Goal: Transaction & Acquisition: Purchase product/service

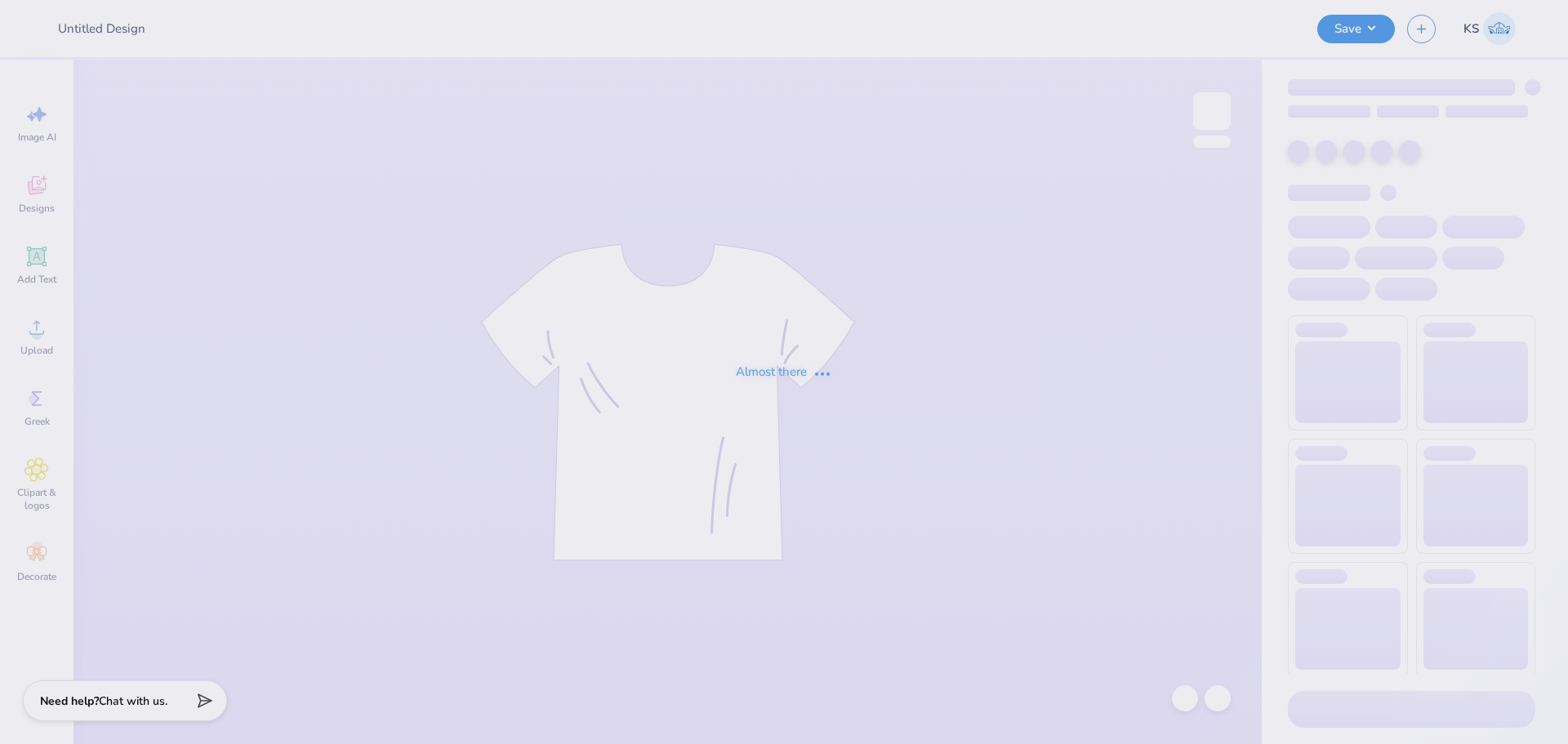
type input "[PERSON_NAME] : [PERSON_NAME][GEOGRAPHIC_DATA][PERSON_NAME]"
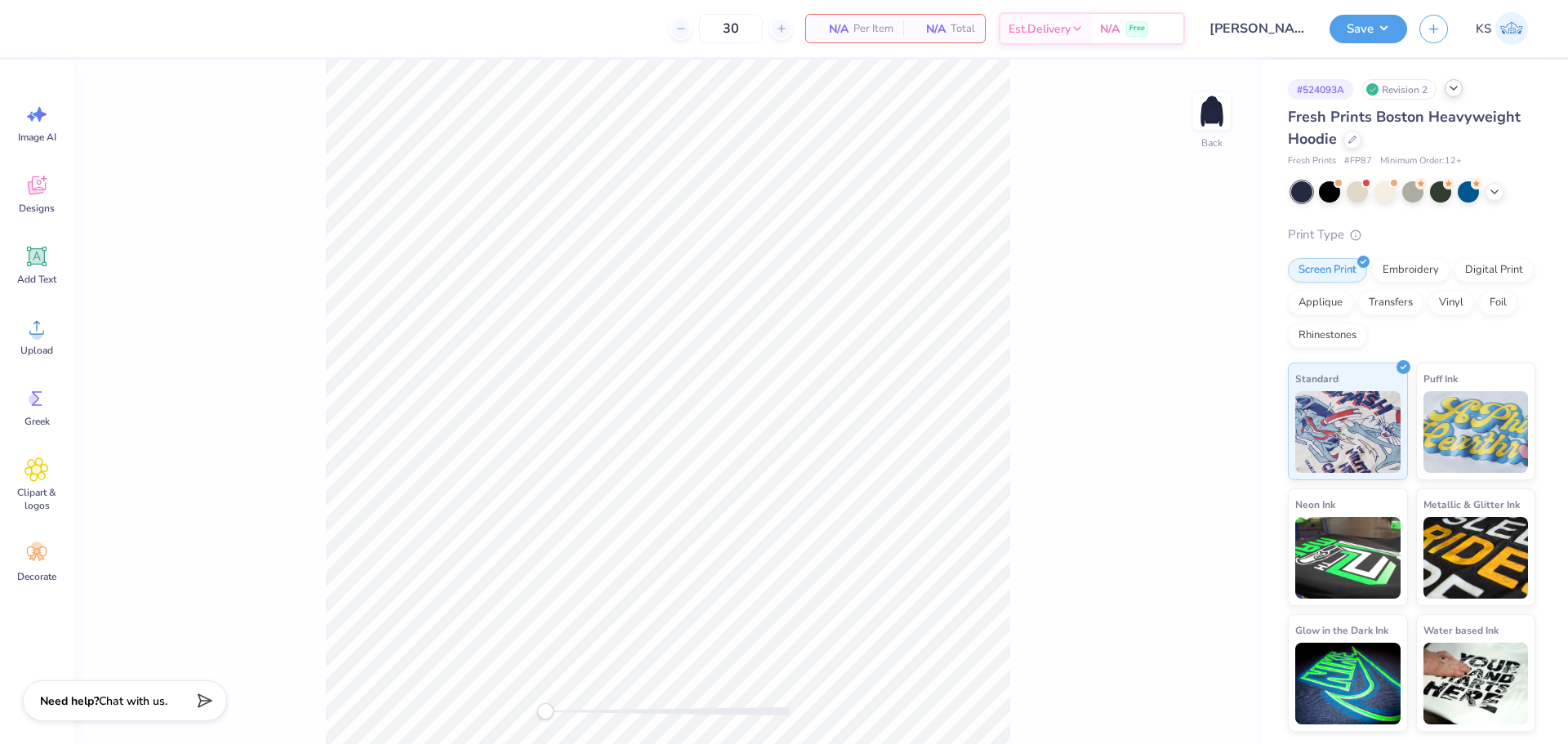
click at [1453, 90] on icon at bounding box center [1454, 89] width 13 height 13
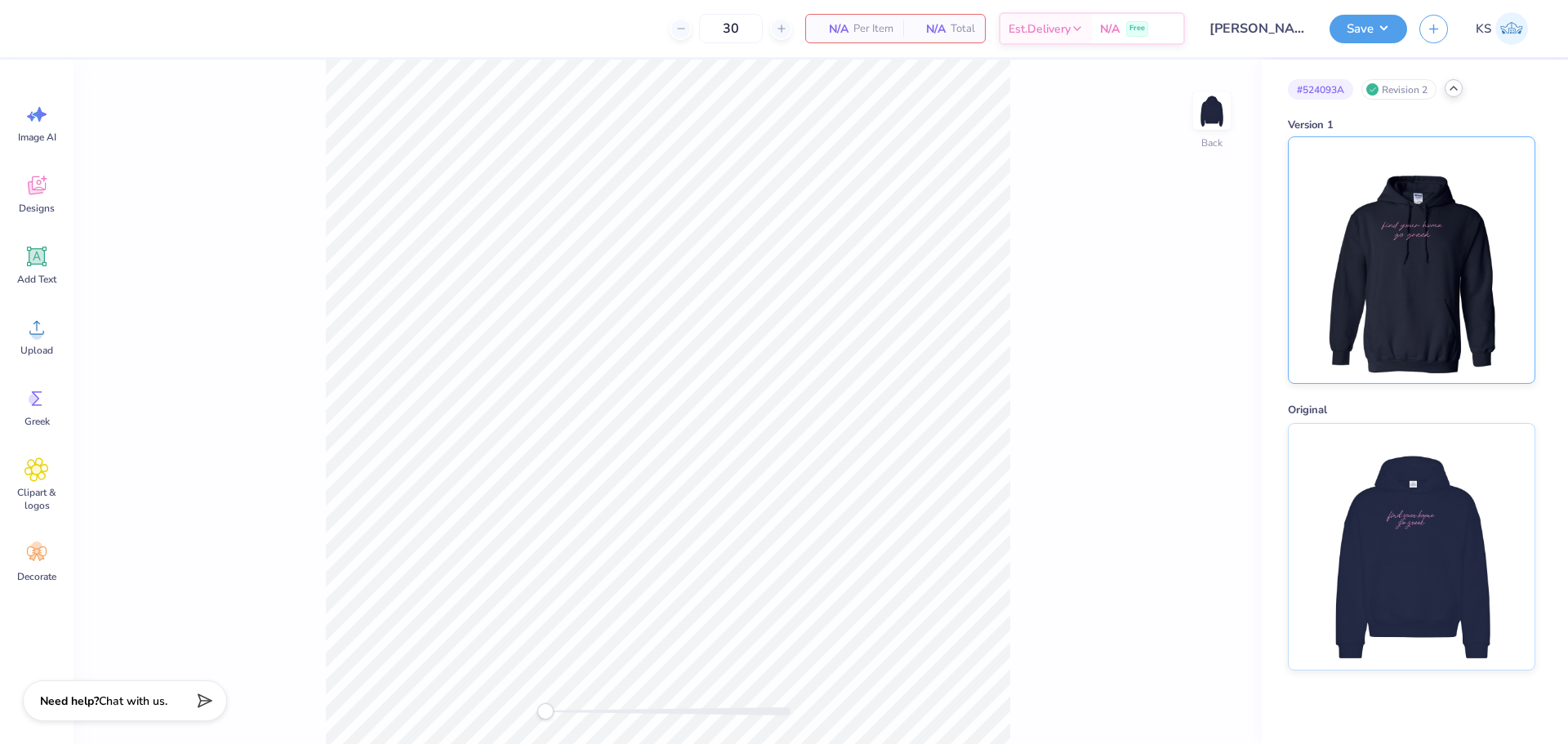
click at [1441, 248] on img at bounding box center [1411, 260] width 203 height 246
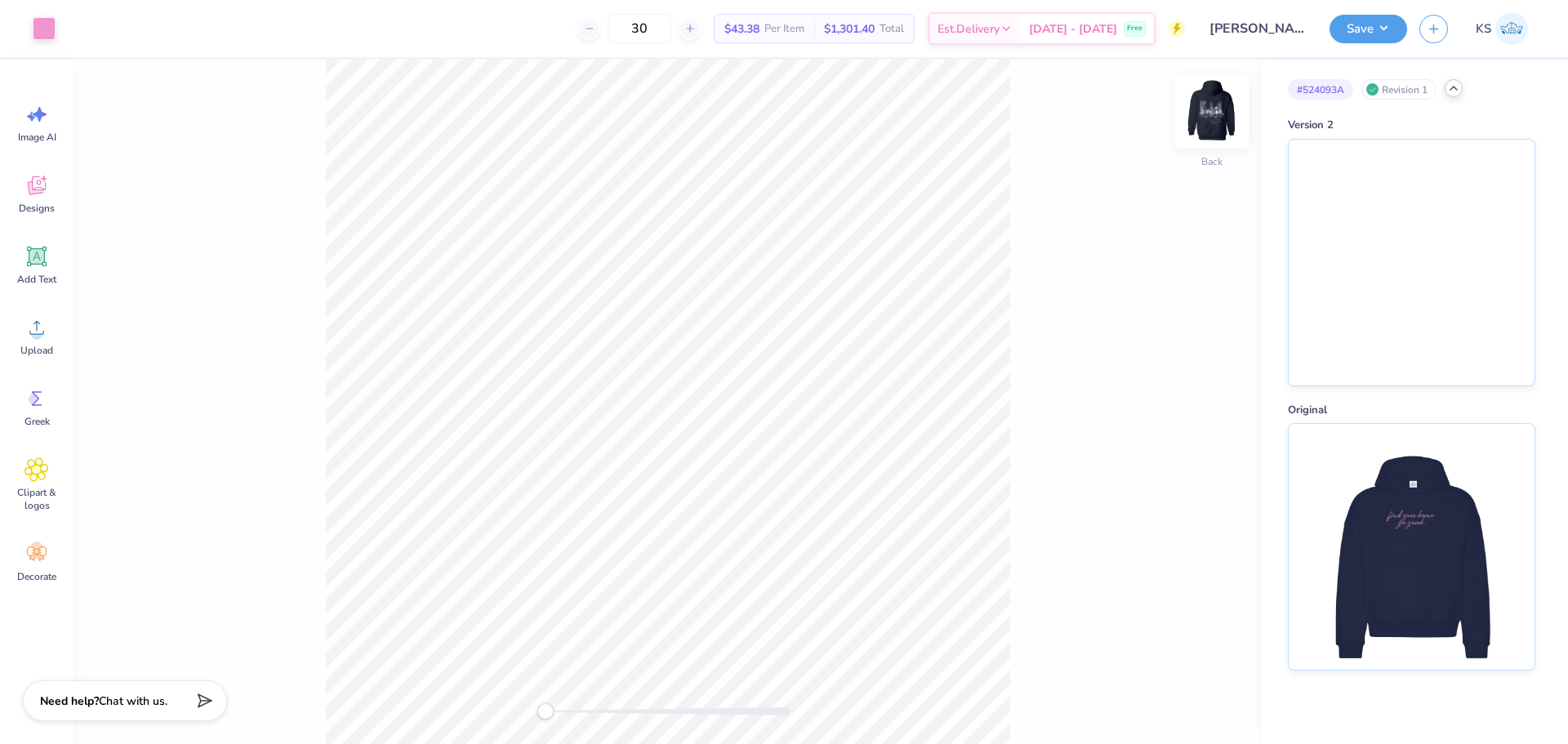
click at [1208, 105] on img at bounding box center [1212, 112] width 66 height 66
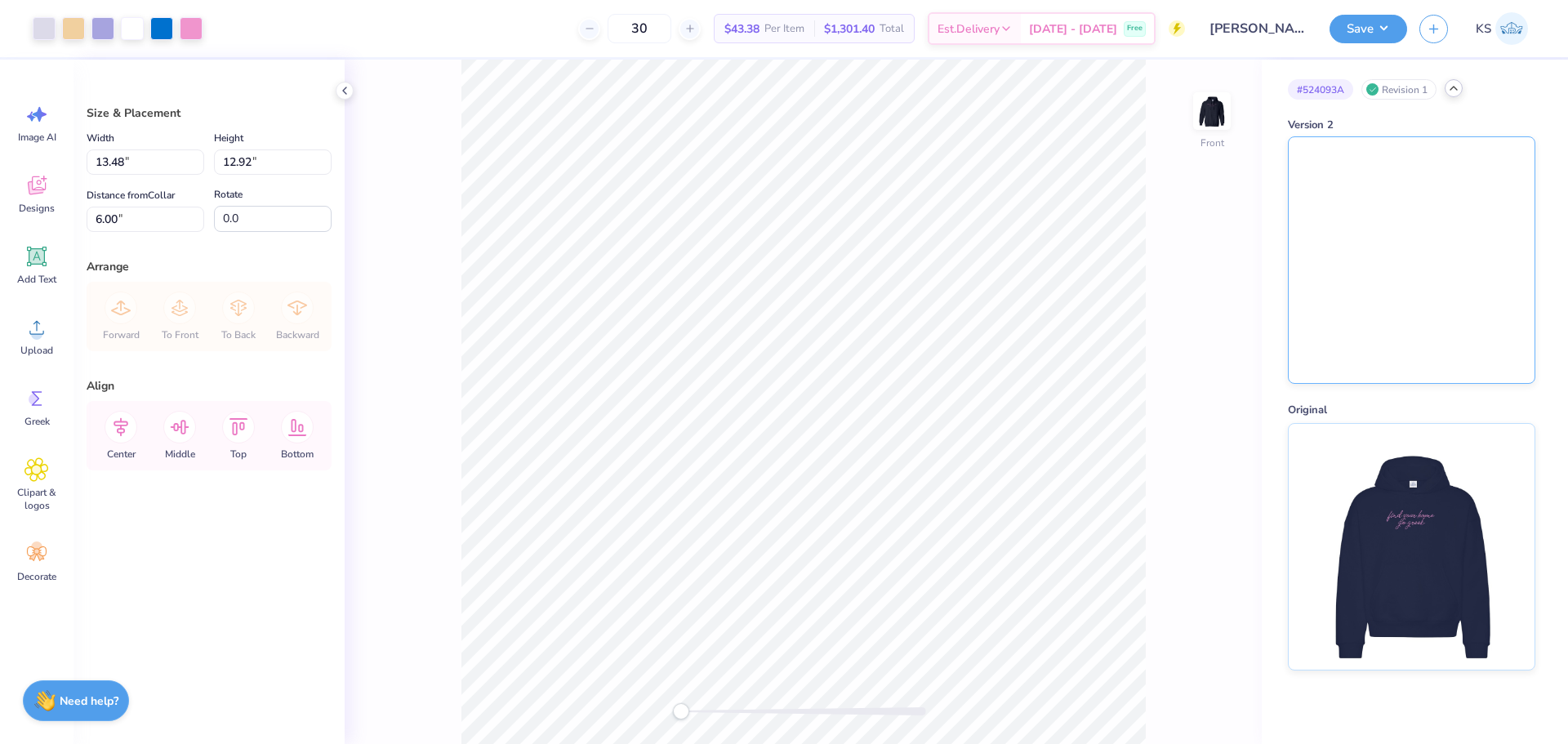
click at [1365, 224] on img at bounding box center [1411, 260] width 246 height 246
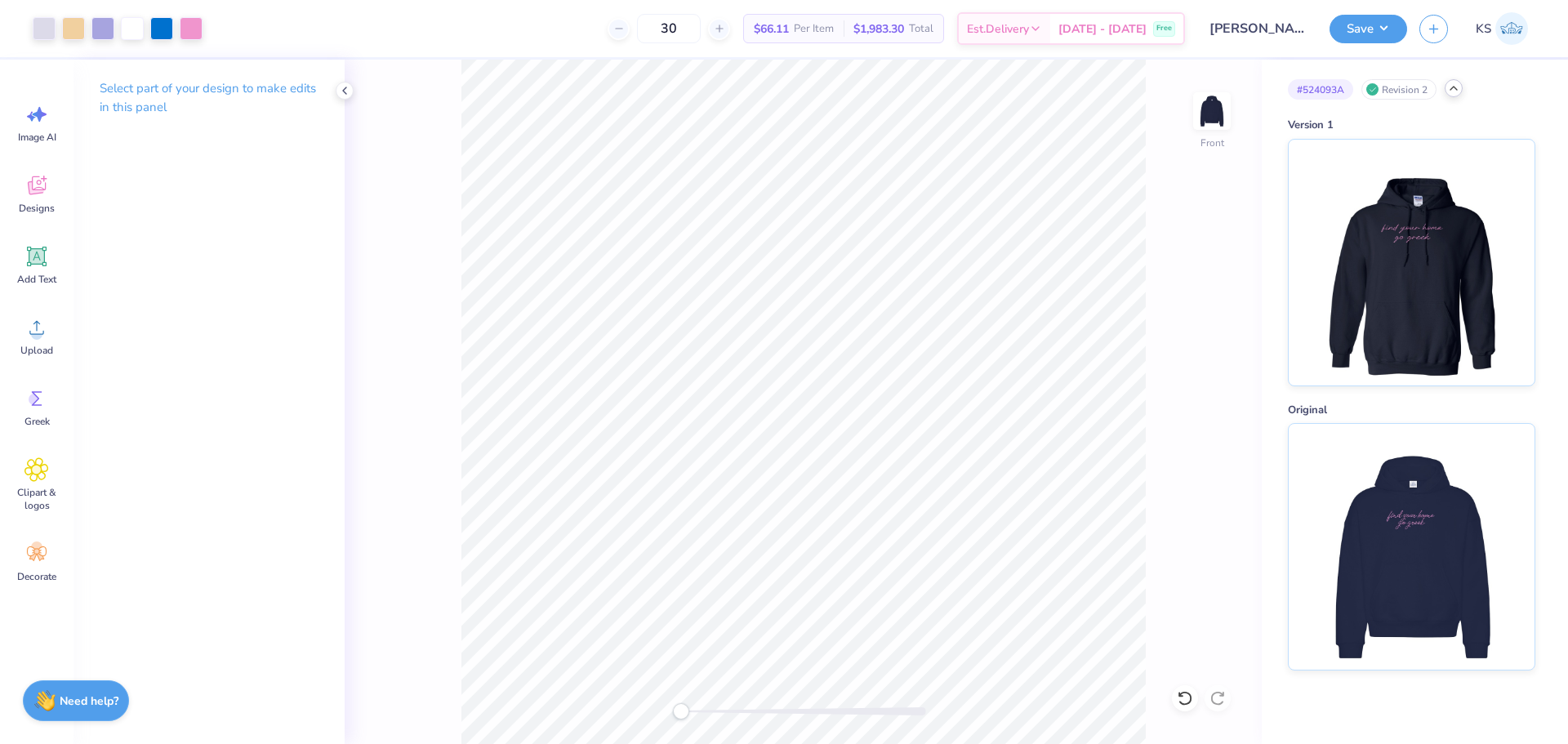
click at [1417, 91] on div "Revision 2" at bounding box center [1399, 89] width 75 height 21
click at [1194, 117] on img at bounding box center [1212, 112] width 66 height 66
click at [1196, 117] on img at bounding box center [1212, 112] width 33 height 33
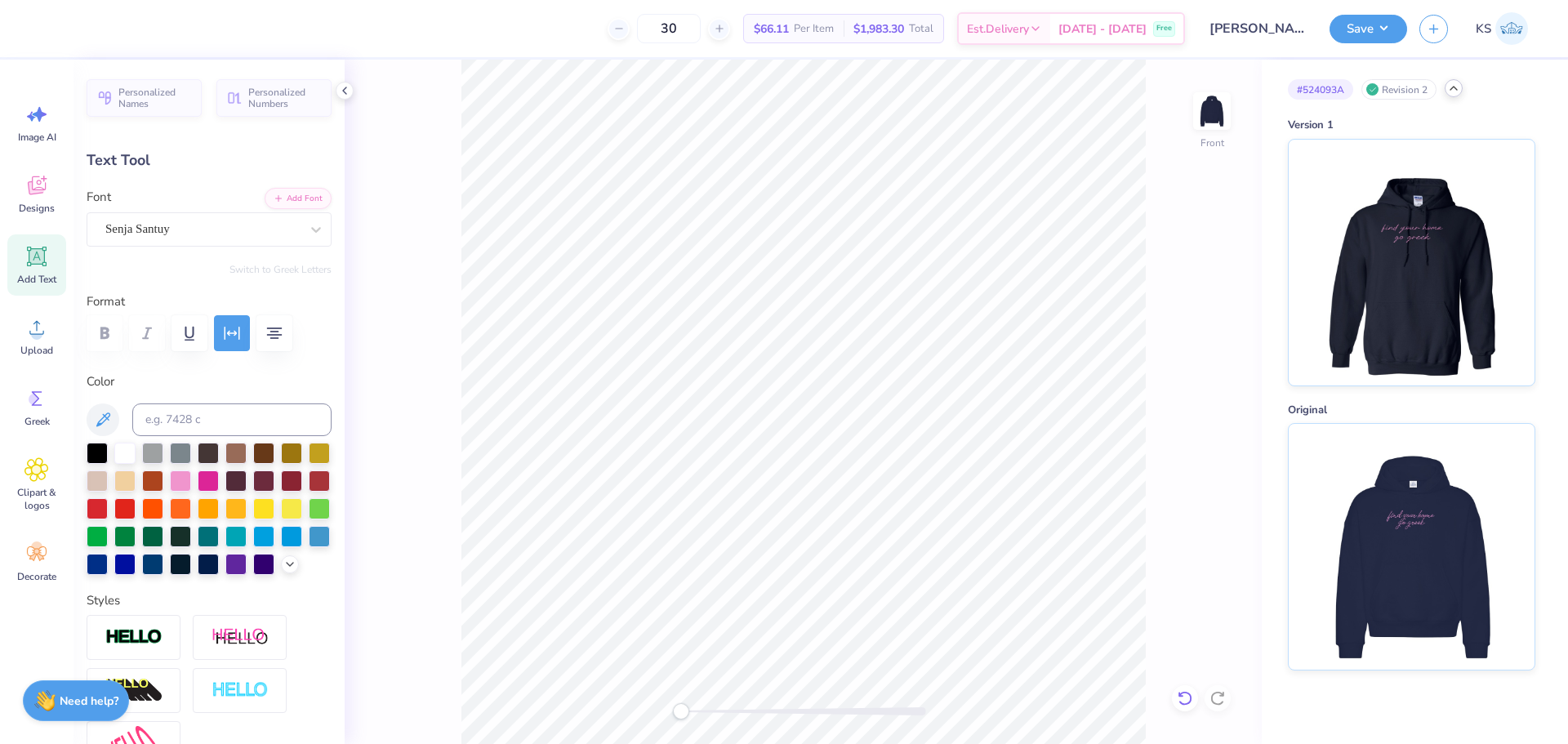
click at [1185, 694] on icon at bounding box center [1185, 698] width 16 height 16
click at [1206, 125] on img at bounding box center [1212, 112] width 66 height 66
type input "9.38"
type input "3.13"
type input "9.83"
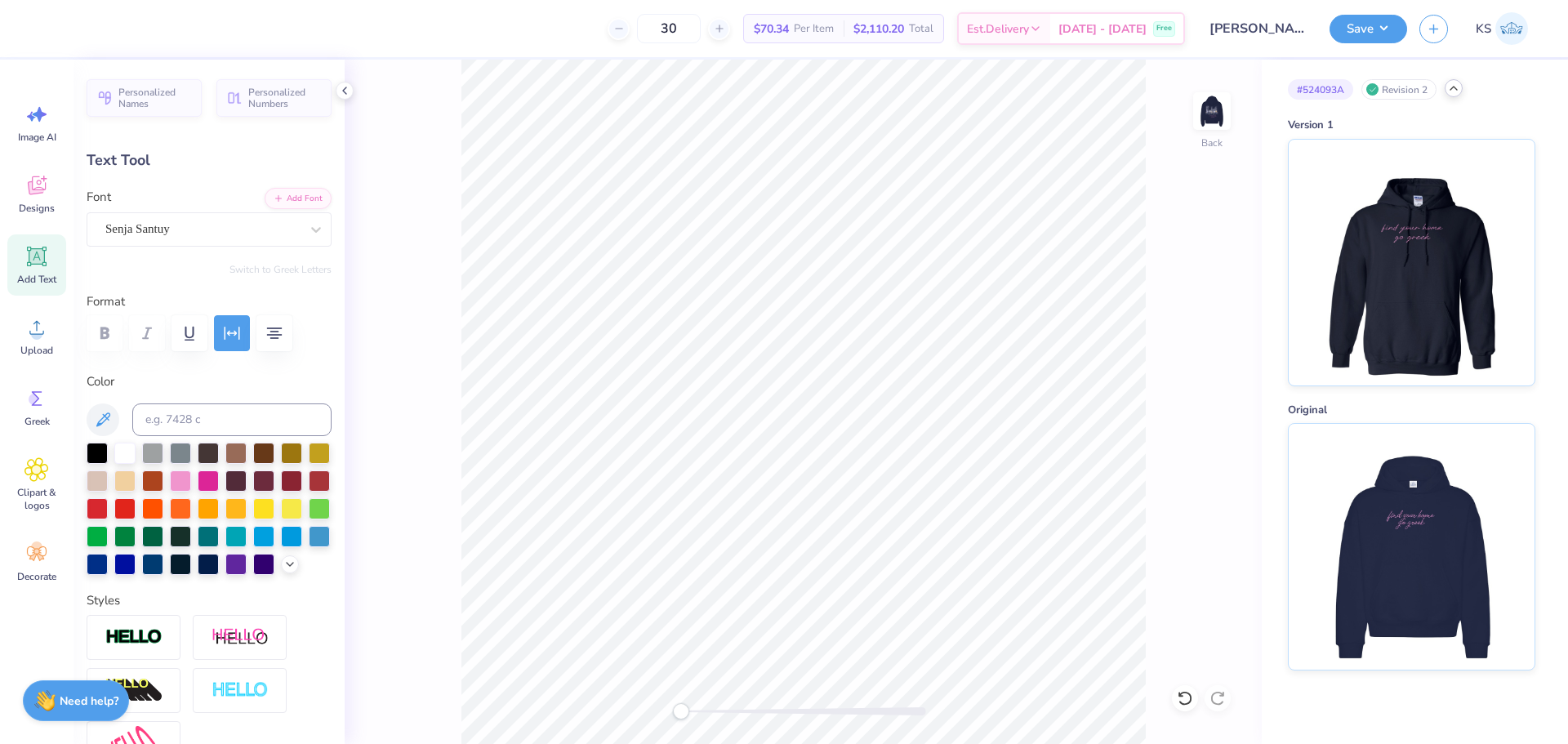
paste textarea "find your home"
type textarea "find your home"
type input "4.90"
type input "0.90"
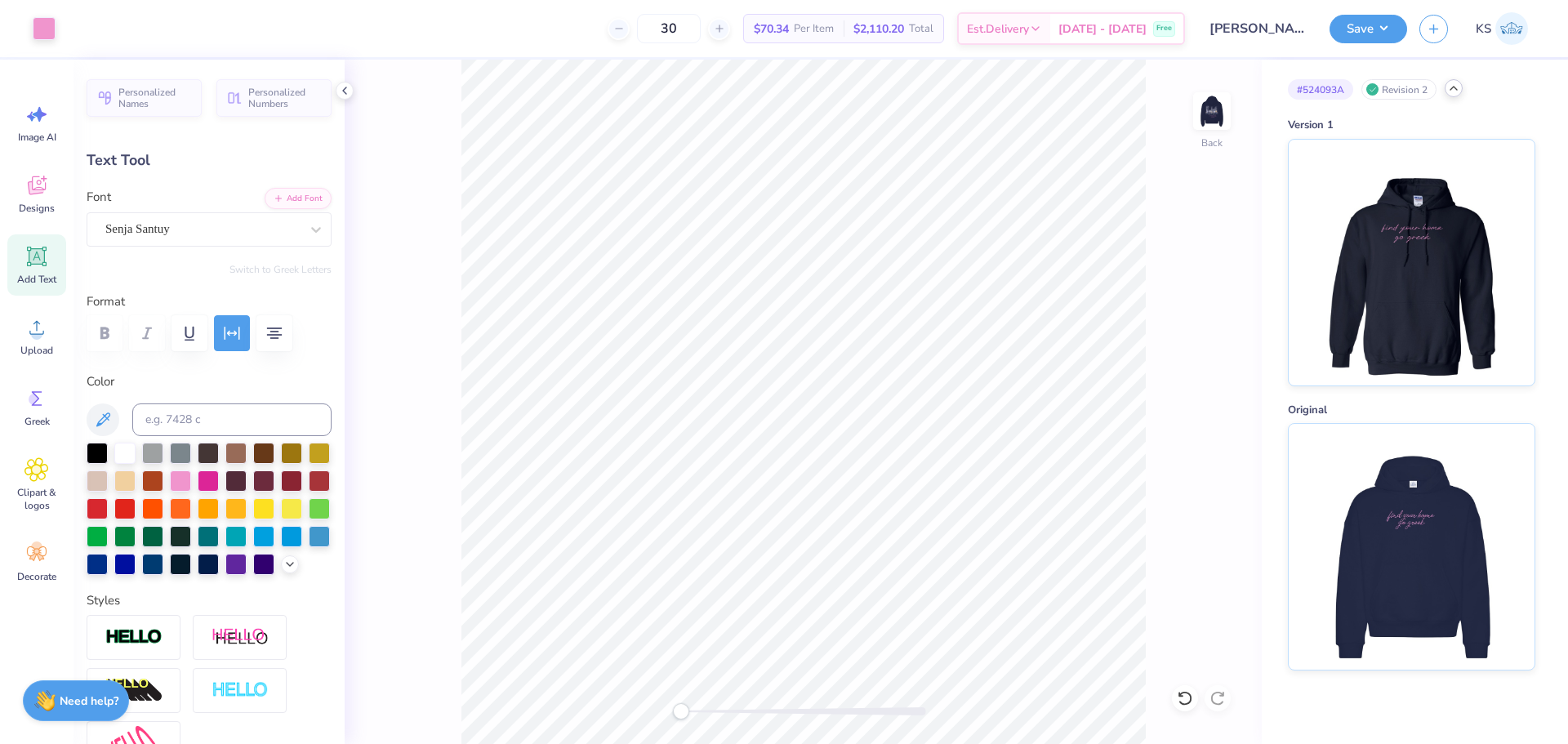
type input "10.95"
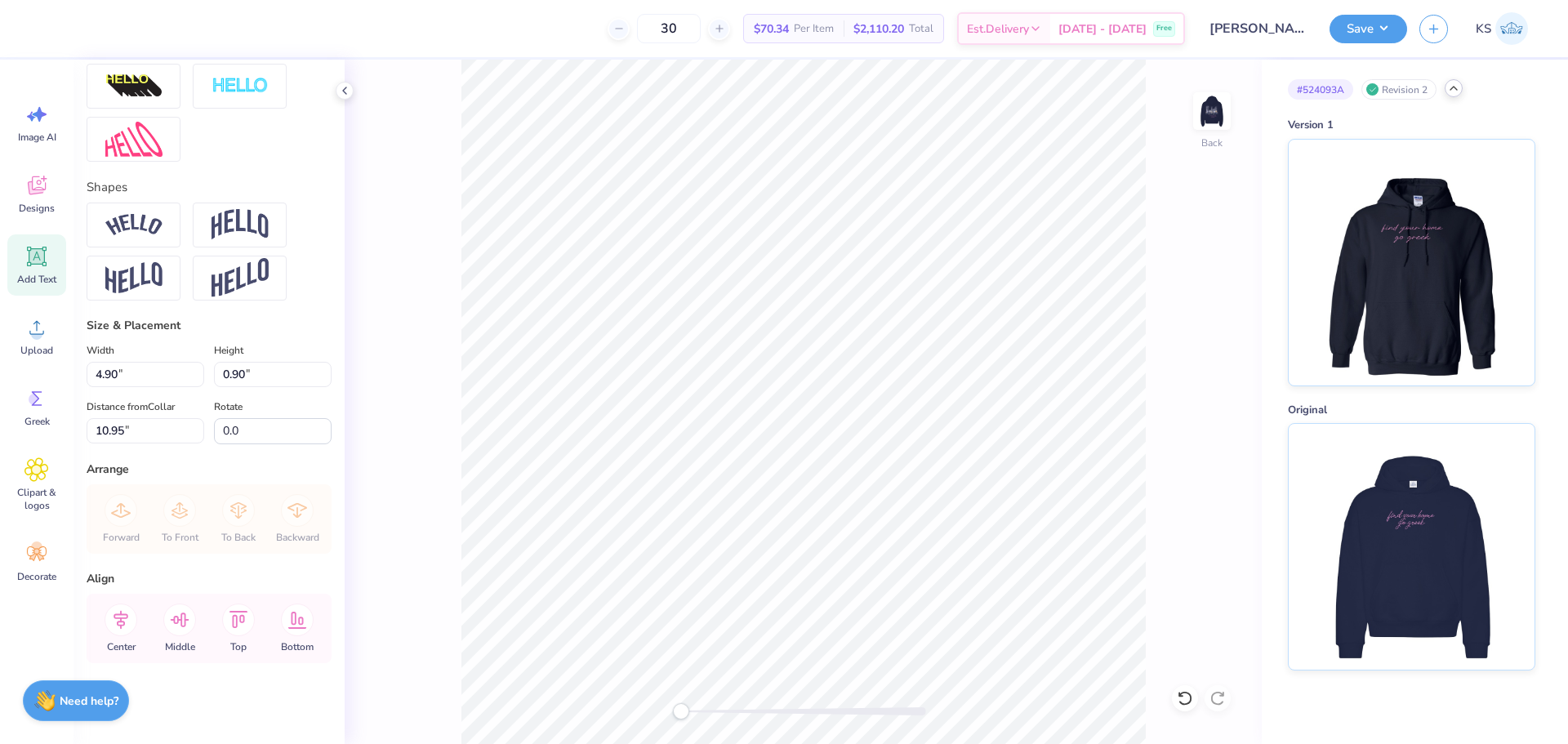
scroll to position [633, 0]
click at [145, 384] on input "4.90" at bounding box center [145, 373] width 117 height 25
type input "10.00"
type input "1.83"
click at [126, 426] on input "10.48" at bounding box center [145, 430] width 117 height 25
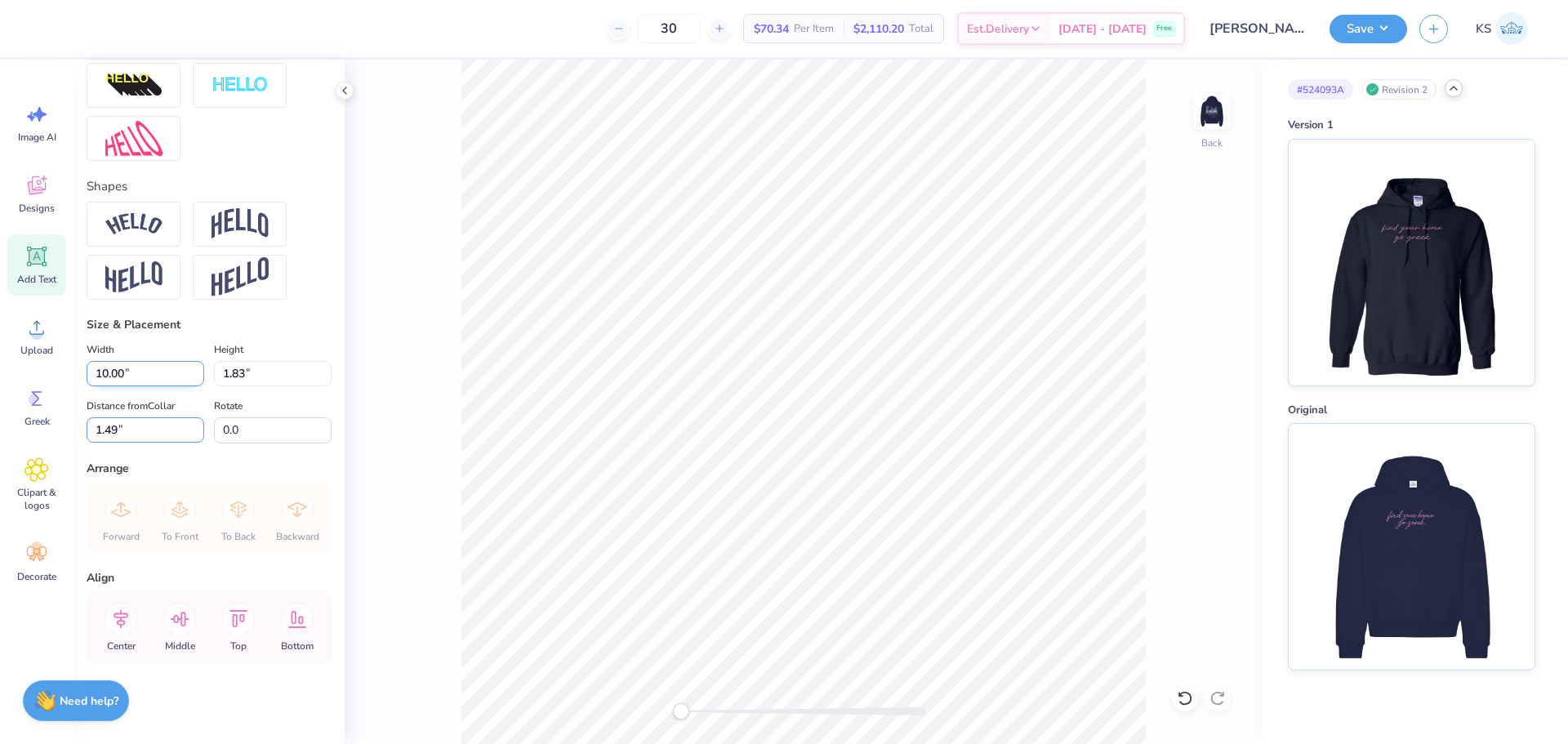
type input "1.49"
click at [124, 623] on icon at bounding box center [121, 618] width 15 height 19
type textarea "go greek"
type input "5.77"
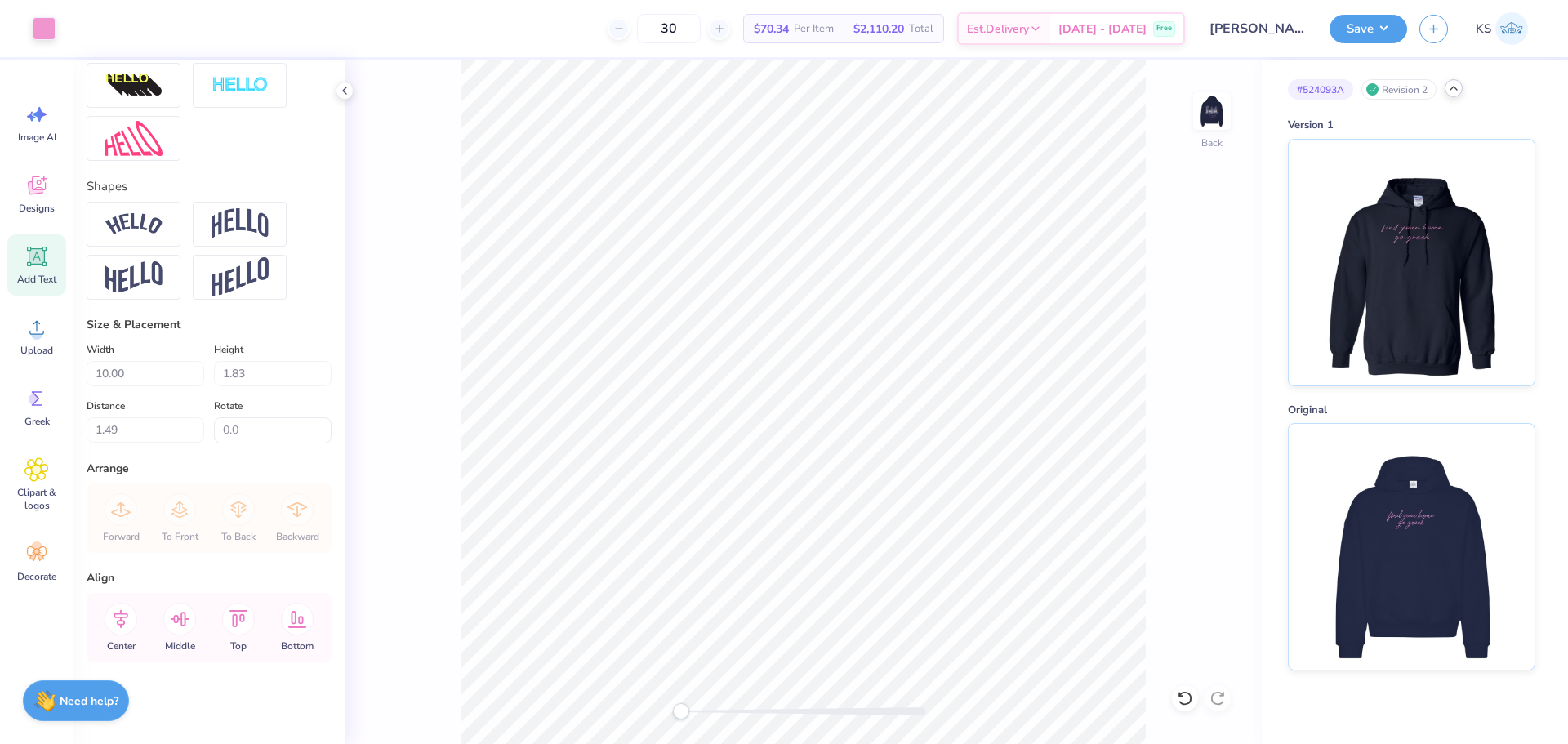
type input "1.72"
type input "4.11"
click at [150, 369] on input "5.77" at bounding box center [145, 373] width 117 height 25
paste input "95"
type input "5.95"
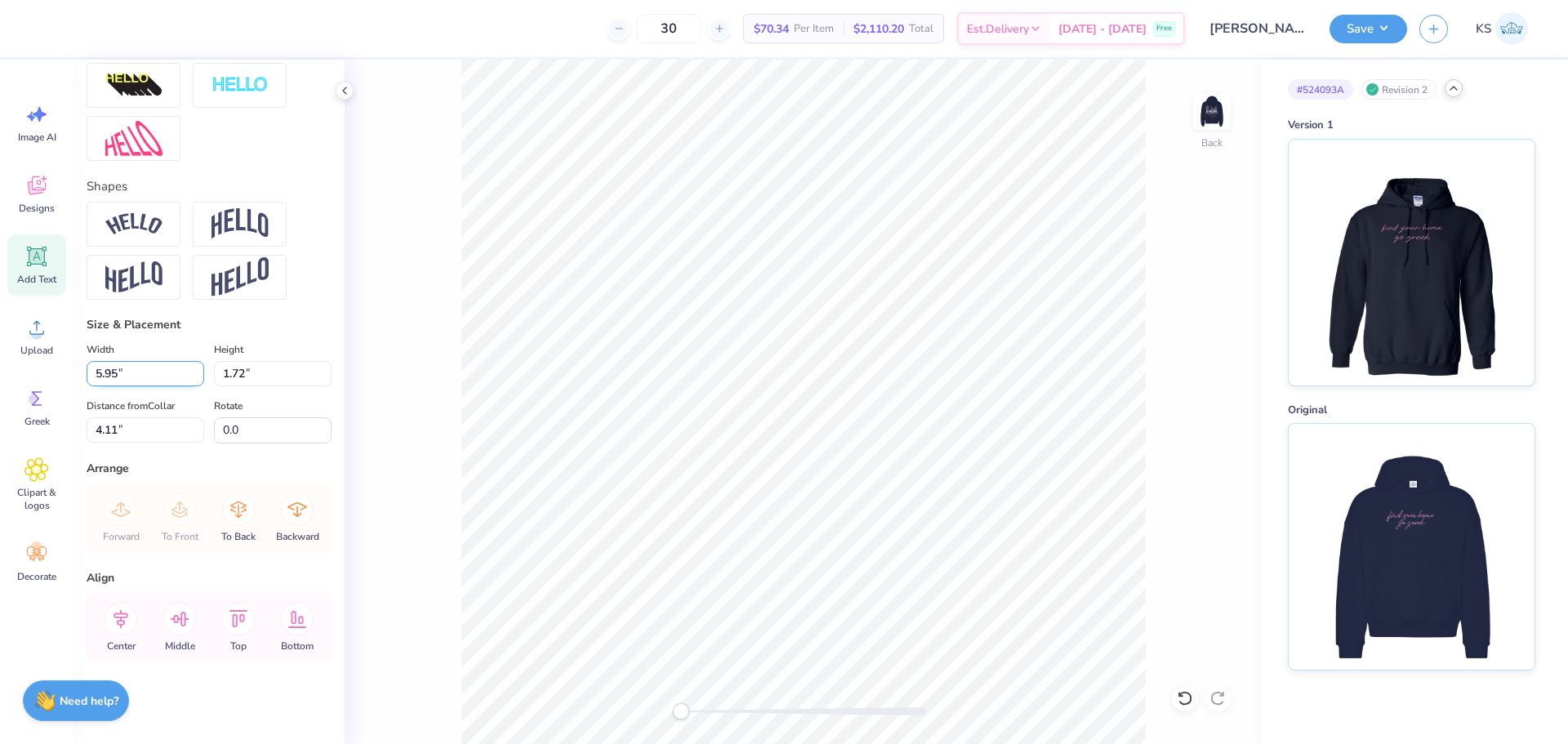
type input "1.78"
click at [148, 431] on input "4.08" at bounding box center [145, 430] width 117 height 25
type input "3.00"
click at [124, 618] on icon at bounding box center [121, 619] width 33 height 33
type input "10.00"
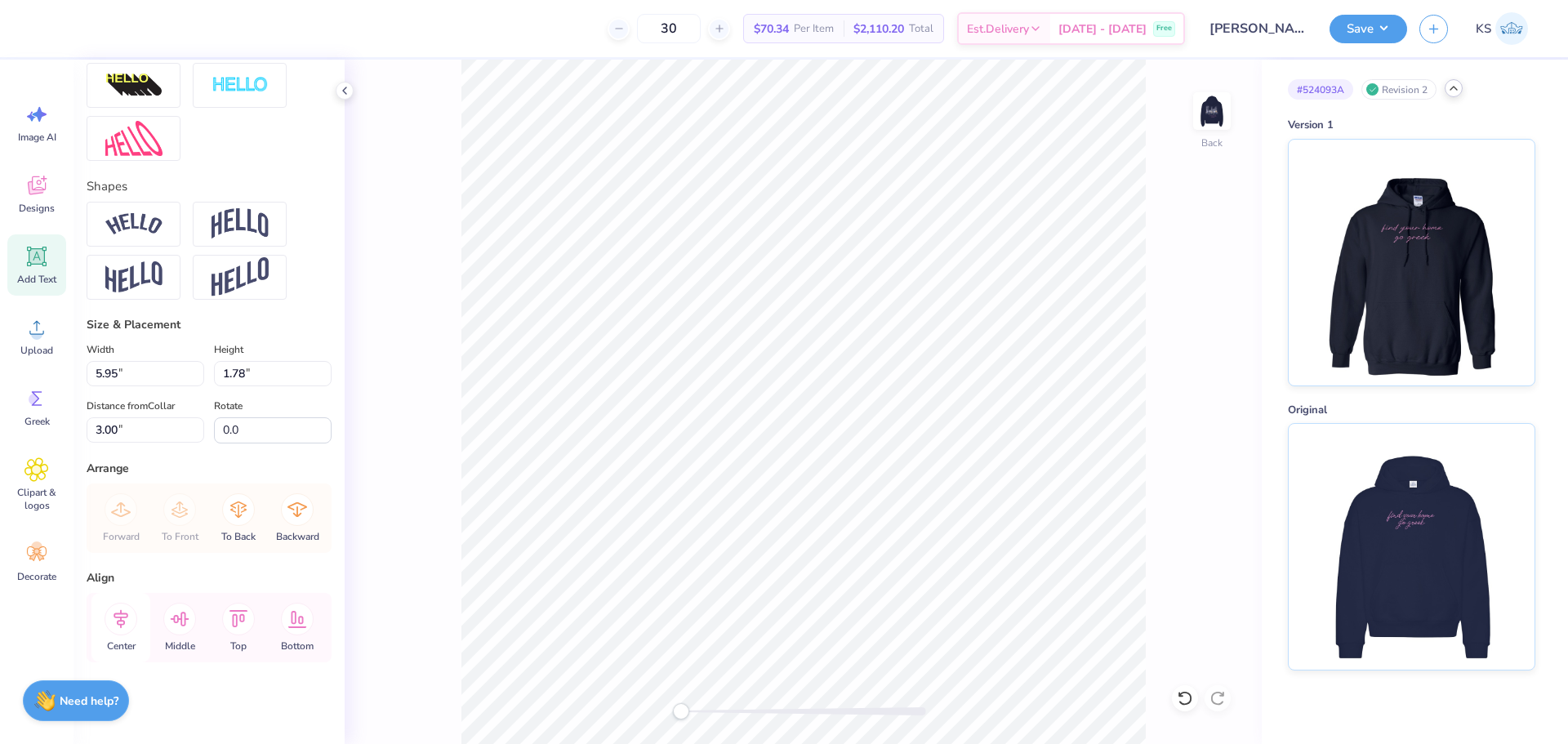
type input "1.83"
type input "1.49"
click at [120, 616] on icon at bounding box center [121, 619] width 33 height 33
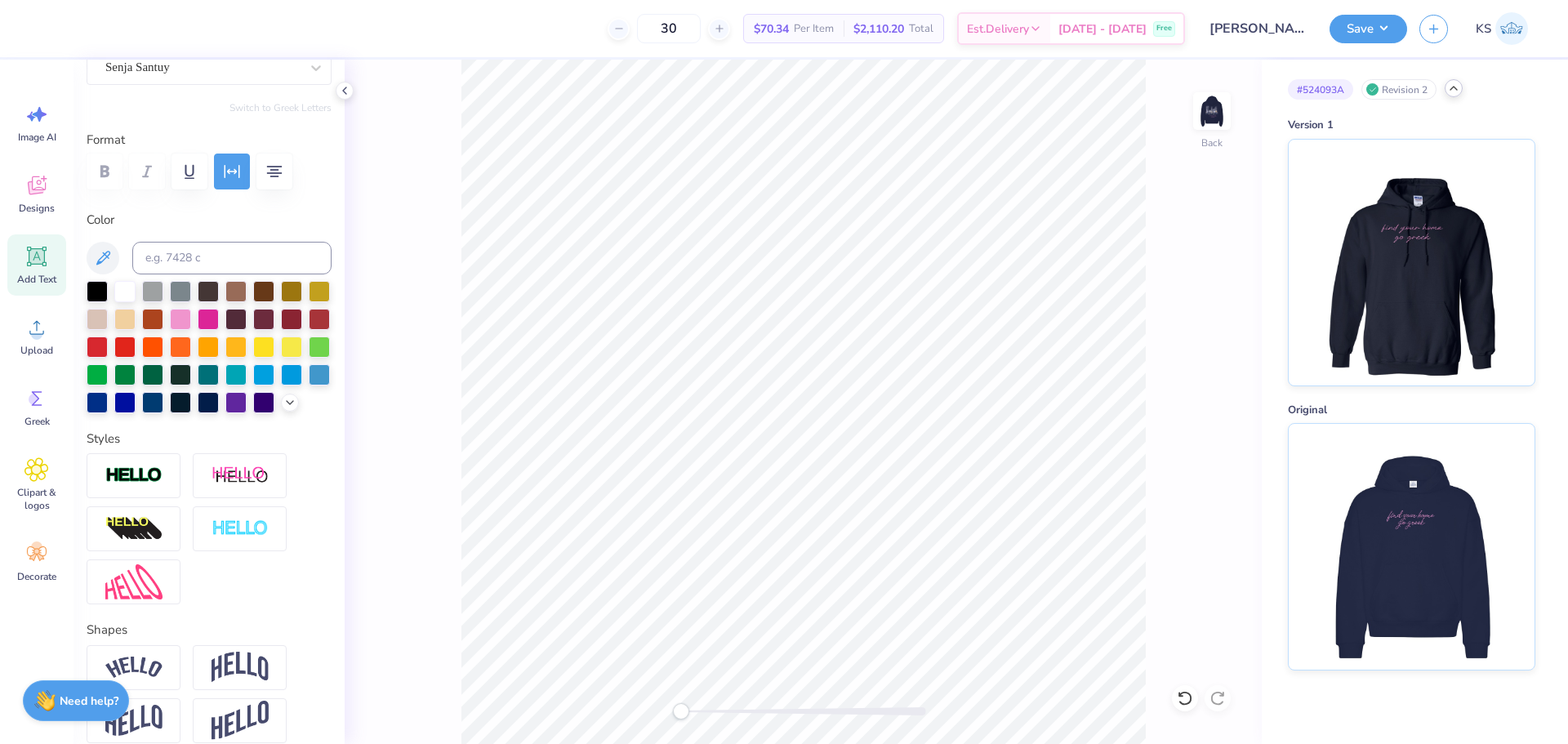
scroll to position [62, 0]
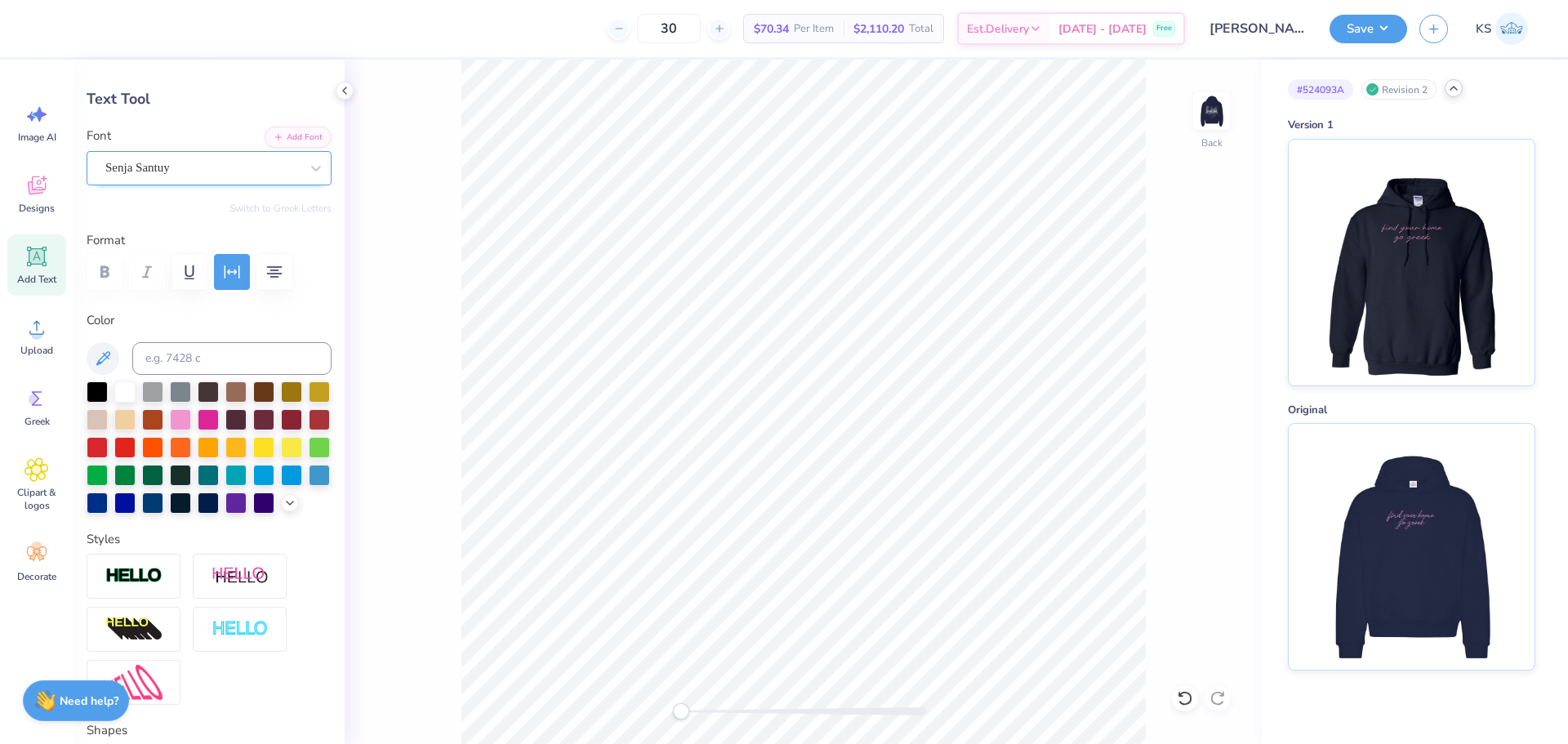
click at [241, 153] on div "Senja Santuy" at bounding box center [209, 168] width 245 height 34
click at [291, 141] on button "Add Font" at bounding box center [299, 135] width 67 height 21
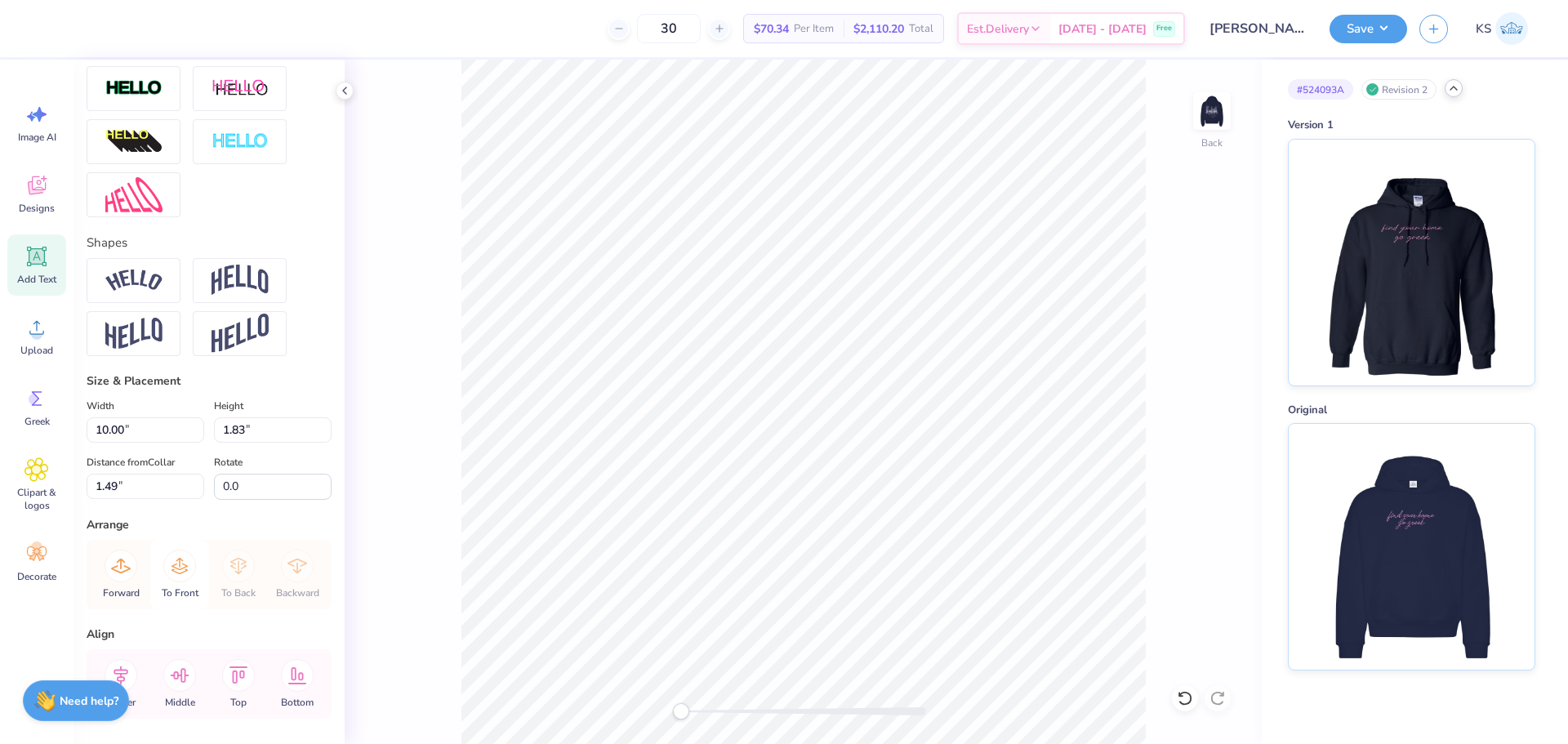
scroll to position [633, 0]
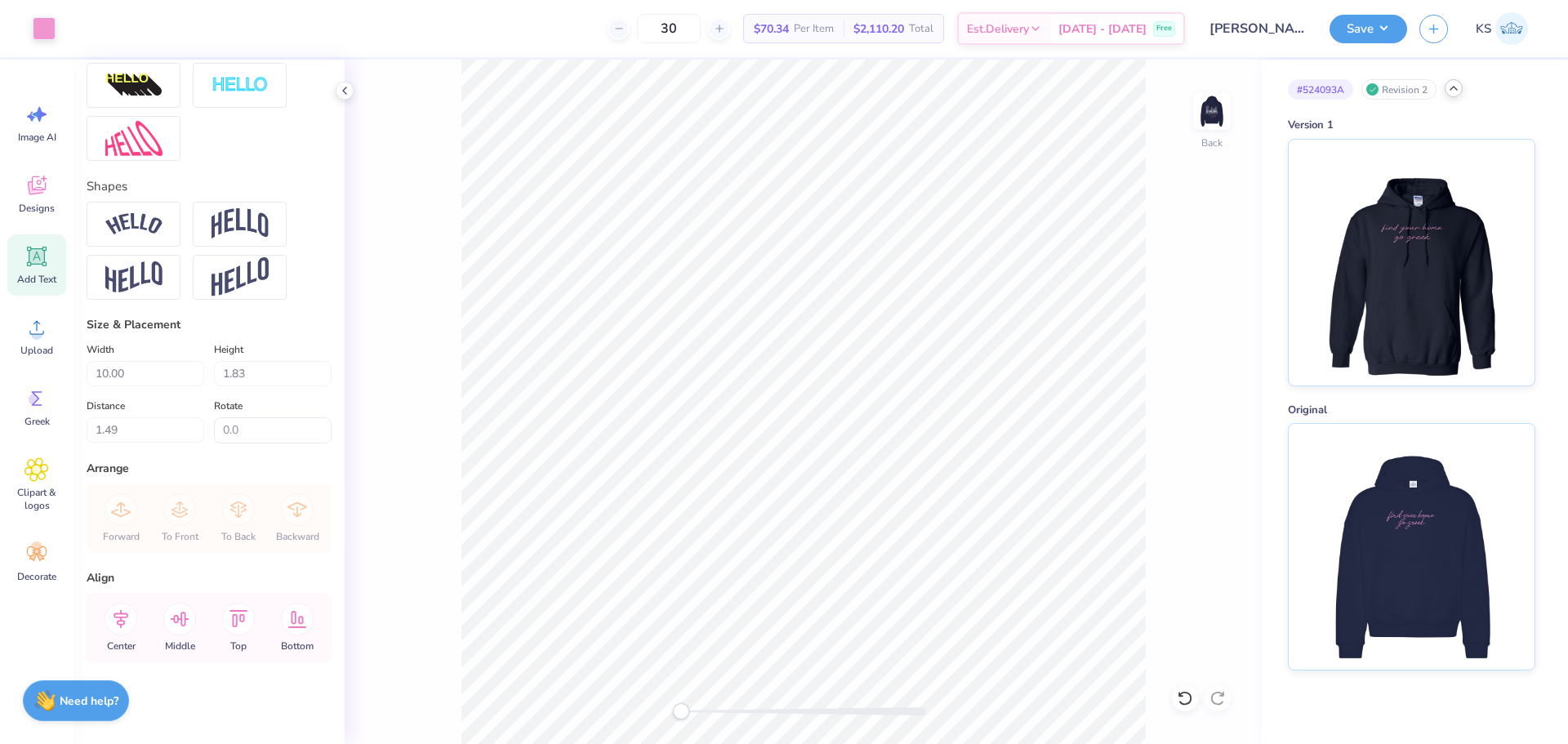
type input "5.95"
type input "1.78"
type input "3.00"
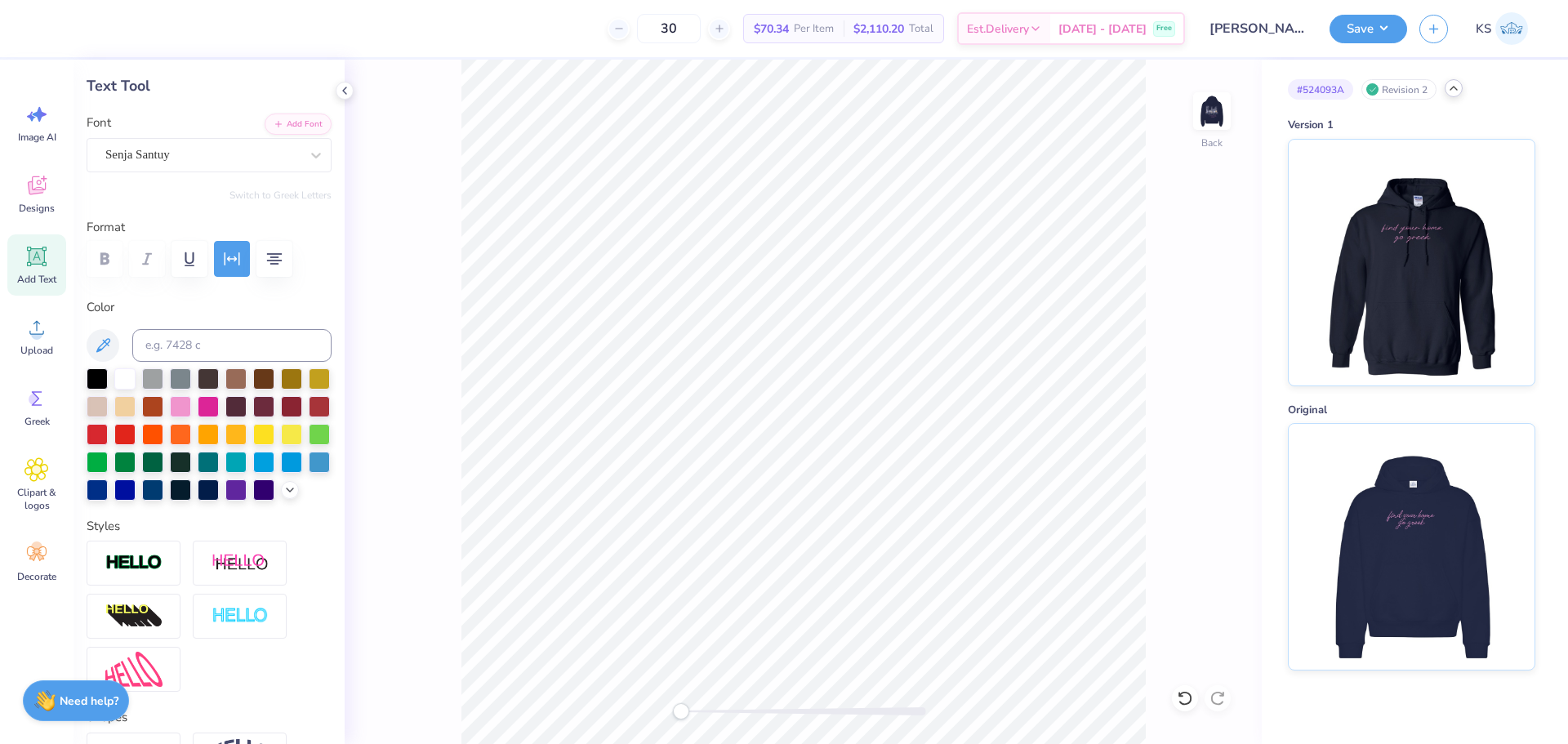
scroll to position [62, 0]
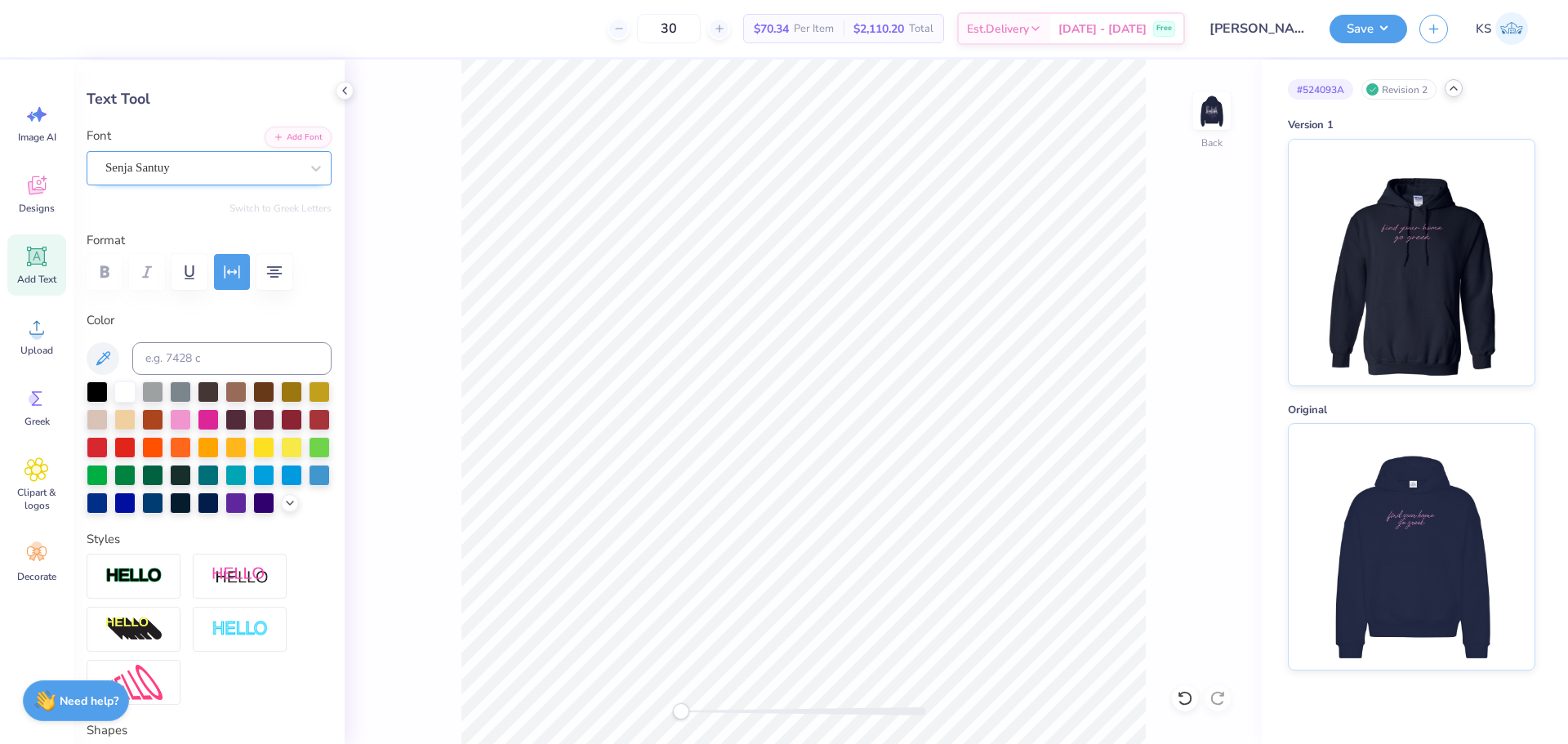
click at [218, 170] on div "Senja Santuy" at bounding box center [202, 167] width 198 height 25
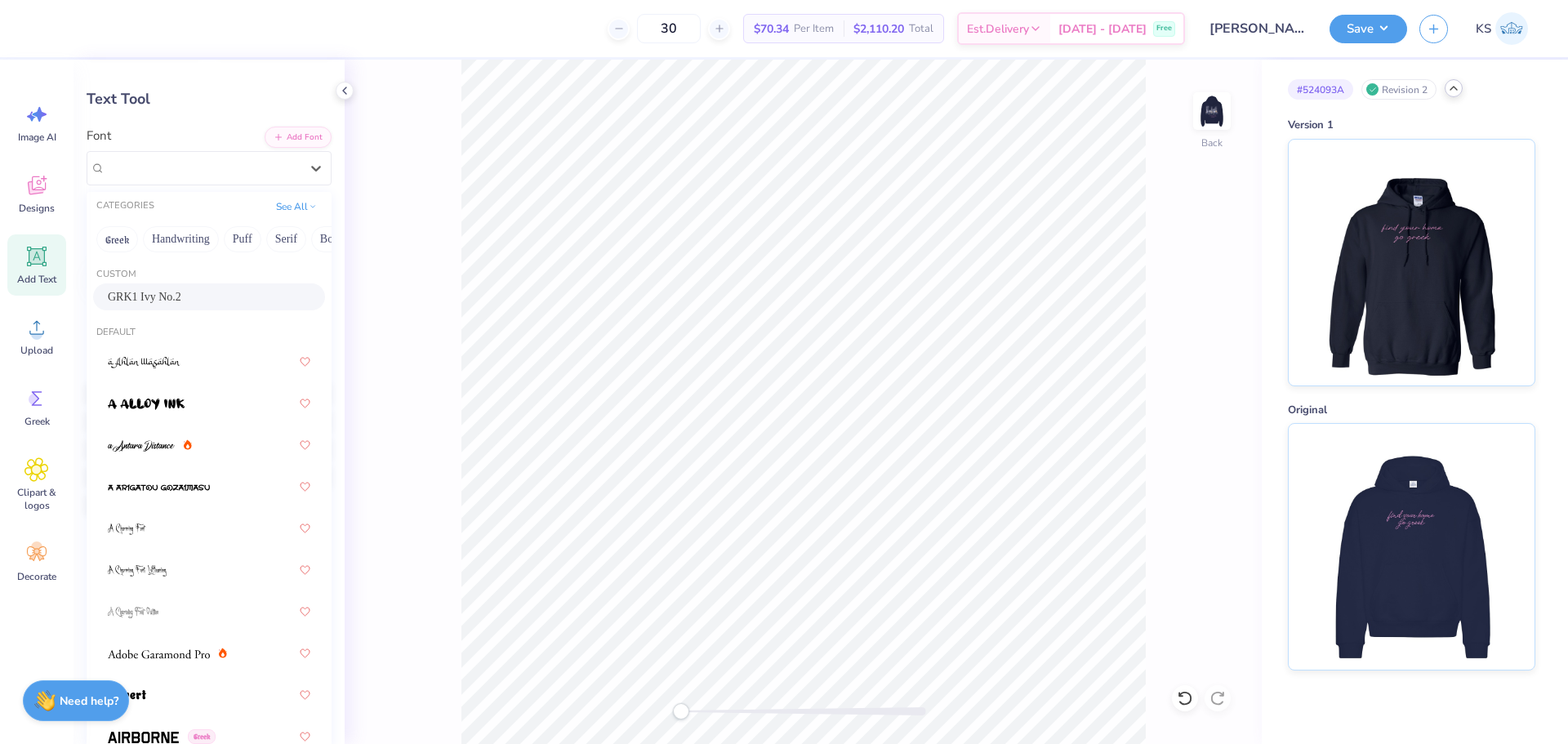
scroll to position [0, 0]
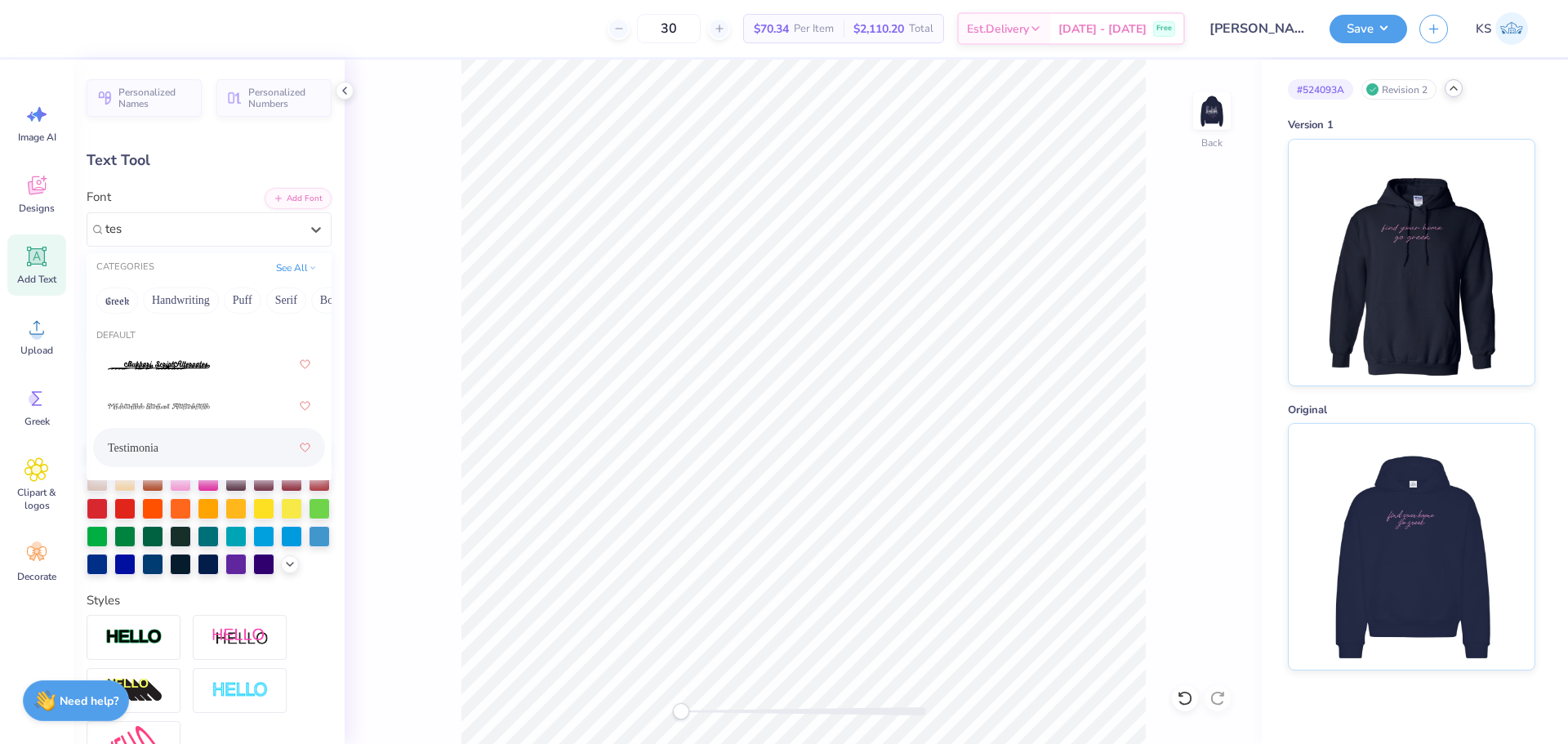
click at [196, 461] on div "Testimonia" at bounding box center [208, 448] width 203 height 30
type input "tes"
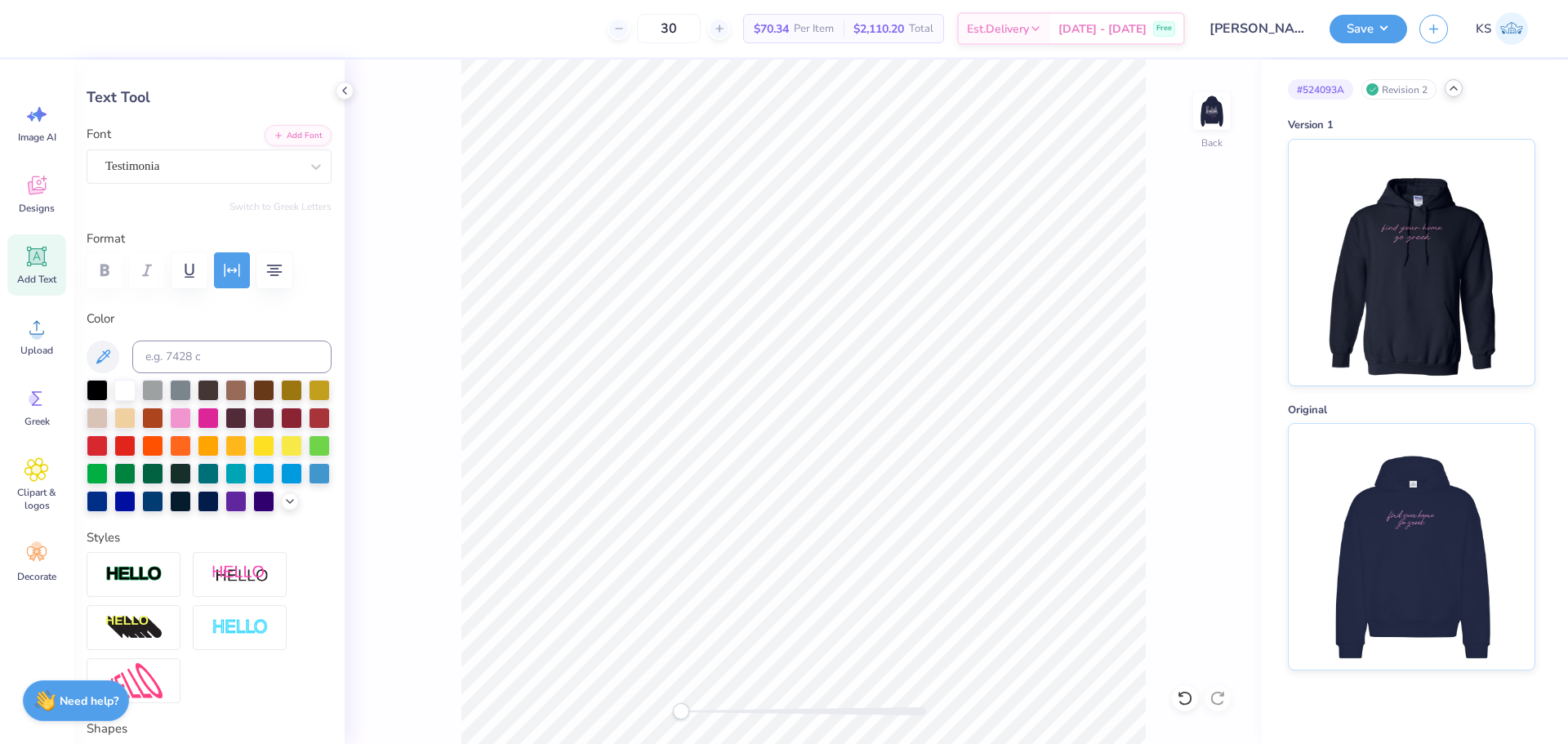
scroll to position [572, 0]
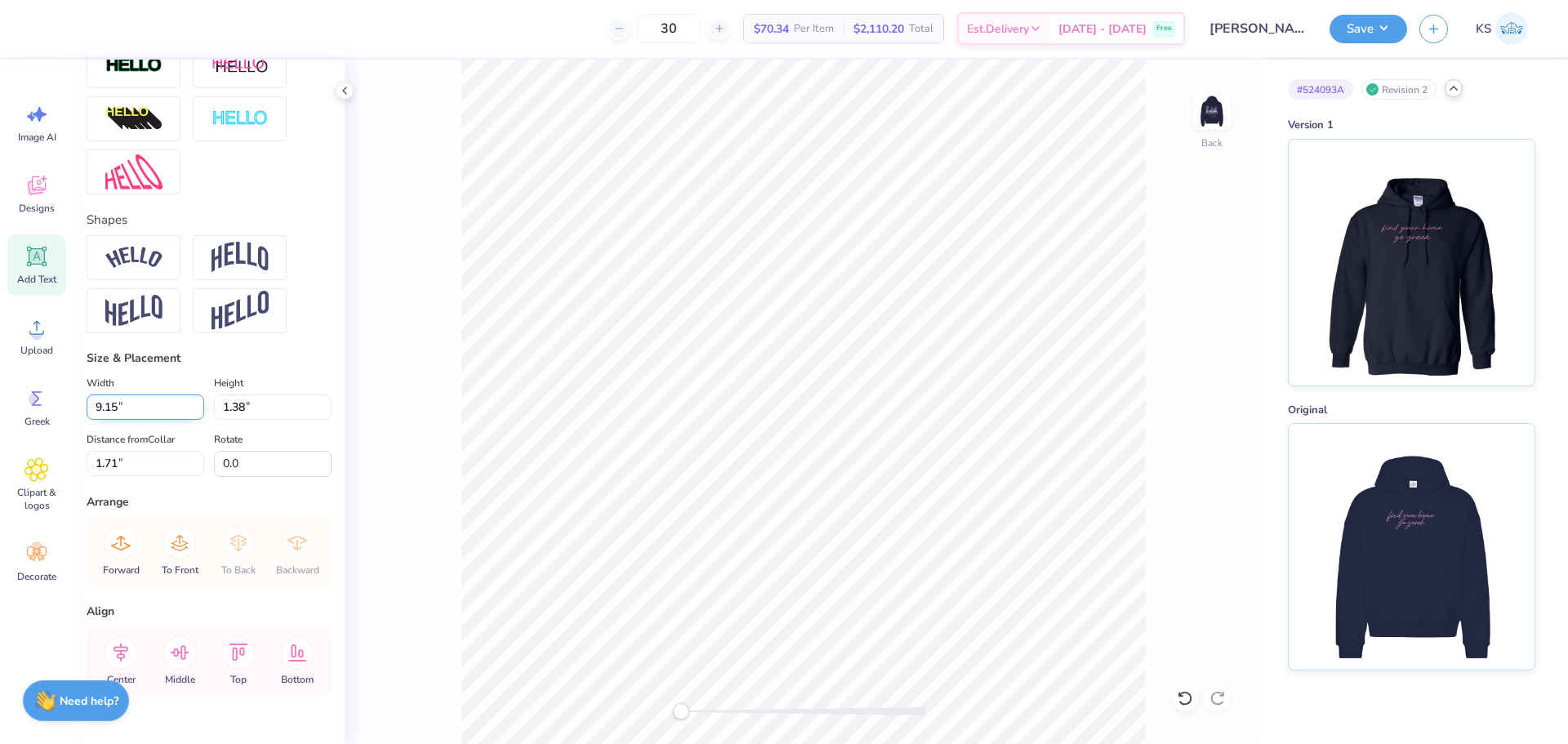
click at [134, 420] on input "9.15" at bounding box center [145, 407] width 117 height 25
type input "10.00"
type input "1.51"
drag, startPoint x: 107, startPoint y: 489, endPoint x: 116, endPoint y: 490, distance: 9.1
click at [116, 477] on input "1.65" at bounding box center [145, 463] width 117 height 25
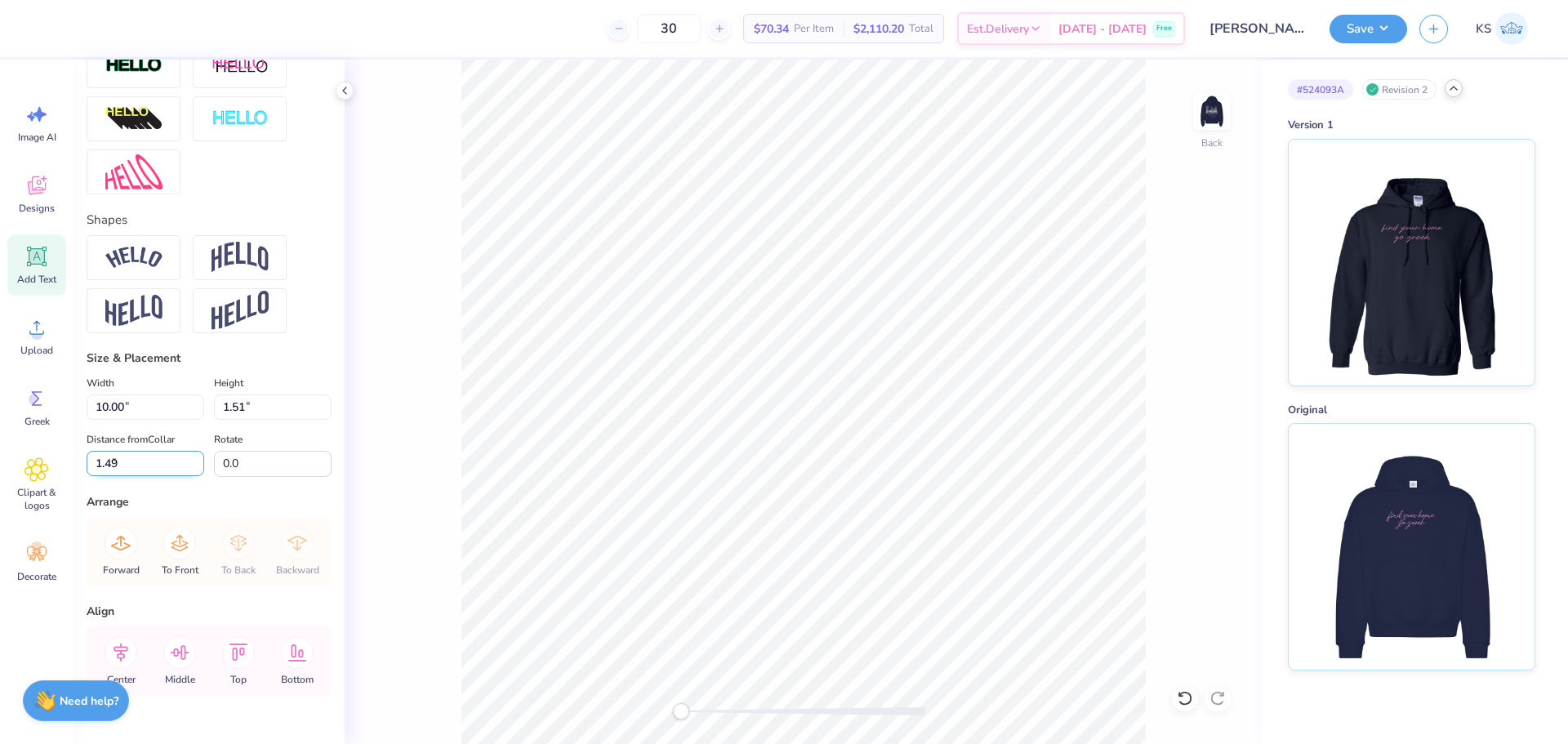
type input "1.49"
type input "5.61"
type input "1.43"
type input "3.17"
click at [152, 420] on input "5.61" at bounding box center [145, 407] width 117 height 25
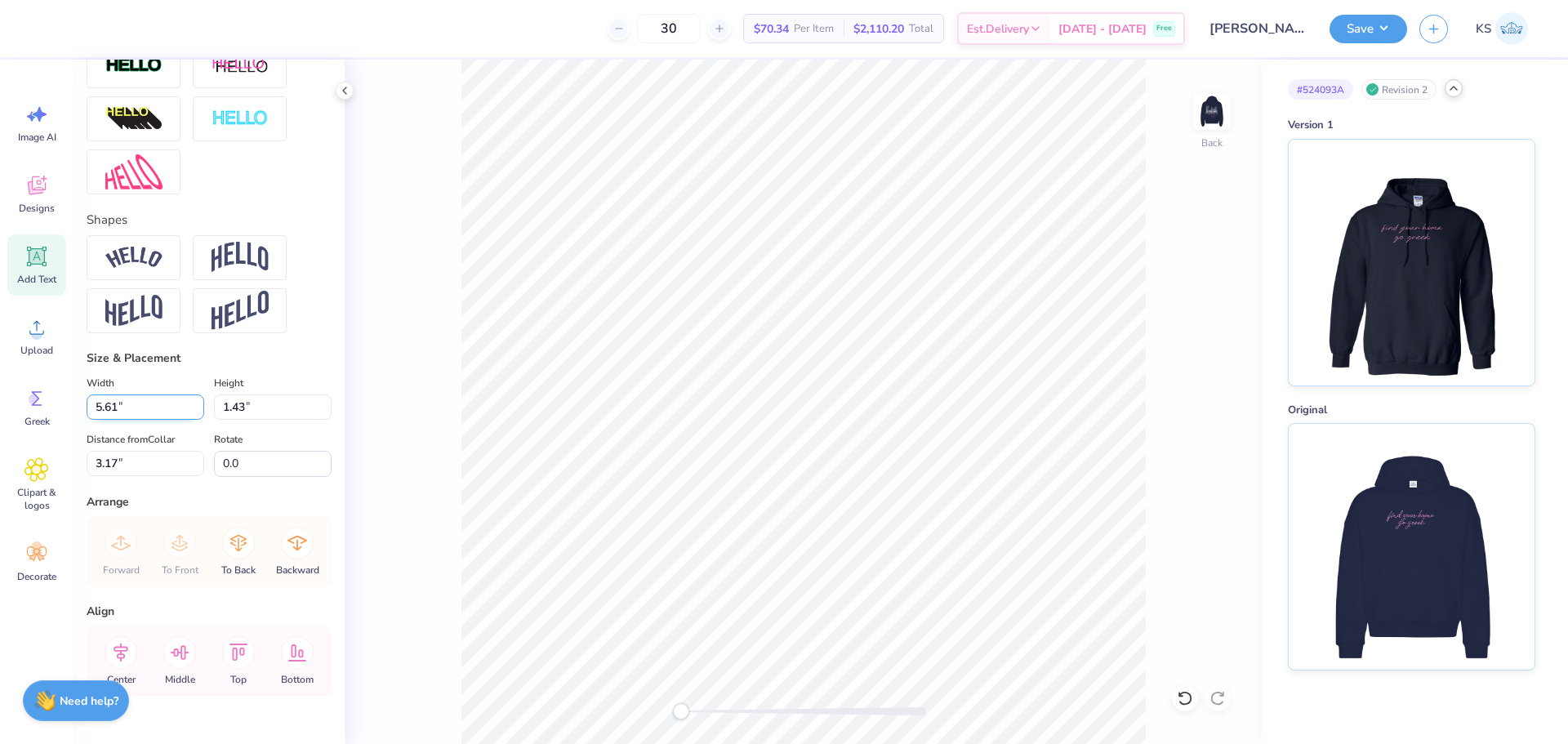
paste input "95"
type input "5.95"
click at [134, 477] on input "3.17" at bounding box center [145, 463] width 117 height 25
type input "1.52"
click at [134, 477] on input "3.13" at bounding box center [145, 463] width 117 height 25
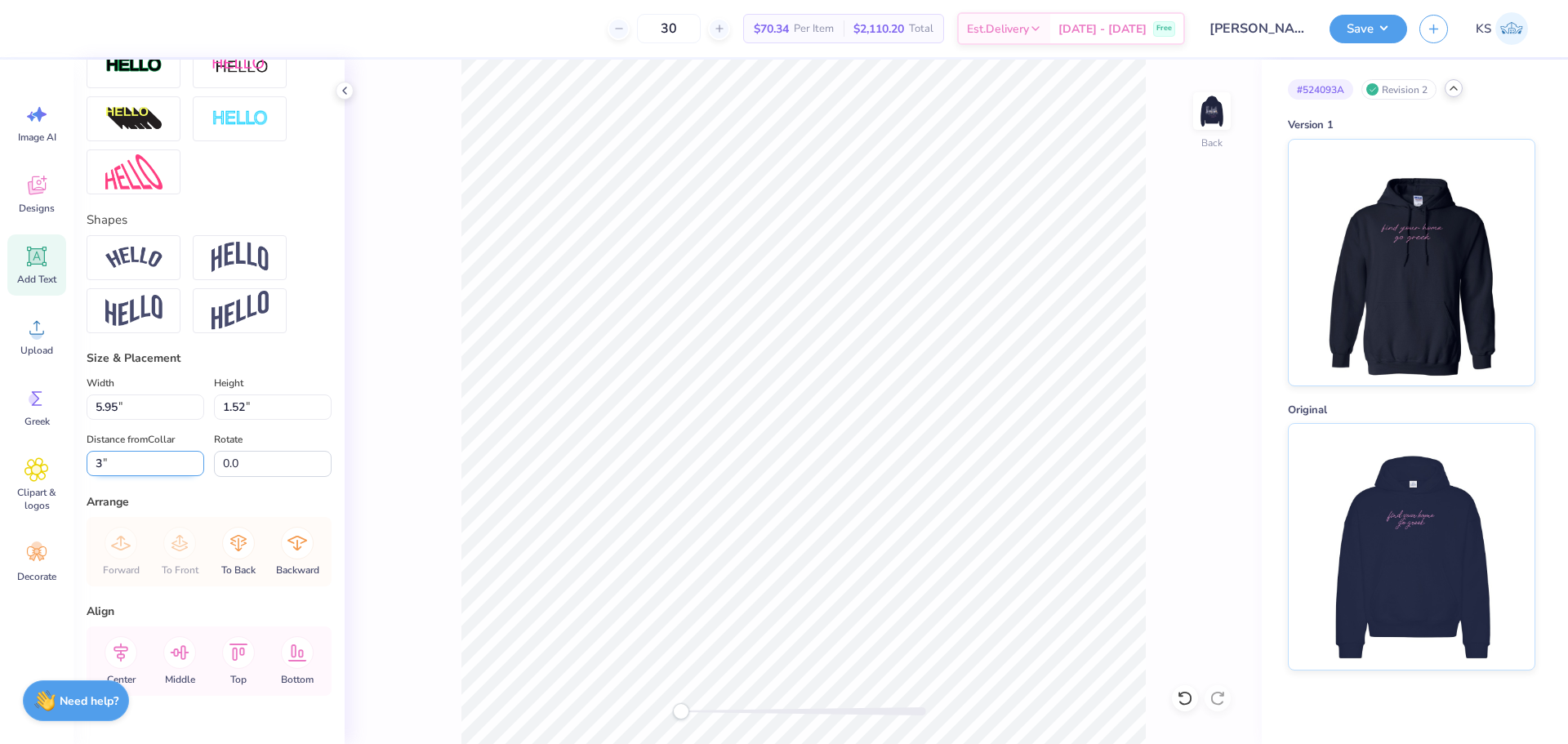
type input "3"
click at [281, 367] on div "Size & Placement" at bounding box center [209, 358] width 245 height 17
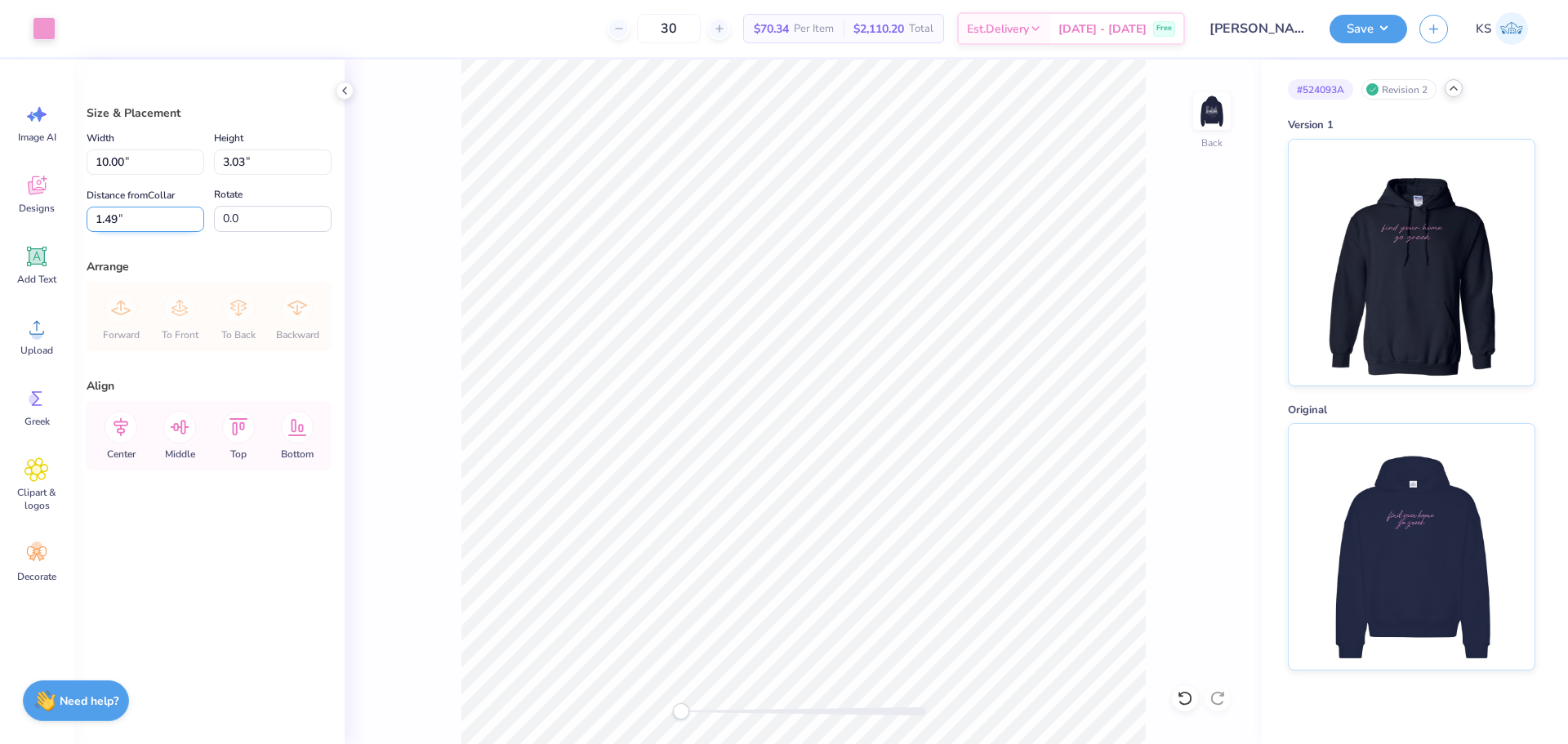
drag, startPoint x: 107, startPoint y: 223, endPoint x: 117, endPoint y: 223, distance: 10.0
click at [117, 223] on input "1.49" at bounding box center [145, 219] width 117 height 25
type input "1.50"
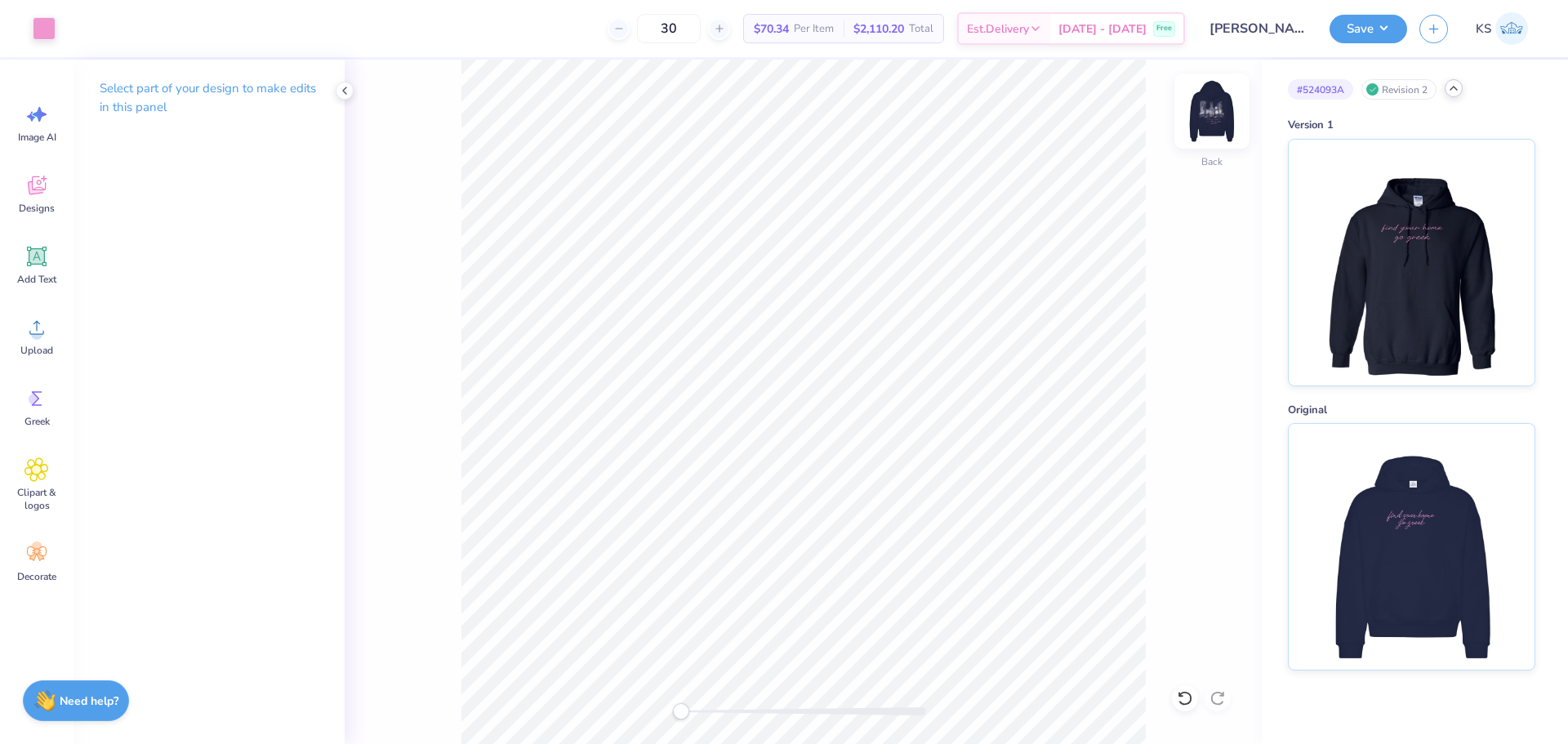
click at [1214, 121] on img at bounding box center [1212, 112] width 66 height 66
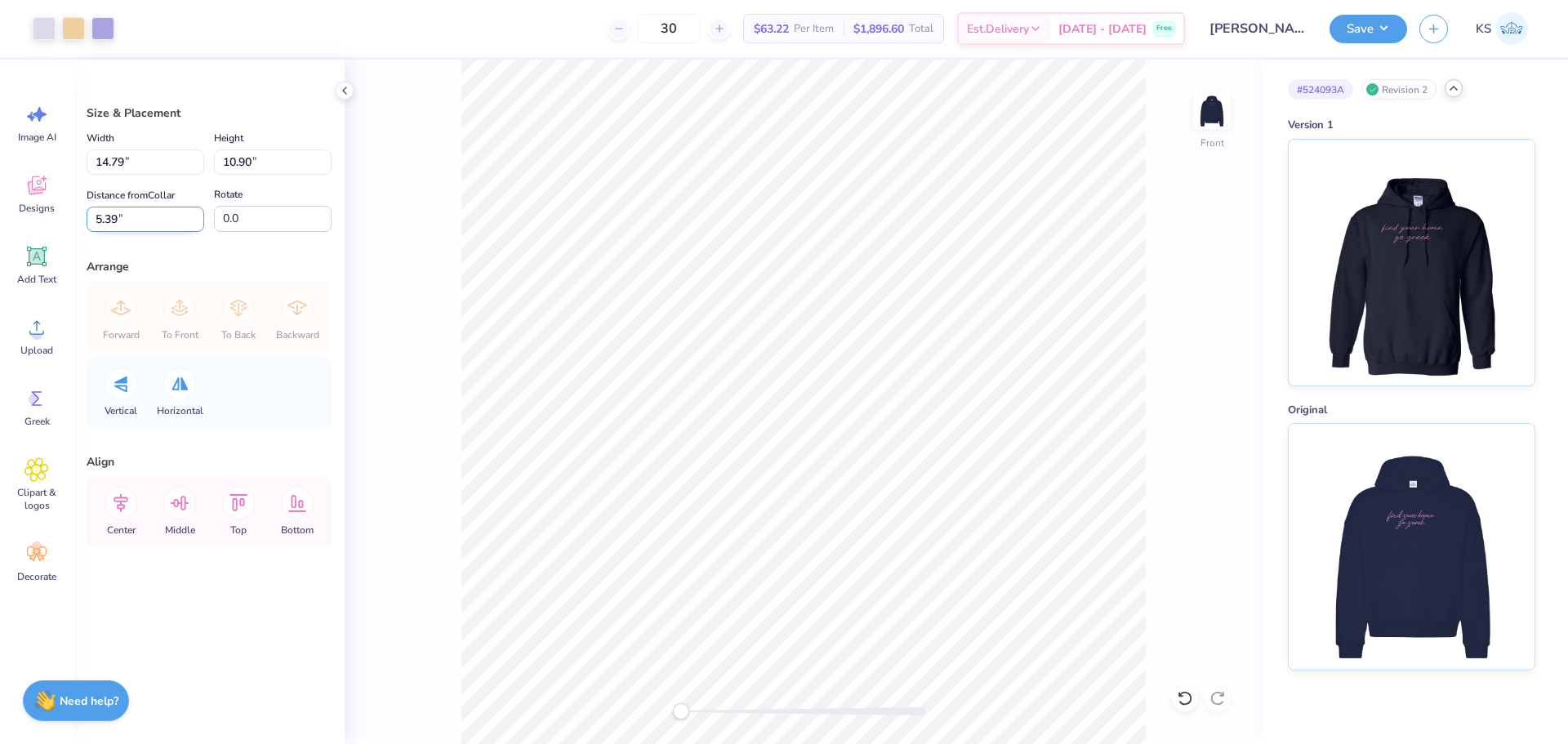
click at [148, 218] on input "5.39" at bounding box center [145, 219] width 117 height 25
click at [158, 168] on input "14.79" at bounding box center [145, 162] width 117 height 25
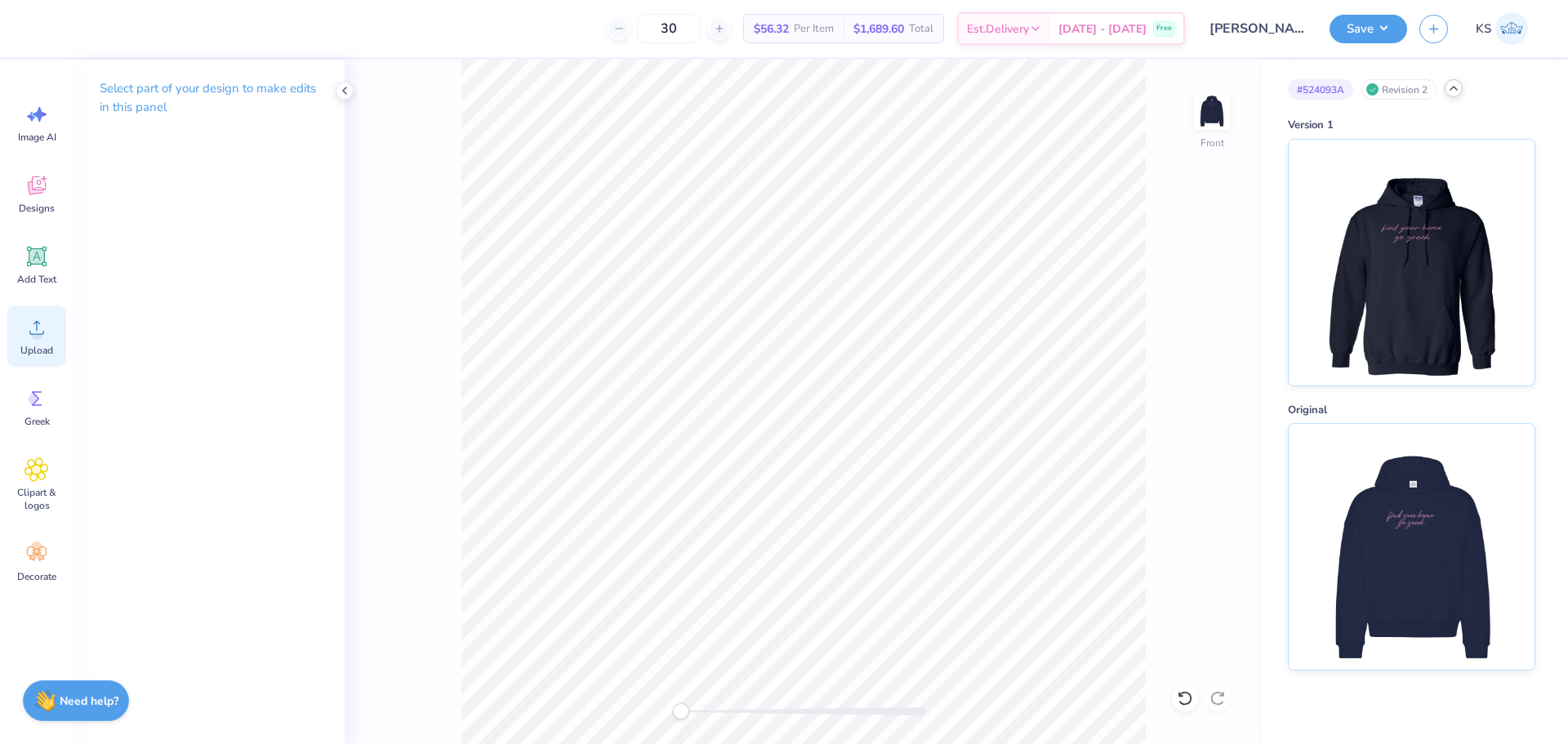
click at [53, 343] on div "Upload" at bounding box center [37, 335] width 59 height 62
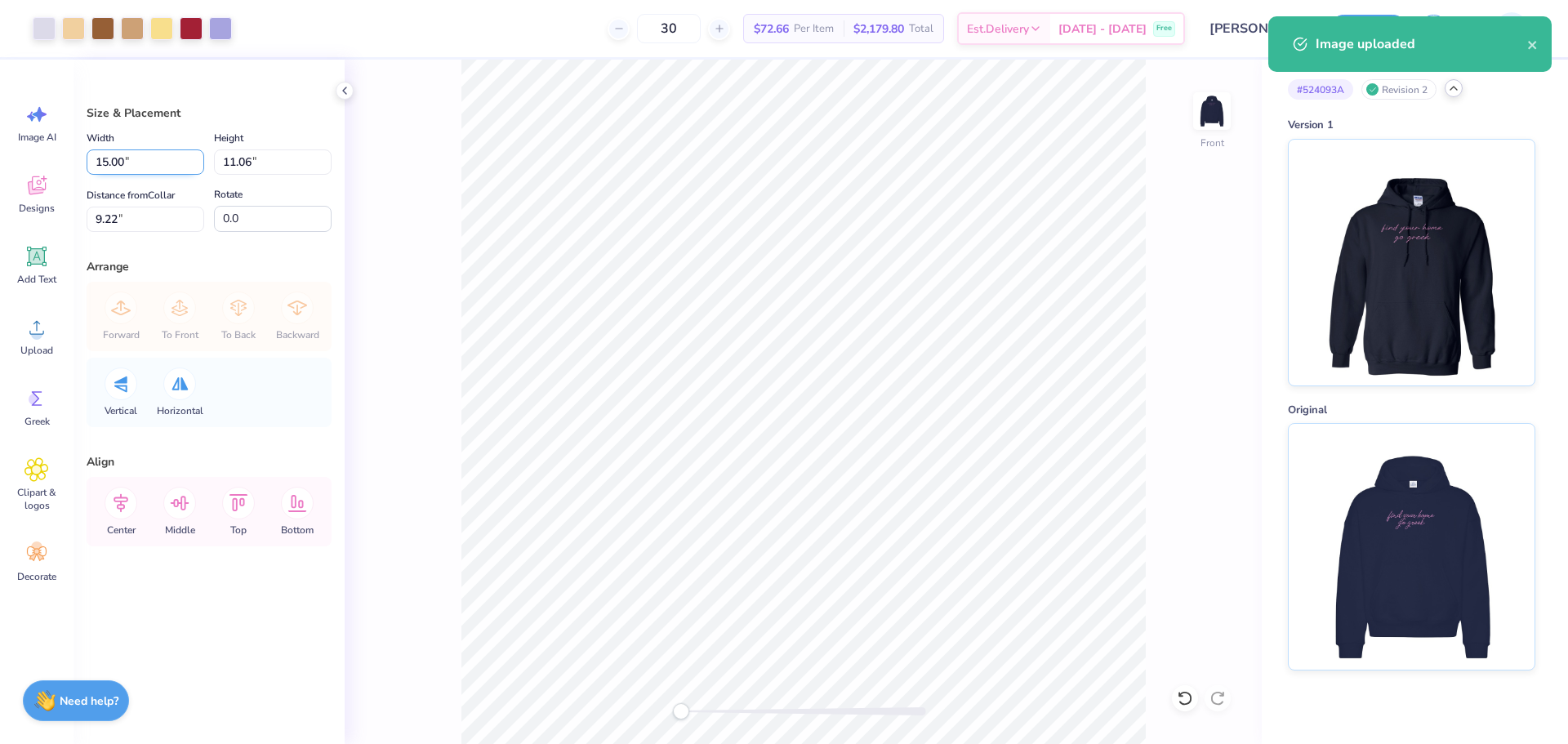
click at [155, 167] on input "15.00" at bounding box center [145, 162] width 117 height 25
paste input "4.79"
type input "14.79"
type input "10.91"
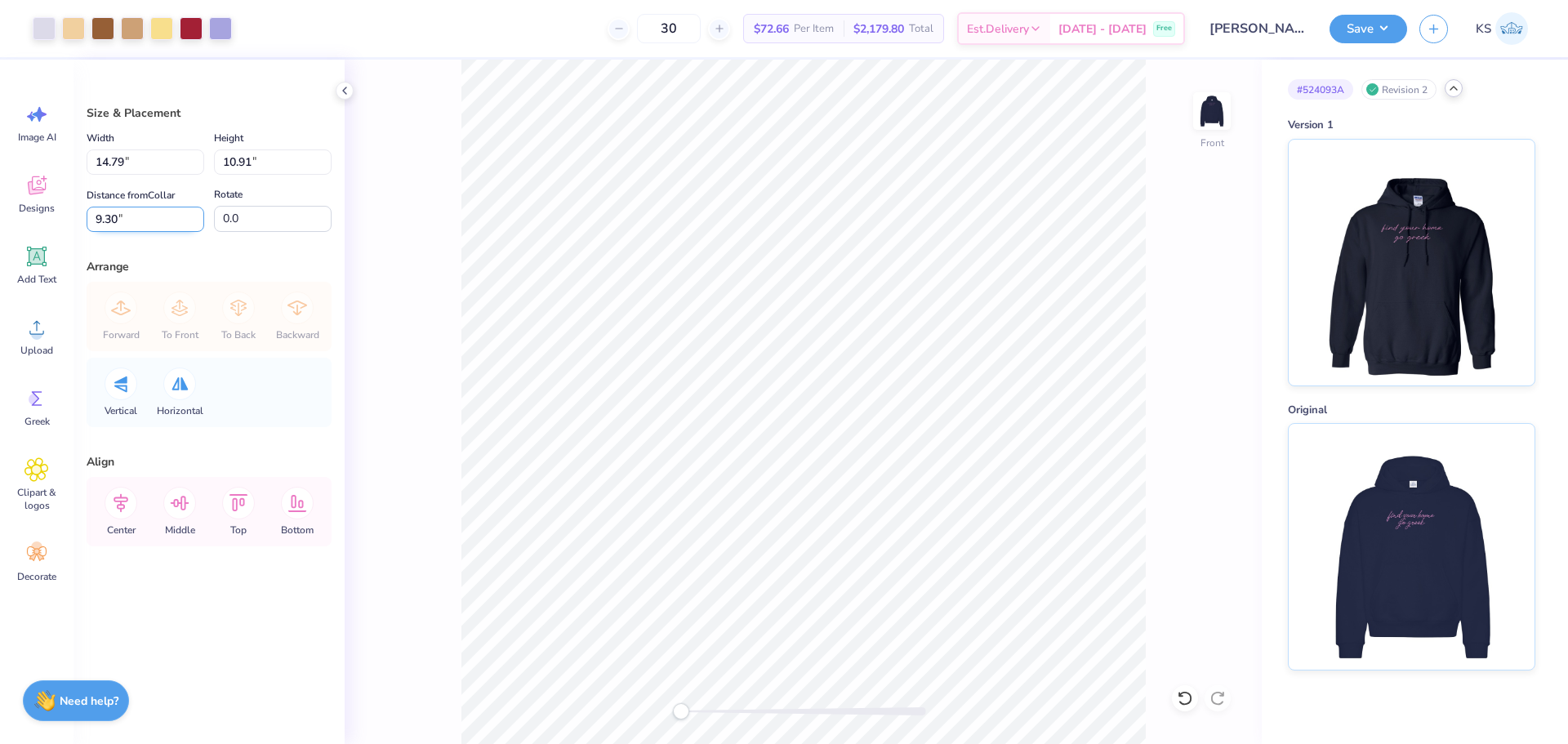
click at [140, 213] on input "9.30" at bounding box center [145, 219] width 117 height 25
paste input "5.39"
type input "5.39"
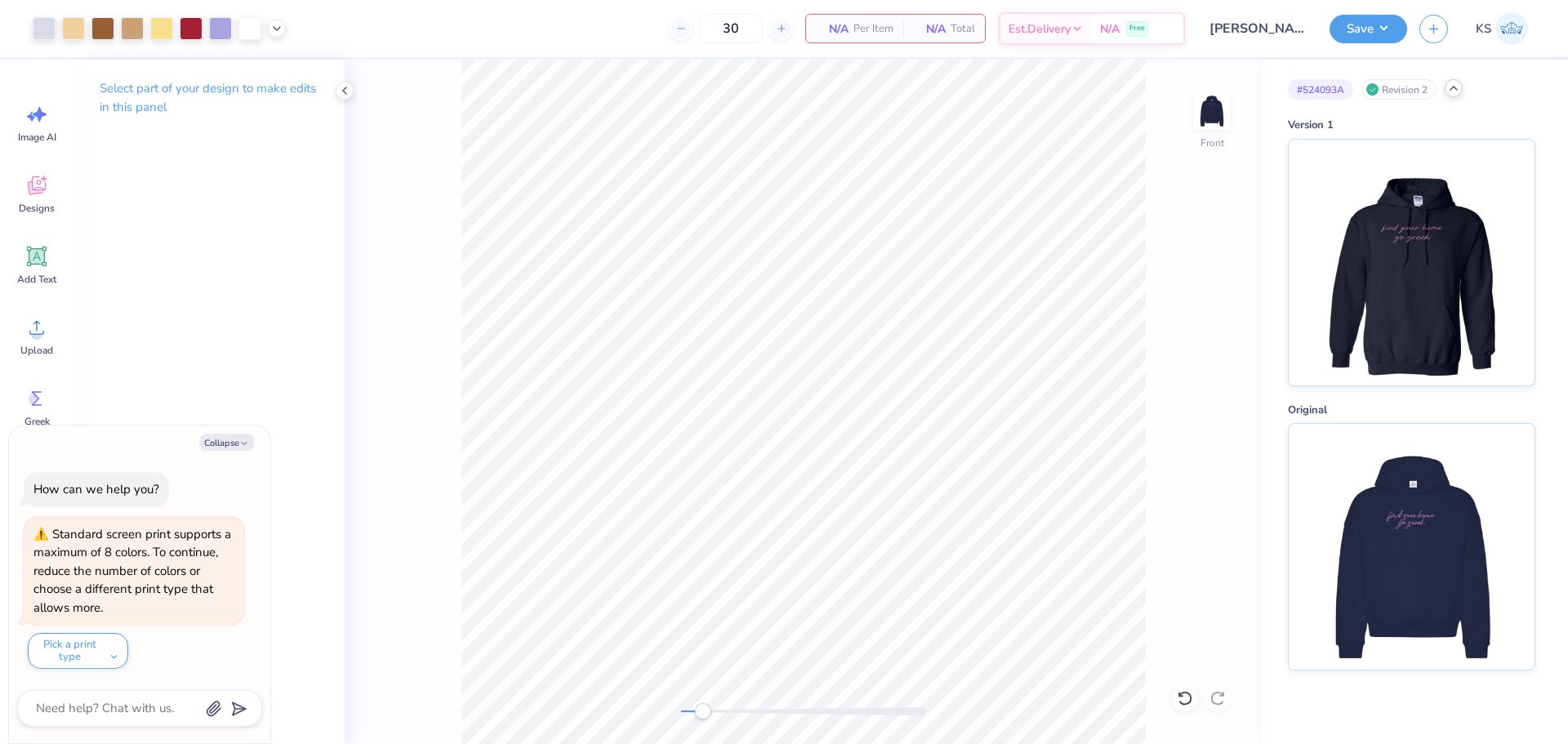
click at [702, 712] on div at bounding box center [804, 711] width 245 height 8
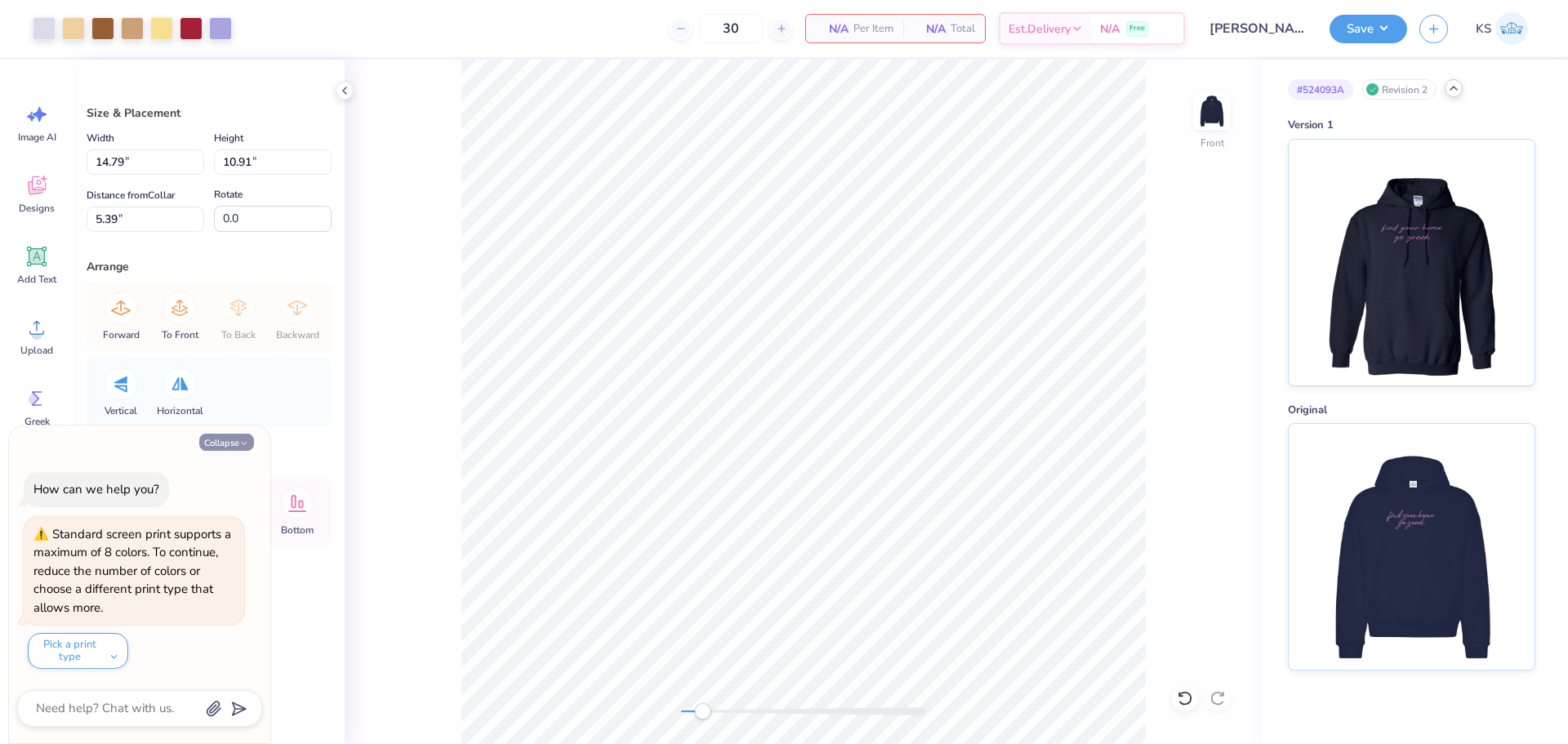
click at [207, 452] on div "Collapse How can we help you? Standard screen print supports a maximum of 8 col…" at bounding box center [139, 584] width 262 height 317
click at [209, 448] on button "Collapse" at bounding box center [226, 442] width 55 height 17
type textarea "x"
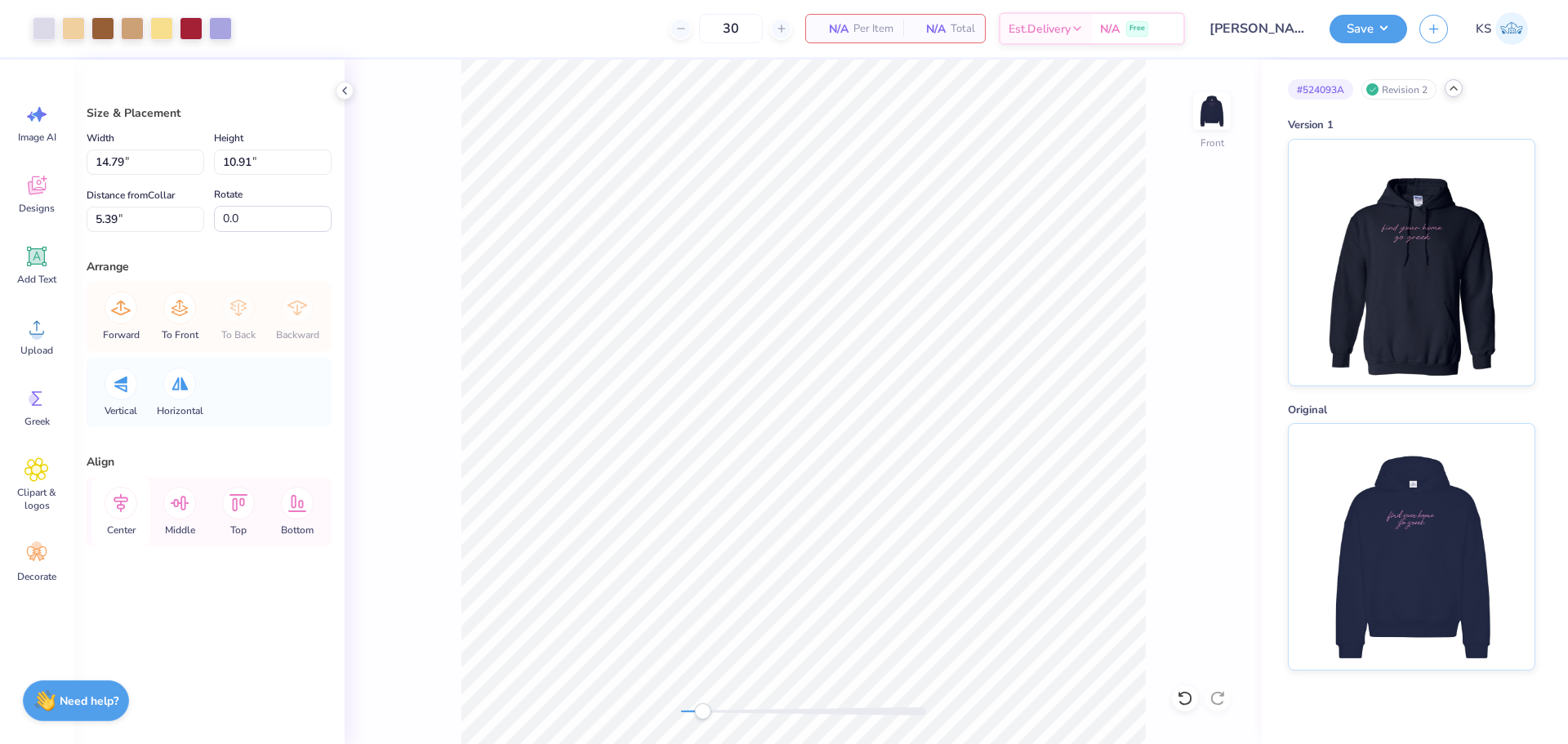
click at [115, 500] on icon at bounding box center [121, 503] width 15 height 19
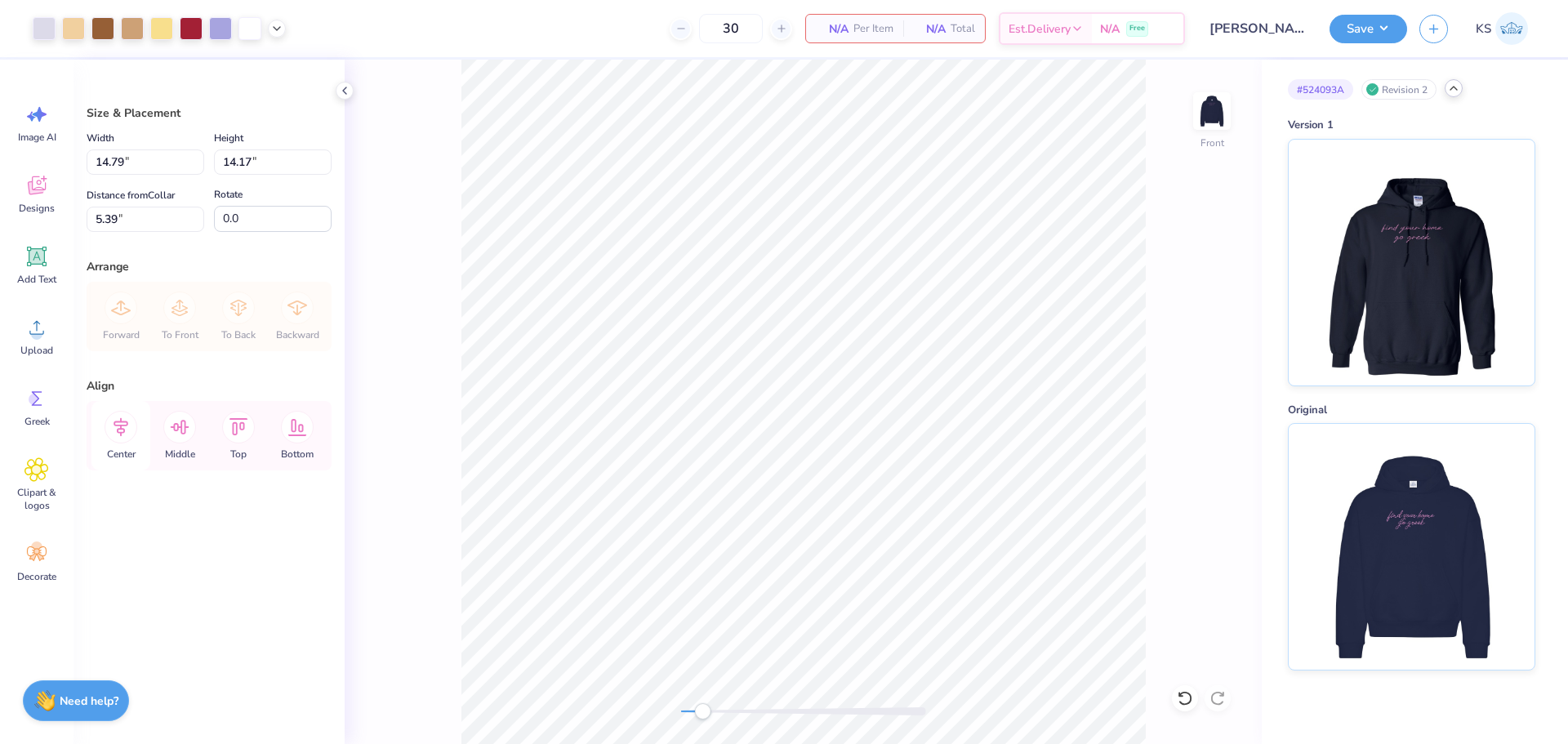
click at [125, 431] on icon at bounding box center [121, 427] width 15 height 19
click at [125, 431] on icon at bounding box center [121, 427] width 33 height 33
click at [130, 423] on icon at bounding box center [121, 427] width 33 height 33
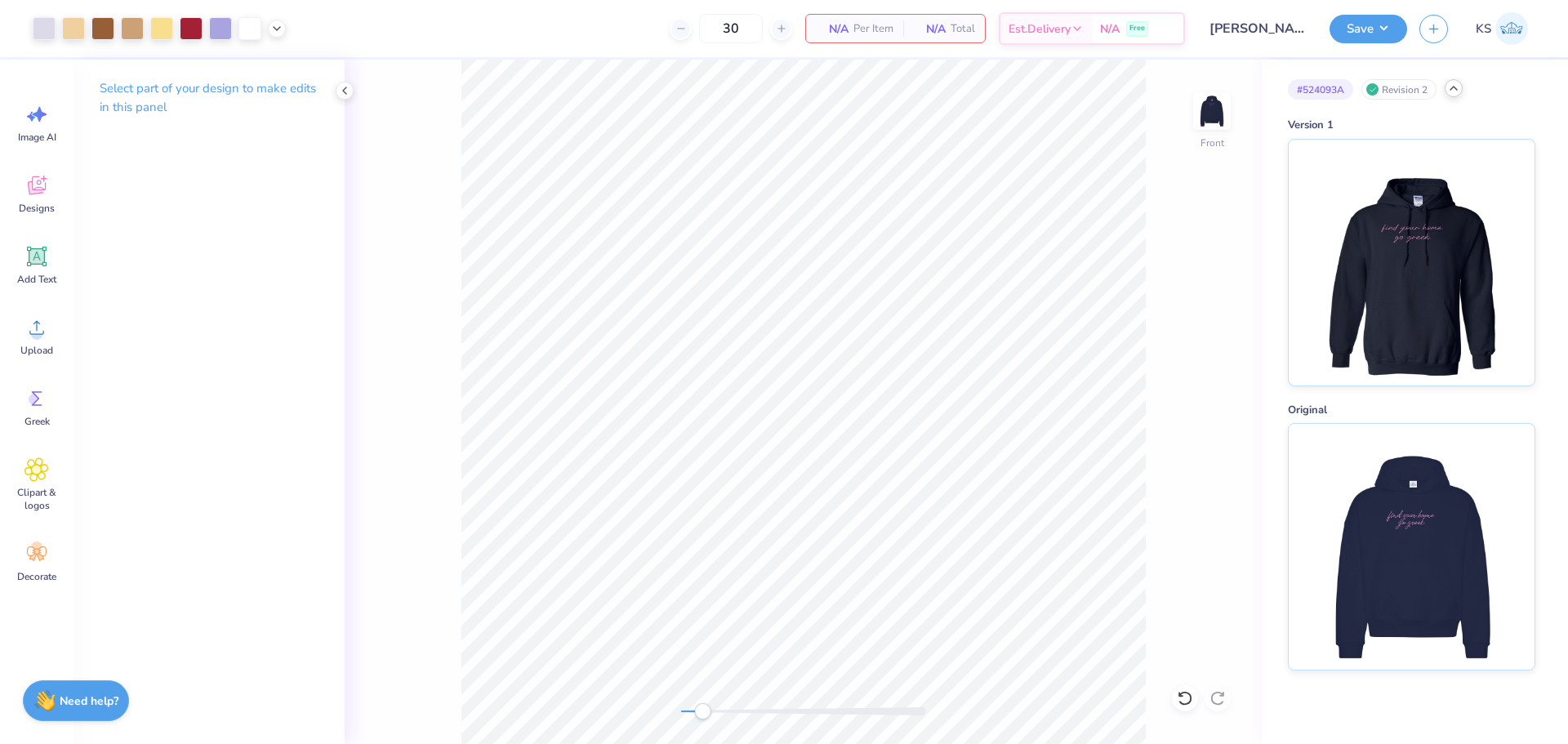
click at [1148, 414] on div "Front" at bounding box center [803, 402] width 917 height 684
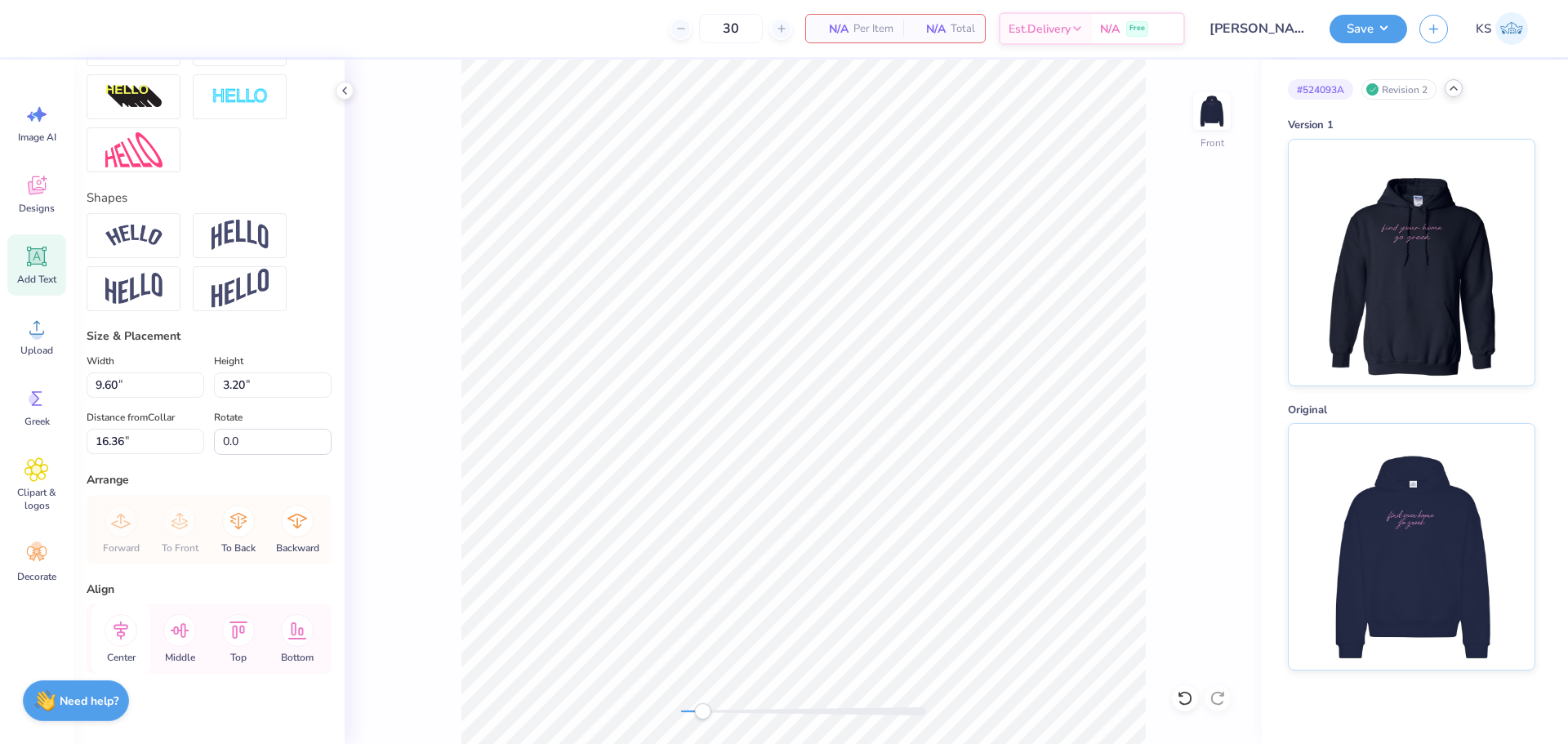
scroll to position [633, 0]
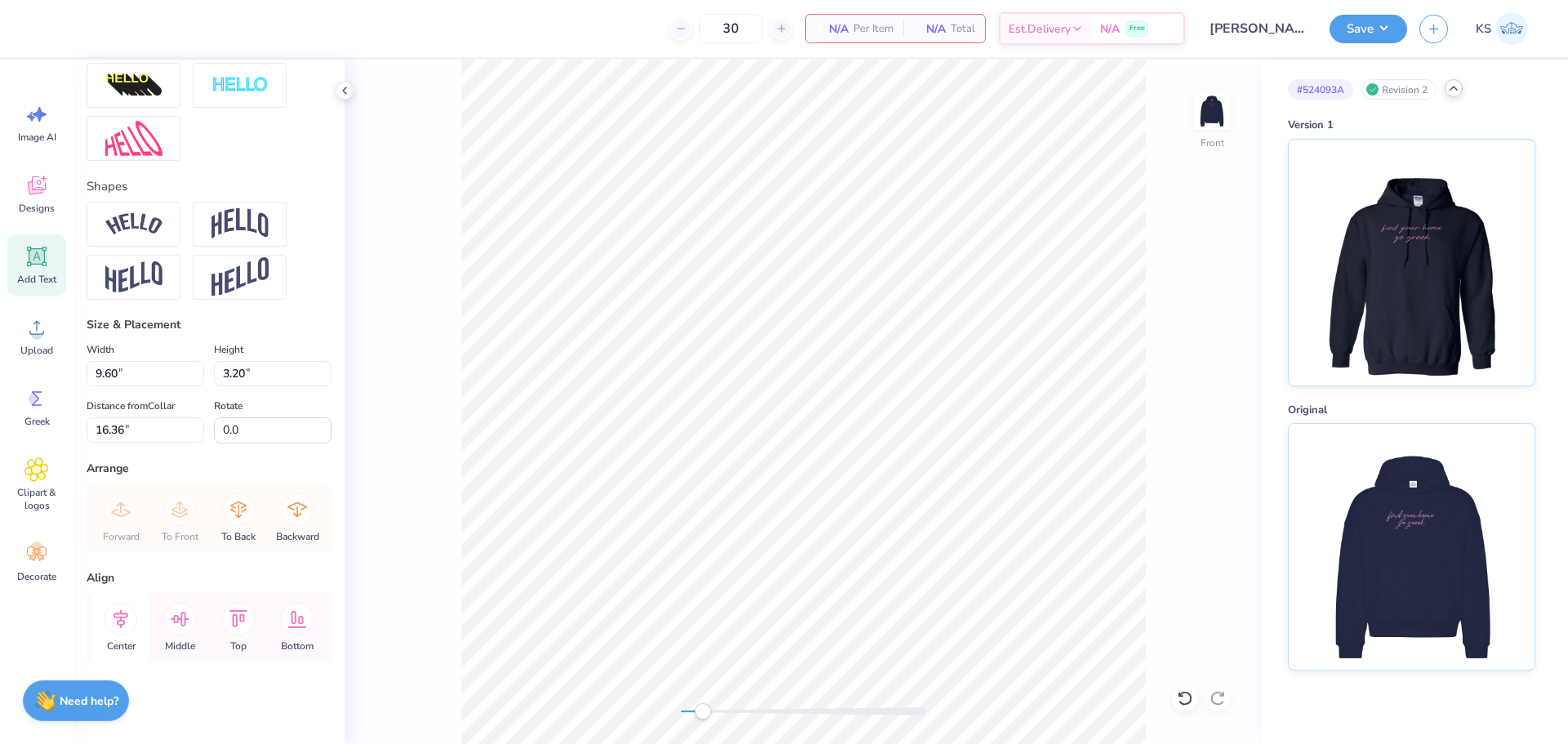
click at [115, 616] on icon at bounding box center [121, 618] width 15 height 19
click at [634, 703] on div "Front" at bounding box center [803, 402] width 917 height 684
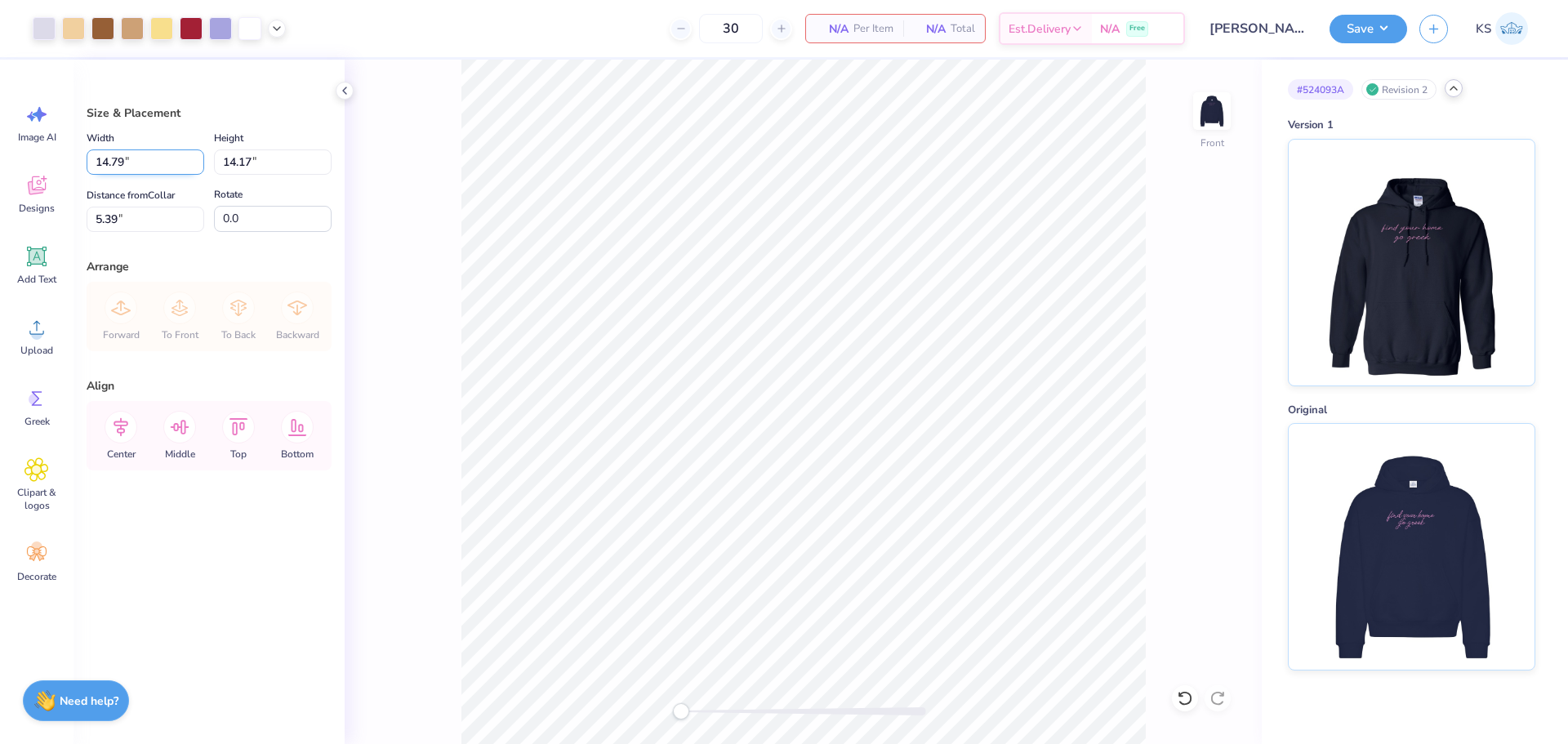
click at [137, 162] on input "14.79" at bounding box center [145, 162] width 117 height 25
type input "12.50"
type input "11.98"
click at [139, 221] on input "6.49" at bounding box center [145, 219] width 117 height 25
type input "6.00"
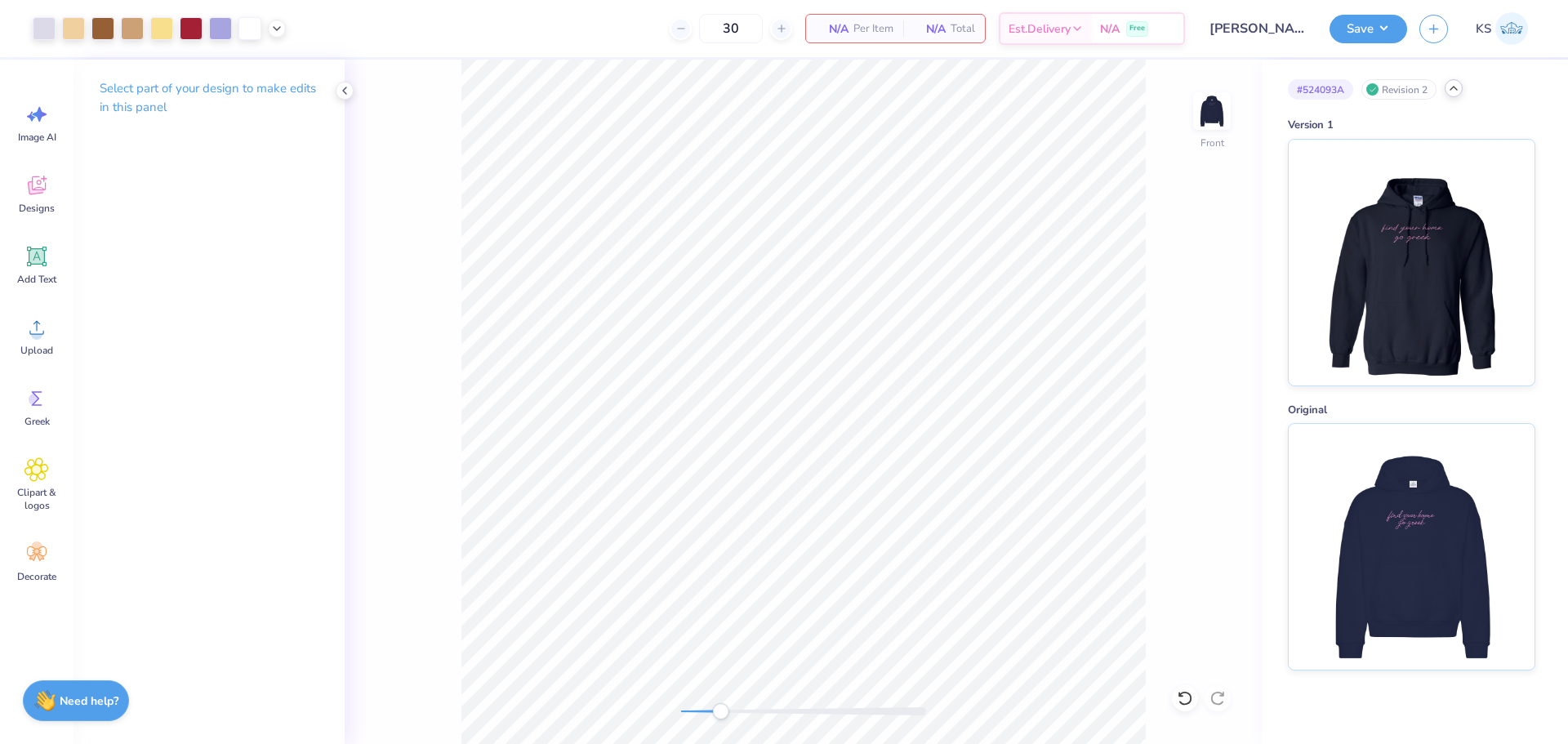
drag, startPoint x: 695, startPoint y: 709, endPoint x: 718, endPoint y: 705, distance: 23.3
click at [718, 707] on div "Accessibility label" at bounding box center [720, 711] width 16 height 16
drag, startPoint x: 714, startPoint y: 709, endPoint x: 751, endPoint y: 705, distance: 37.2
click at [751, 705] on div "Accessibility label" at bounding box center [749, 711] width 16 height 16
click at [285, 29] on div at bounding box center [277, 27] width 18 height 18
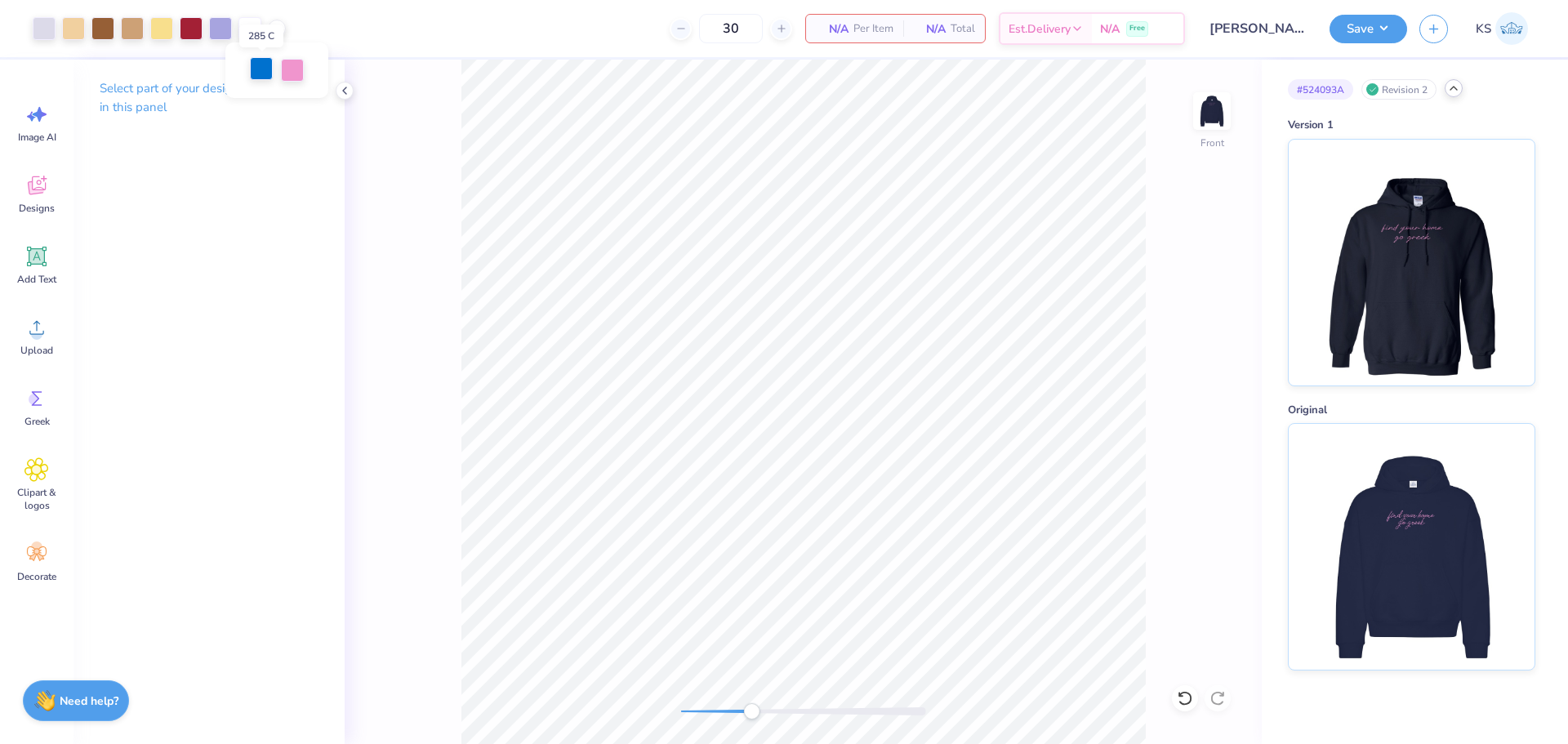
click at [258, 69] on div at bounding box center [262, 69] width 23 height 23
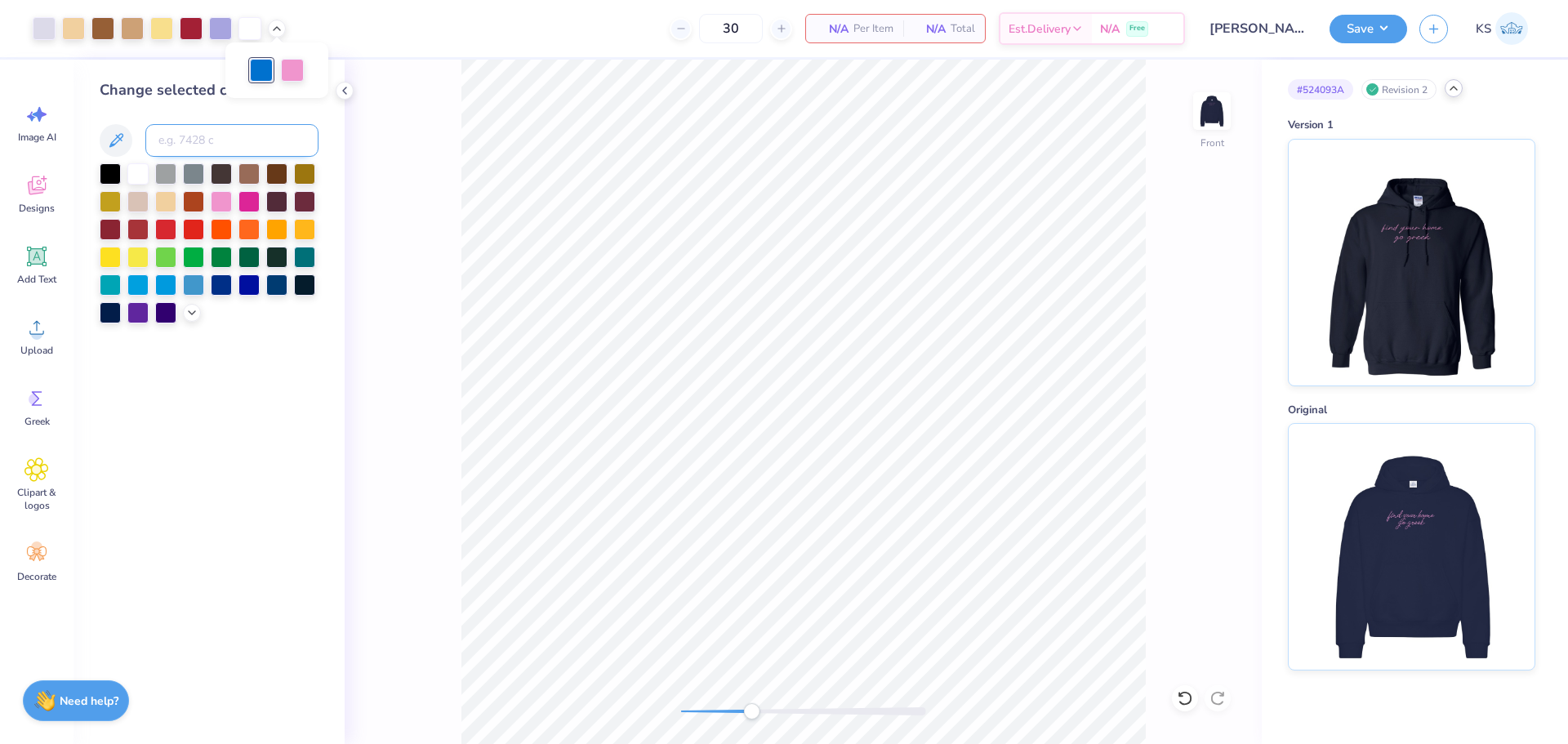
click at [222, 135] on input at bounding box center [231, 140] width 173 height 33
type input "2705"
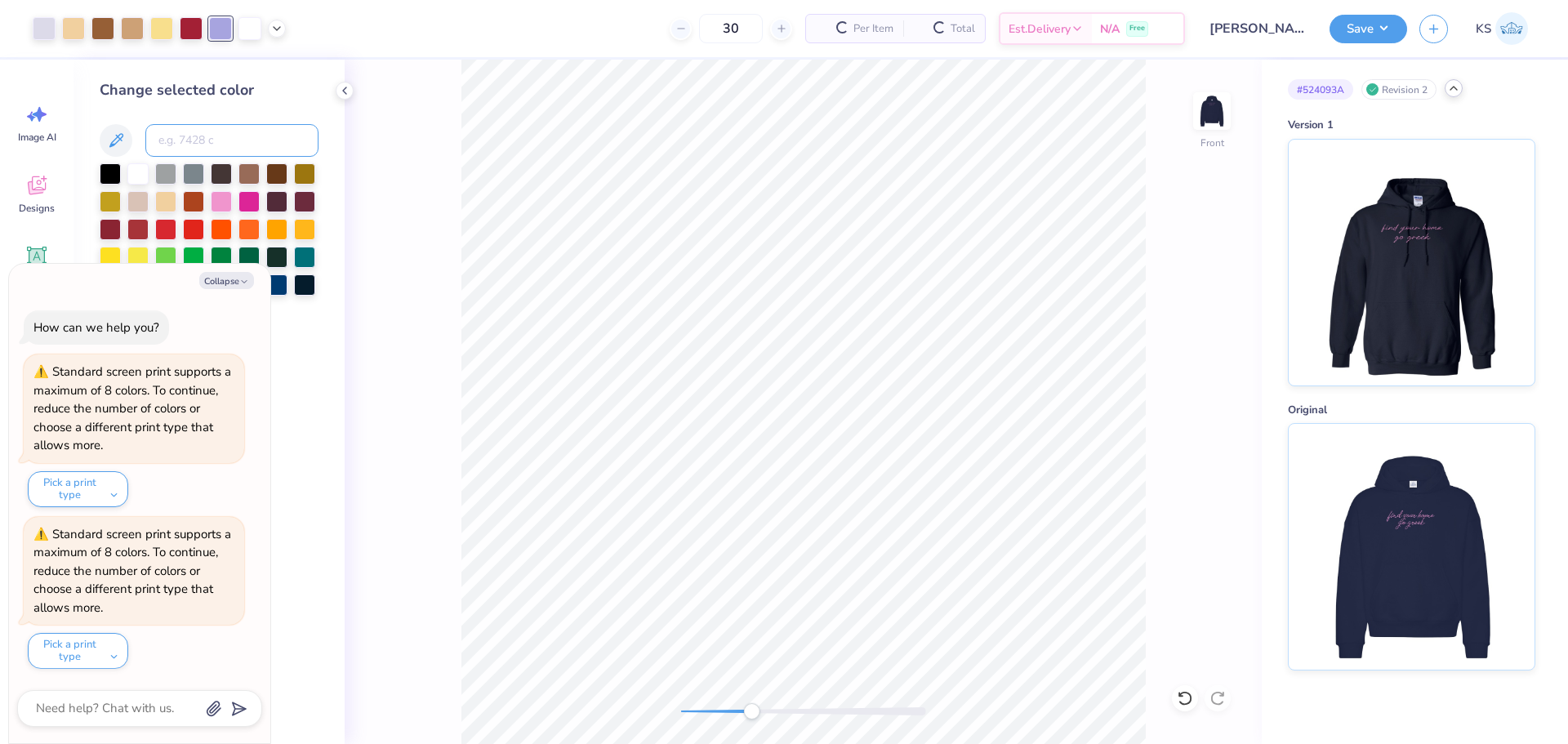
type textarea "x"
click at [267, 18] on div at bounding box center [159, 29] width 253 height 23
click at [271, 20] on div at bounding box center [159, 29] width 253 height 23
click at [240, 280] on icon "button" at bounding box center [244, 282] width 10 height 10
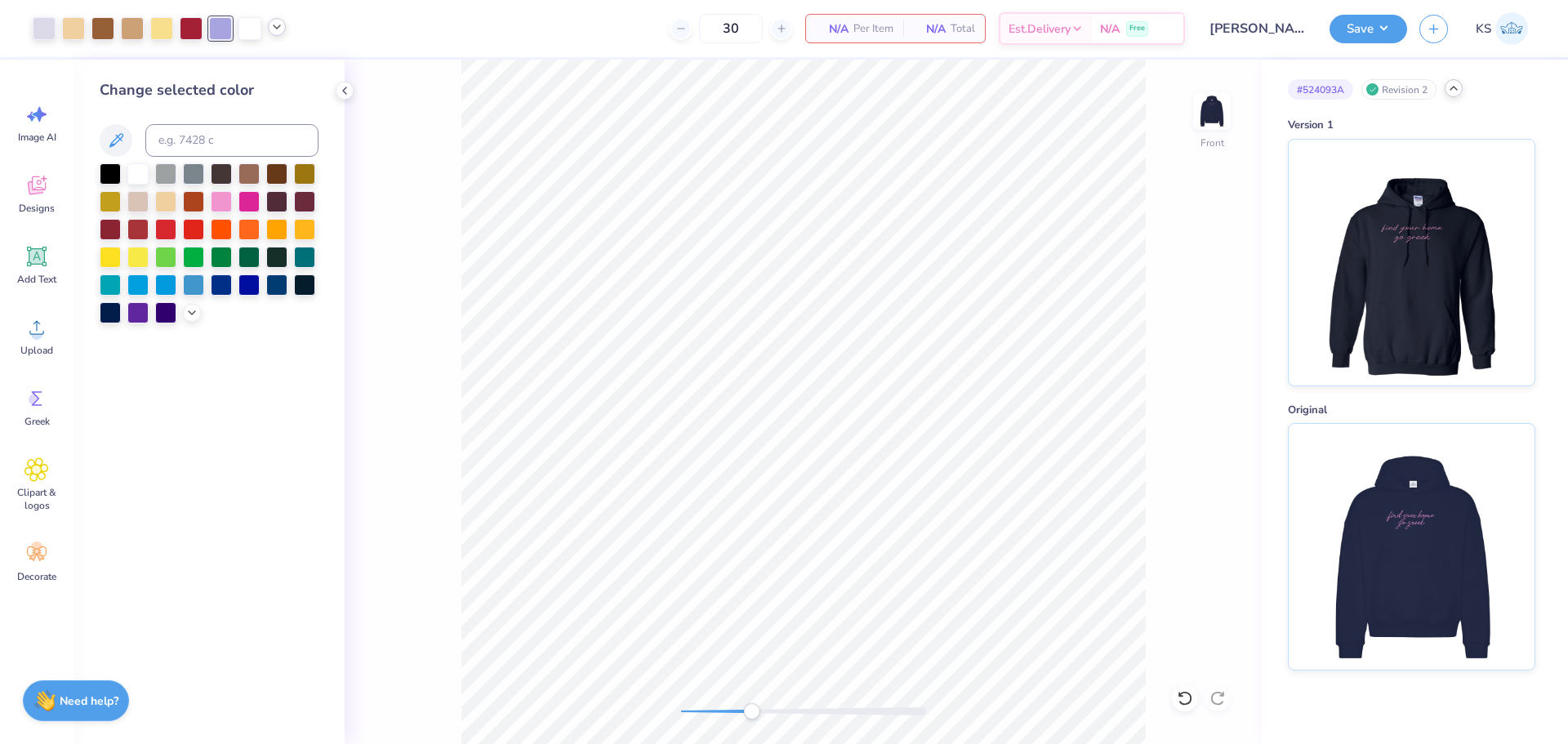
click at [277, 28] on icon at bounding box center [277, 27] width 13 height 13
click at [226, 31] on div at bounding box center [221, 29] width 23 height 23
click at [221, 203] on div at bounding box center [221, 200] width 21 height 21
click at [365, 299] on div "Front" at bounding box center [803, 402] width 917 height 684
click at [1185, 696] on icon at bounding box center [1185, 698] width 16 height 16
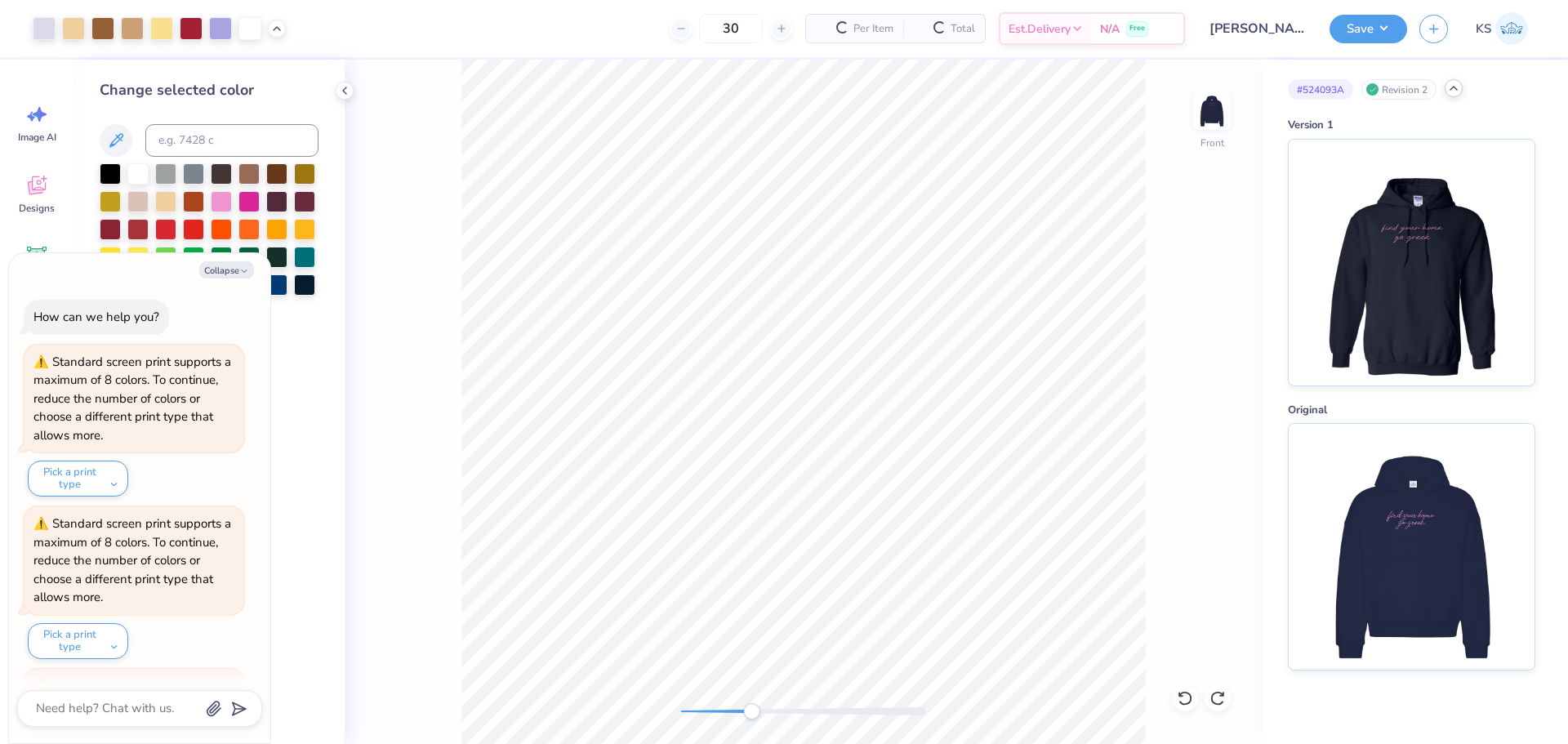
scroll to position [152, 0]
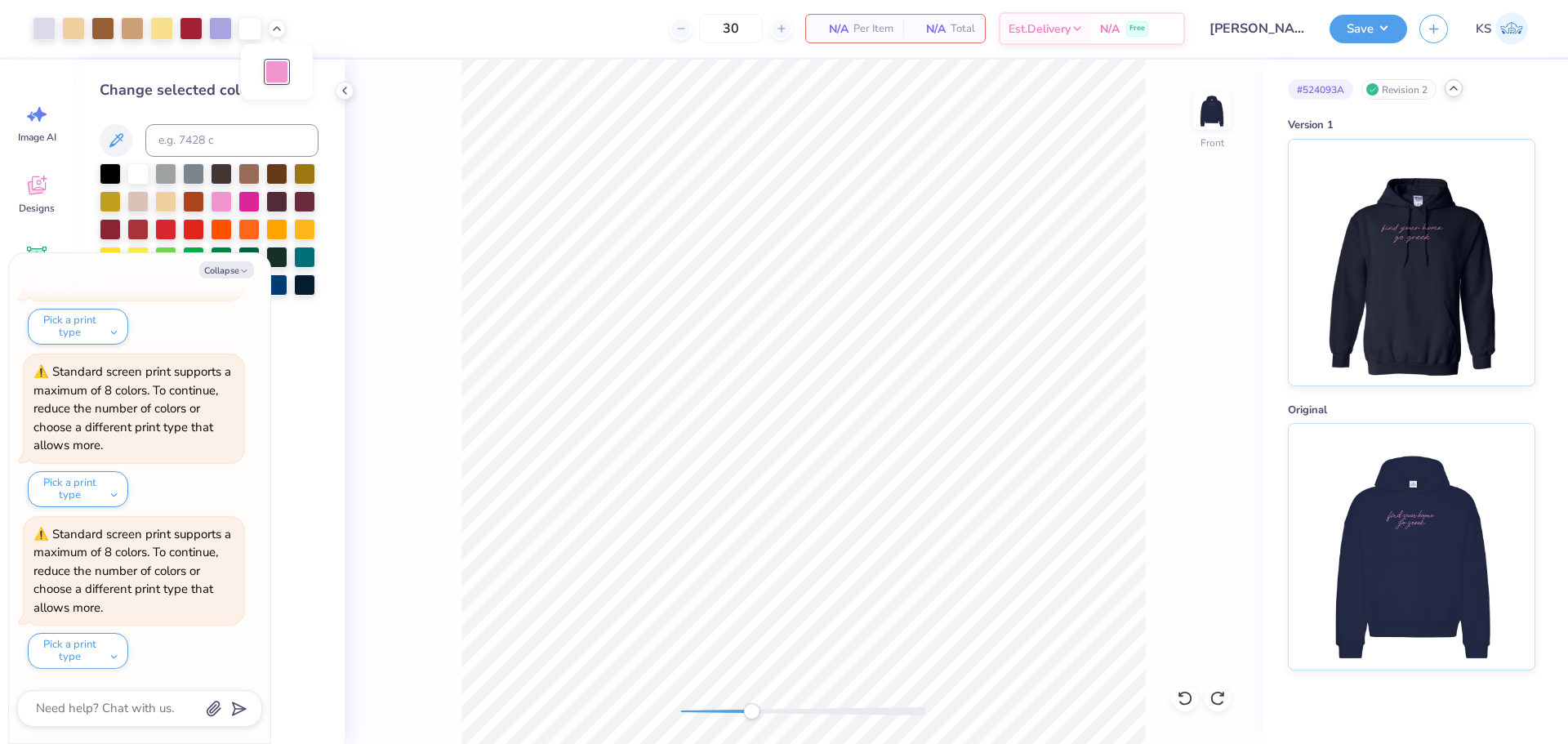
click at [272, 68] on div at bounding box center [277, 72] width 23 height 23
click at [245, 135] on input at bounding box center [231, 140] width 173 height 33
paste input
type textarea "x"
click at [391, 215] on div "Front" at bounding box center [803, 402] width 917 height 684
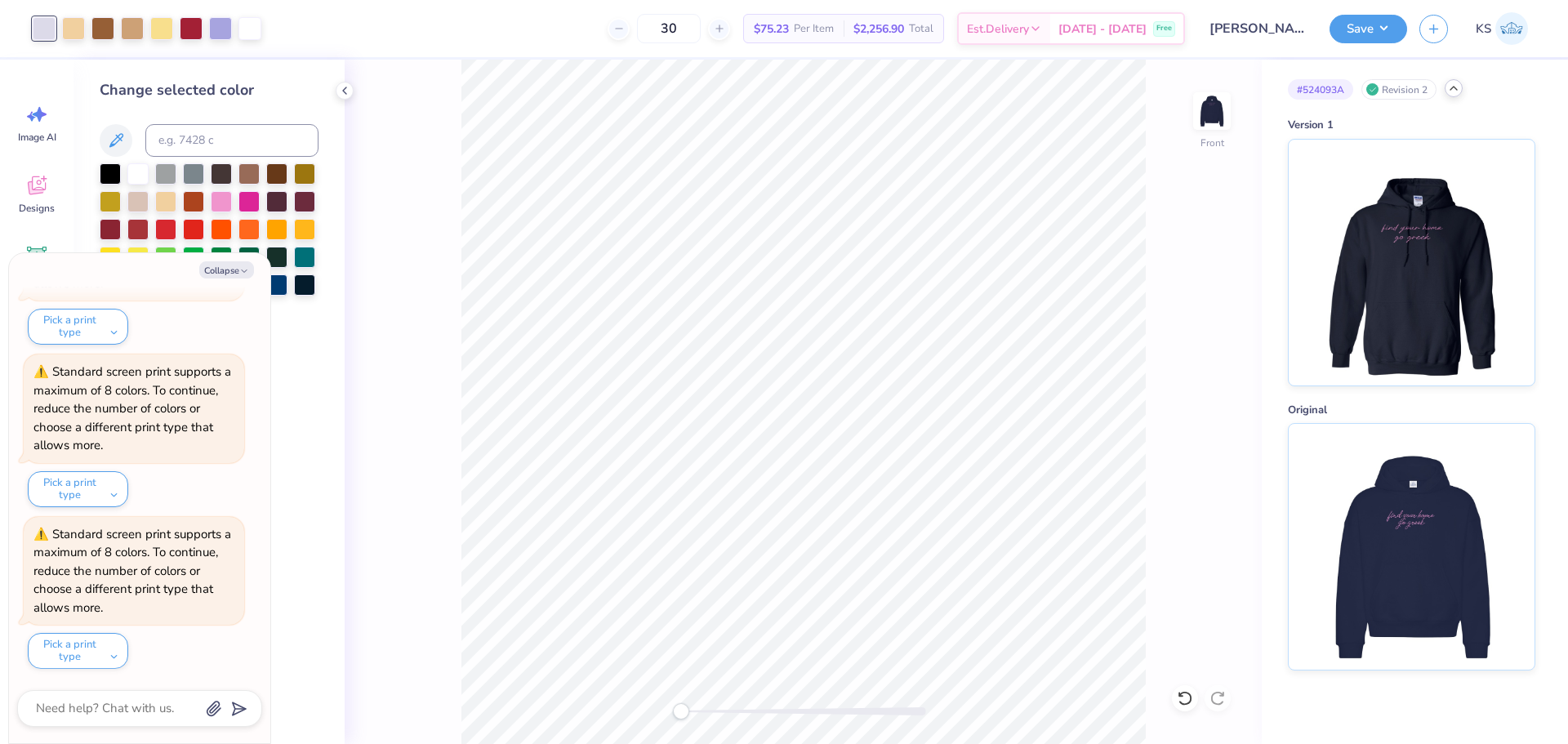
click at [624, 692] on div "Front" at bounding box center [803, 402] width 917 height 684
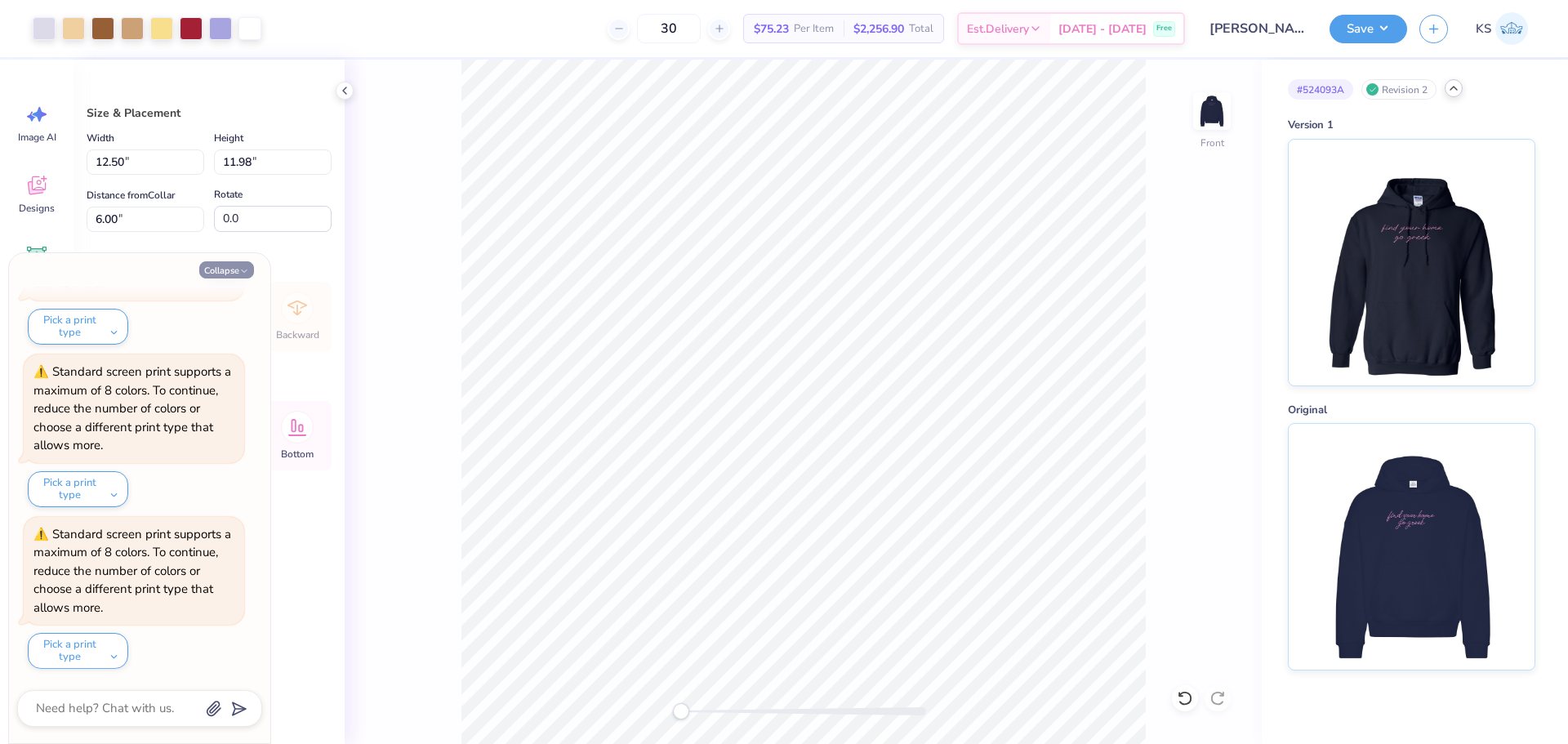
click at [220, 275] on button "Collapse" at bounding box center [226, 270] width 55 height 17
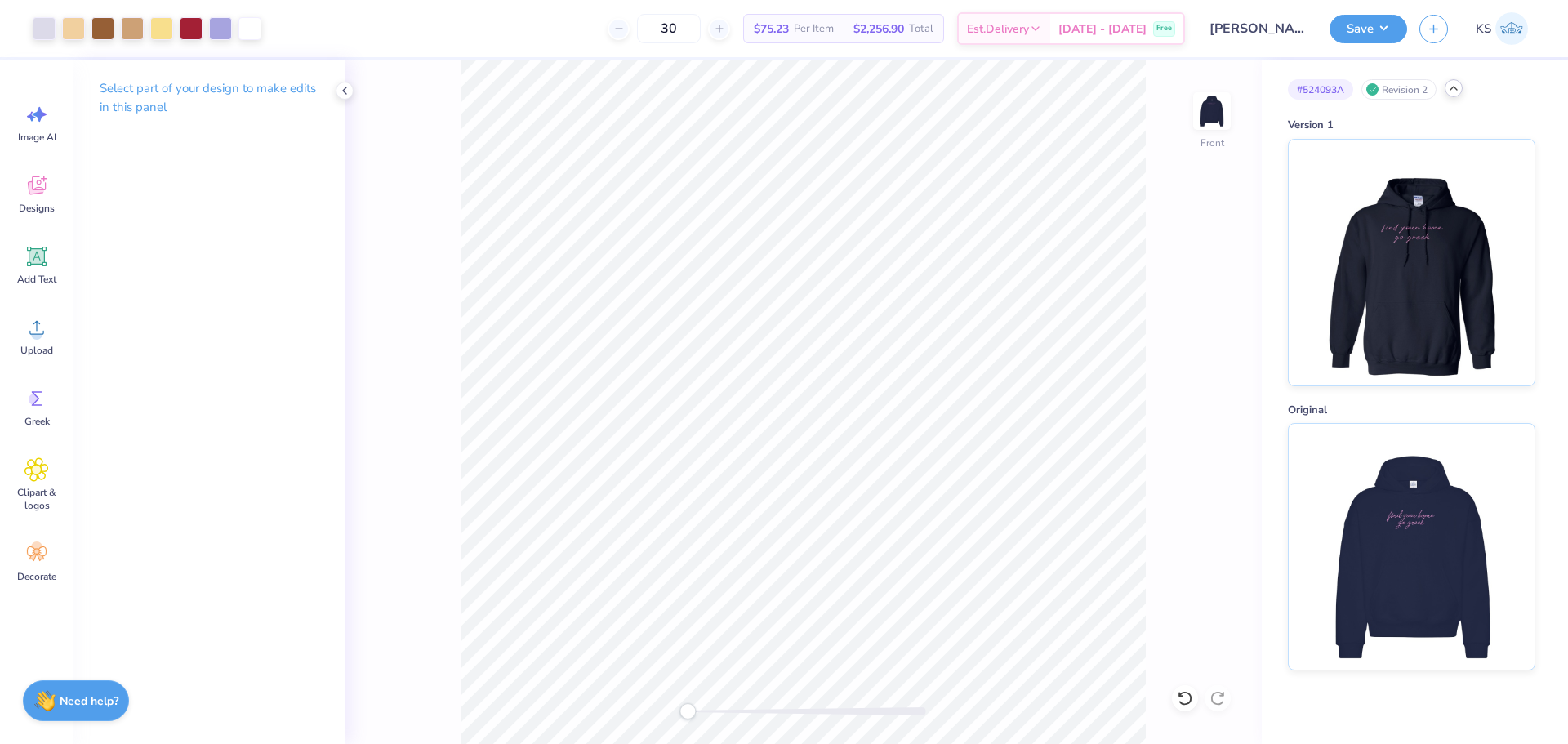
click at [686, 699] on div "Front" at bounding box center [803, 402] width 917 height 684
drag, startPoint x: 704, startPoint y: 712, endPoint x: 1351, endPoint y: 595, distance: 657.5
click at [712, 712] on div at bounding box center [804, 711] width 245 height 8
click at [629, 661] on div "Front" at bounding box center [803, 402] width 917 height 684
click at [635, 709] on div "Front" at bounding box center [803, 402] width 917 height 684
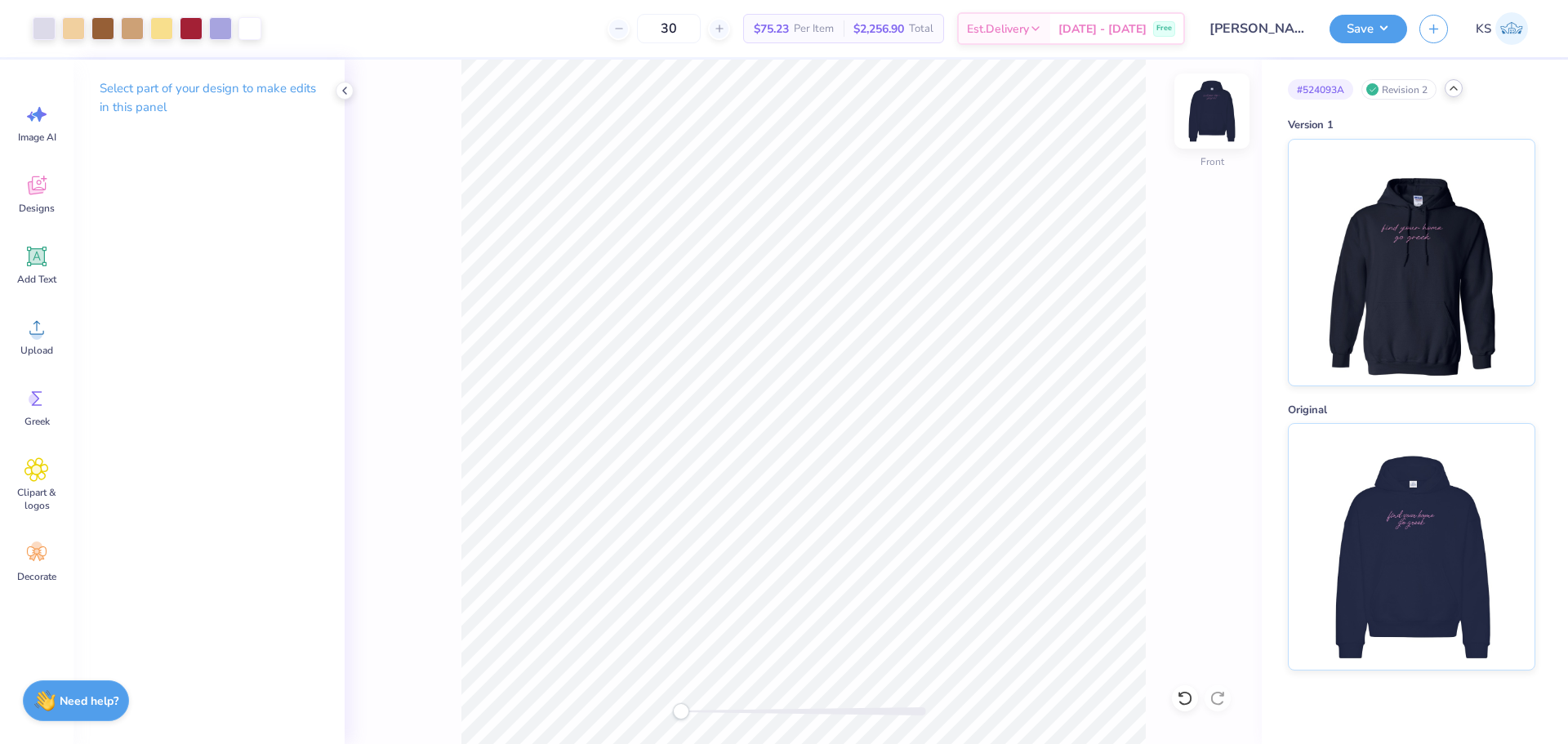
click at [1201, 112] on img at bounding box center [1212, 112] width 66 height 66
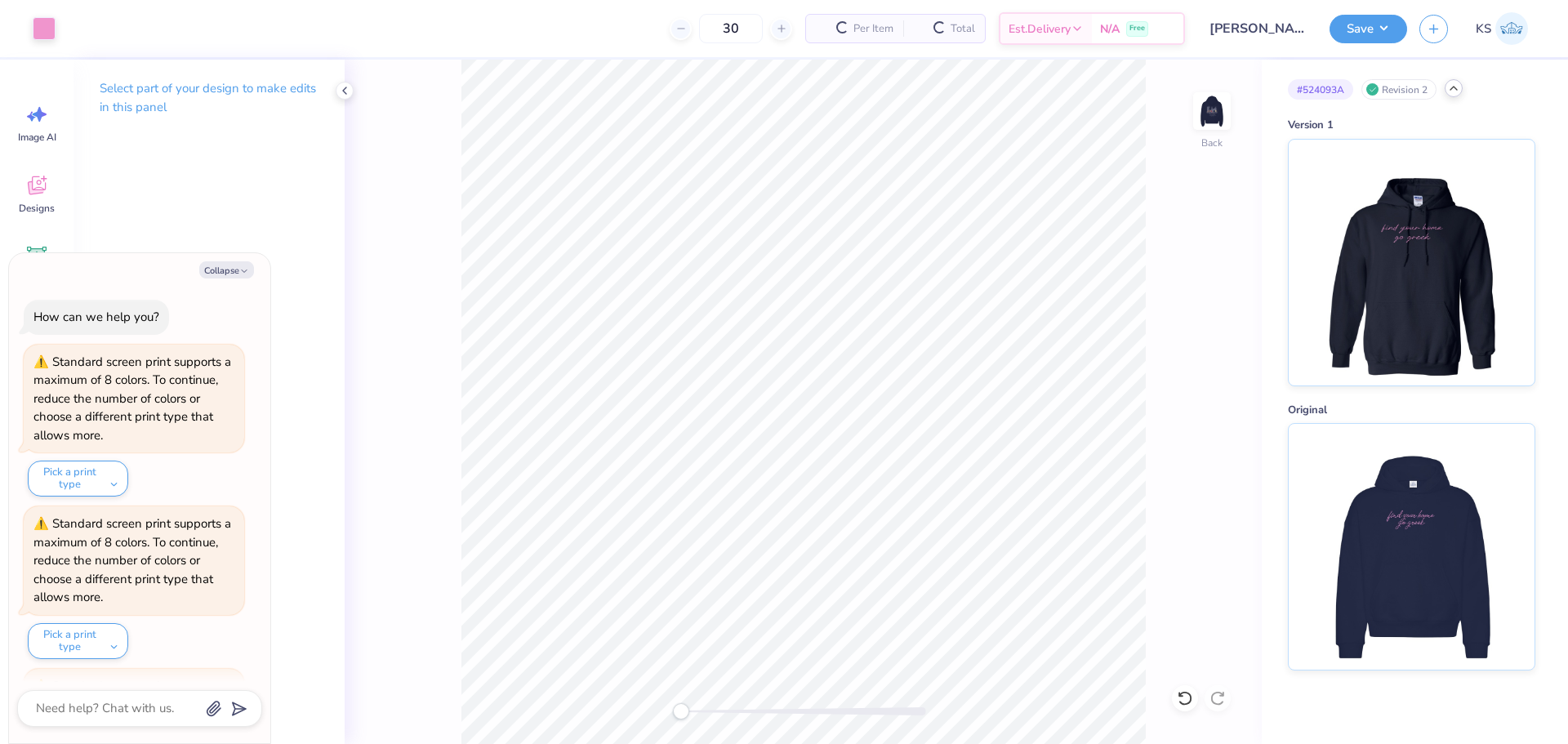
scroll to position [314, 0]
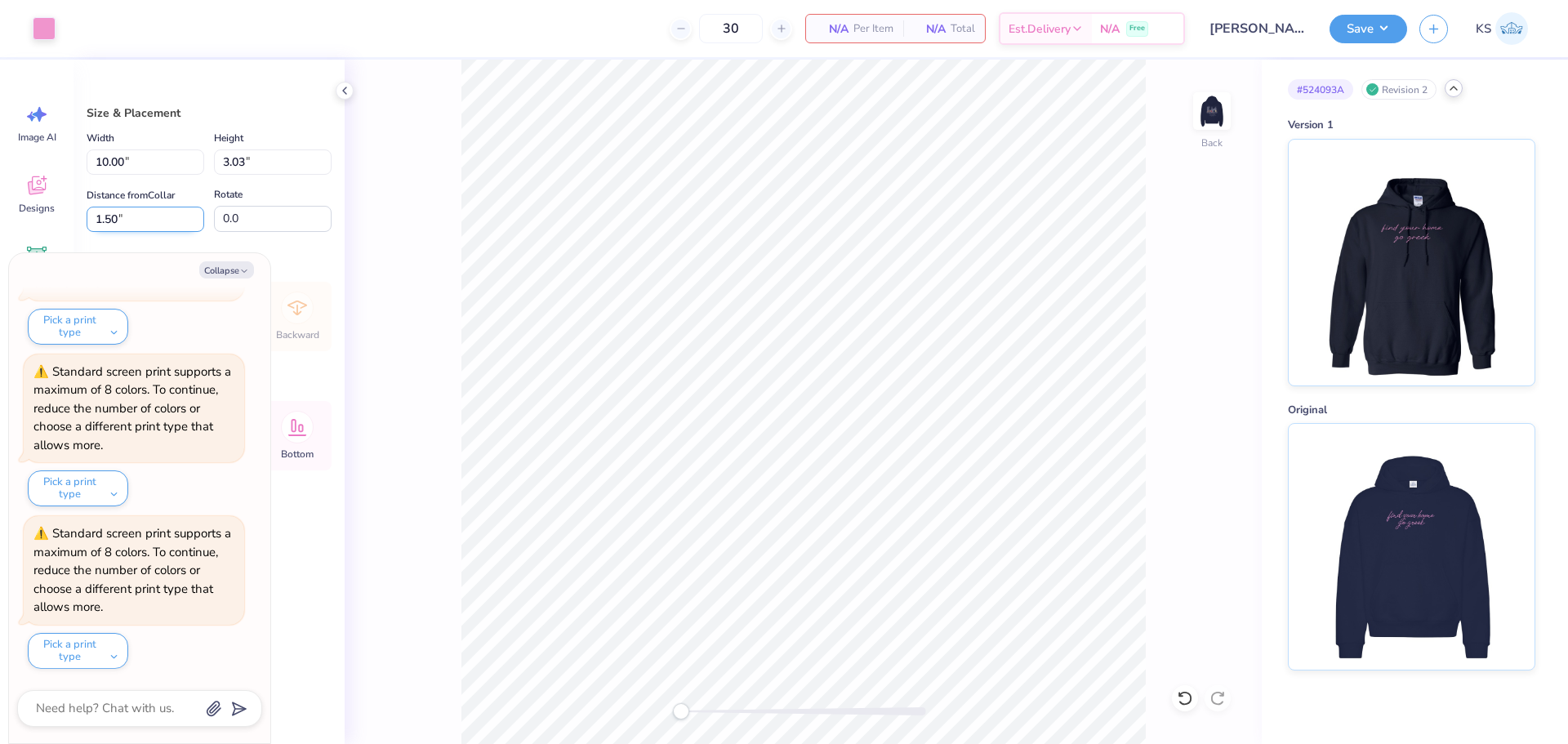
drag, startPoint x: 108, startPoint y: 217, endPoint x: 119, endPoint y: 217, distance: 11.0
click at [119, 217] on input "1.50" at bounding box center [145, 219] width 117 height 25
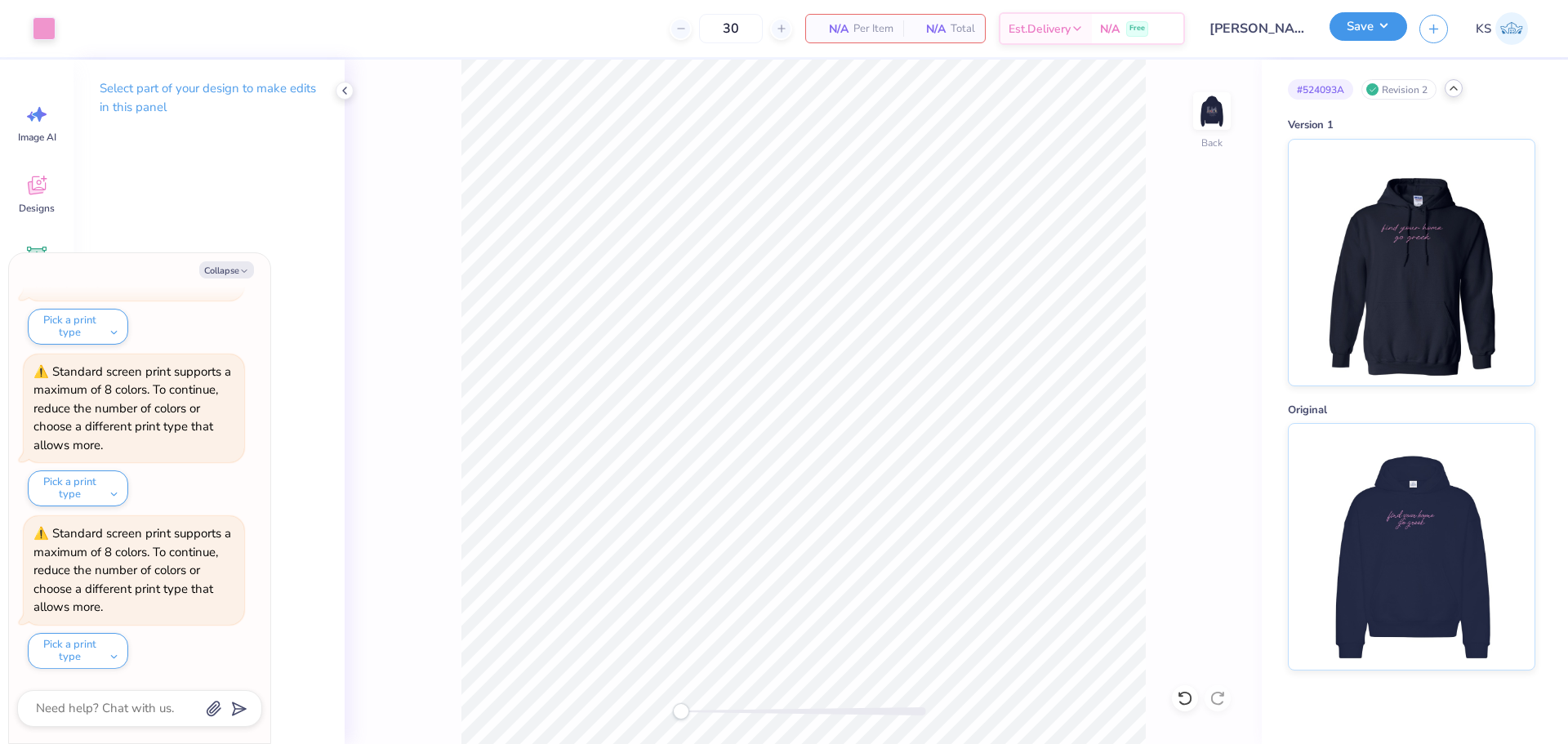
click at [1370, 34] on button "Save" at bounding box center [1368, 26] width 78 height 29
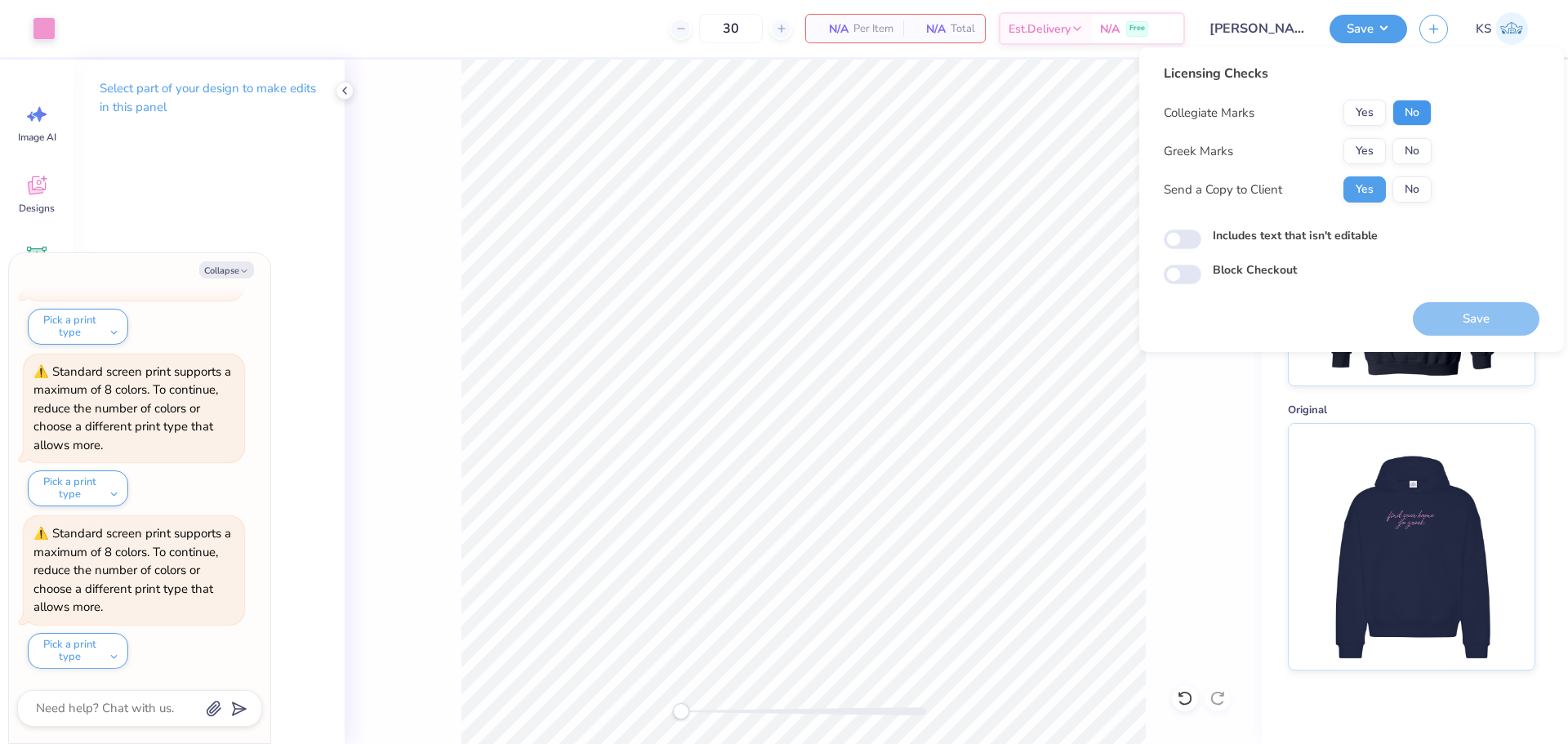
click at [1395, 115] on button "No" at bounding box center [1412, 112] width 39 height 26
click at [1375, 140] on button "Yes" at bounding box center [1365, 151] width 43 height 26
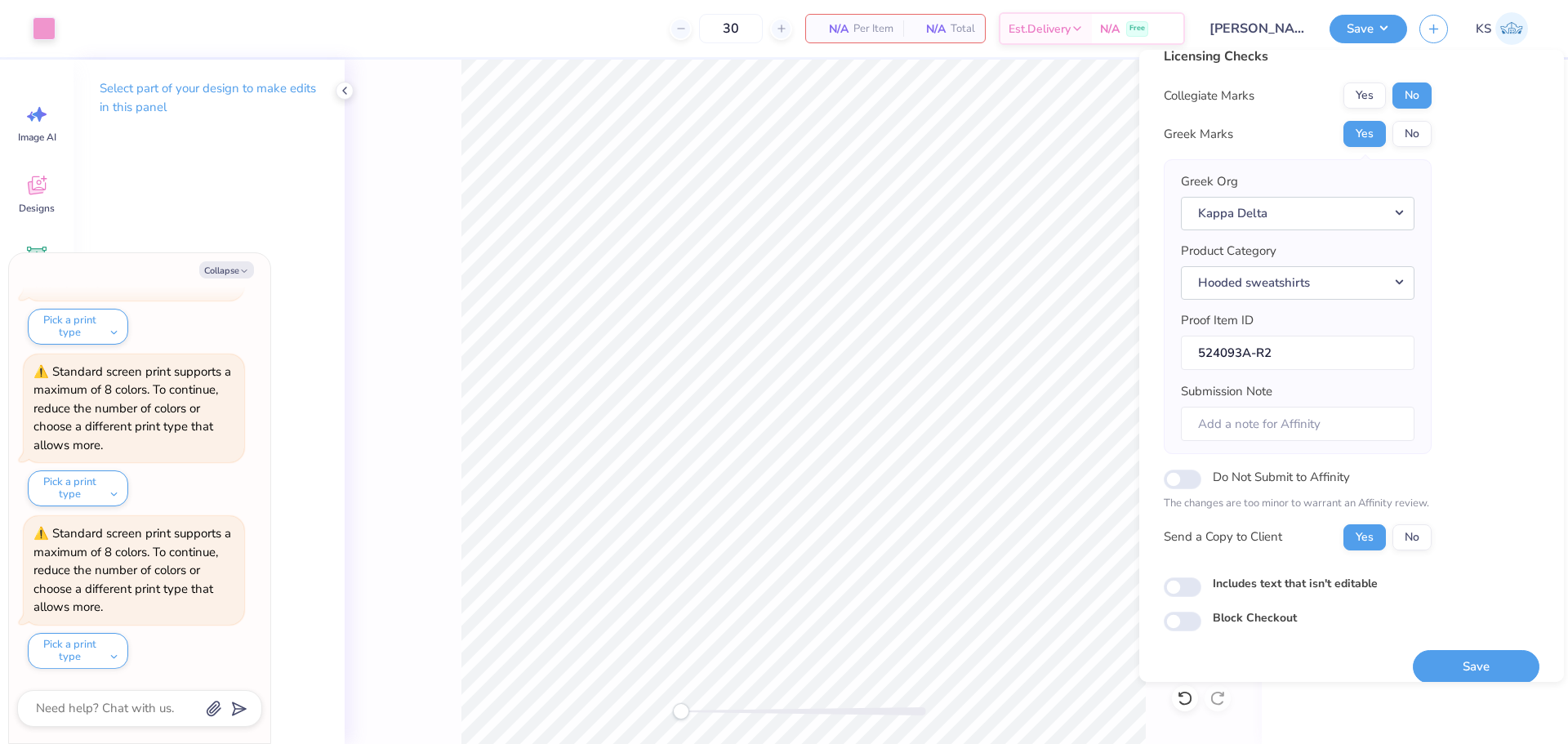
scroll to position [37, 0]
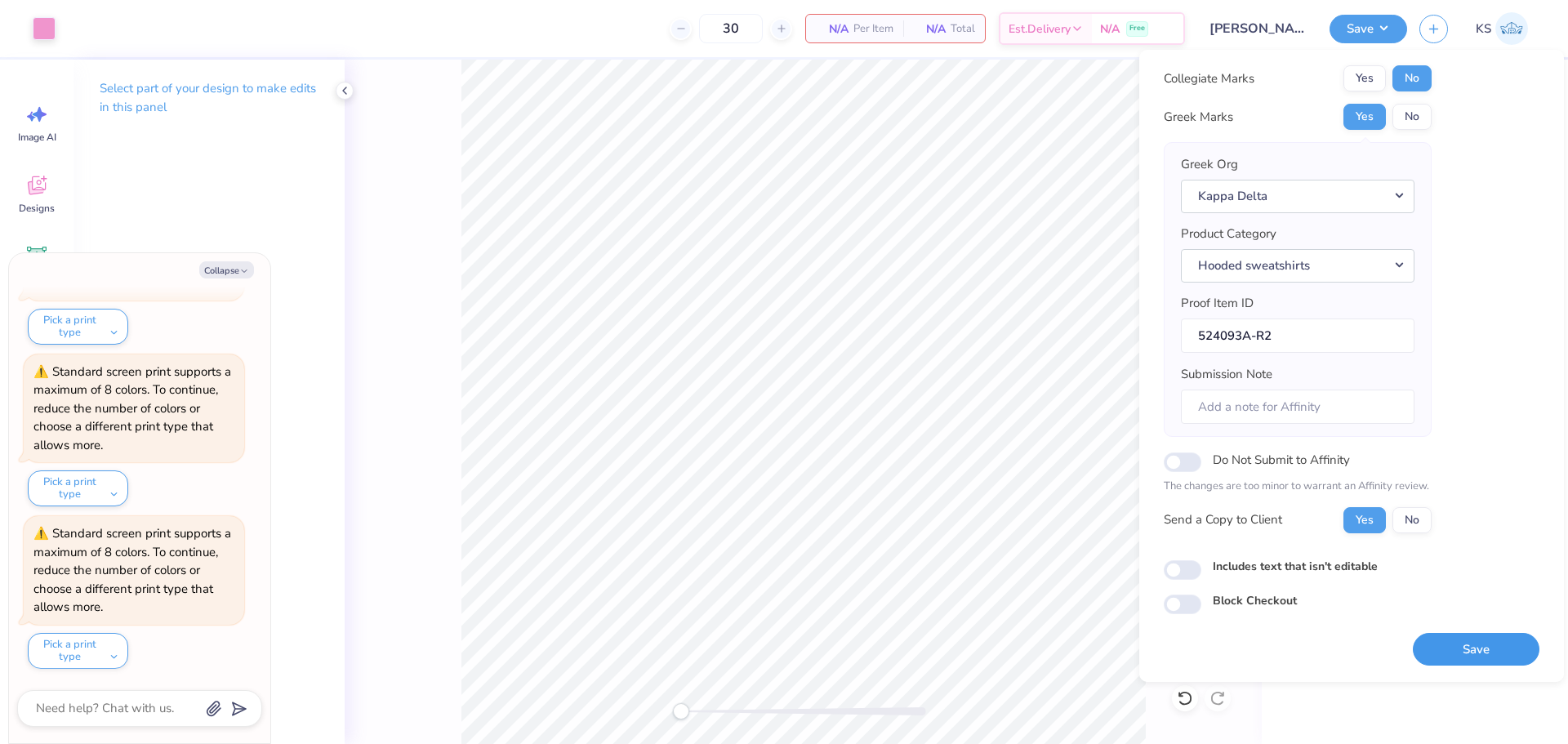
click at [1443, 641] on button "Save" at bounding box center [1476, 650] width 126 height 34
type textarea "x"
click at [1432, 652] on button "Save" at bounding box center [1476, 650] width 126 height 34
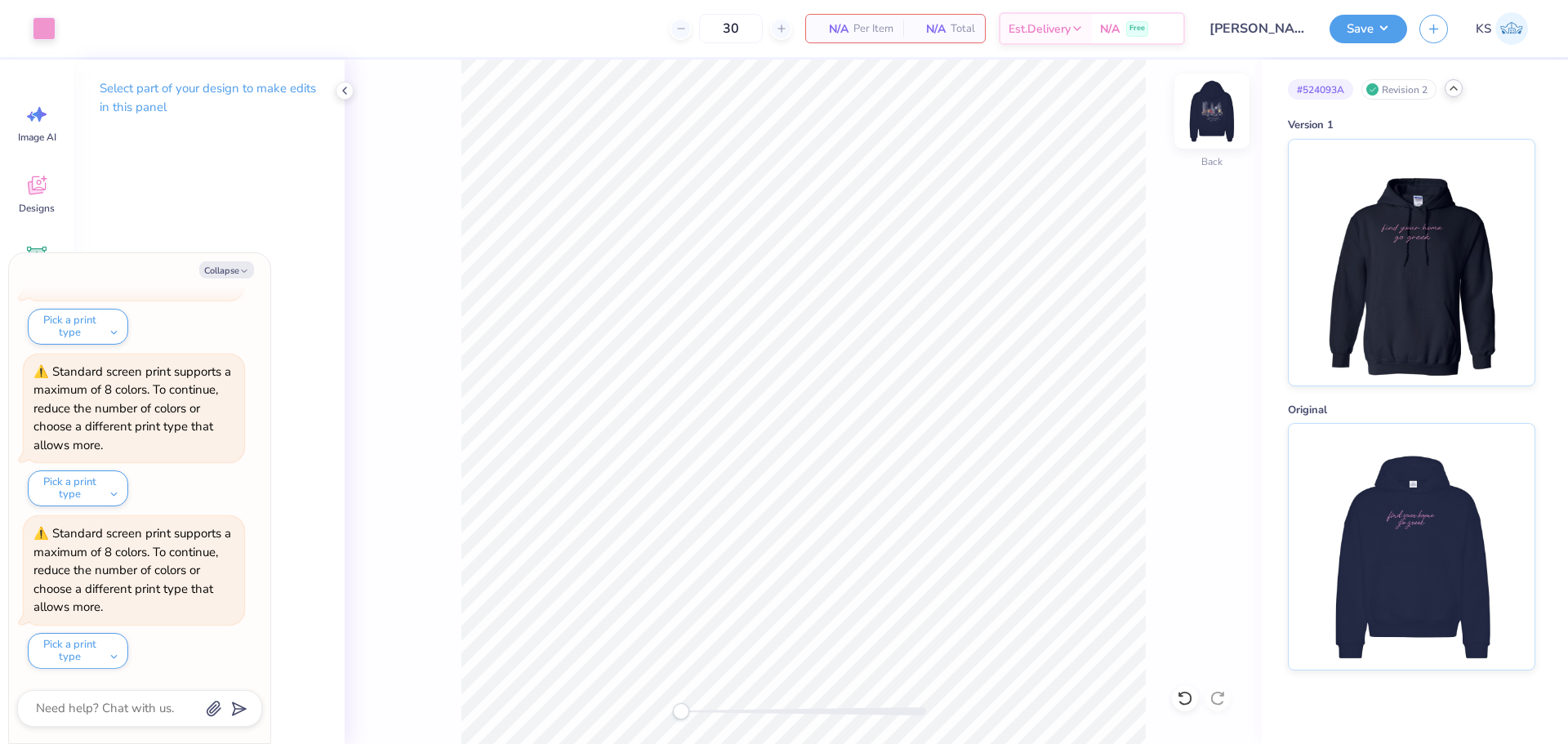
click at [1207, 120] on img at bounding box center [1212, 112] width 66 height 66
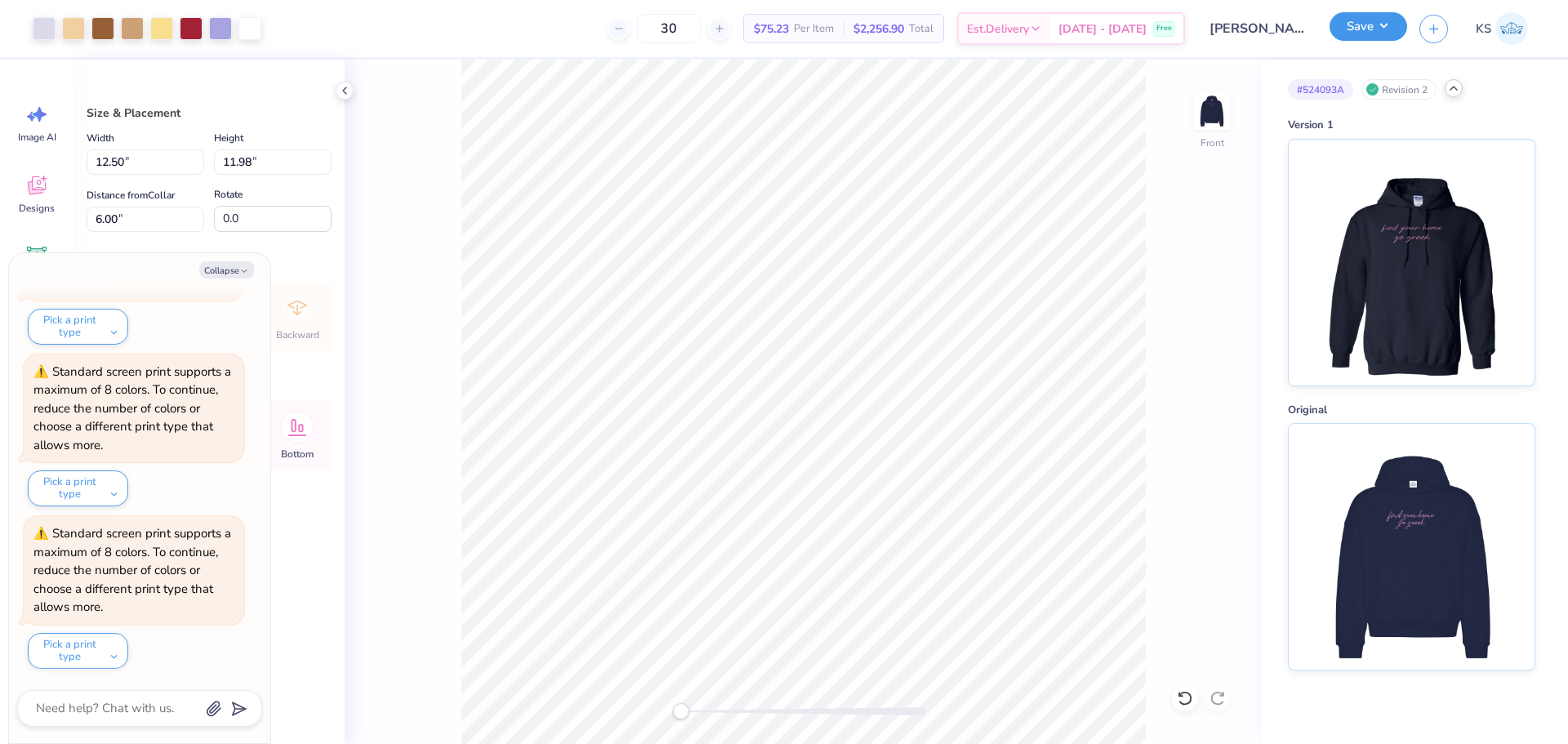
click at [1384, 34] on button "Save" at bounding box center [1368, 26] width 78 height 29
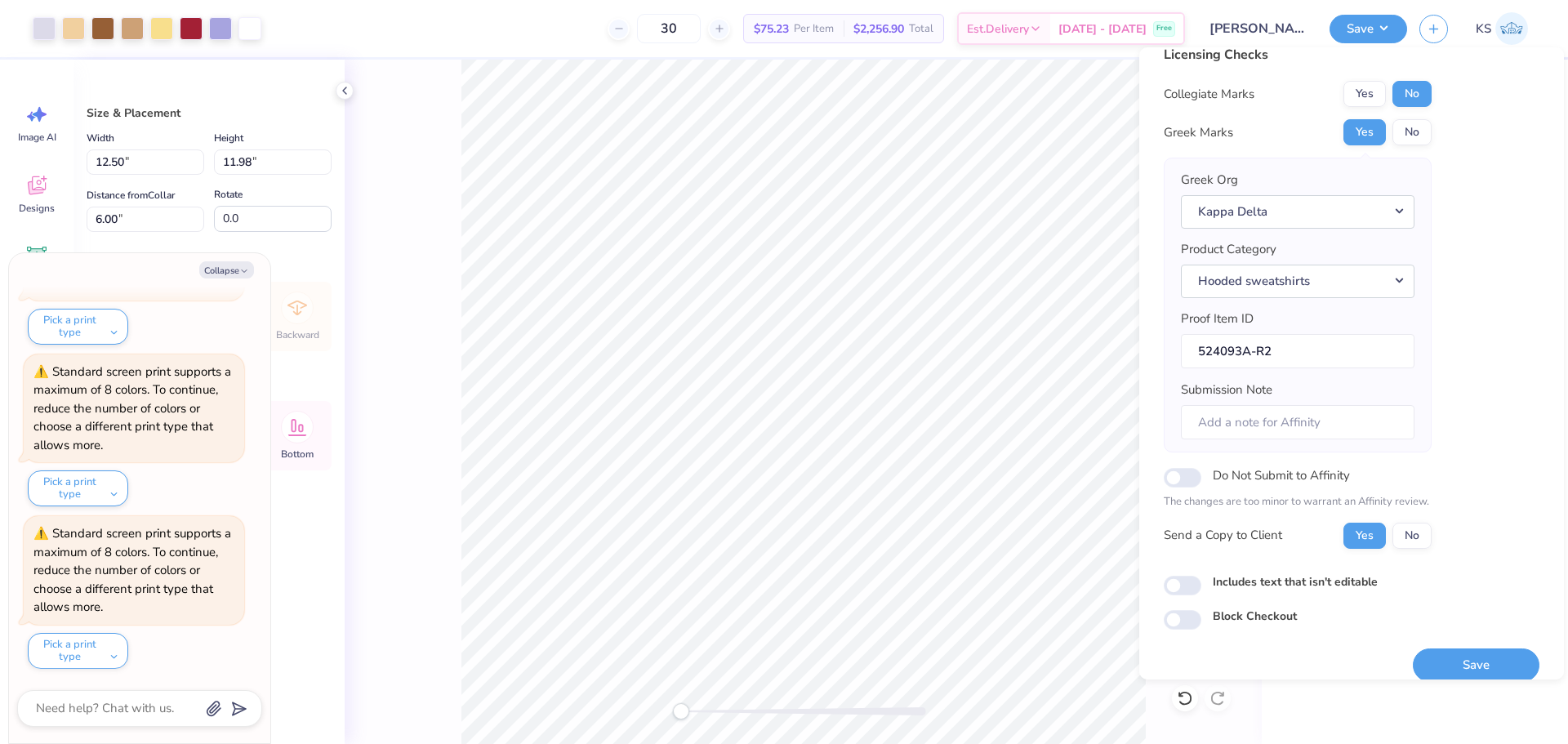
scroll to position [37, 0]
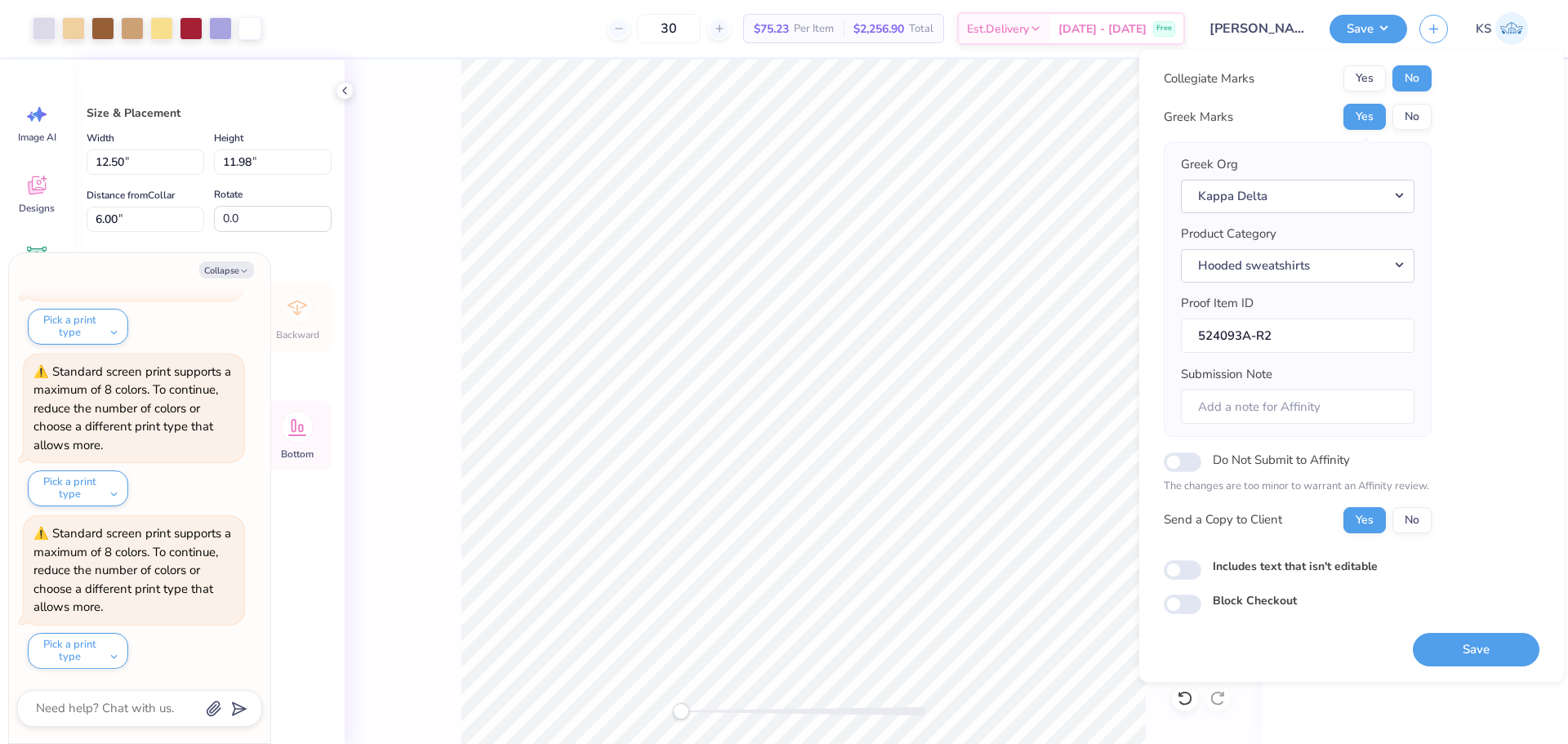
click at [1450, 645] on button "Save" at bounding box center [1476, 650] width 126 height 34
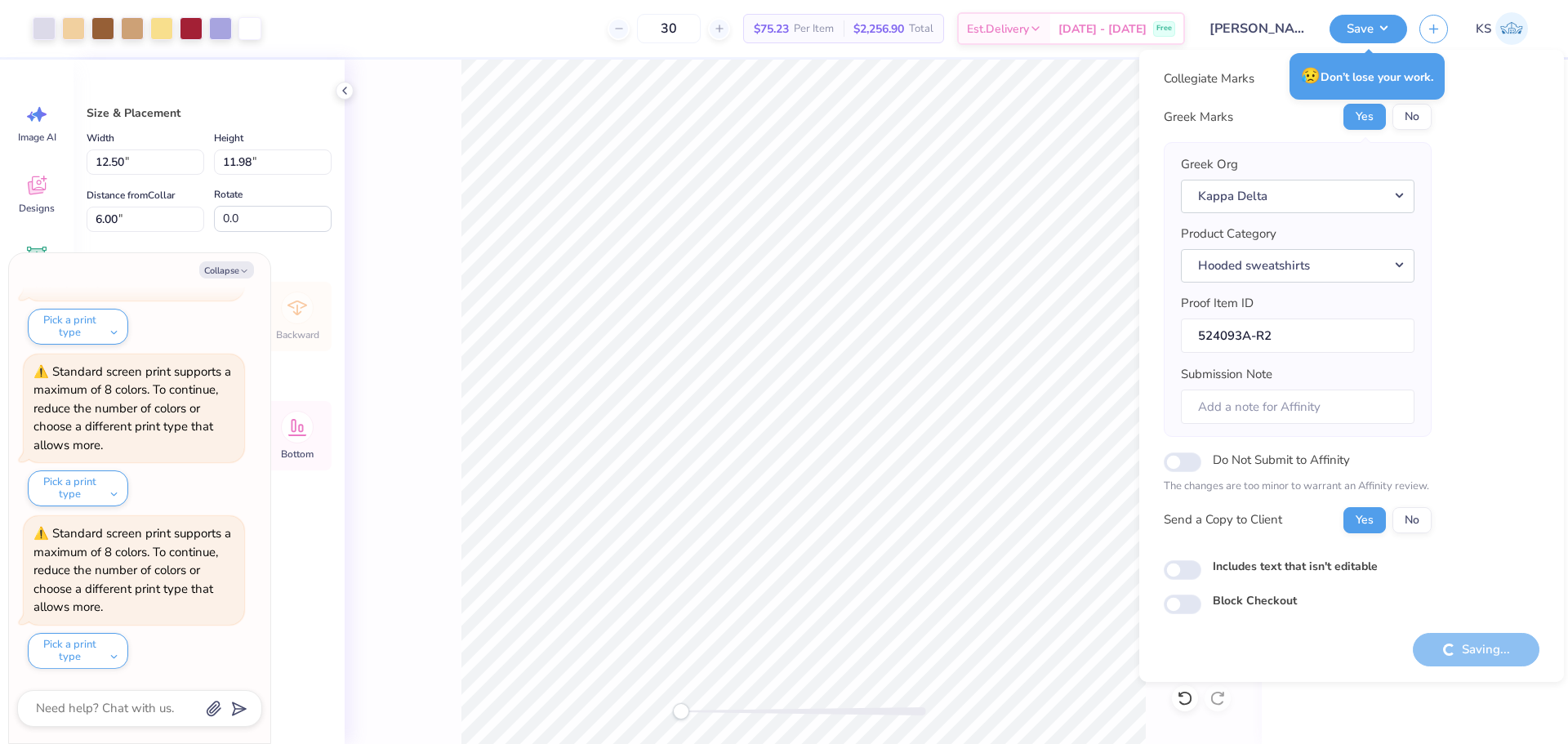
type textarea "x"
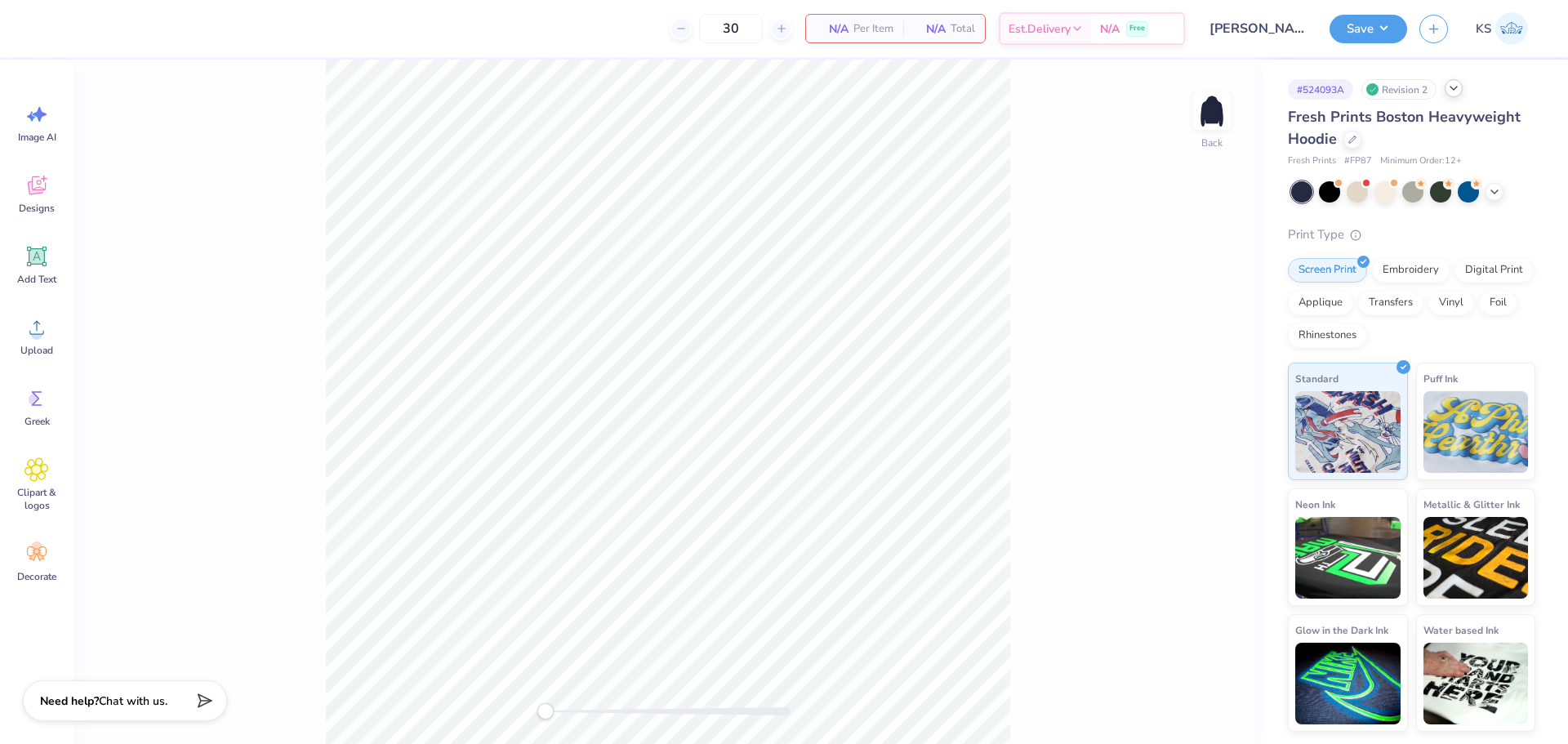
click at [1459, 92] on icon at bounding box center [1454, 89] width 13 height 13
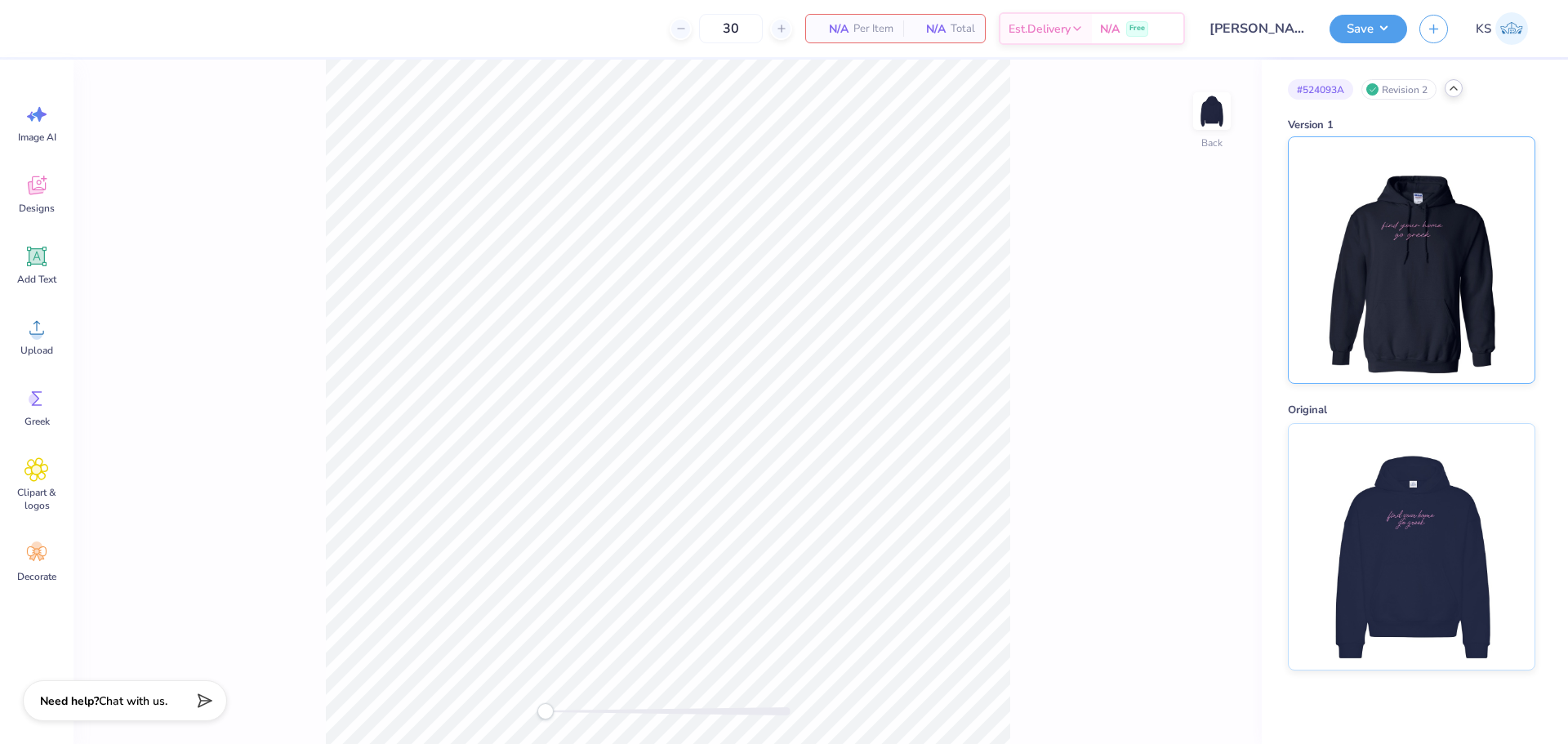
click at [1412, 280] on img at bounding box center [1411, 260] width 203 height 246
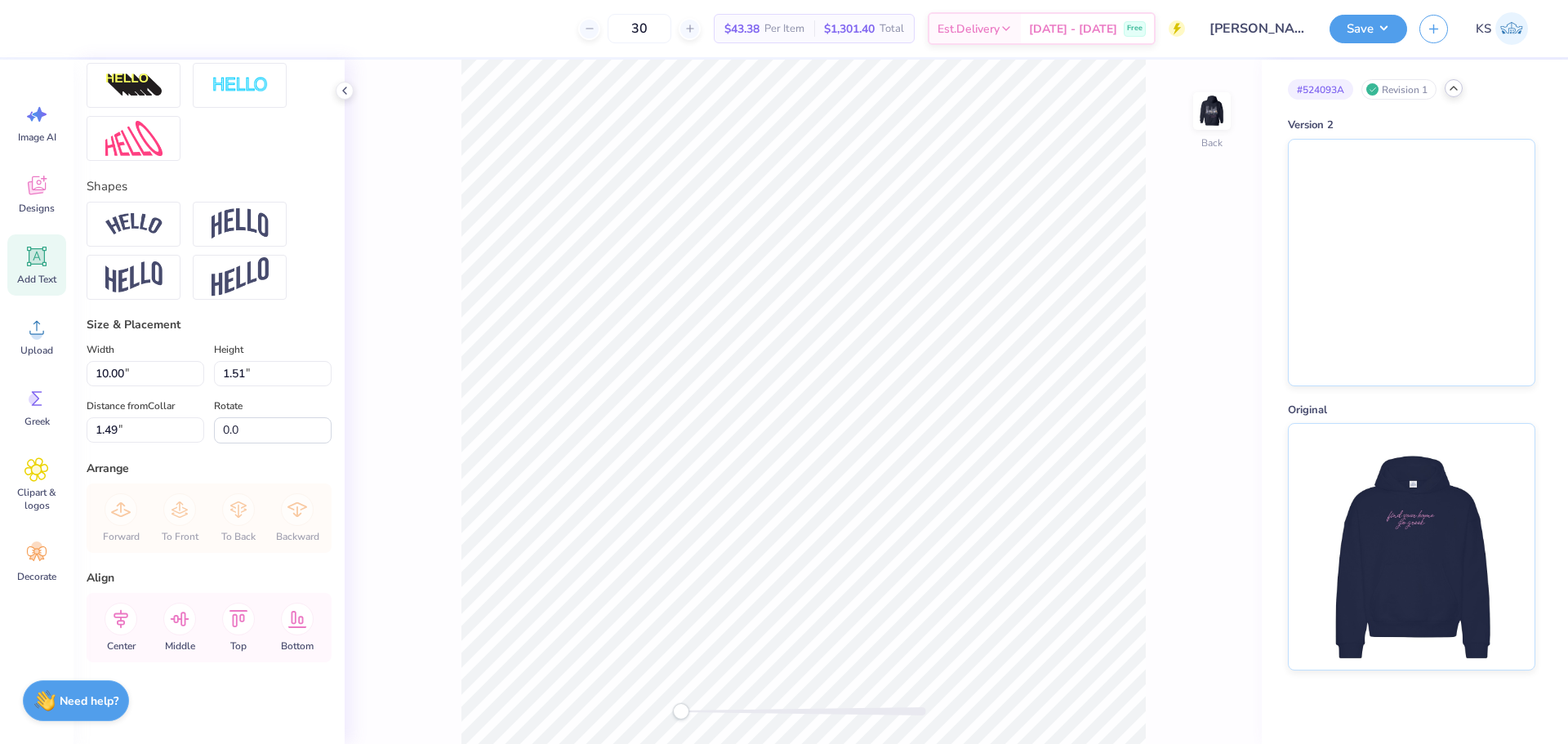
scroll to position [633, 0]
type input "5.95"
type input "1.52"
type input "3.00"
click at [147, 365] on input "5.95" at bounding box center [145, 373] width 117 height 25
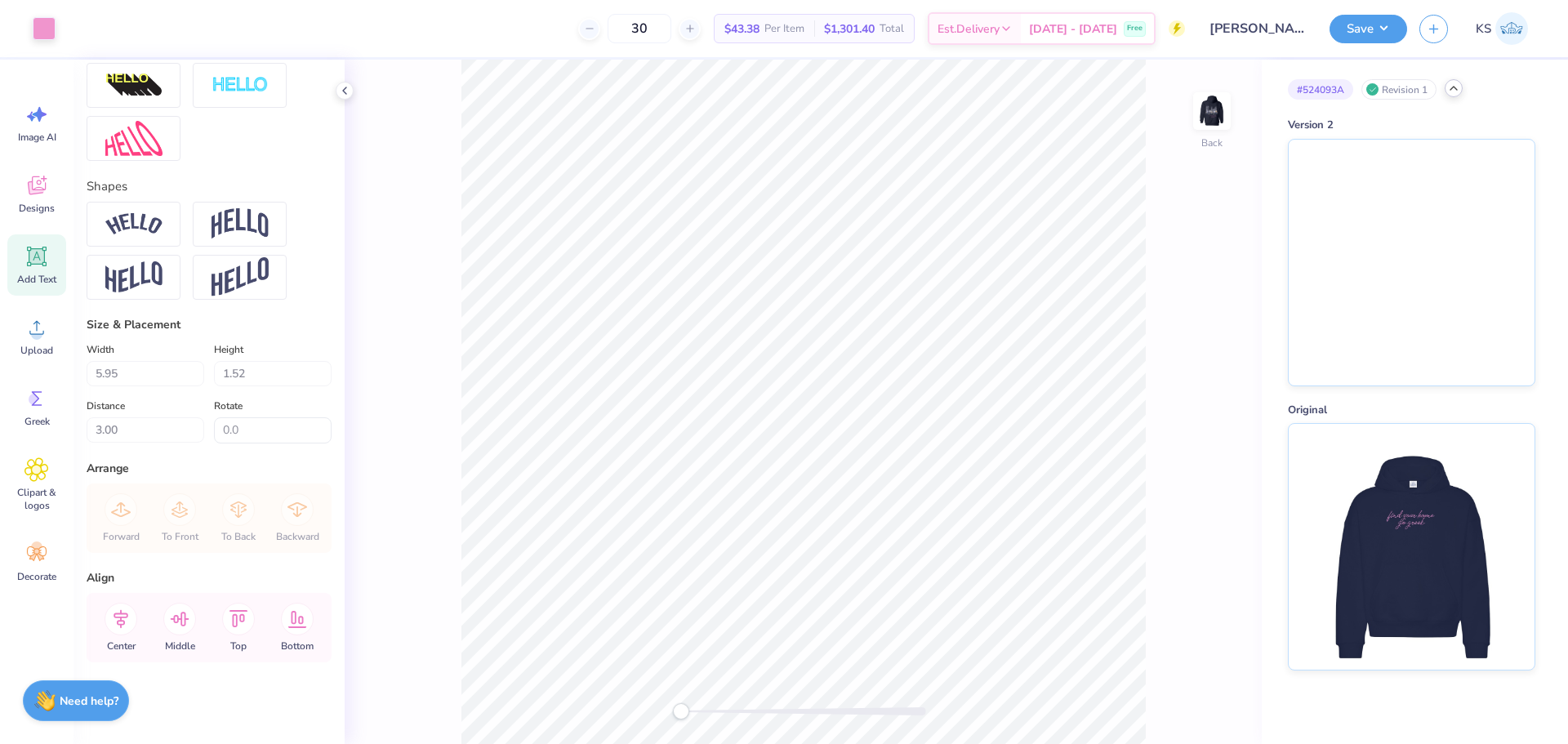
scroll to position [225, 0]
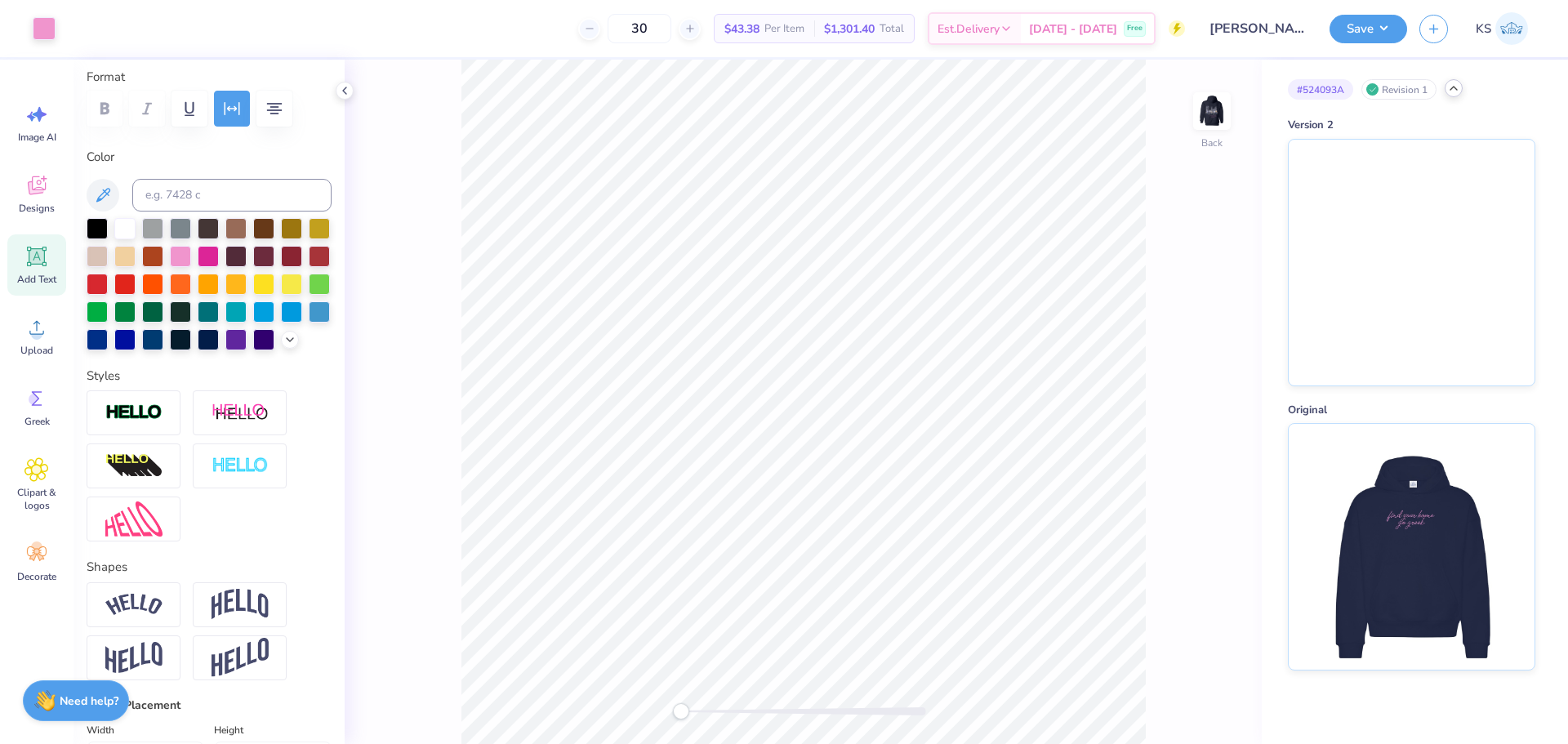
type input "10.00"
type input "1.51"
type input "1.49"
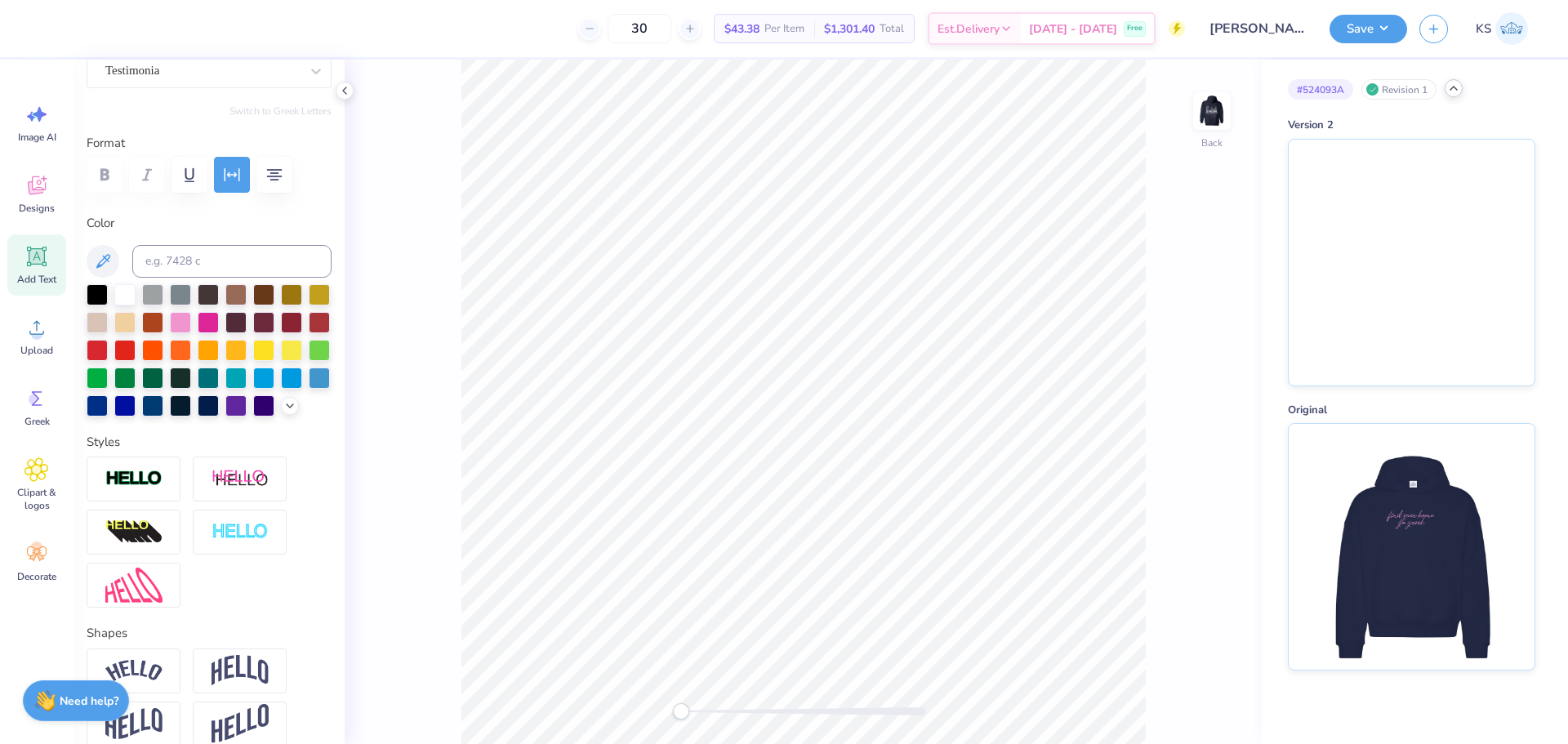
scroll to position [0, 0]
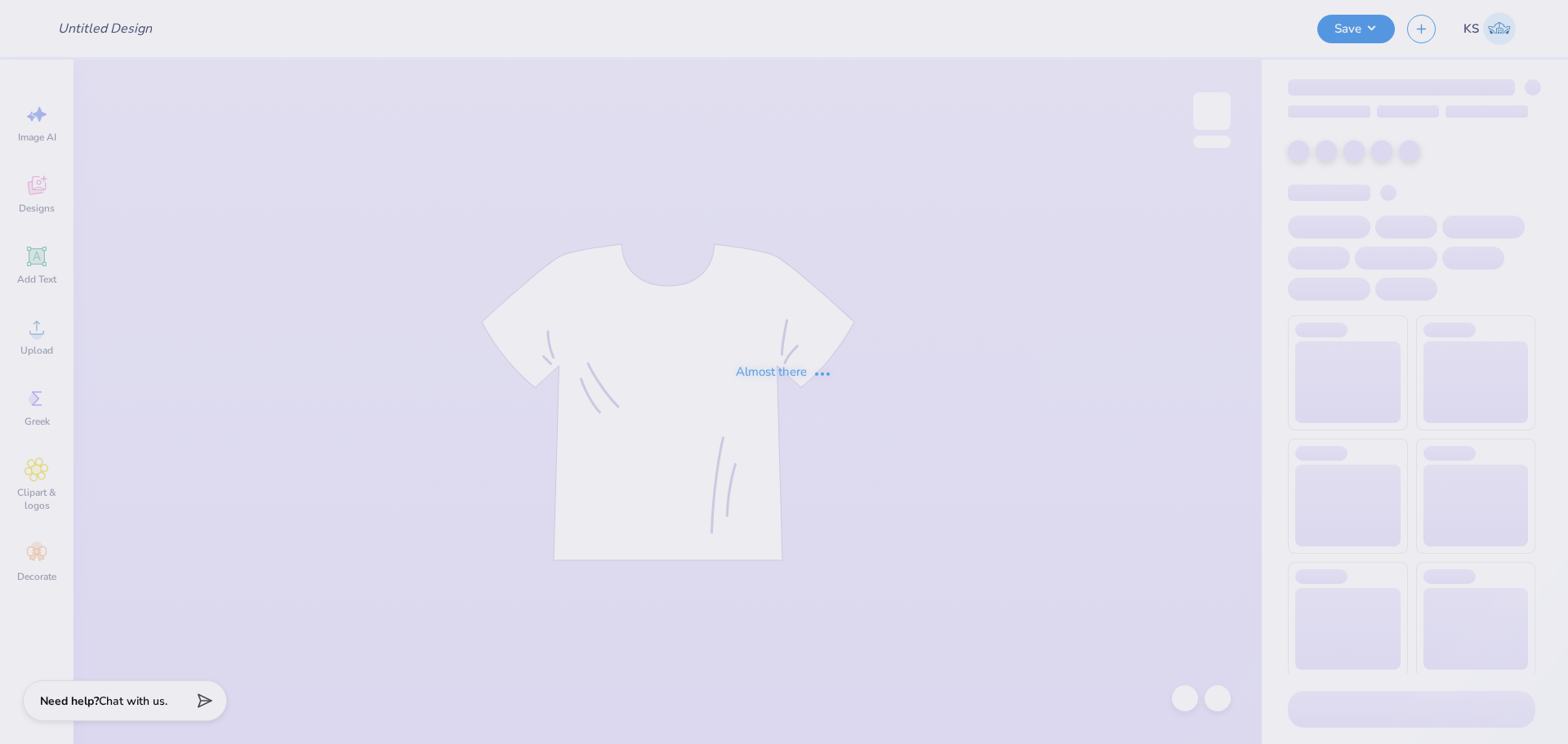
type input "[PERSON_NAME] : [PERSON_NAME][GEOGRAPHIC_DATA][PERSON_NAME]"
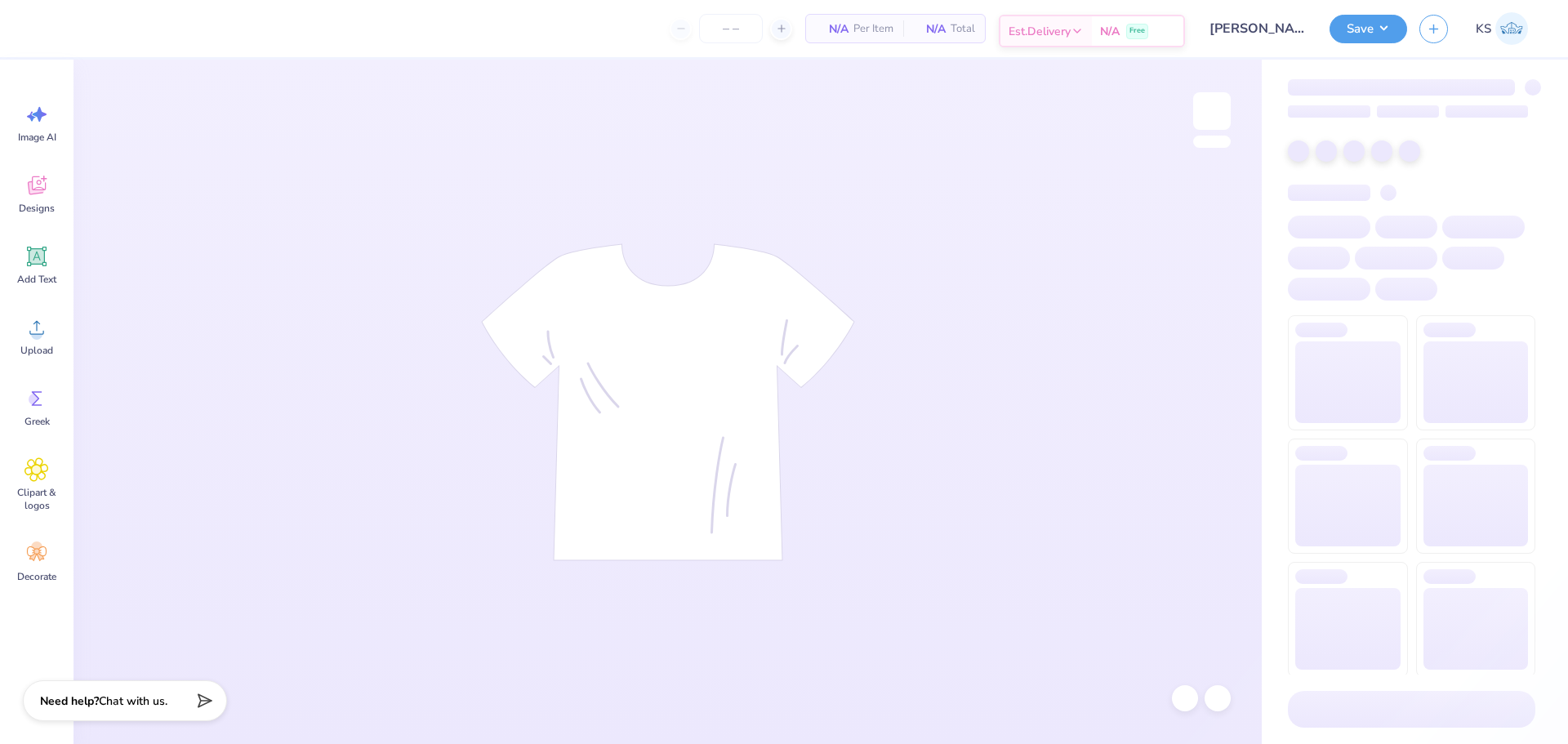
type input "30"
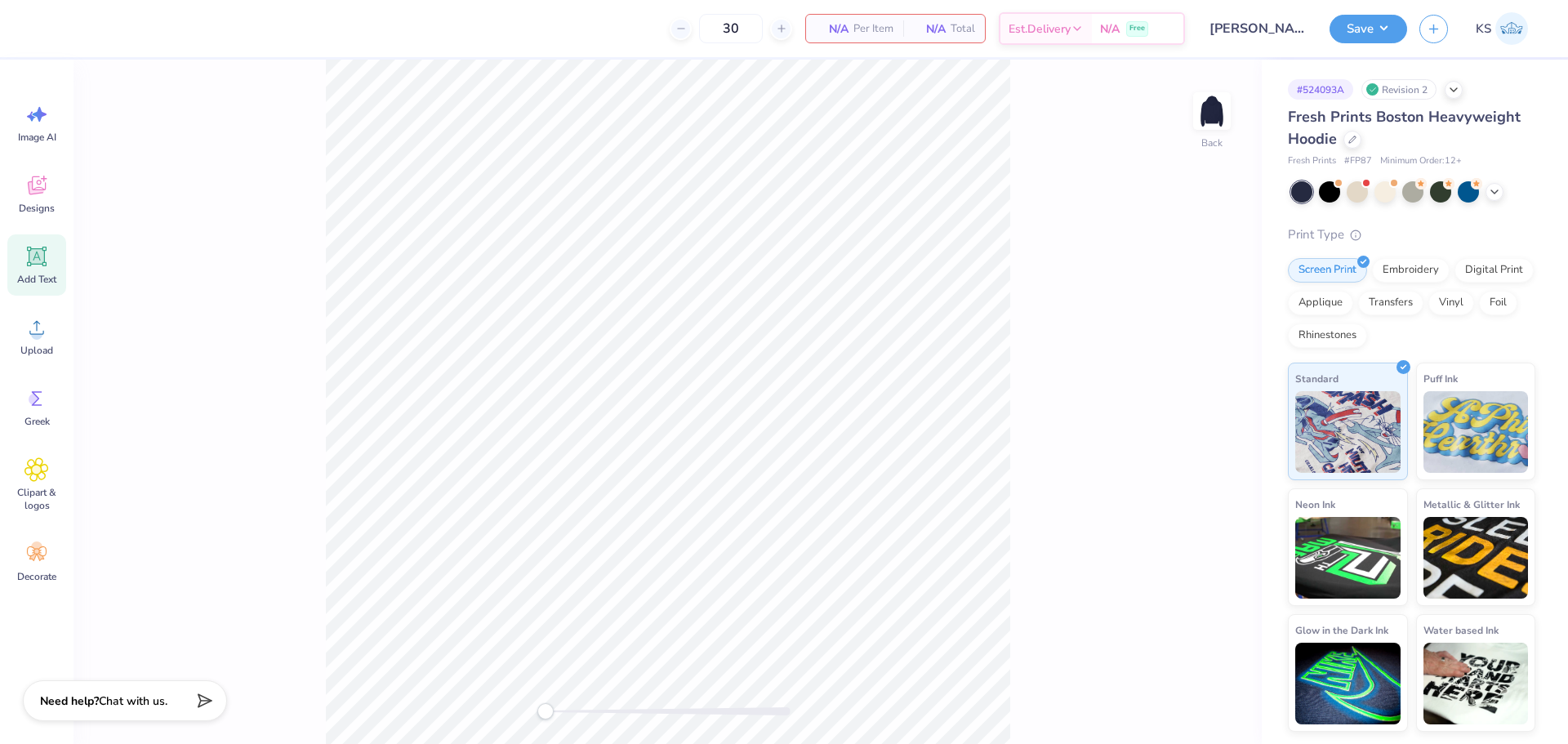
click at [47, 267] on icon at bounding box center [37, 257] width 25 height 25
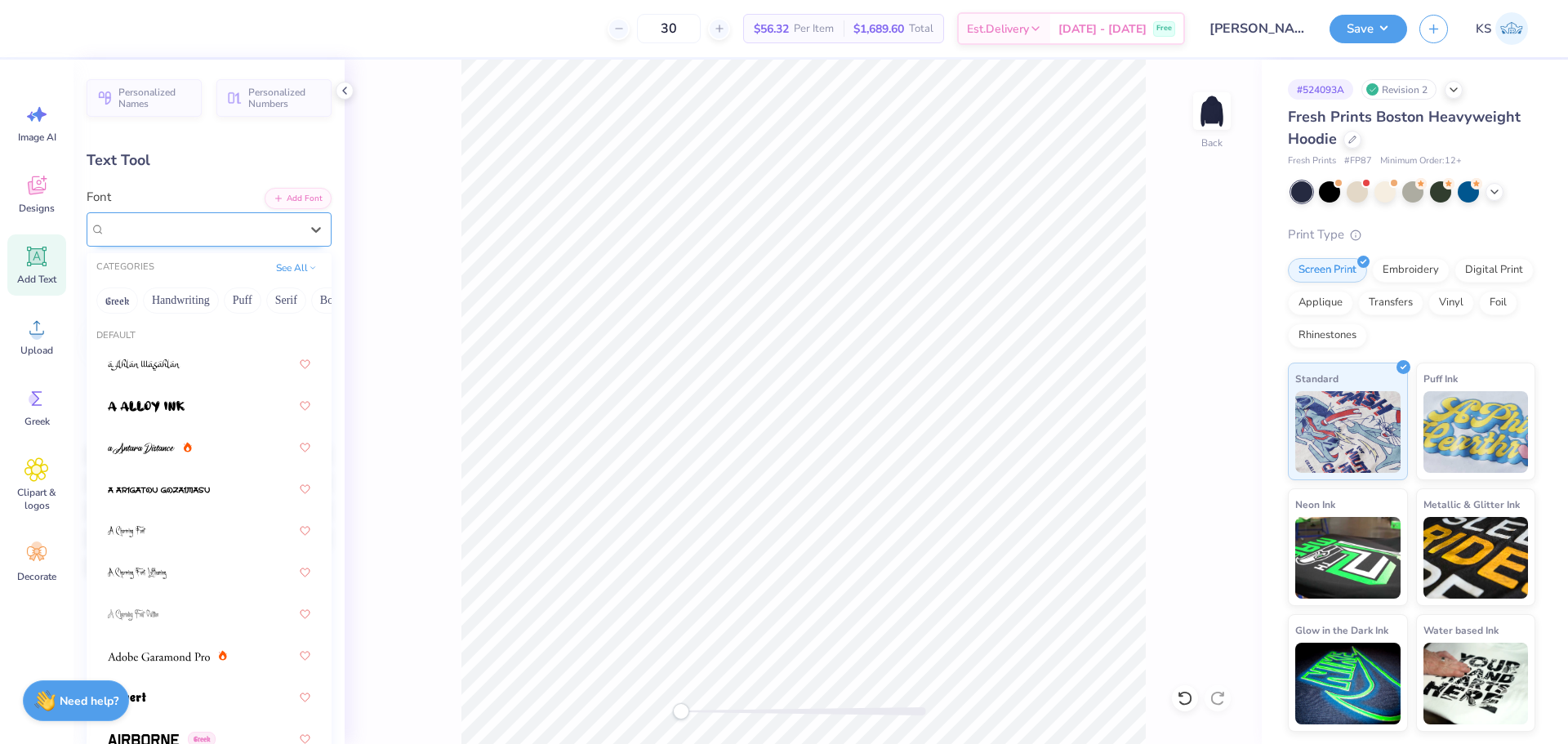
click at [258, 231] on div "Super Dream" at bounding box center [202, 229] width 198 height 25
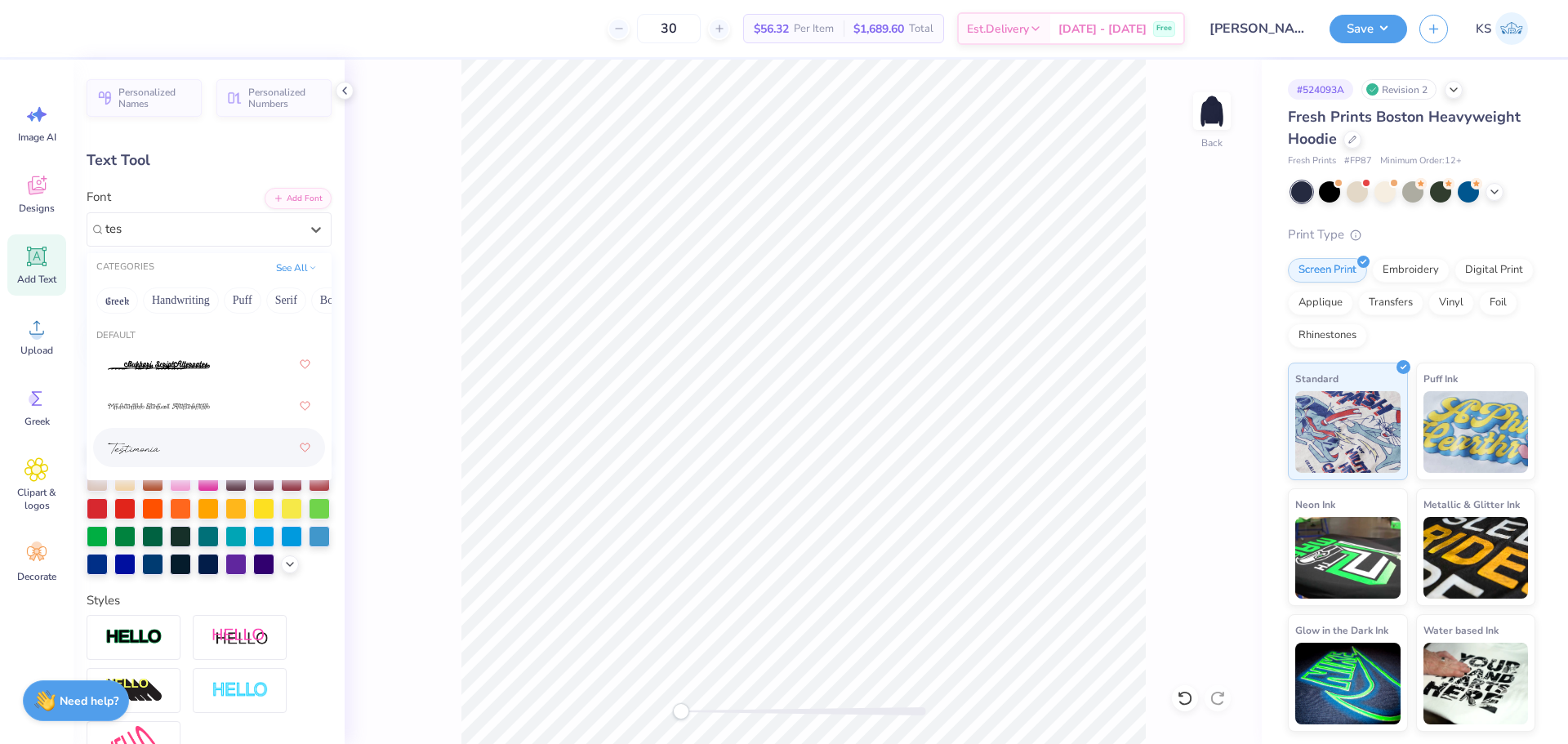
click at [190, 448] on div at bounding box center [208, 448] width 203 height 30
type input "tes"
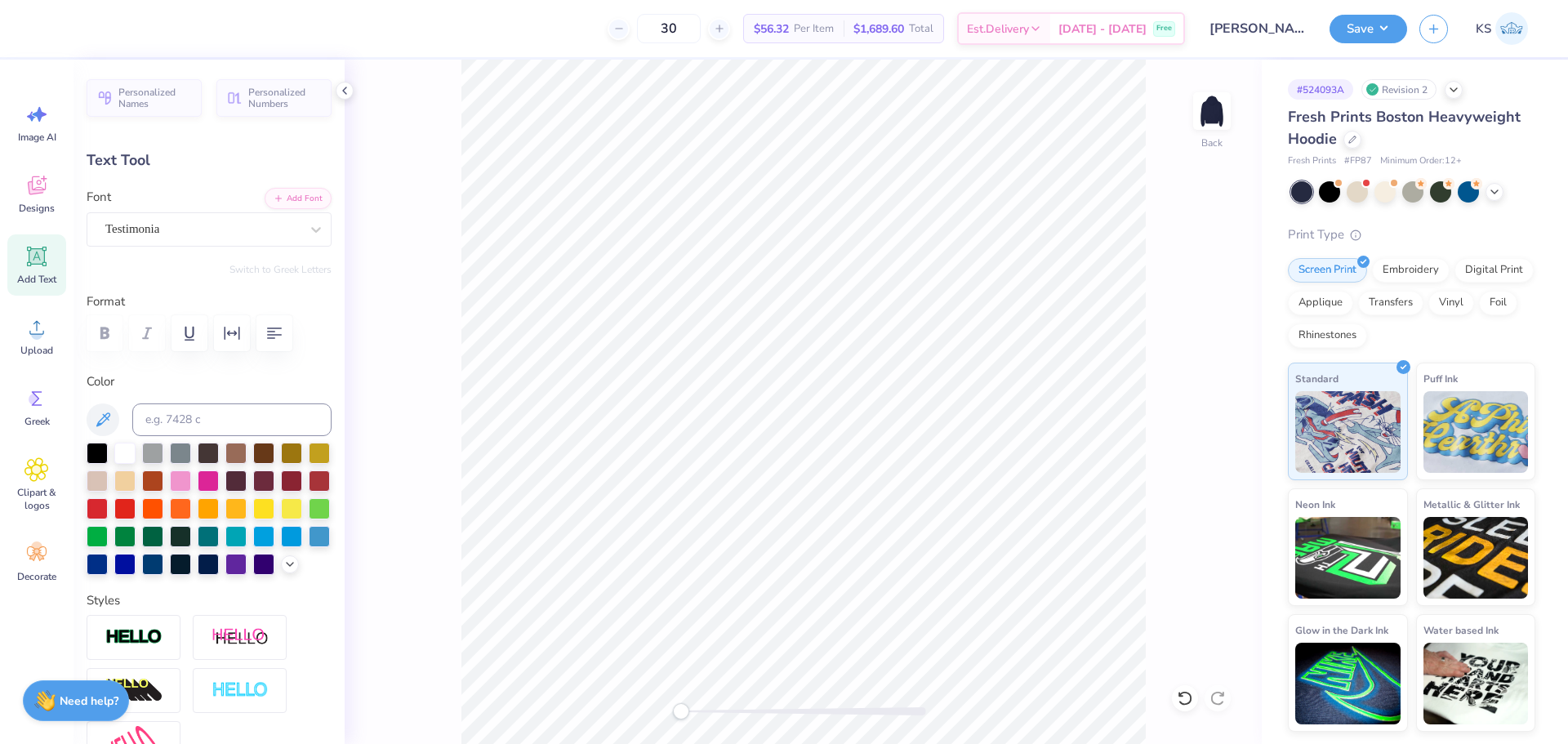
type textarea "find your home"
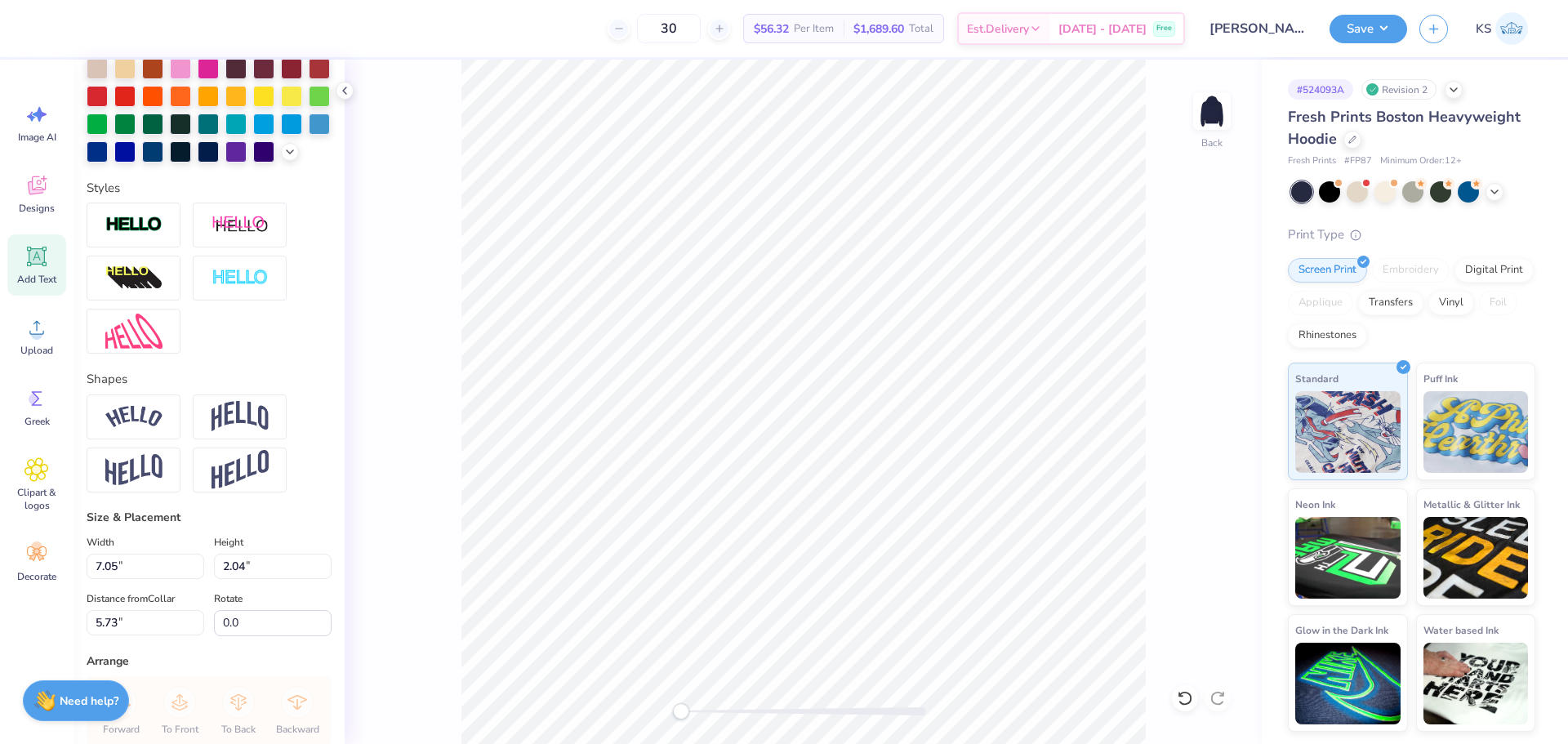
scroll to position [633, 0]
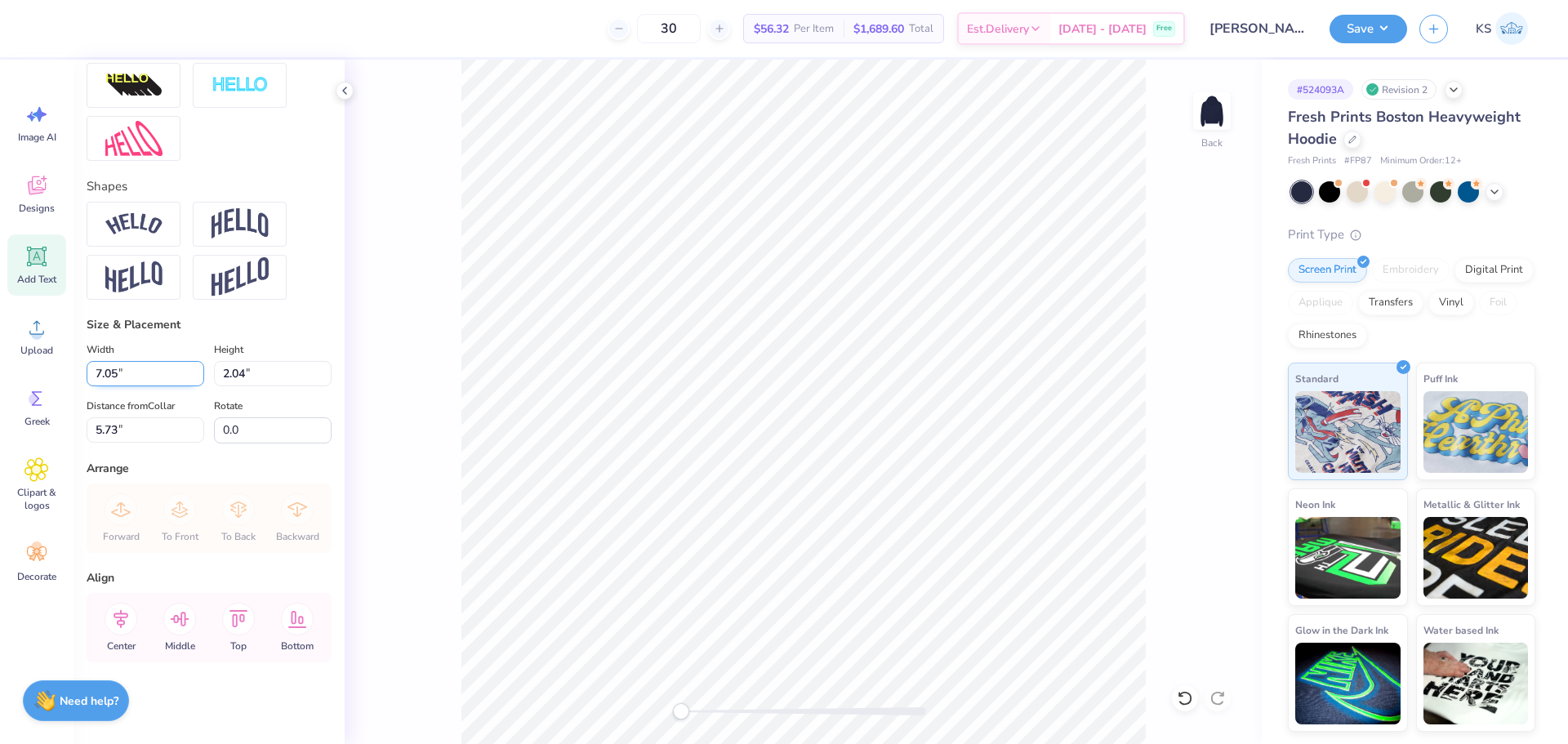
click at [124, 385] on input "7.05" at bounding box center [145, 373] width 117 height 25
type input "15.00"
type input "2.19"
drag, startPoint x: 131, startPoint y: 431, endPoint x: 16, endPoint y: 412, distance: 116.6
click at [16, 412] on div "30 $56.32 Per Item $1,689.60 Total Est. Delivery Oct 8 - 11 Free Design Title J…" at bounding box center [784, 372] width 1568 height 744
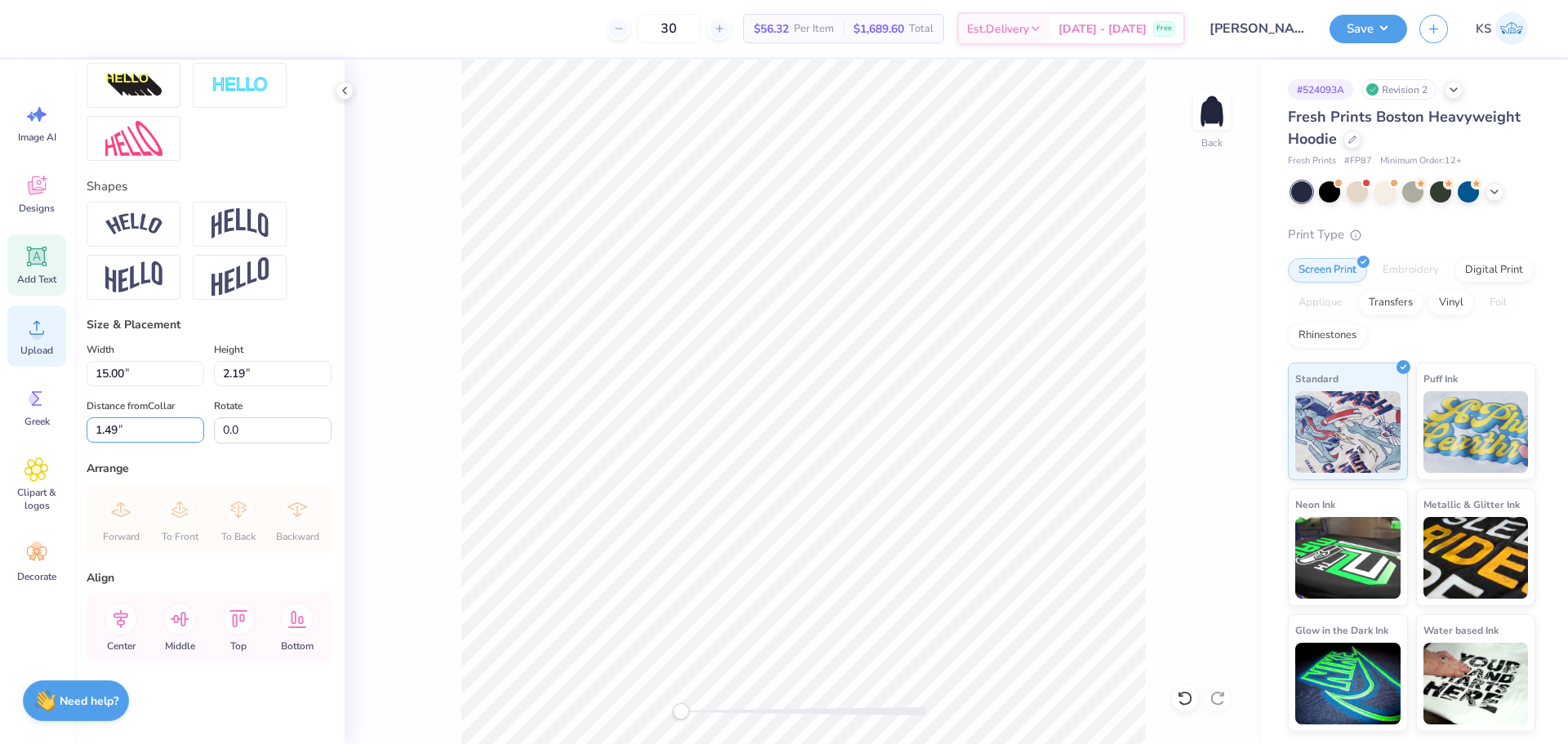
type input "1.49"
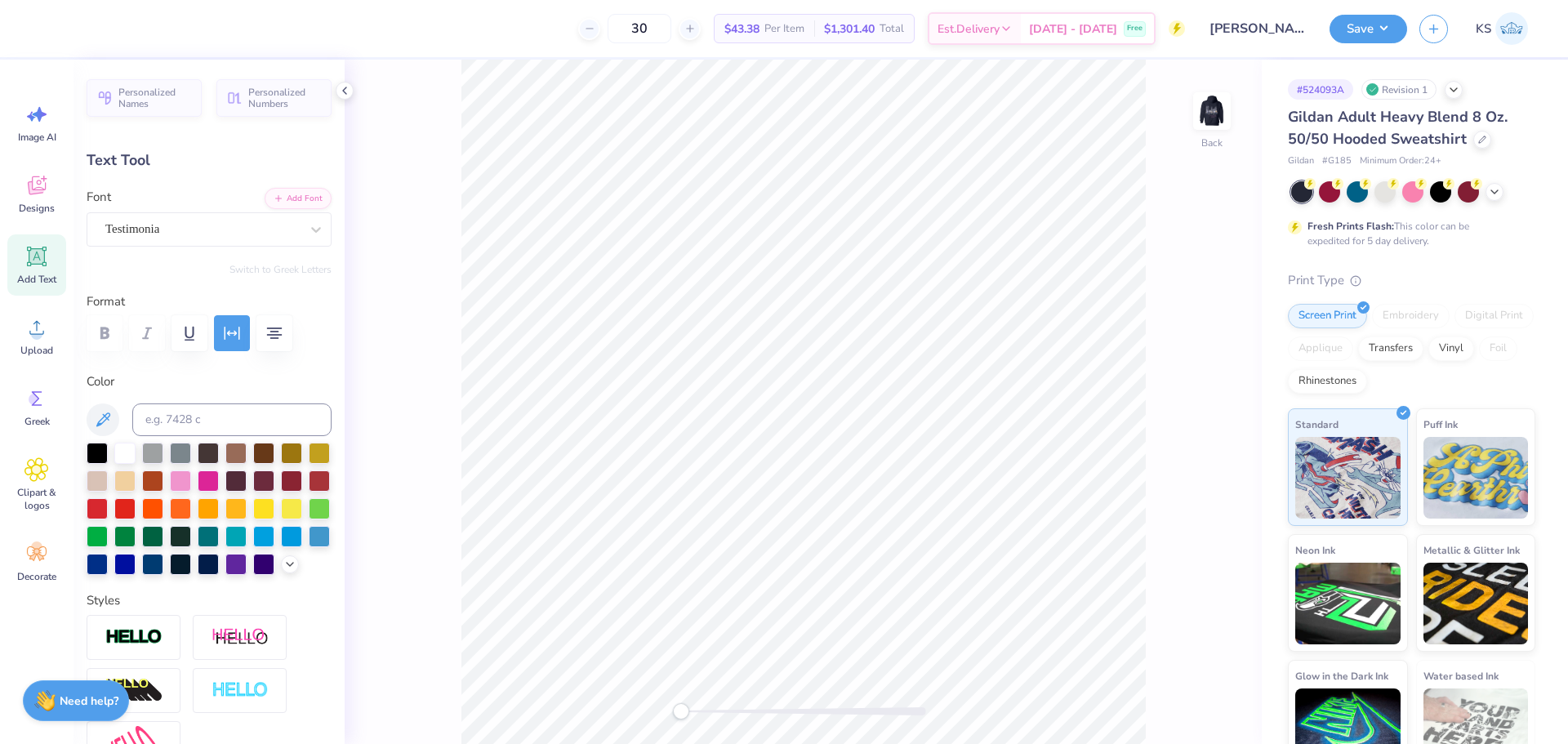
scroll to position [14, 2]
type input "5.95"
type input "1.52"
type input "3.00"
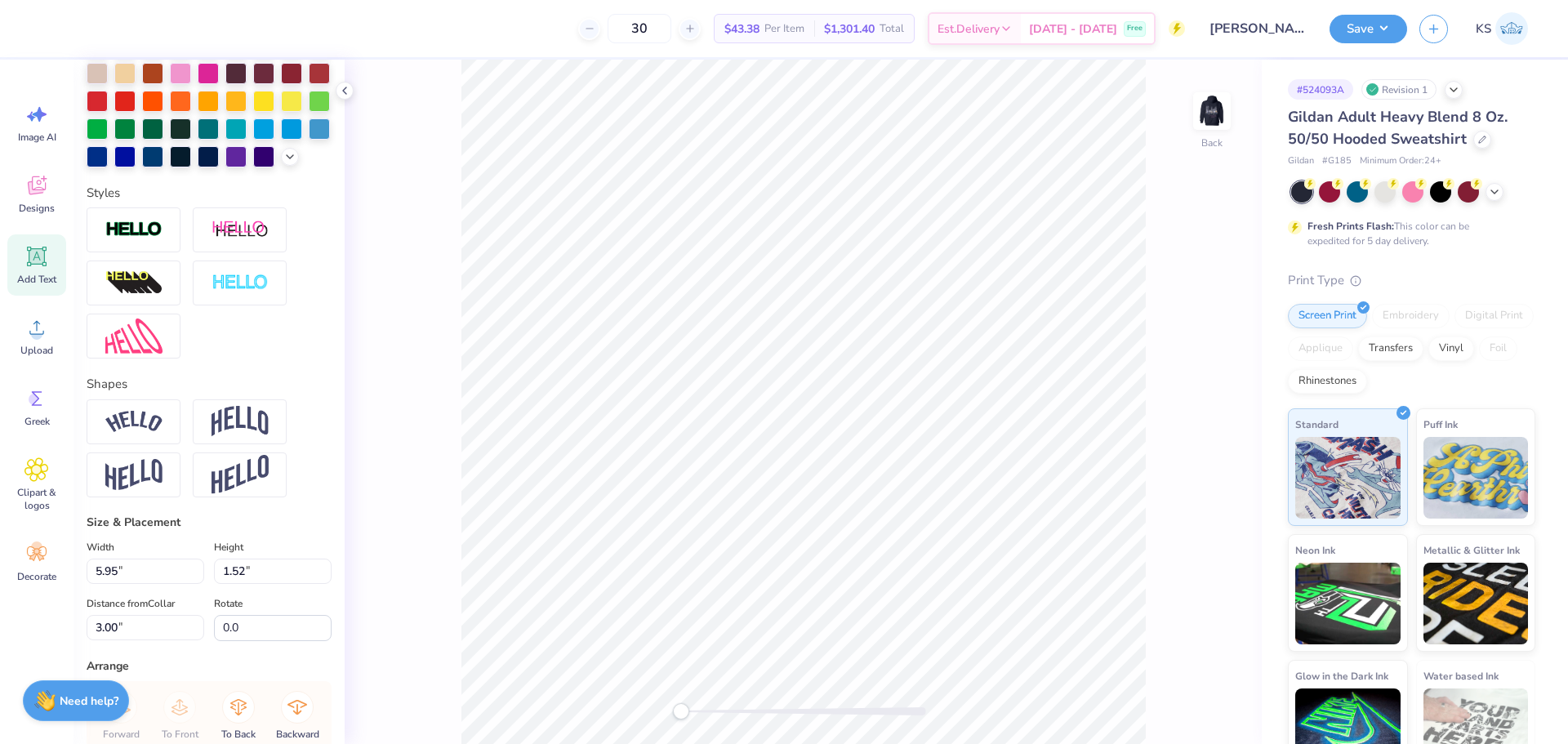
scroll to position [572, 0]
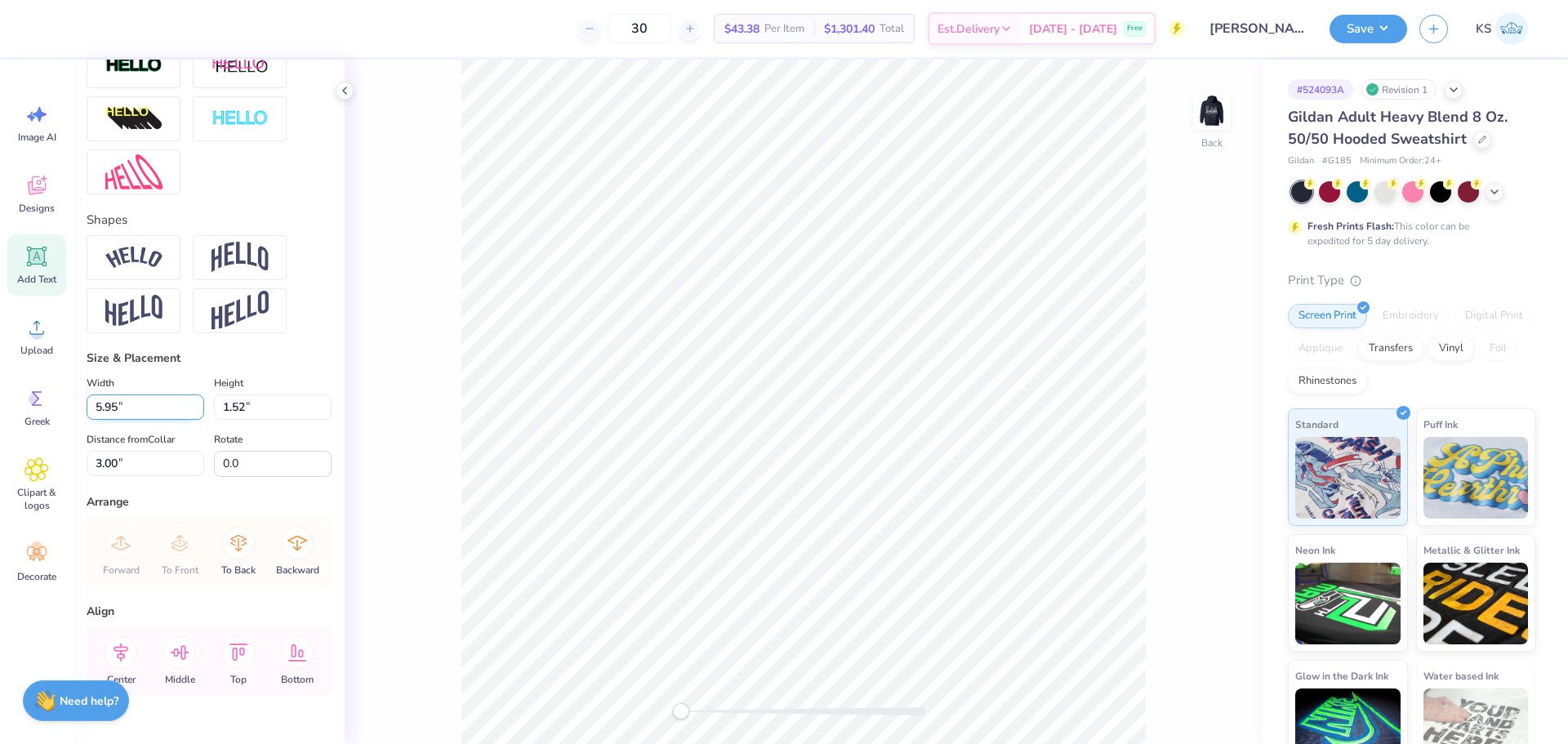
click at [146, 420] on input "5.95" at bounding box center [145, 407] width 117 height 25
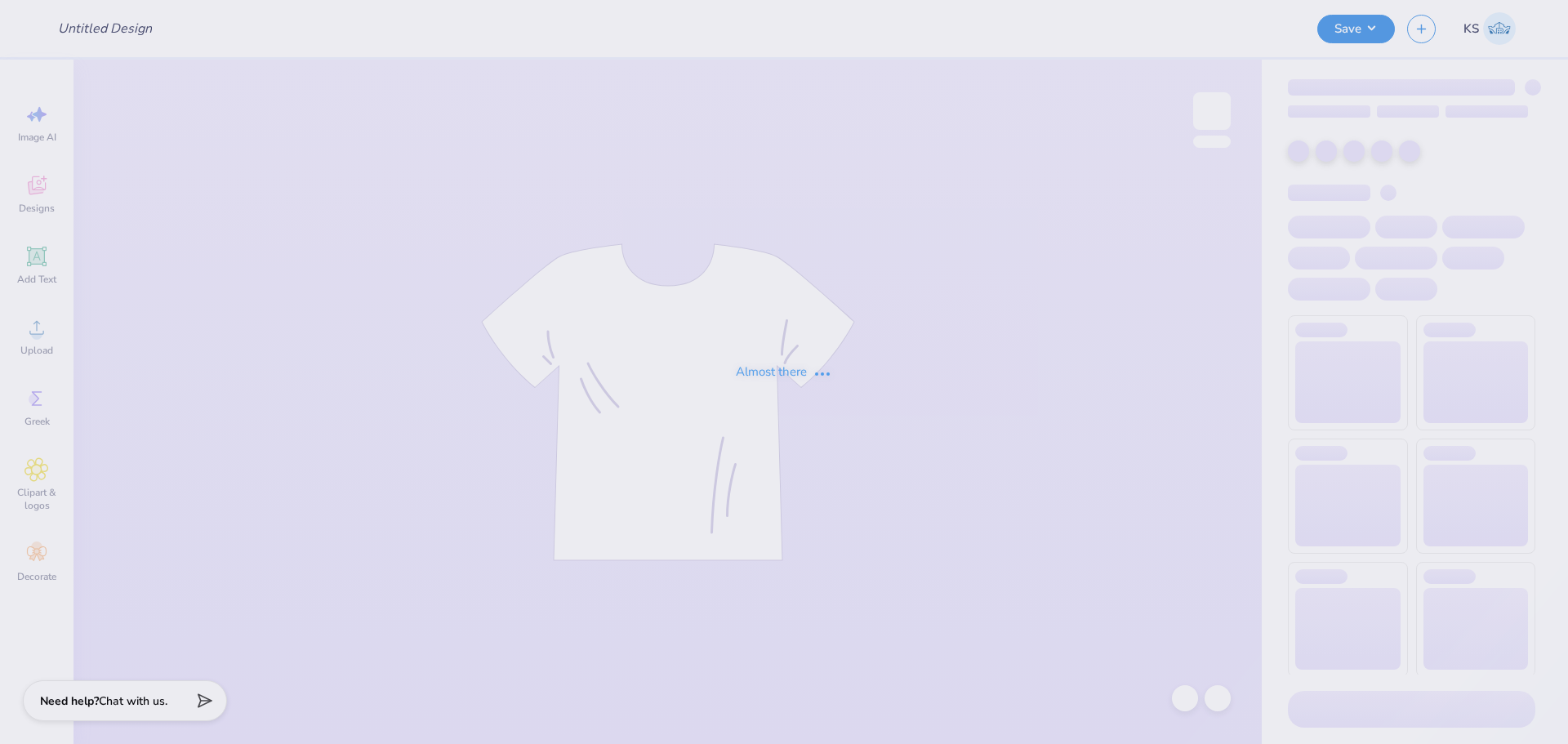
type input "[PERSON_NAME] : [PERSON_NAME][GEOGRAPHIC_DATA][PERSON_NAME]"
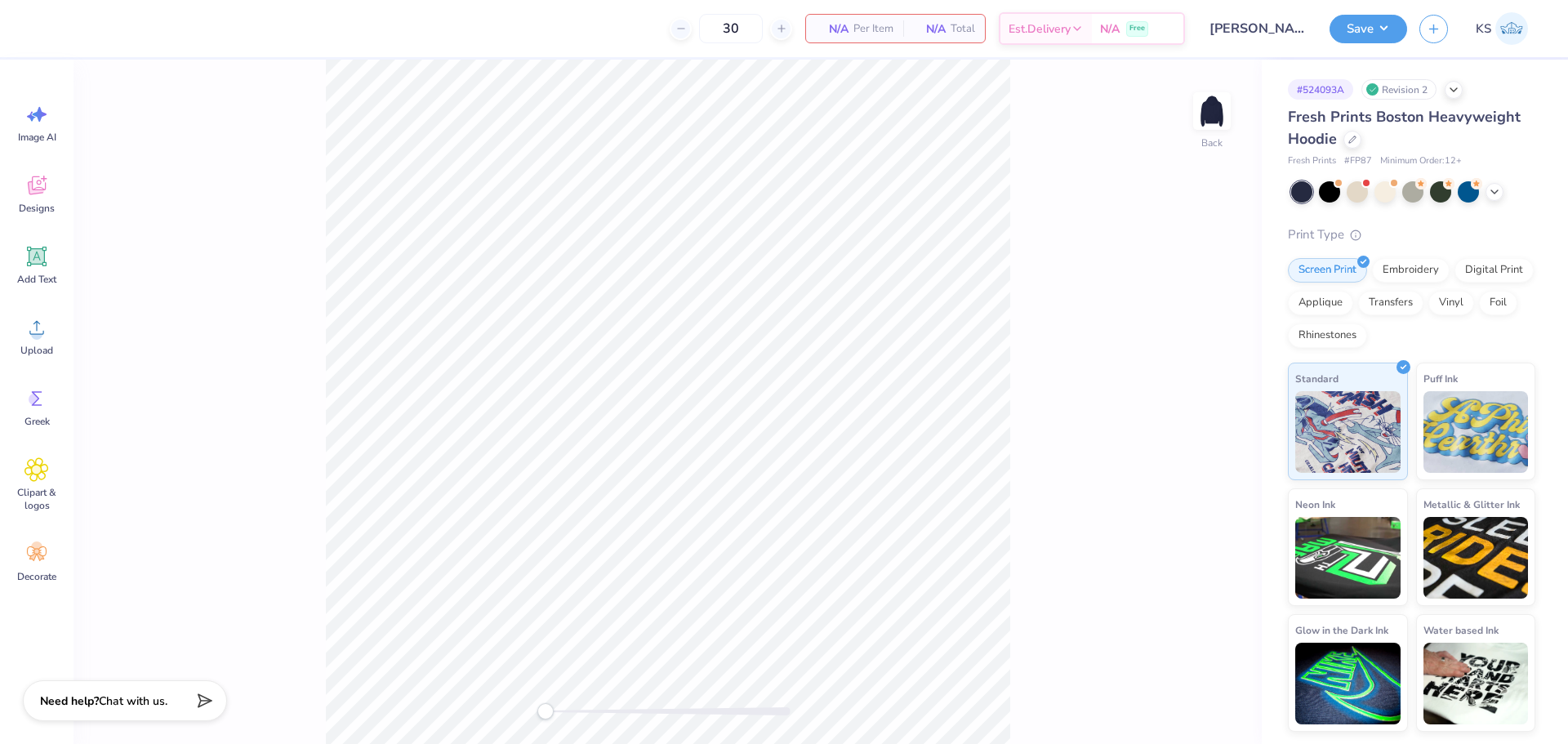
click at [1413, 94] on div "Revision 2" at bounding box center [1399, 89] width 75 height 21
click at [1454, 90] on icon at bounding box center [1454, 89] width 13 height 13
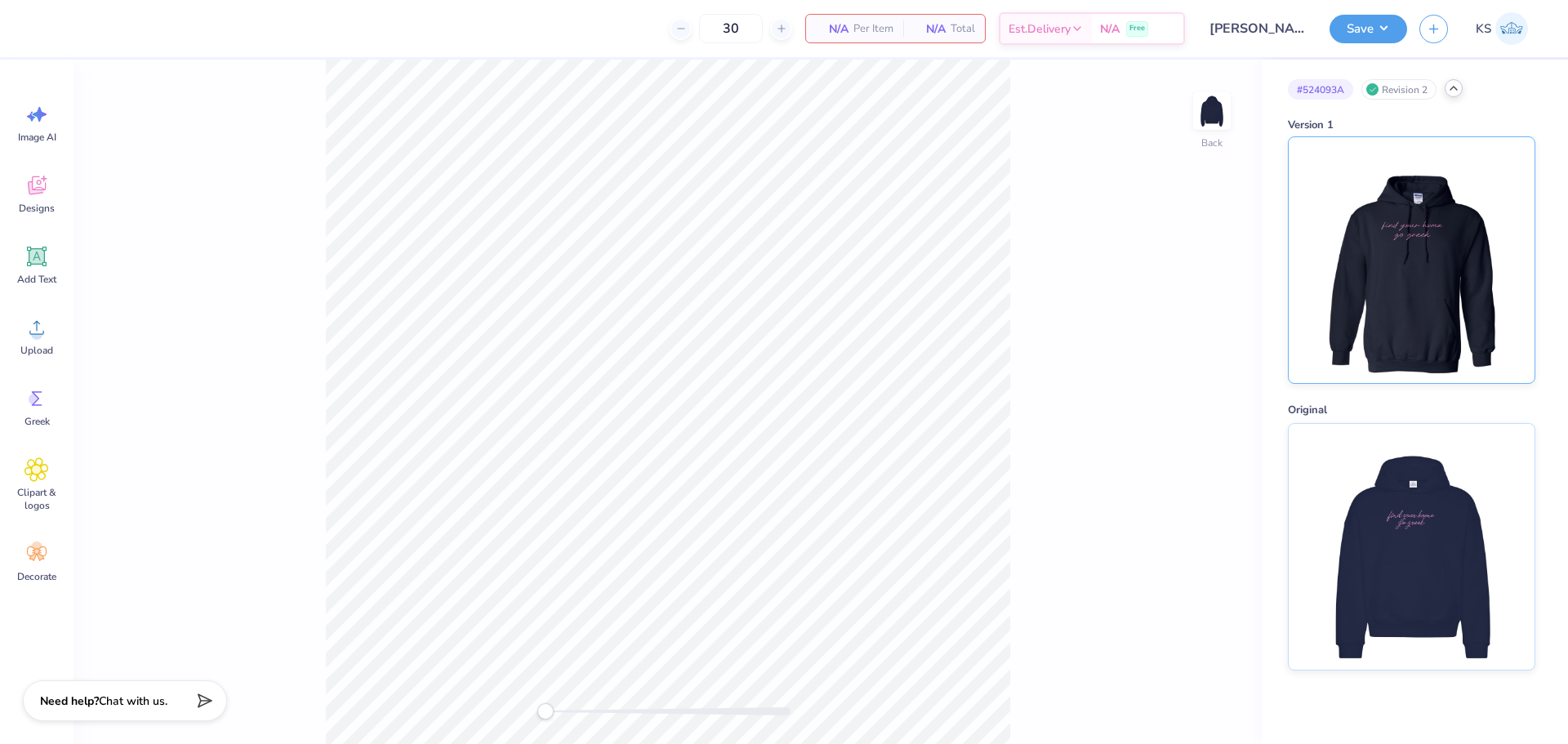
click at [1419, 232] on img at bounding box center [1411, 260] width 203 height 246
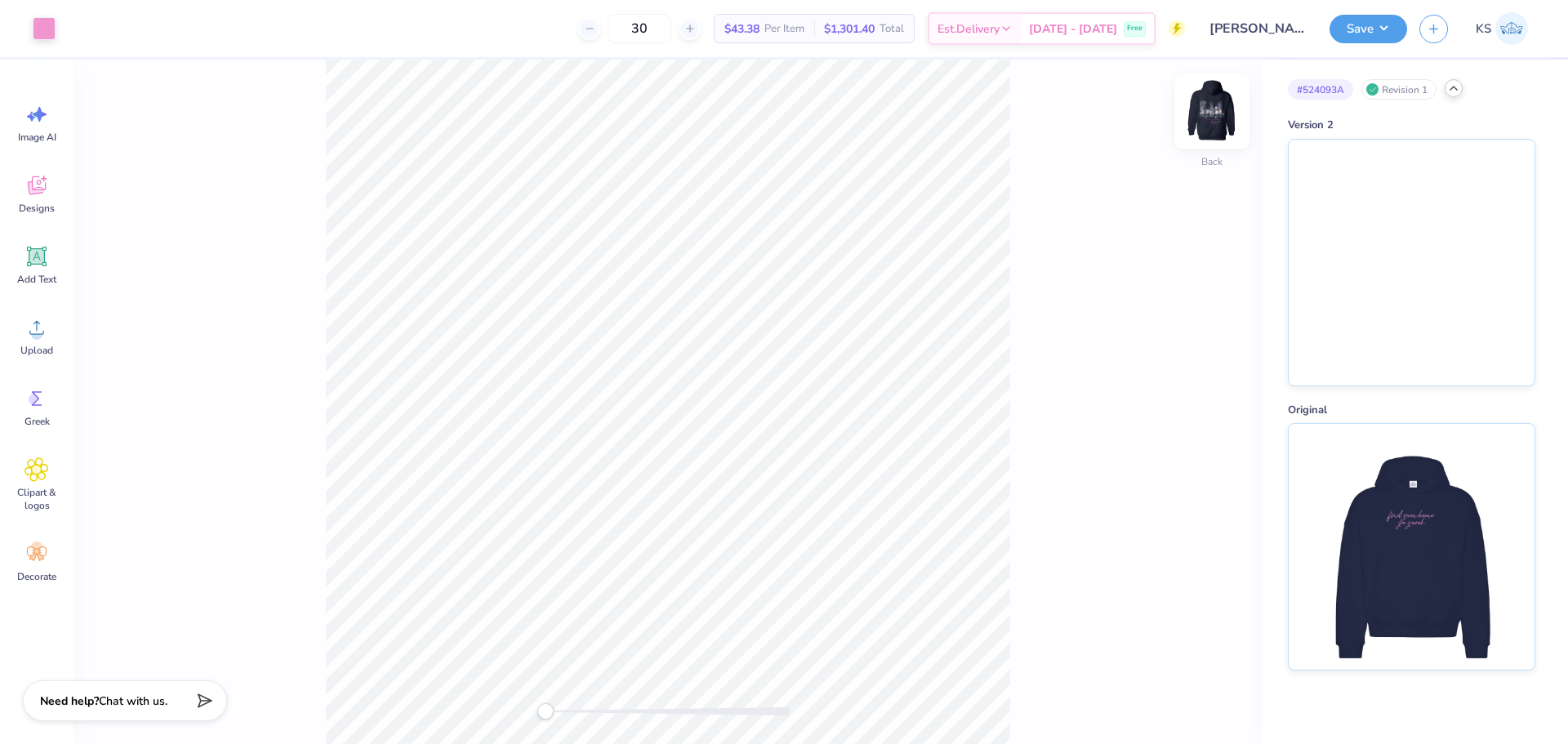
click at [1212, 105] on img at bounding box center [1212, 112] width 66 height 66
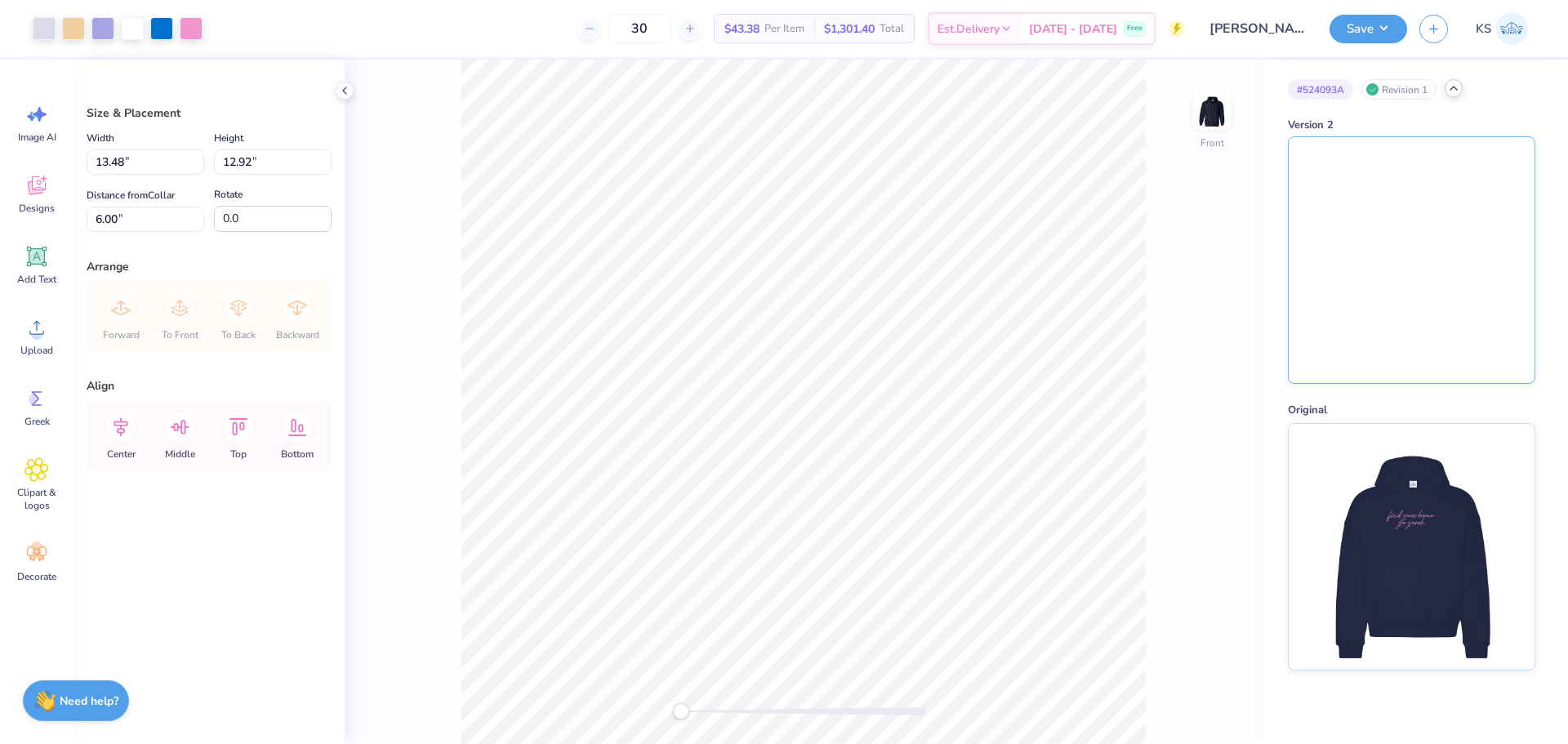
click at [1365, 201] on img at bounding box center [1411, 260] width 246 height 246
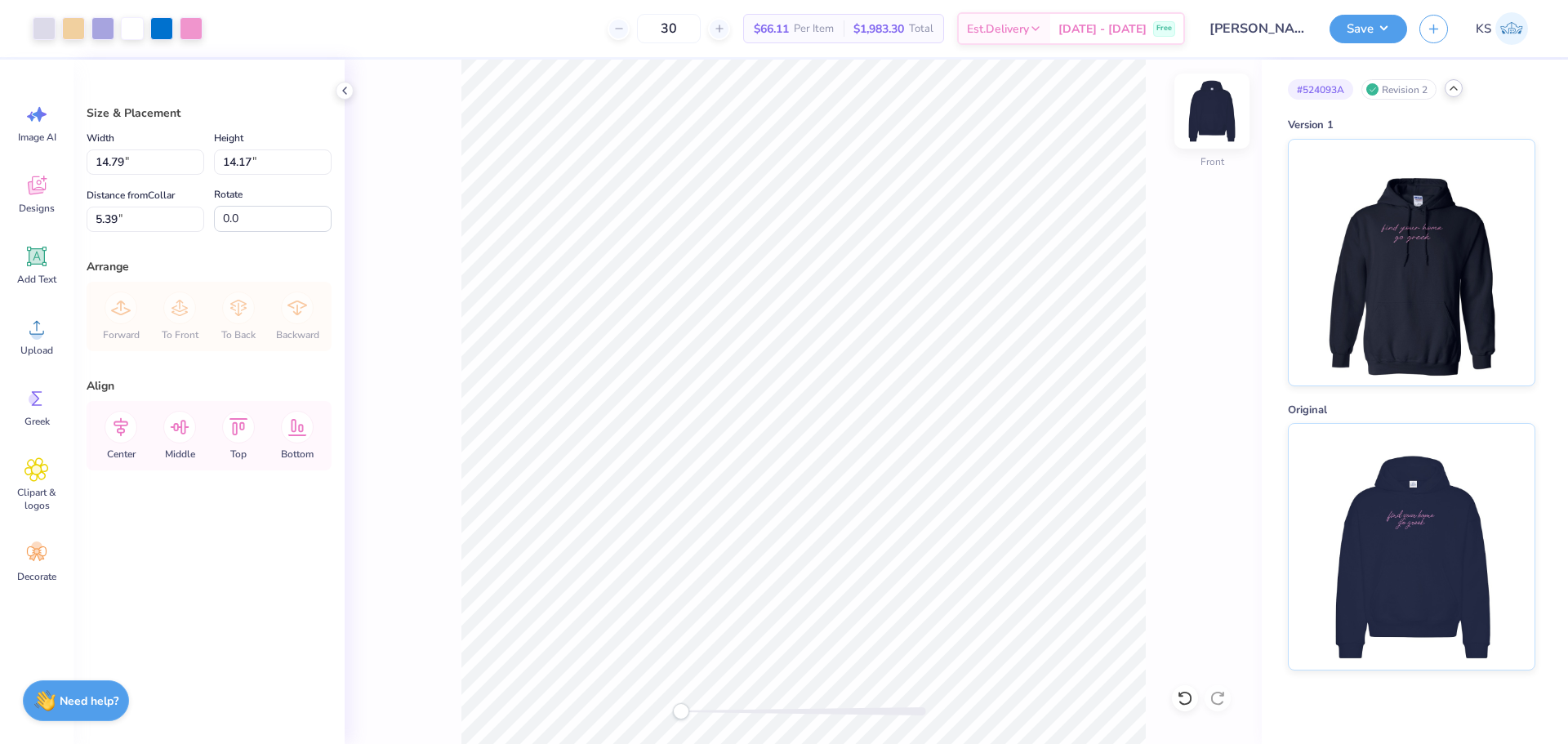
click at [1210, 112] on img at bounding box center [1212, 112] width 66 height 66
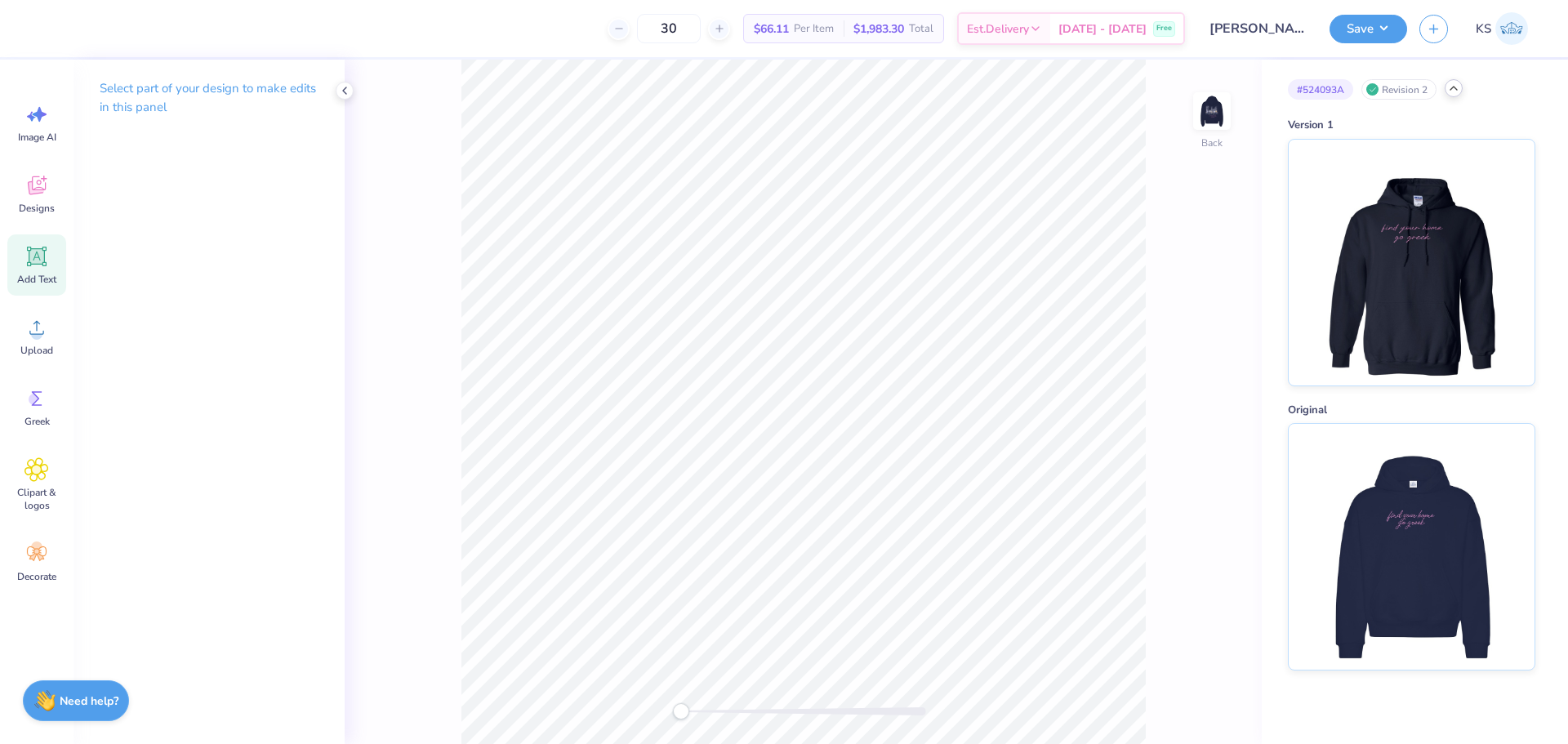
click at [43, 250] on icon at bounding box center [37, 257] width 16 height 16
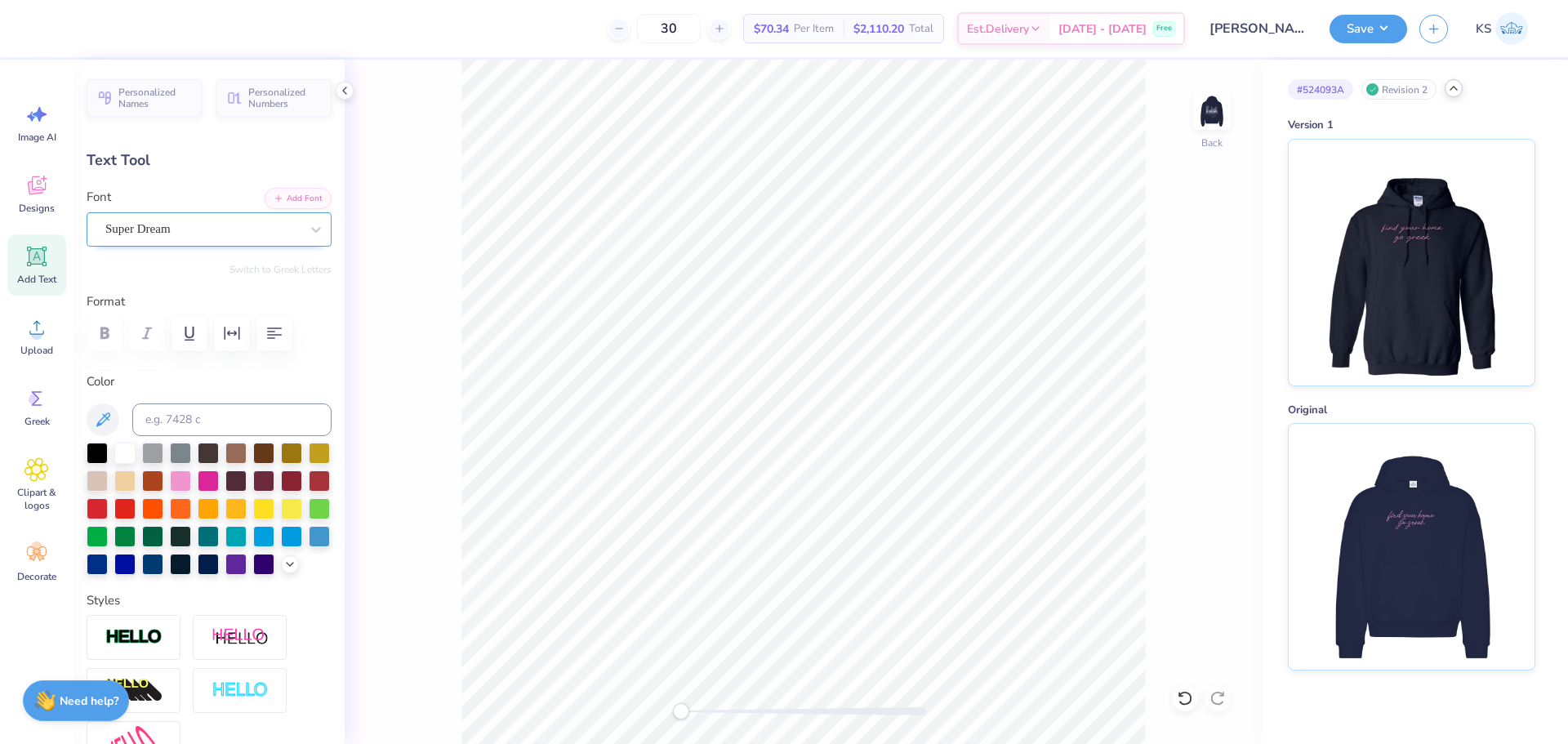
click at [235, 221] on div "Super Dream" at bounding box center [202, 229] width 198 height 25
click at [230, 361] on div "Testimonia" at bounding box center [208, 364] width 203 height 30
type input "test"
type input "9.38"
type input "2.37"
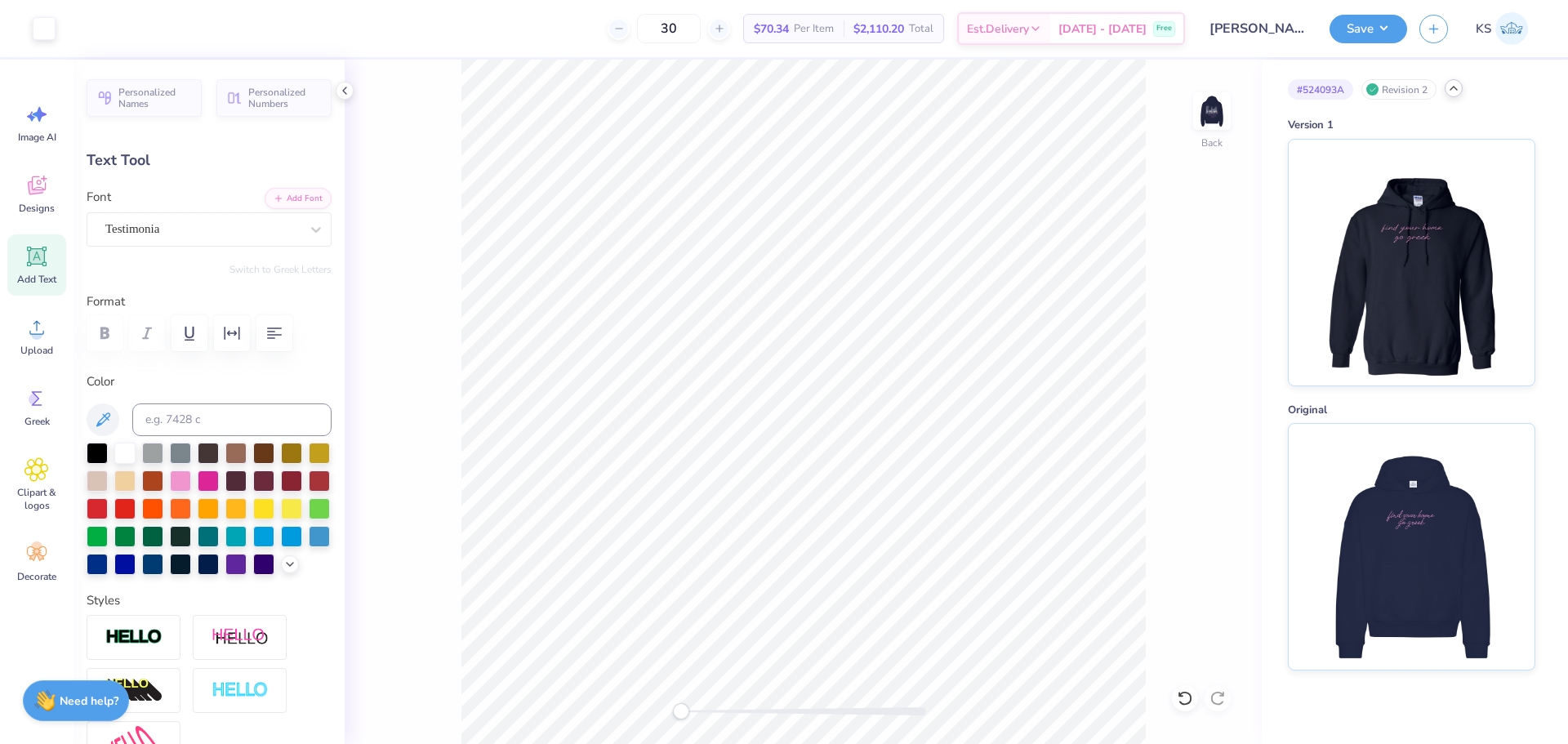
type input "5.56"
type textarea "go greek"
type input "8.77"
type input "2.17"
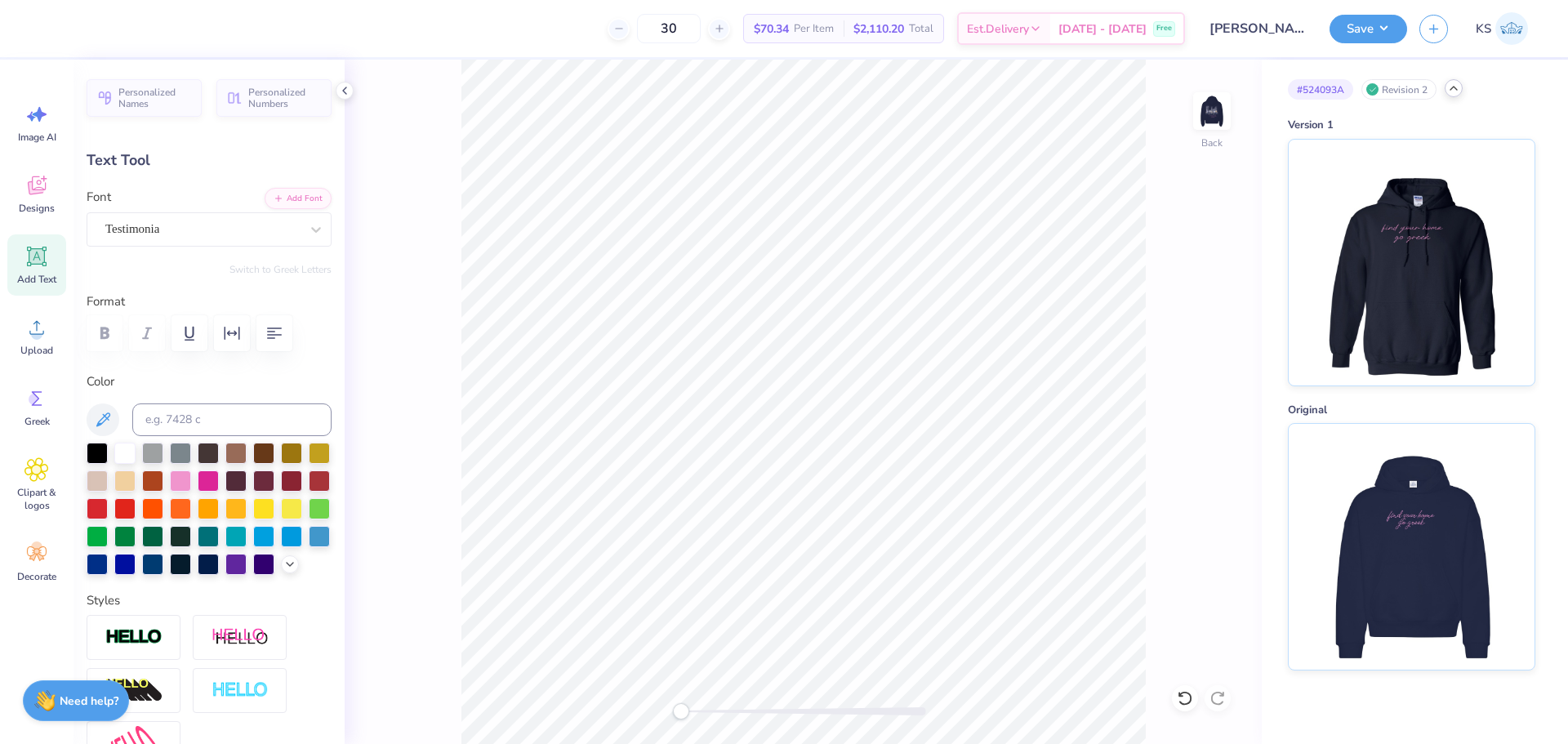
type input "5.67"
paste textarea "find your home"
type textarea "find your home"
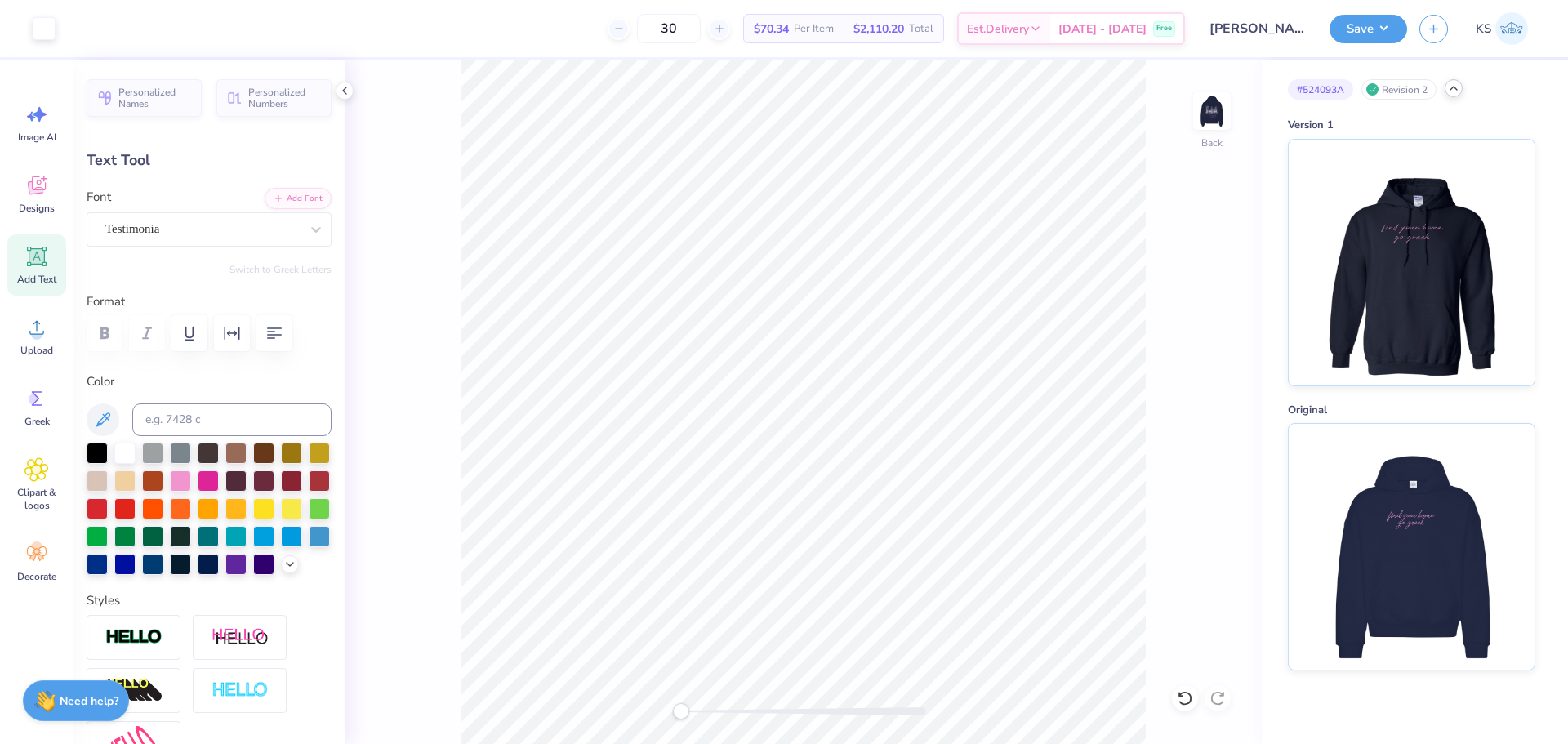
type input "14.78"
type input "2.16"
type input "2.47"
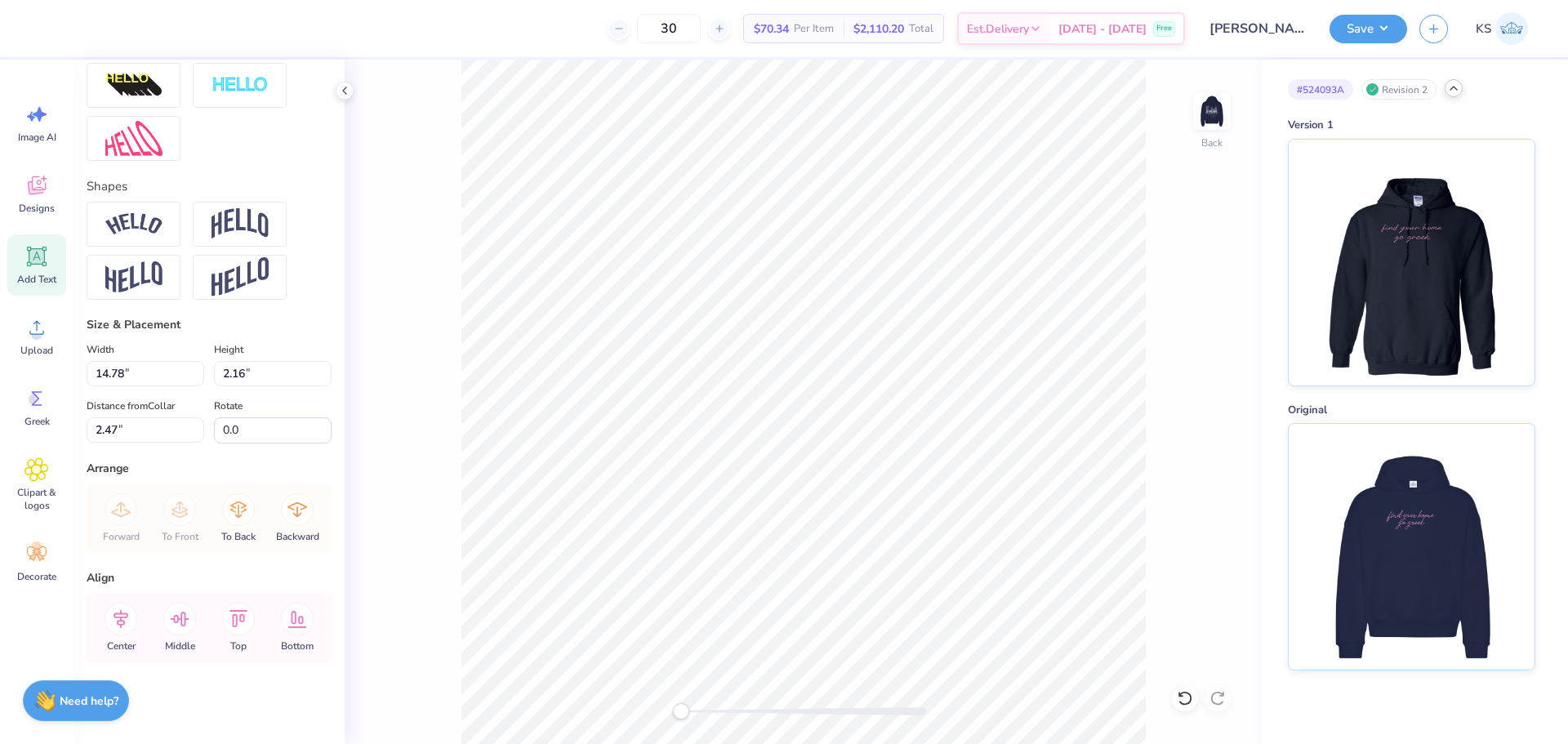
scroll to position [633, 0]
click at [143, 367] on input "14.78" at bounding box center [145, 373] width 117 height 25
type input "10.00"
type input "1.46"
click at [134, 440] on input "2.82" at bounding box center [145, 430] width 117 height 25
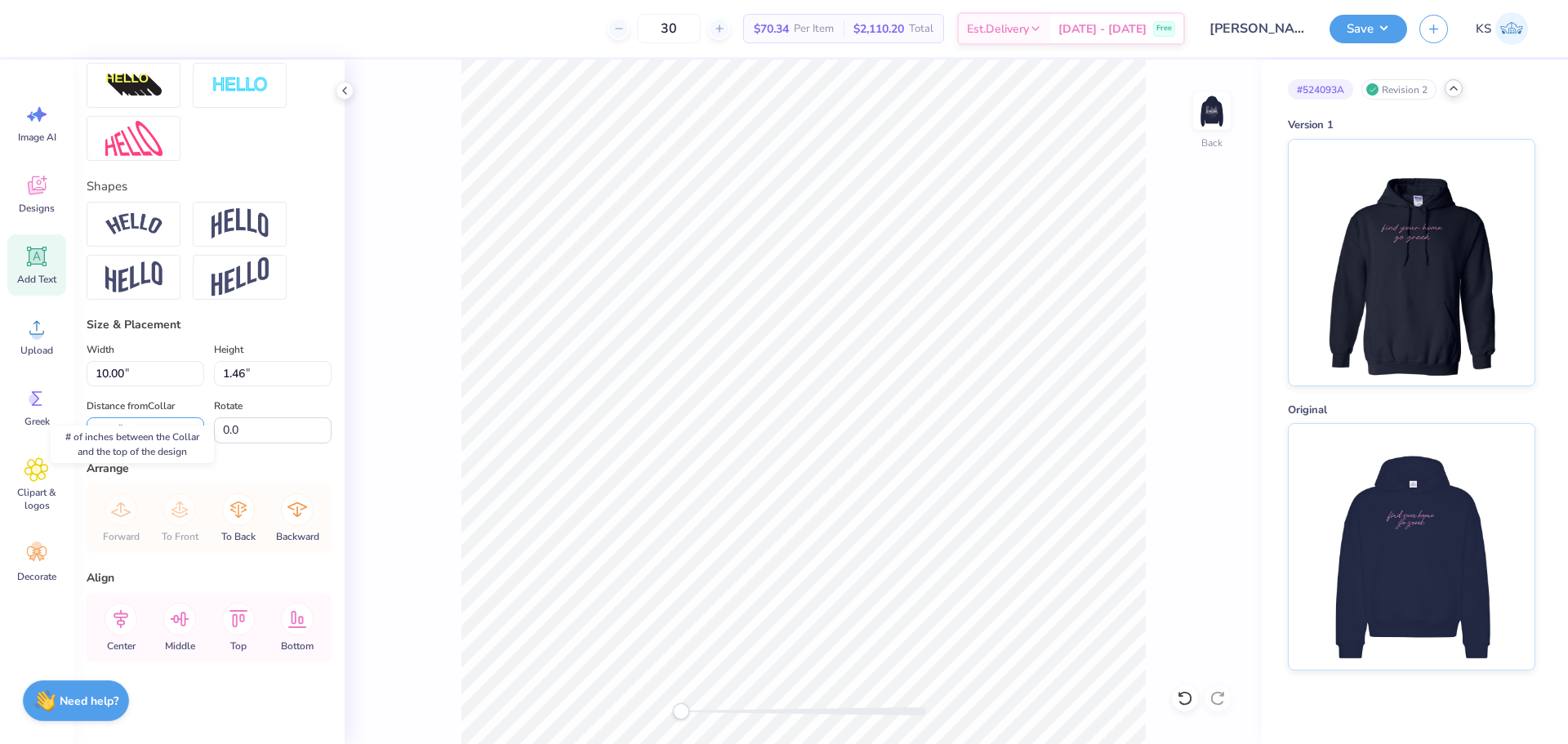
type input "1.49"
click at [126, 618] on icon at bounding box center [121, 619] width 33 height 33
type input "8.77"
type input "2.17"
type input "5.67"
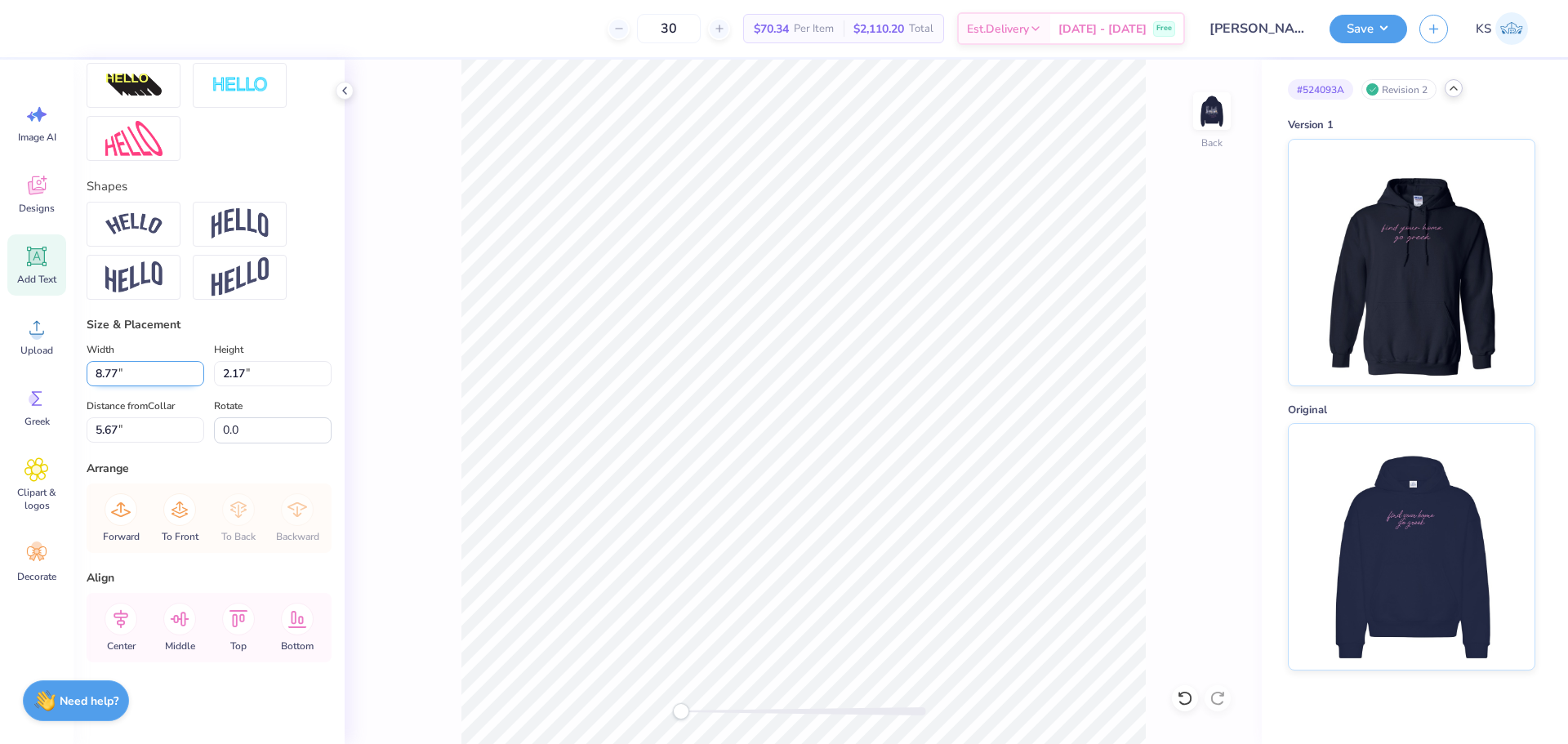
click at [134, 369] on input "8.77" at bounding box center [145, 373] width 117 height 25
paste input "5.95"
type input "5.95"
type input "1.47"
click at [139, 426] on input "6.01" at bounding box center [145, 430] width 117 height 25
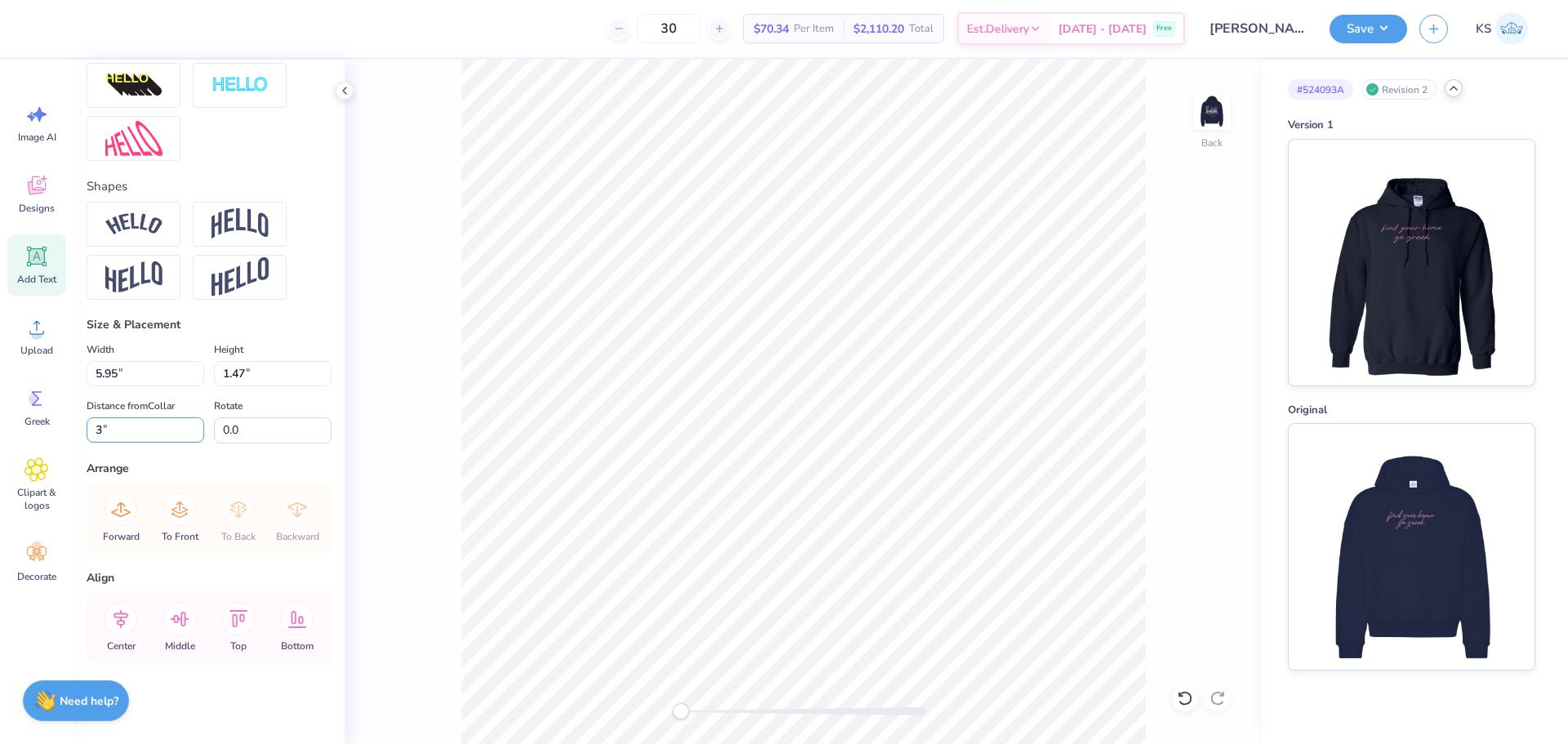
type input "3"
click at [134, 618] on icon at bounding box center [121, 619] width 33 height 33
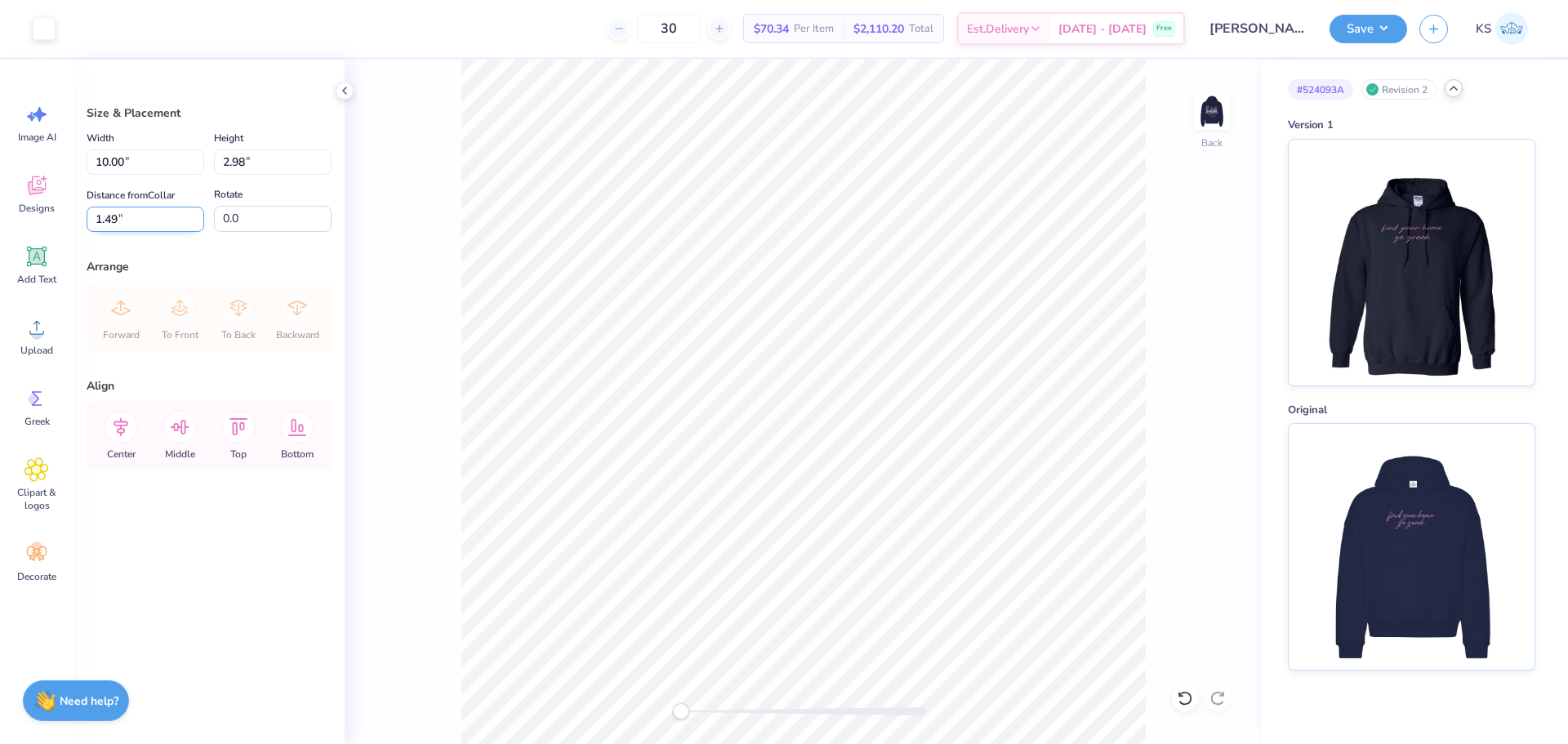
click at [126, 220] on input "1.49" at bounding box center [145, 219] width 117 height 25
type input "1.50"
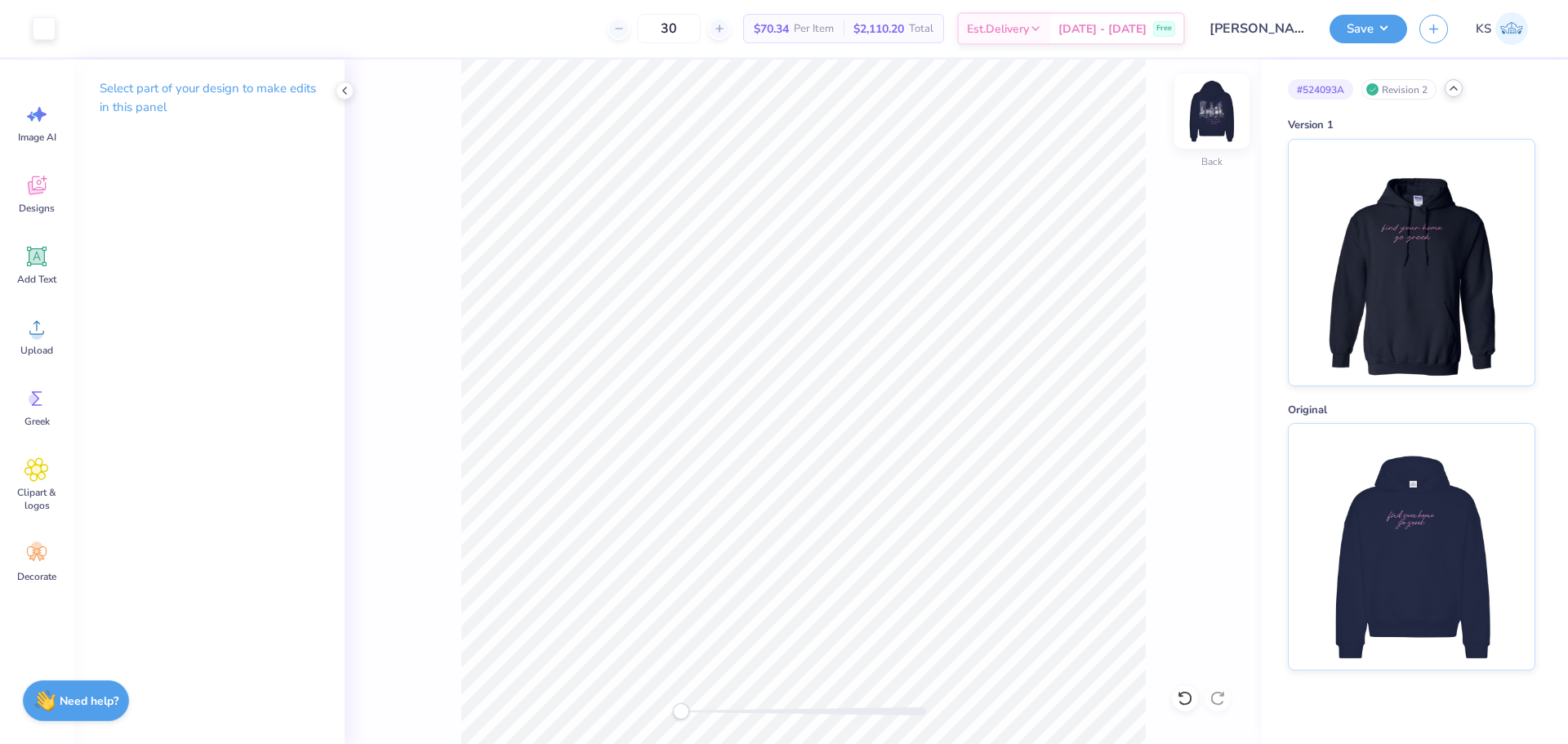
click at [1207, 123] on img at bounding box center [1212, 112] width 66 height 66
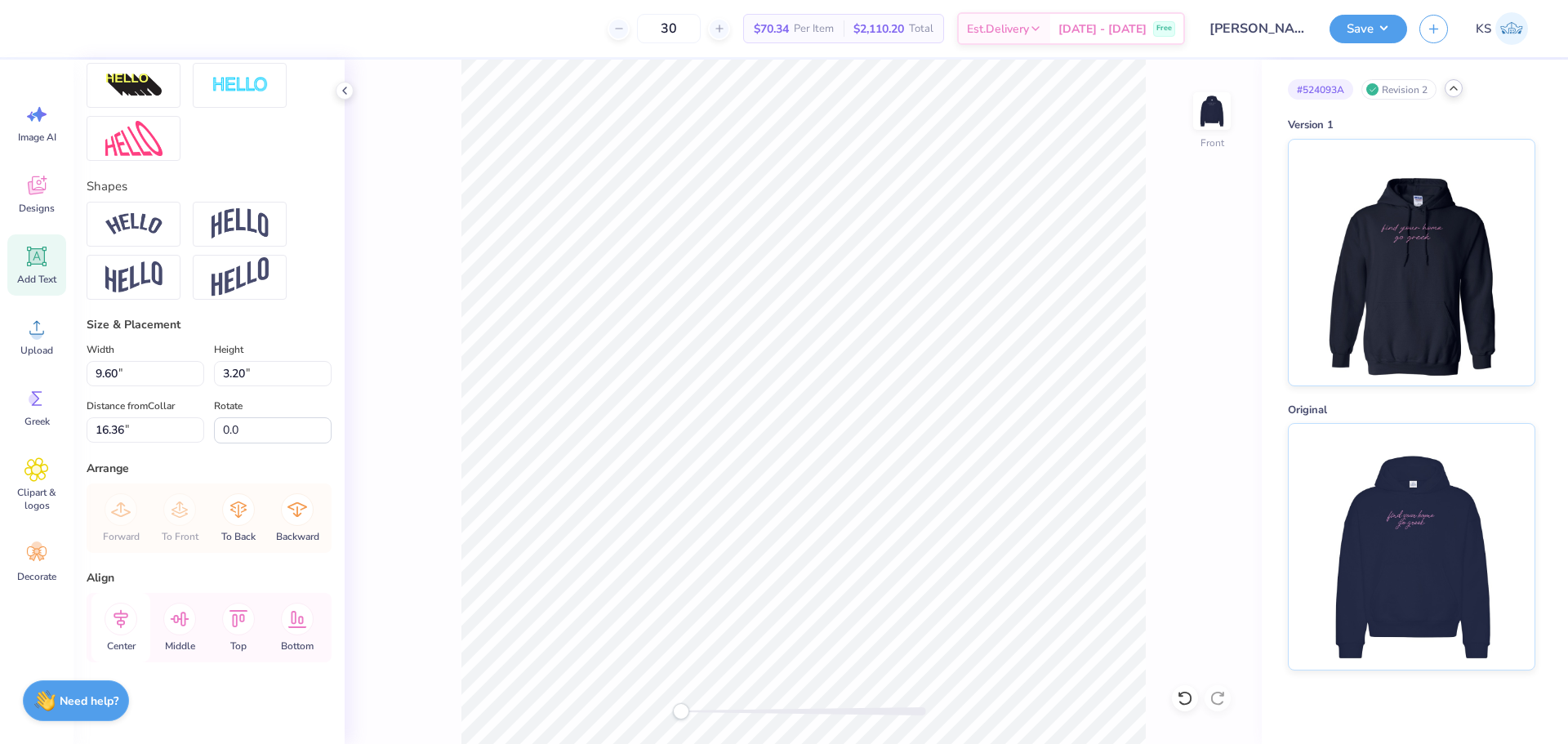
click at [121, 618] on icon at bounding box center [121, 618] width 15 height 19
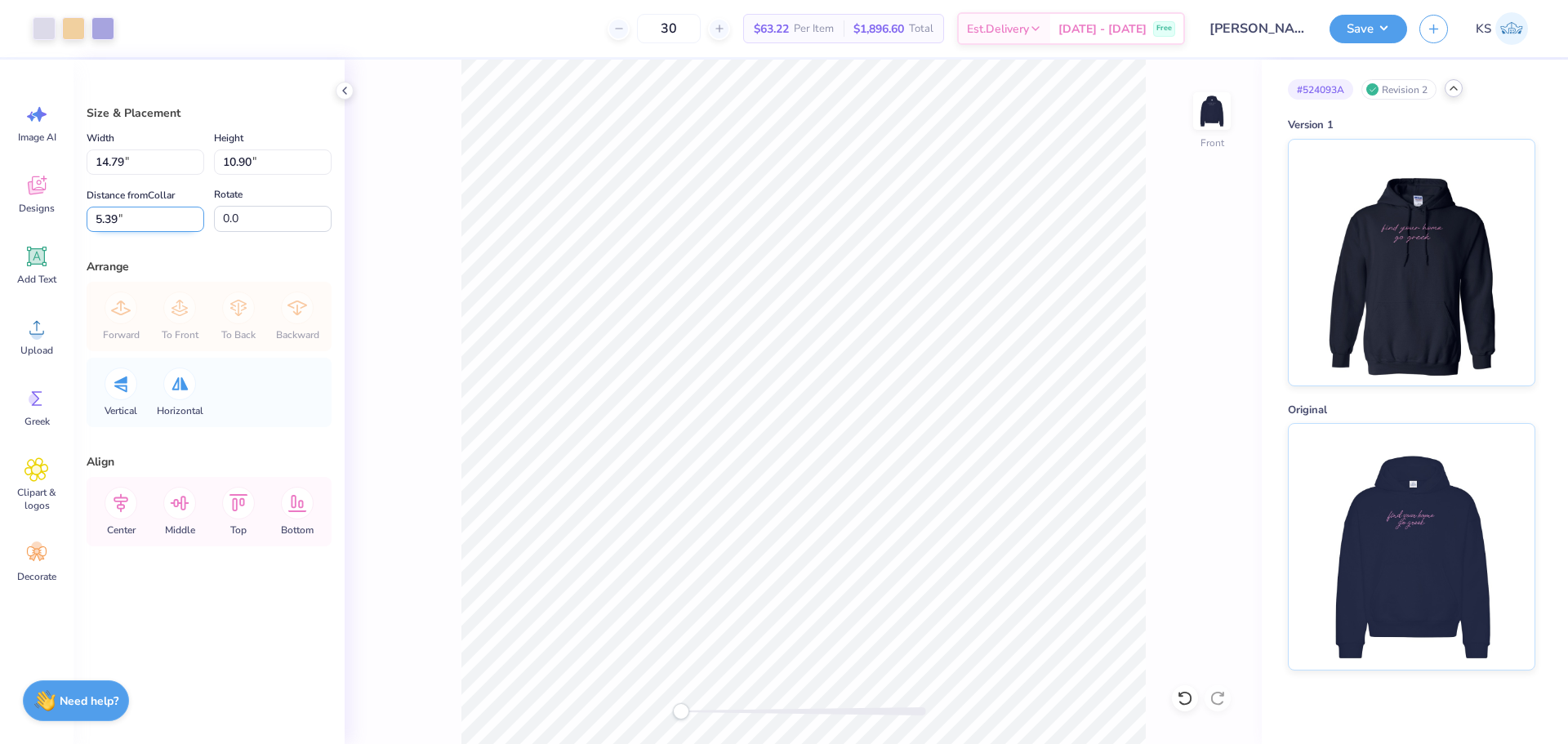
click at [162, 225] on input "5.39" at bounding box center [145, 219] width 117 height 25
click at [153, 161] on input "14.79" at bounding box center [145, 162] width 117 height 25
click at [444, 392] on div "Front" at bounding box center [803, 402] width 917 height 684
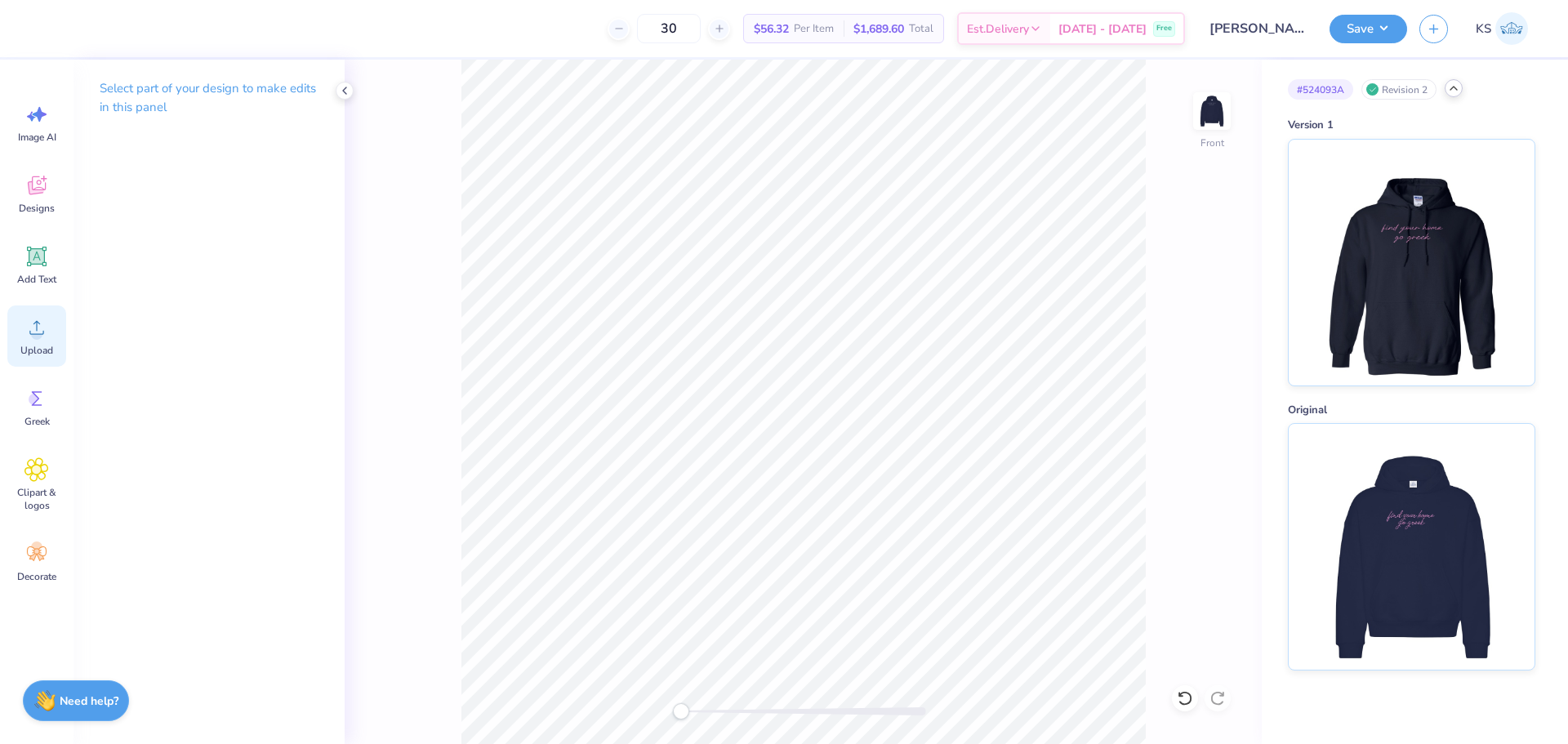
click at [40, 335] on circle at bounding box center [37, 334] width 11 height 11
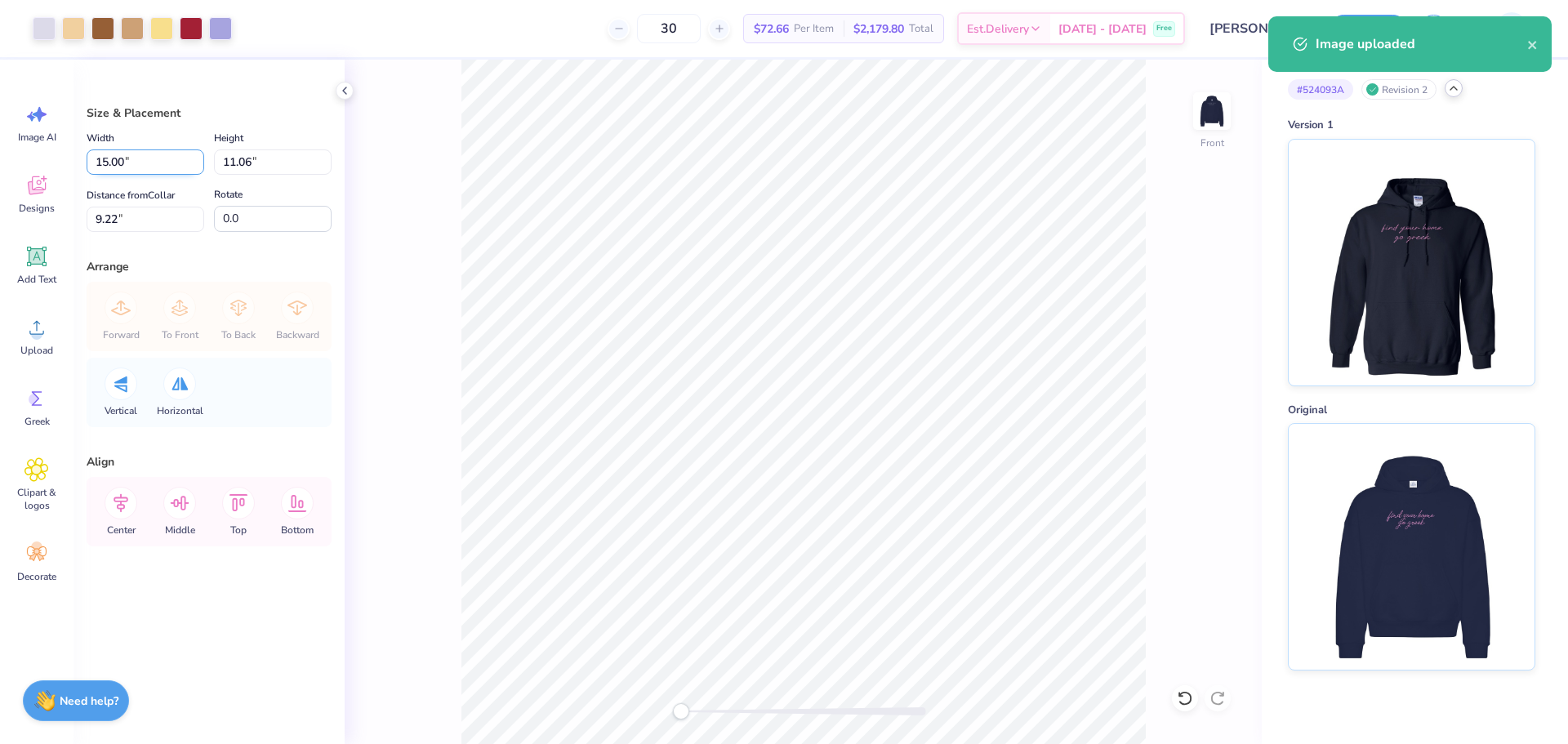
click at [143, 154] on input "15.00" at bounding box center [145, 162] width 117 height 25
paste input "4.79"
type input "14.79"
type input "10.91"
click at [156, 213] on input "9.30" at bounding box center [145, 219] width 117 height 25
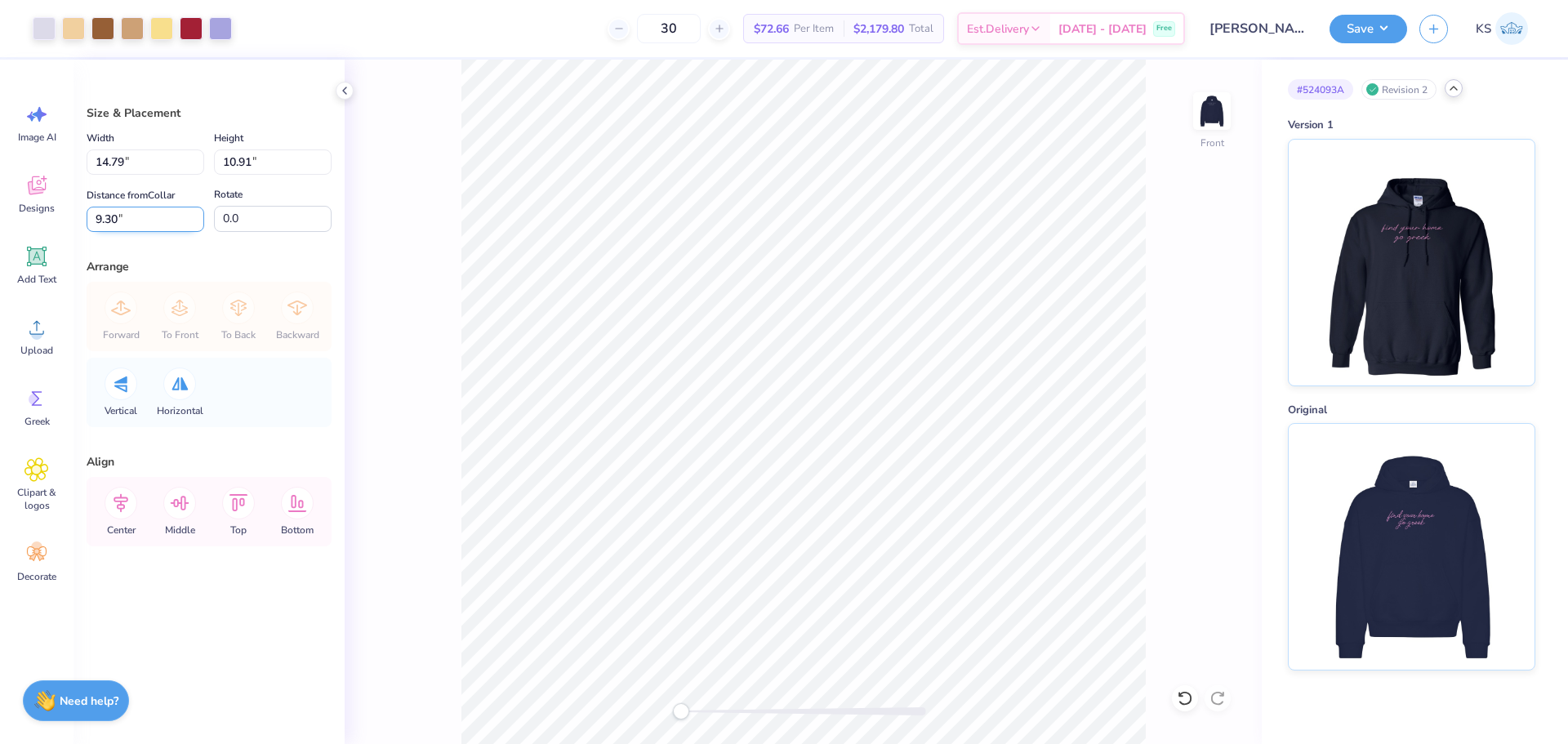
paste input "5.39"
type input "5.39"
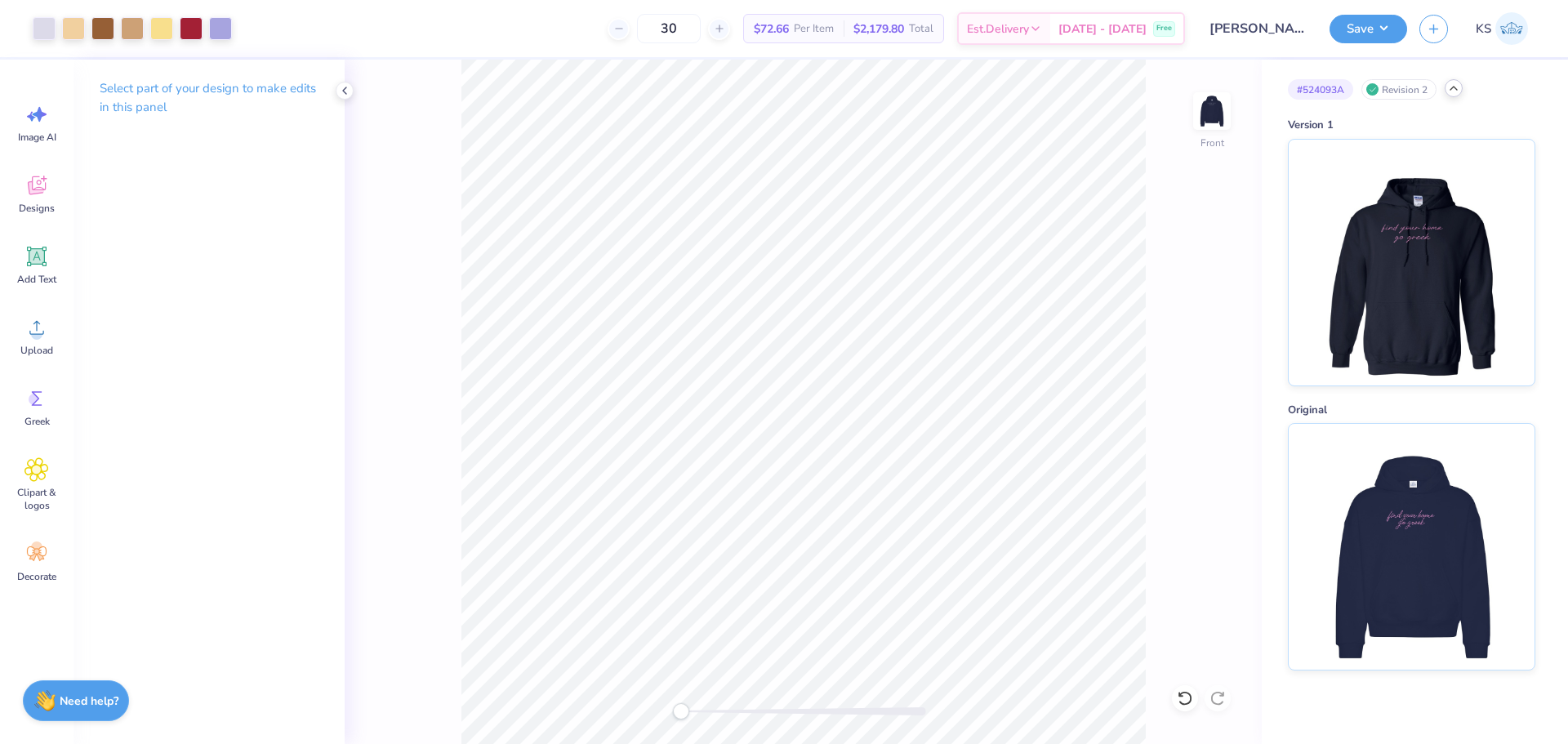
click at [451, 384] on div "Front" at bounding box center [803, 402] width 917 height 684
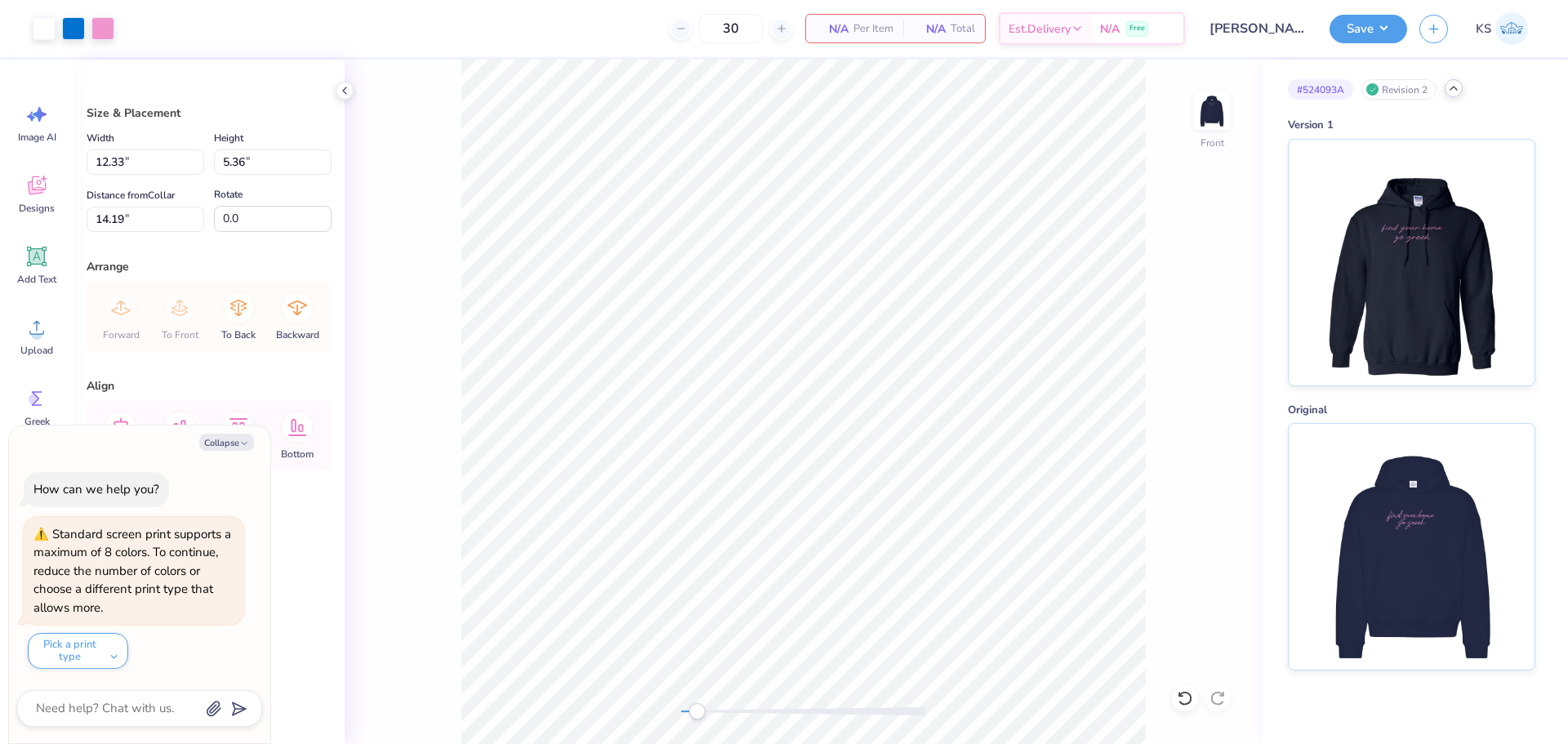
drag, startPoint x: 686, startPoint y: 711, endPoint x: 700, endPoint y: 710, distance: 14.0
click at [700, 710] on div "Accessibility label" at bounding box center [696, 711] width 16 height 16
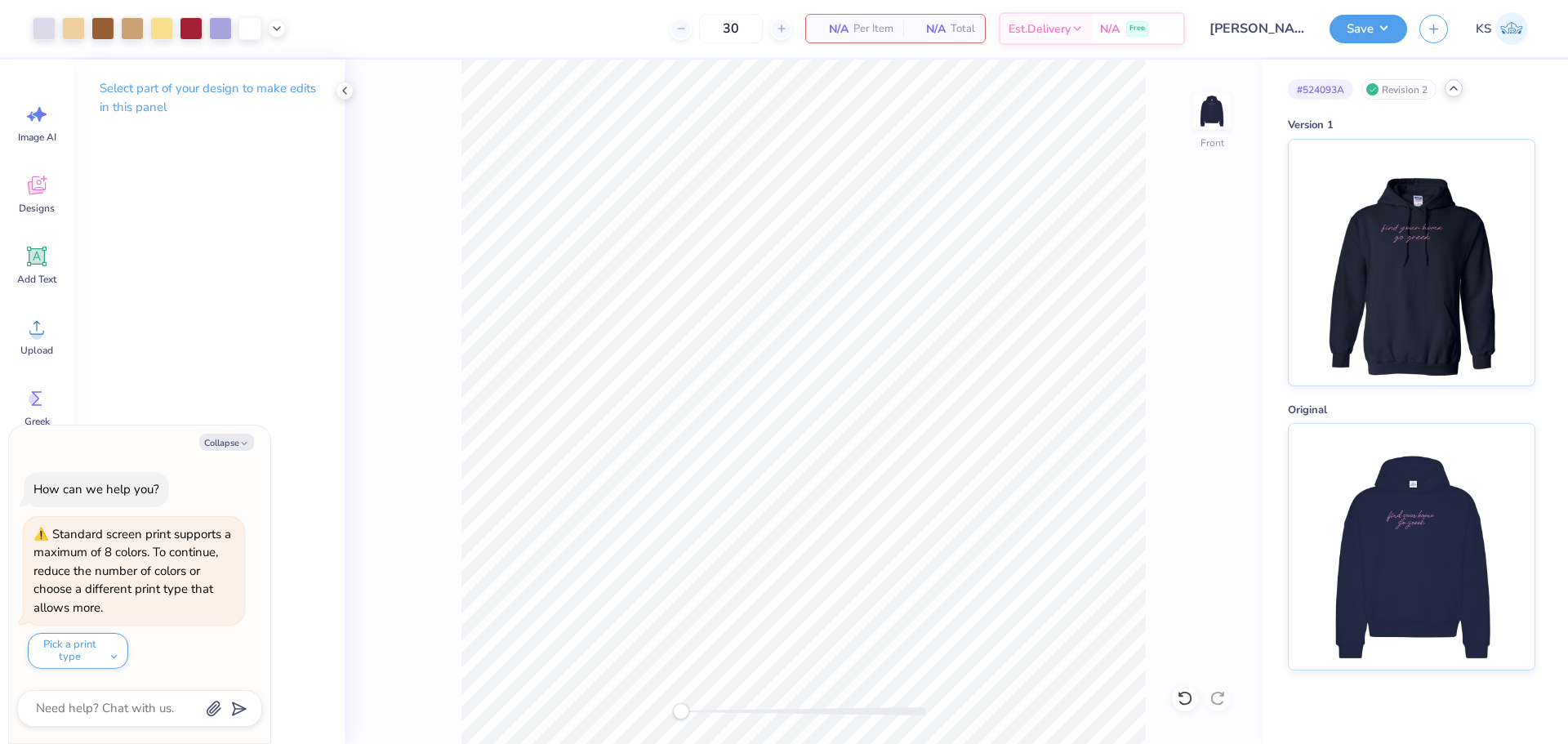
click at [595, 700] on div "Front" at bounding box center [803, 402] width 917 height 684
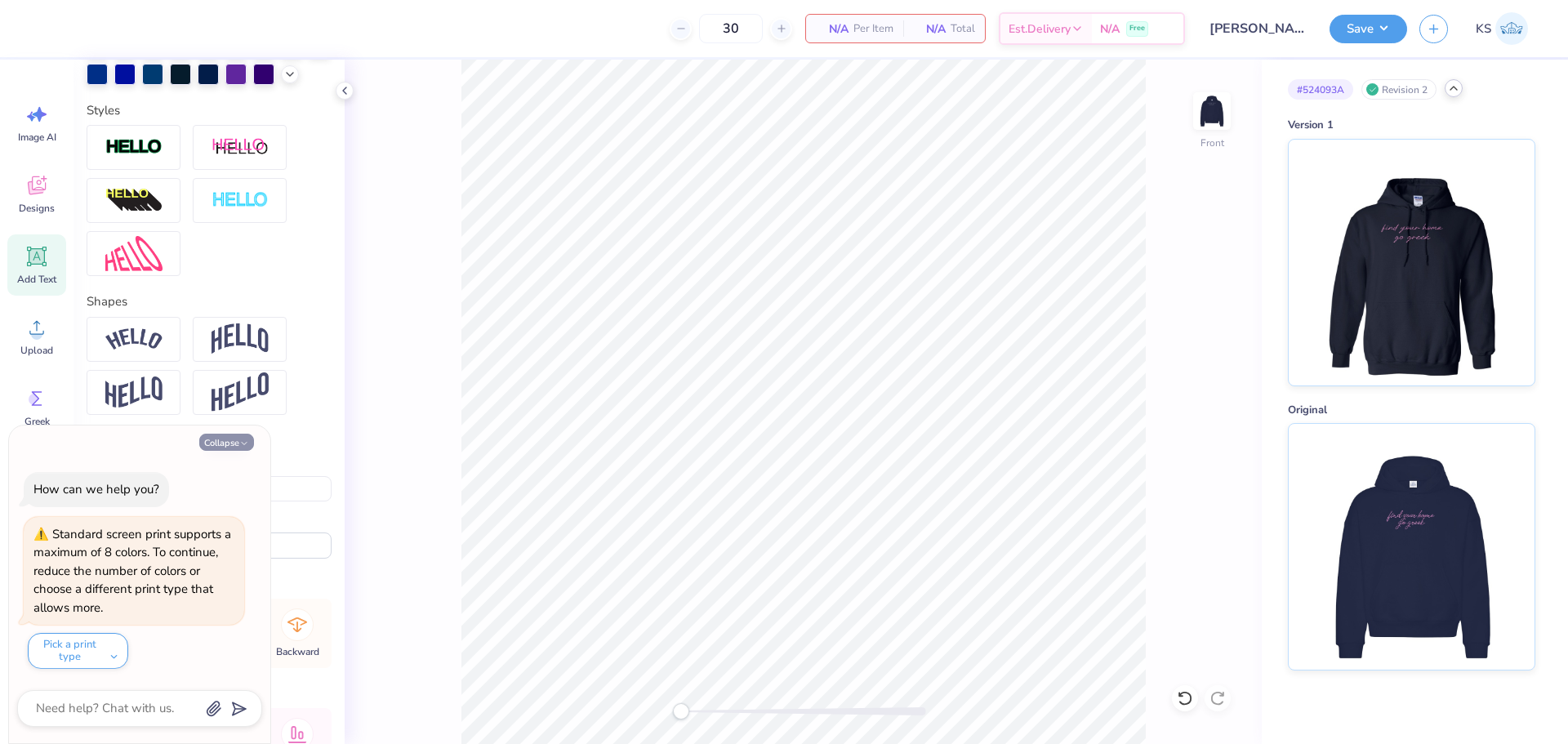
click at [227, 440] on button "Collapse" at bounding box center [226, 442] width 55 height 17
type textarea "x"
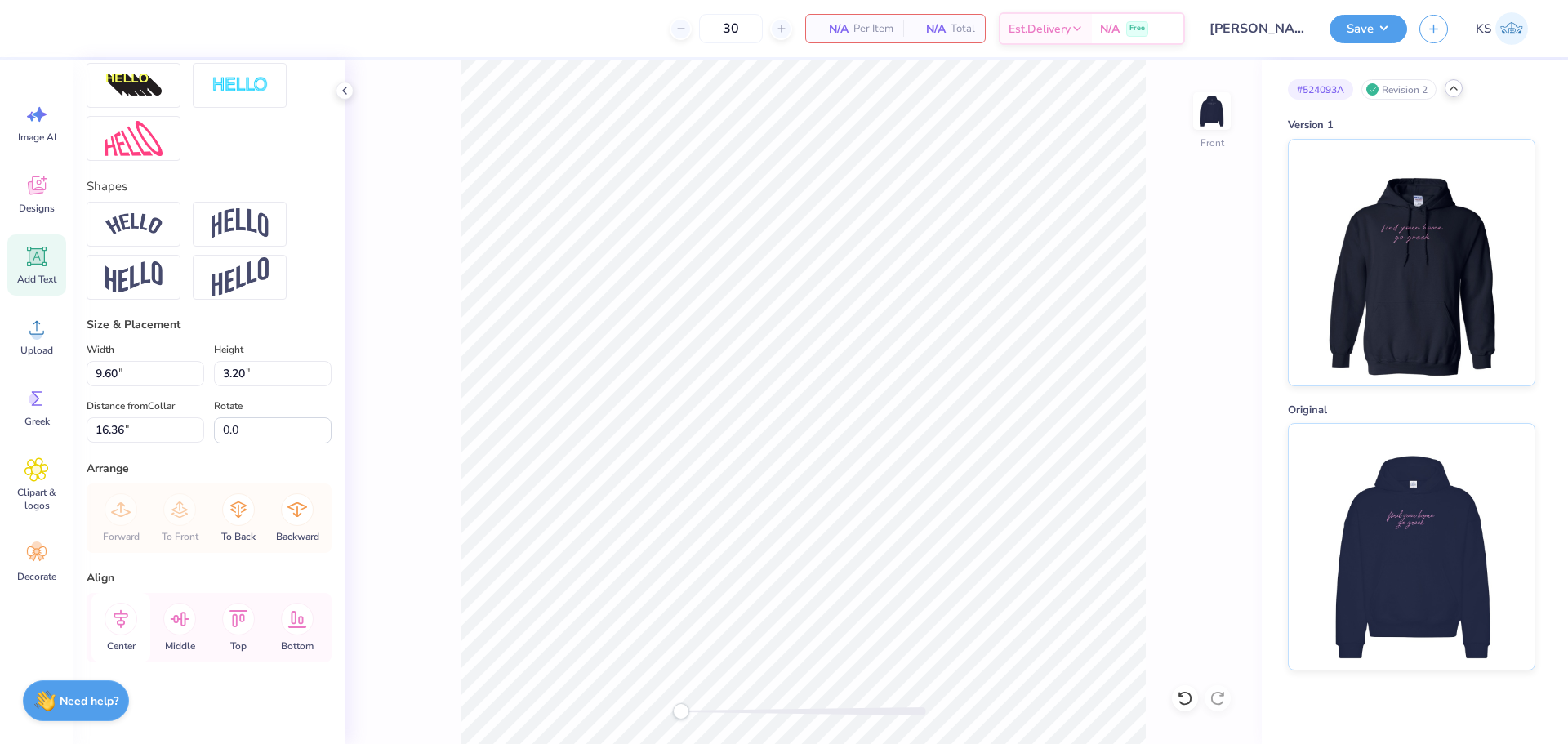
click at [121, 614] on icon at bounding box center [121, 619] width 33 height 33
click at [271, 24] on icon at bounding box center [277, 27] width 13 height 13
click at [267, 72] on div at bounding box center [262, 69] width 23 height 23
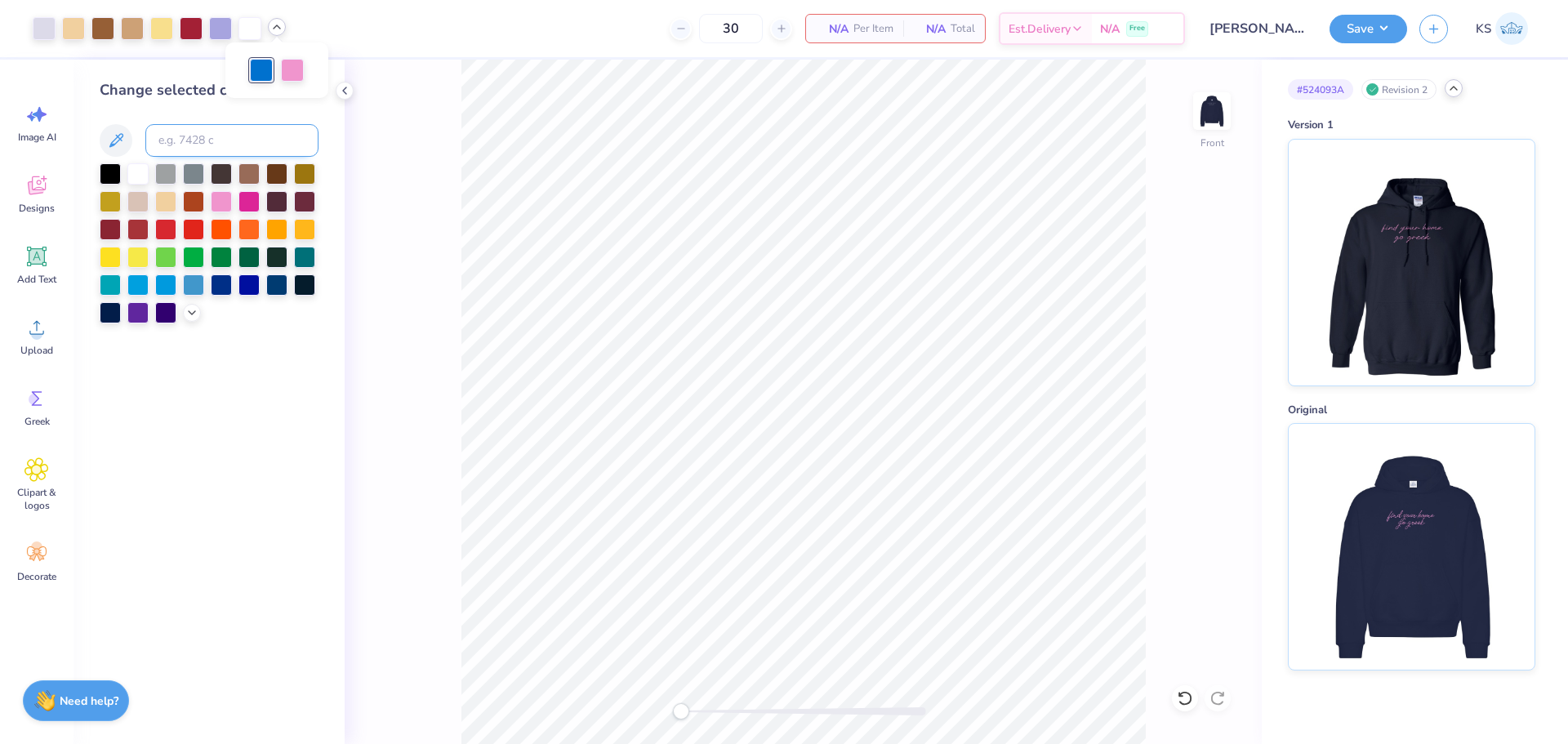
click at [240, 139] on input at bounding box center [231, 140] width 173 height 33
paste input
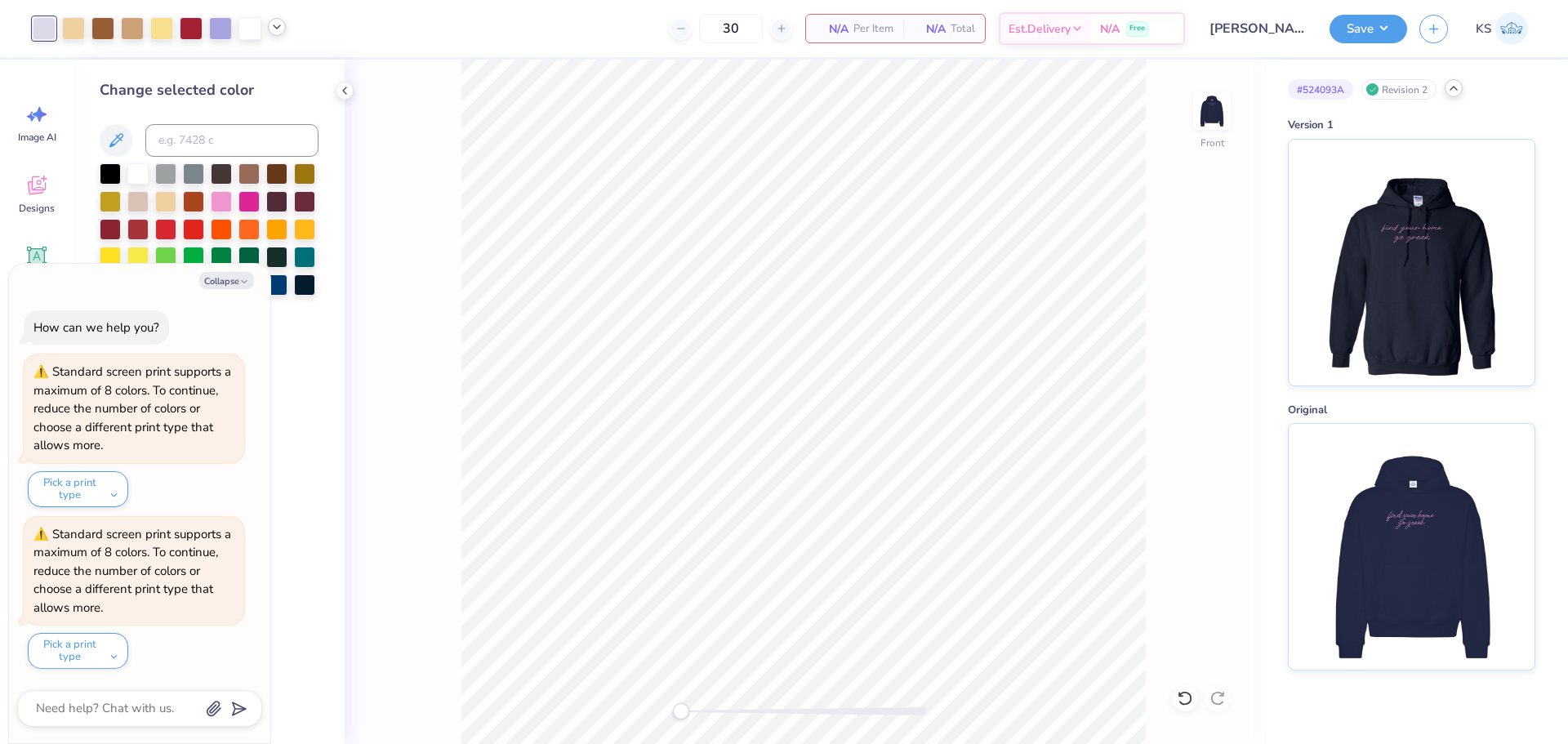
click at [277, 30] on icon at bounding box center [277, 27] width 13 height 13
click at [253, 131] on input at bounding box center [231, 140] width 173 height 33
click at [277, 33] on icon at bounding box center [277, 27] width 13 height 13
click at [282, 72] on div at bounding box center [277, 69] width 23 height 23
click at [269, 130] on input at bounding box center [231, 140] width 173 height 33
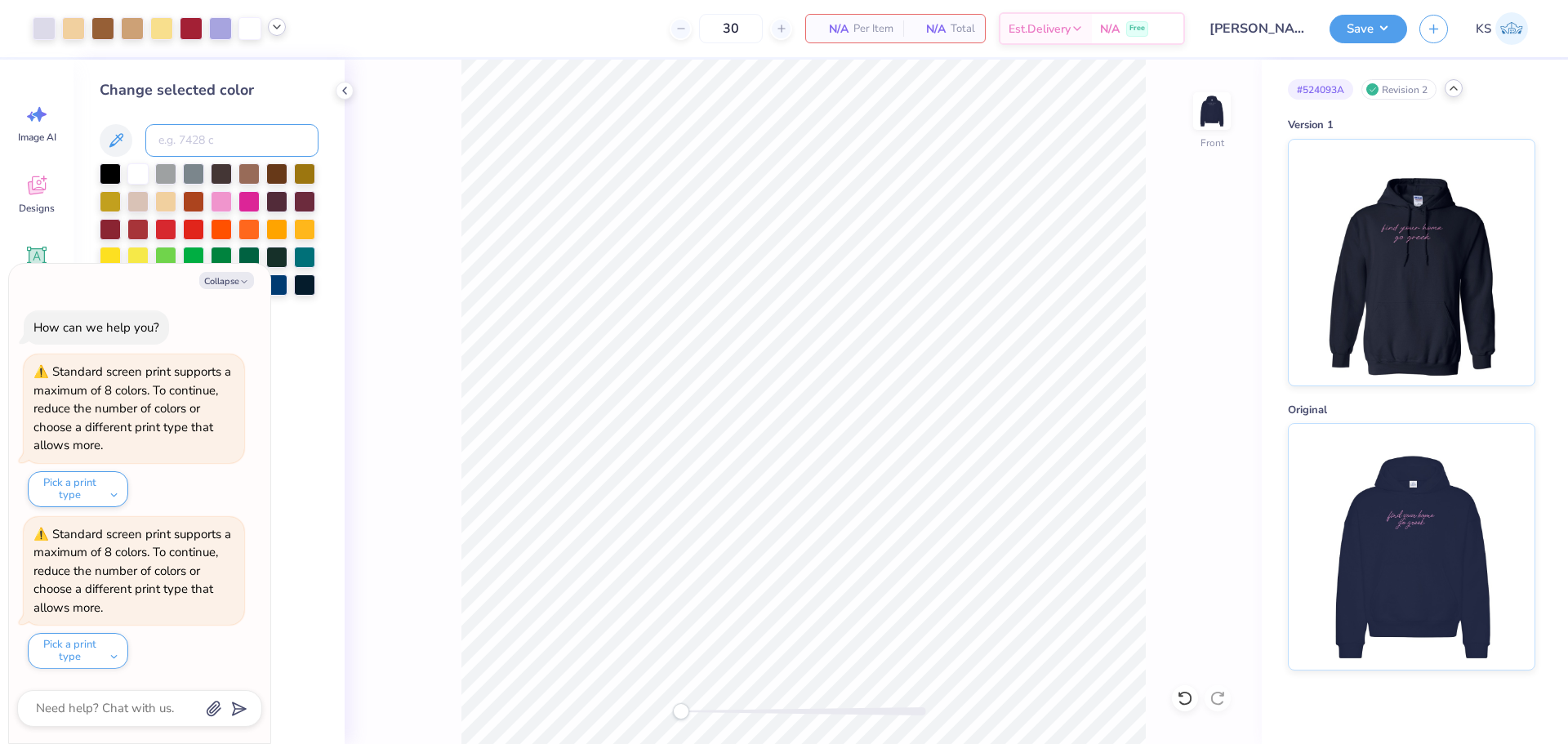
paste input
type textarea "x"
click at [740, 702] on div "Front" at bounding box center [803, 402] width 917 height 684
drag, startPoint x: 829, startPoint y: 712, endPoint x: 717, endPoint y: 706, distance: 112.2
click at [717, 707] on div "Accessibility label" at bounding box center [716, 711] width 16 height 16
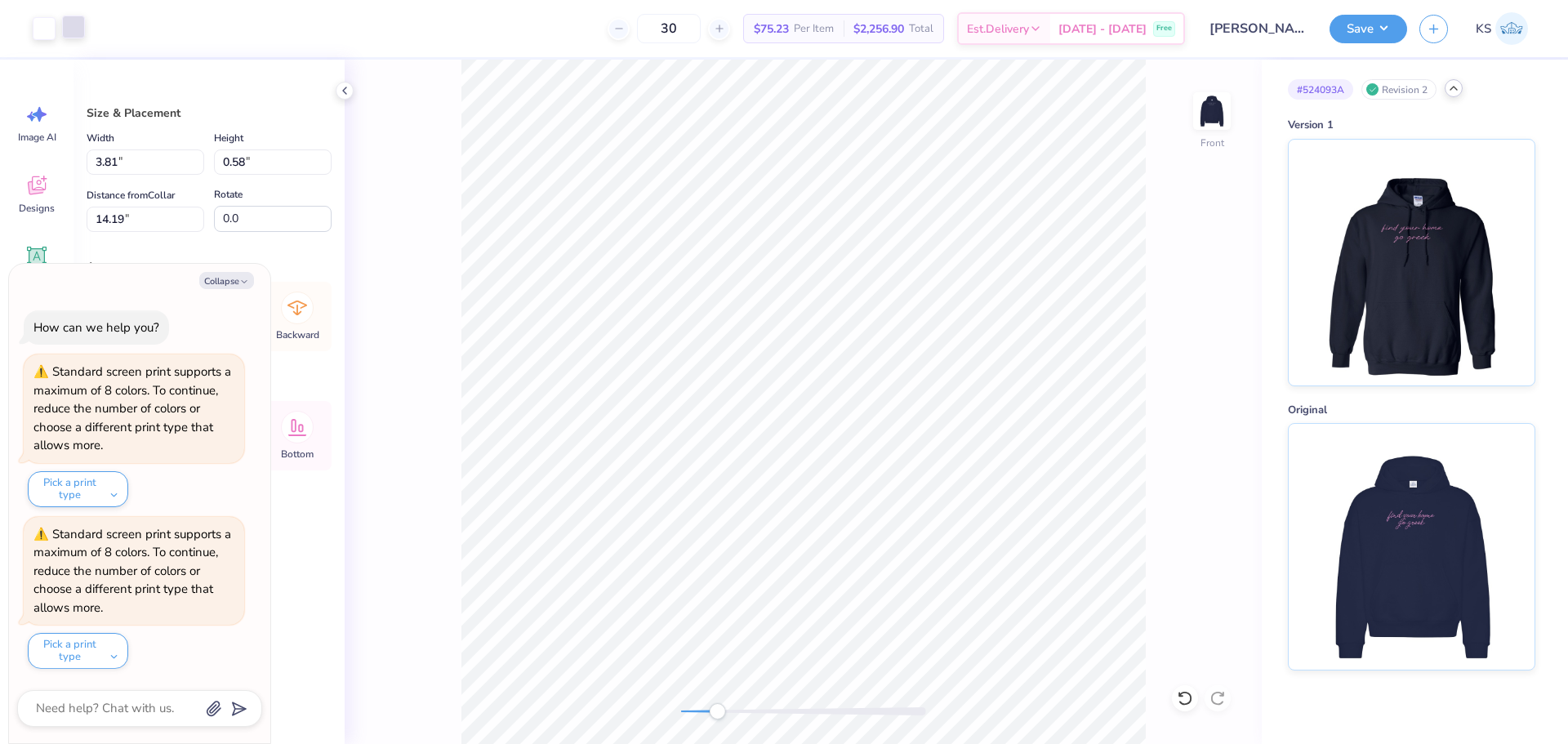
click at [75, 23] on div at bounding box center [74, 27] width 23 height 23
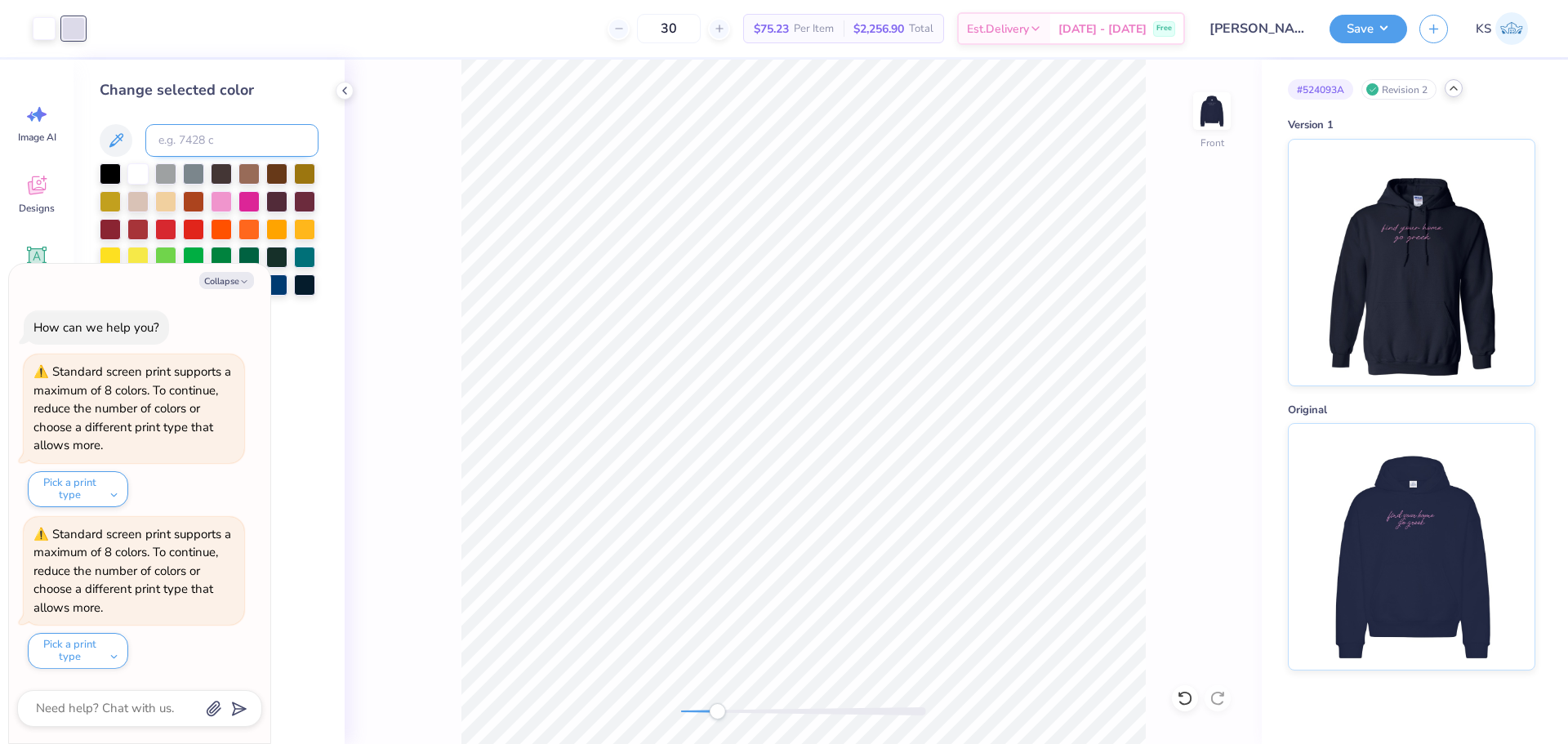
click at [189, 144] on input at bounding box center [231, 140] width 173 height 33
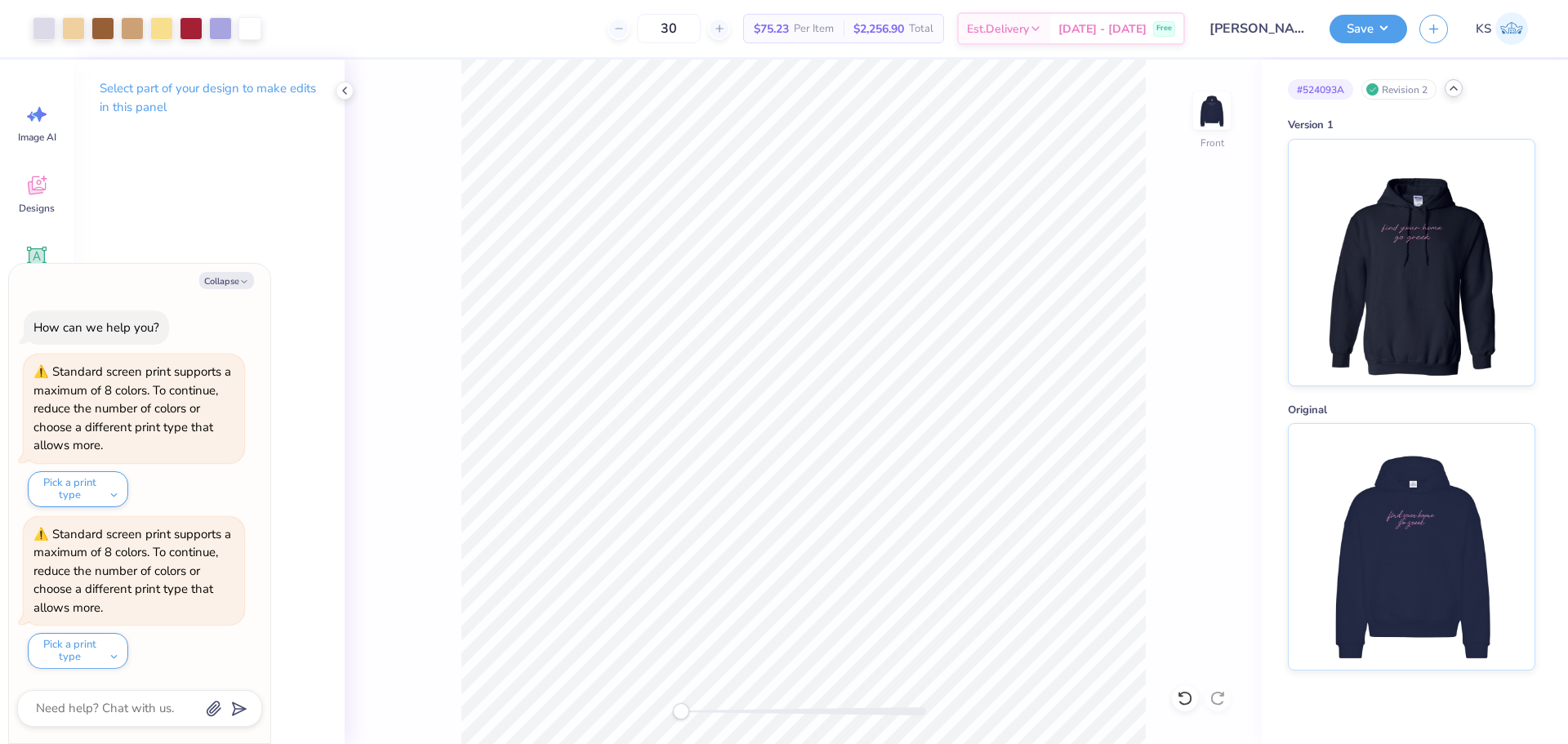
click at [584, 687] on div "Front" at bounding box center [803, 402] width 917 height 684
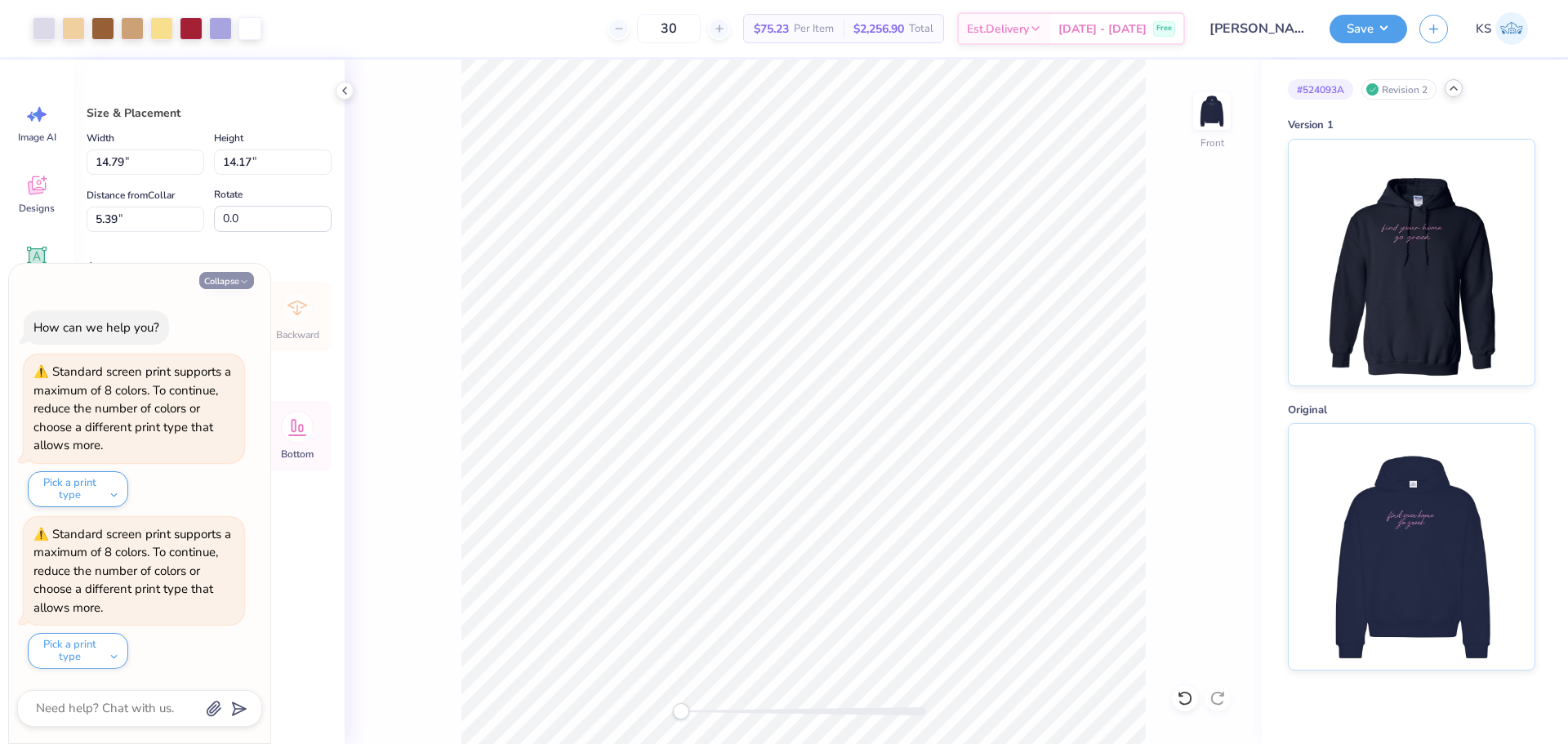
click at [221, 285] on button "Collapse" at bounding box center [226, 281] width 55 height 17
type textarea "x"
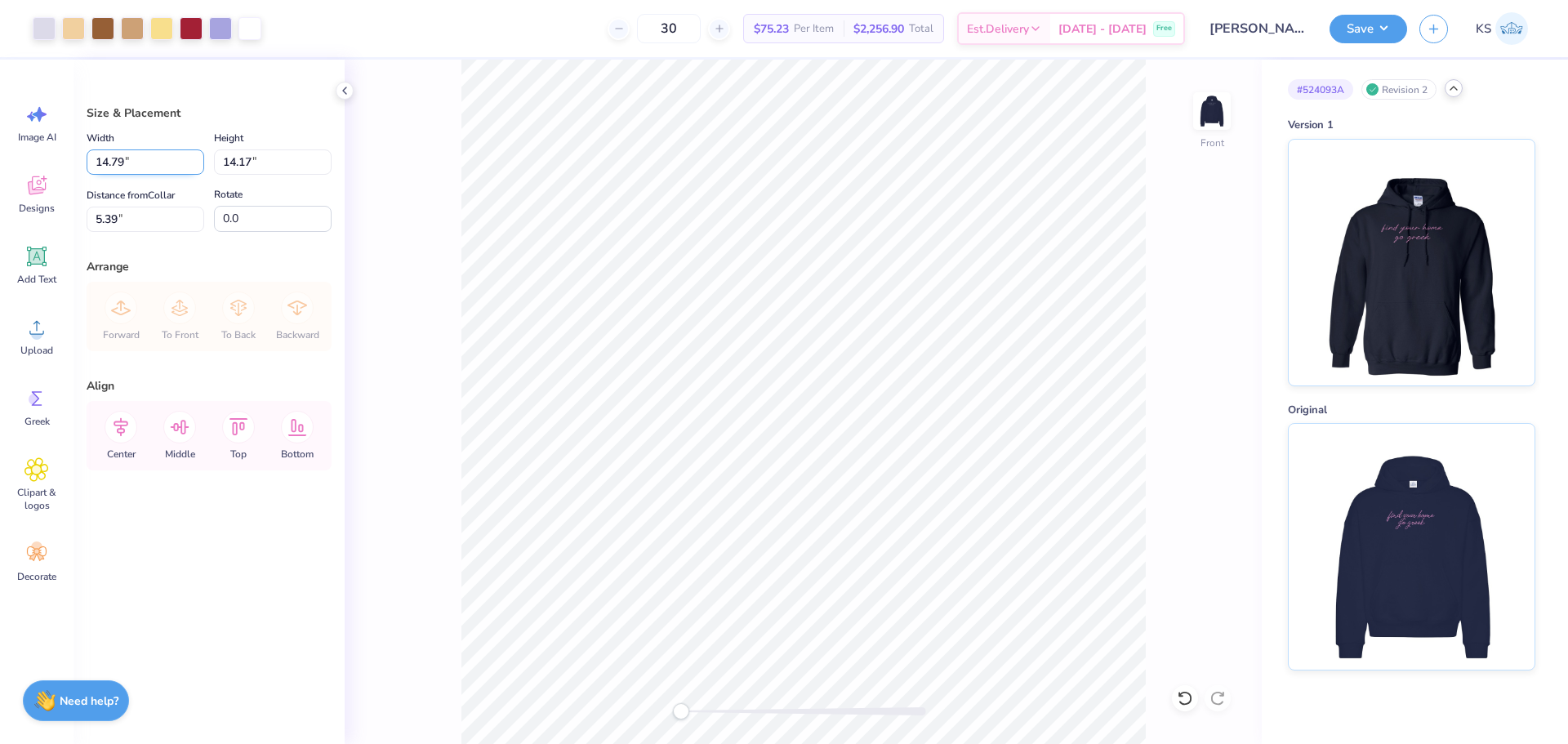
click at [128, 167] on input "14.79" at bounding box center [145, 162] width 117 height 25
type input "12.56"
type input "12.03"
type input "6.46"
type input "12.50"
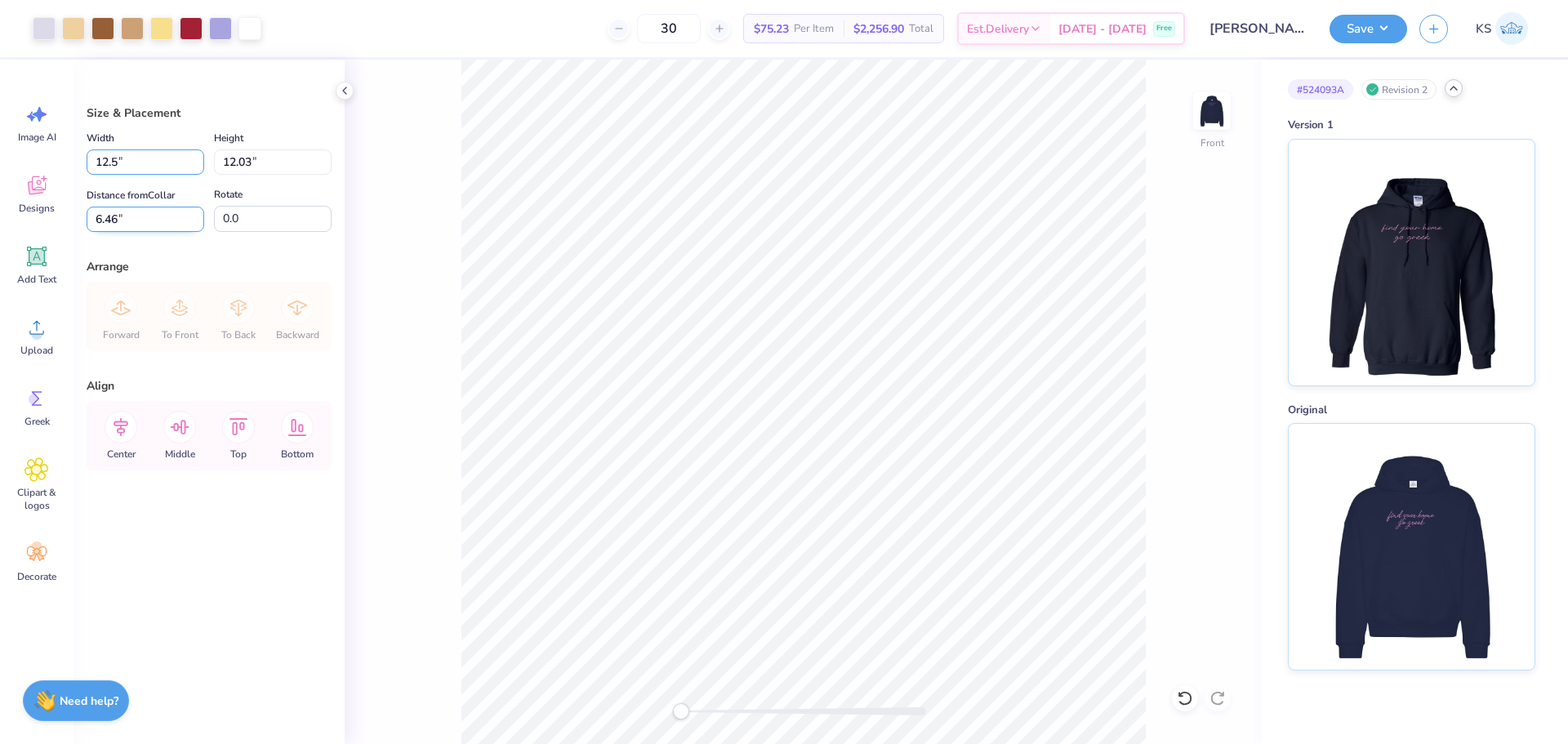
type input "11.98"
click at [150, 223] on input "6.49" at bounding box center [145, 219] width 117 height 25
type input "6.00"
click at [124, 424] on icon at bounding box center [121, 427] width 33 height 33
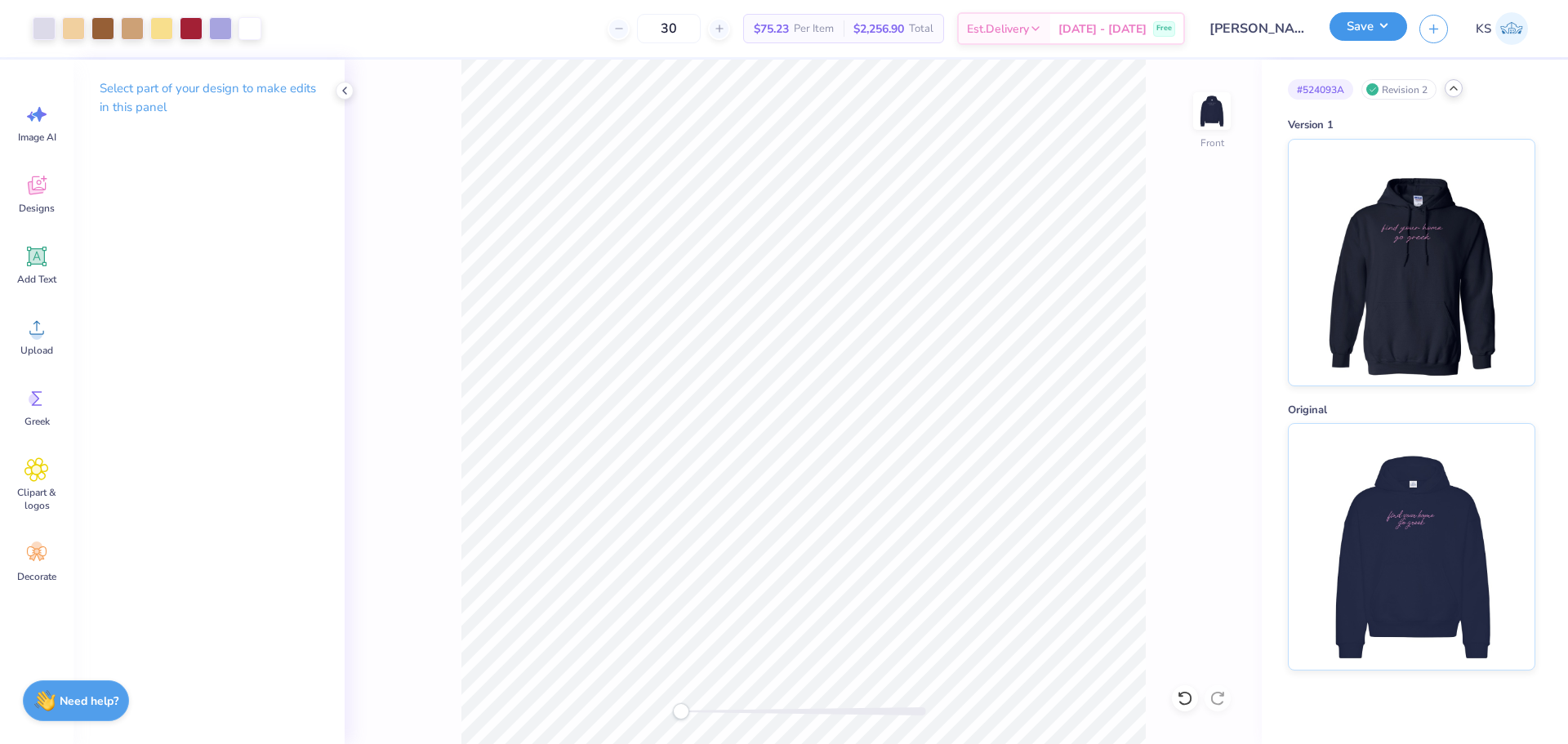
click at [1372, 26] on button "Save" at bounding box center [1368, 26] width 78 height 29
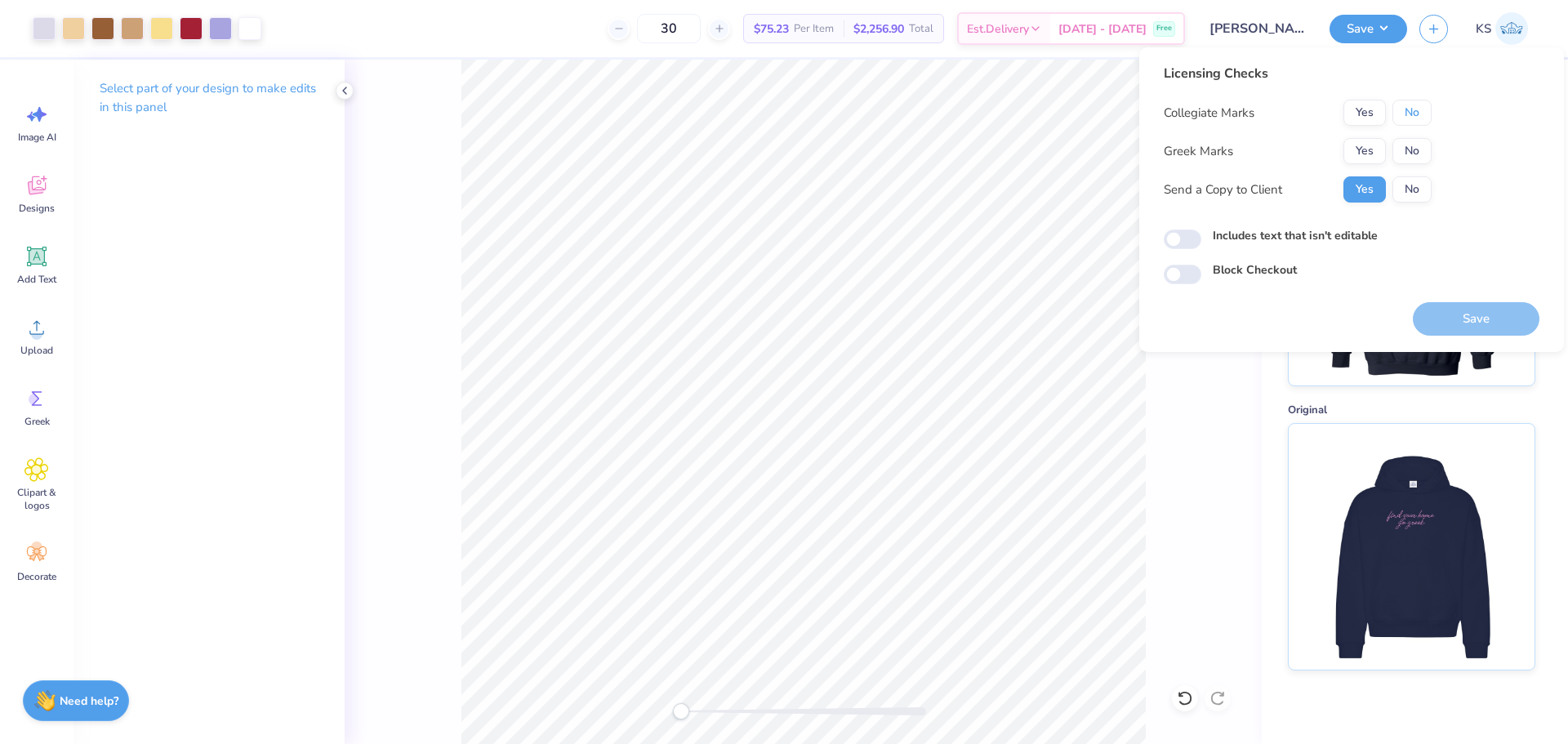
drag, startPoint x: 1400, startPoint y: 105, endPoint x: 1374, endPoint y: 136, distance: 40.5
click at [1395, 107] on button "No" at bounding box center [1412, 112] width 39 height 26
click at [1371, 139] on button "Yes" at bounding box center [1365, 151] width 43 height 26
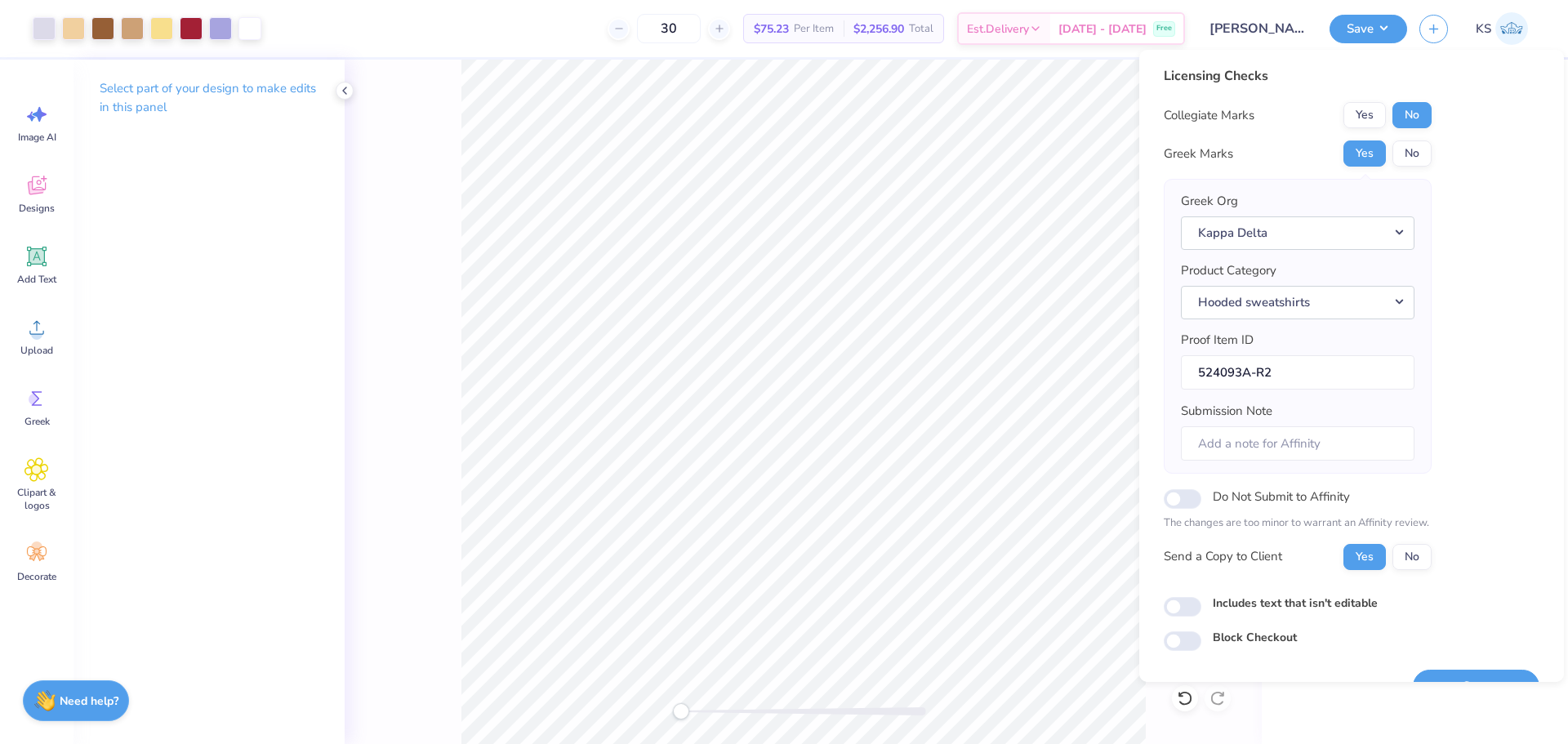
scroll to position [37, 0]
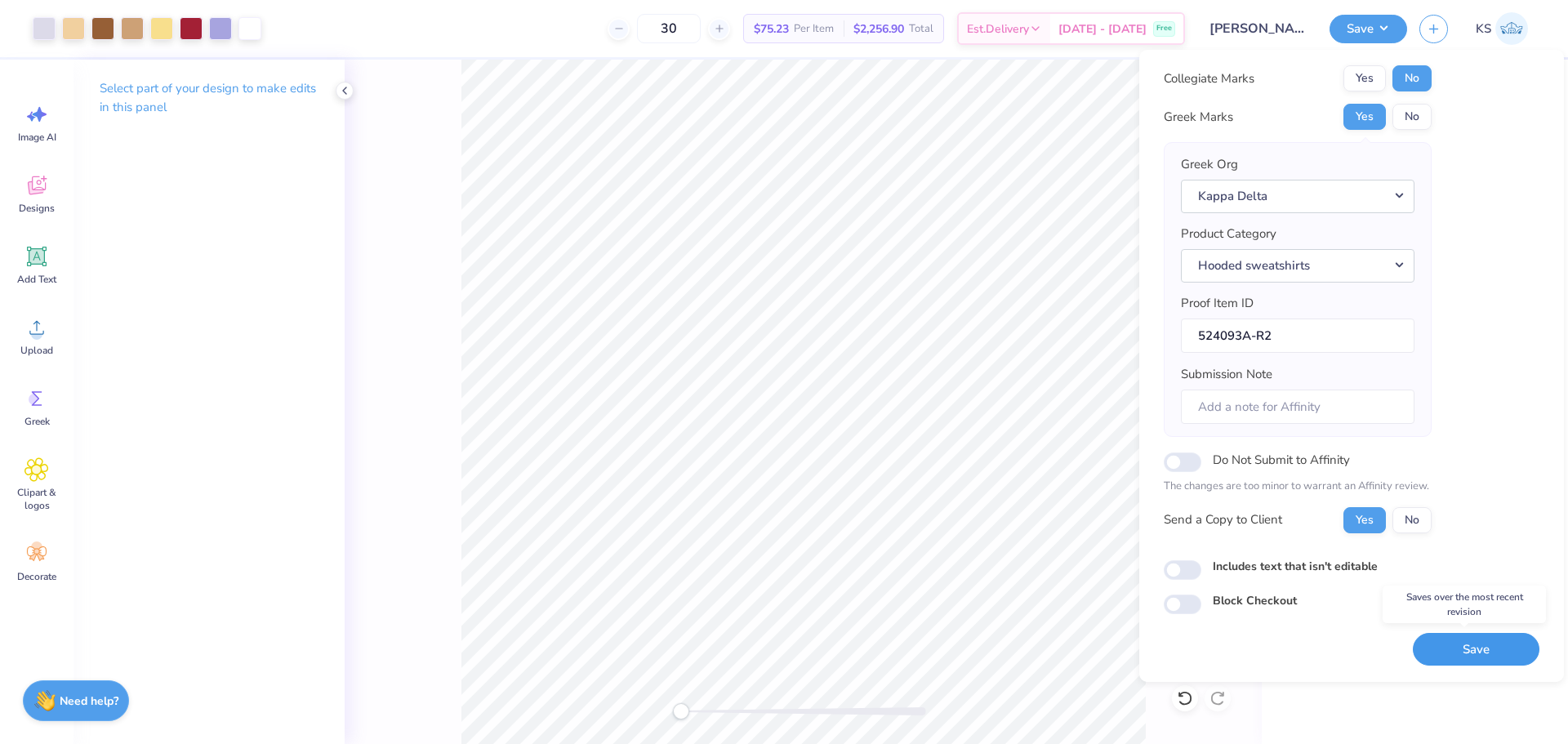
drag, startPoint x: 1442, startPoint y: 652, endPoint x: 1402, endPoint y: 653, distance: 40.0
click at [1442, 655] on button "Save" at bounding box center [1476, 650] width 126 height 34
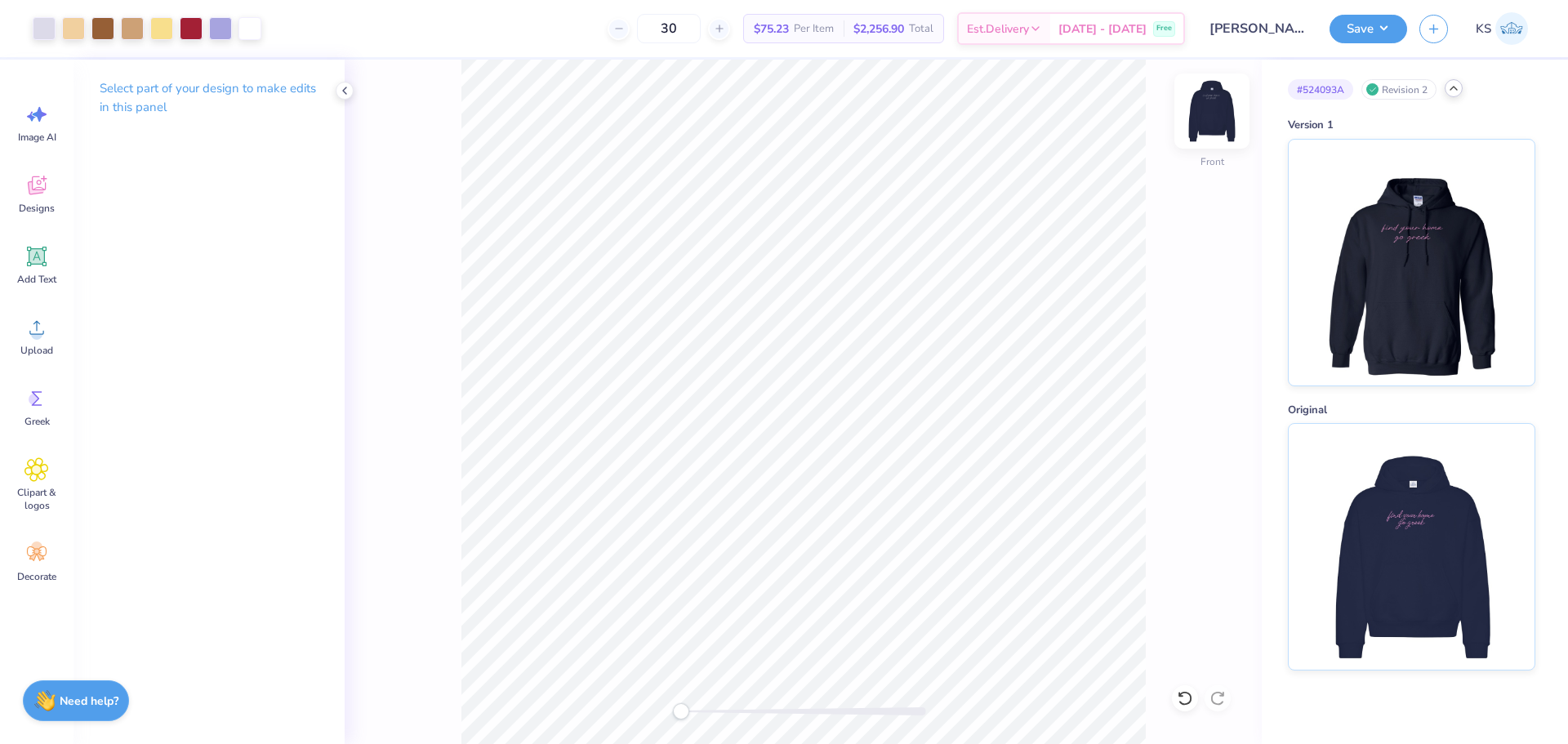
click at [1215, 119] on img at bounding box center [1212, 112] width 66 height 66
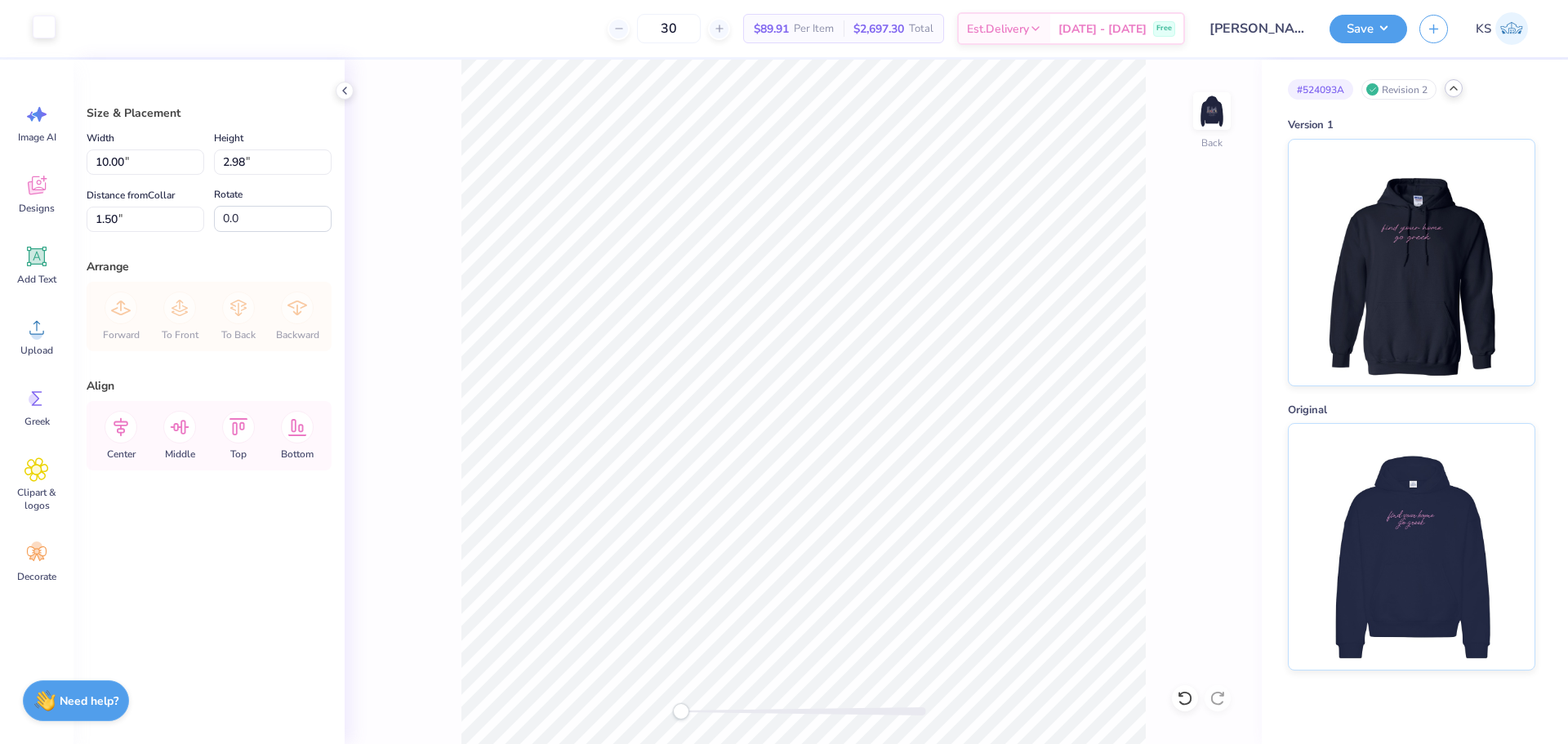
click at [48, 30] on div at bounding box center [44, 27] width 23 height 23
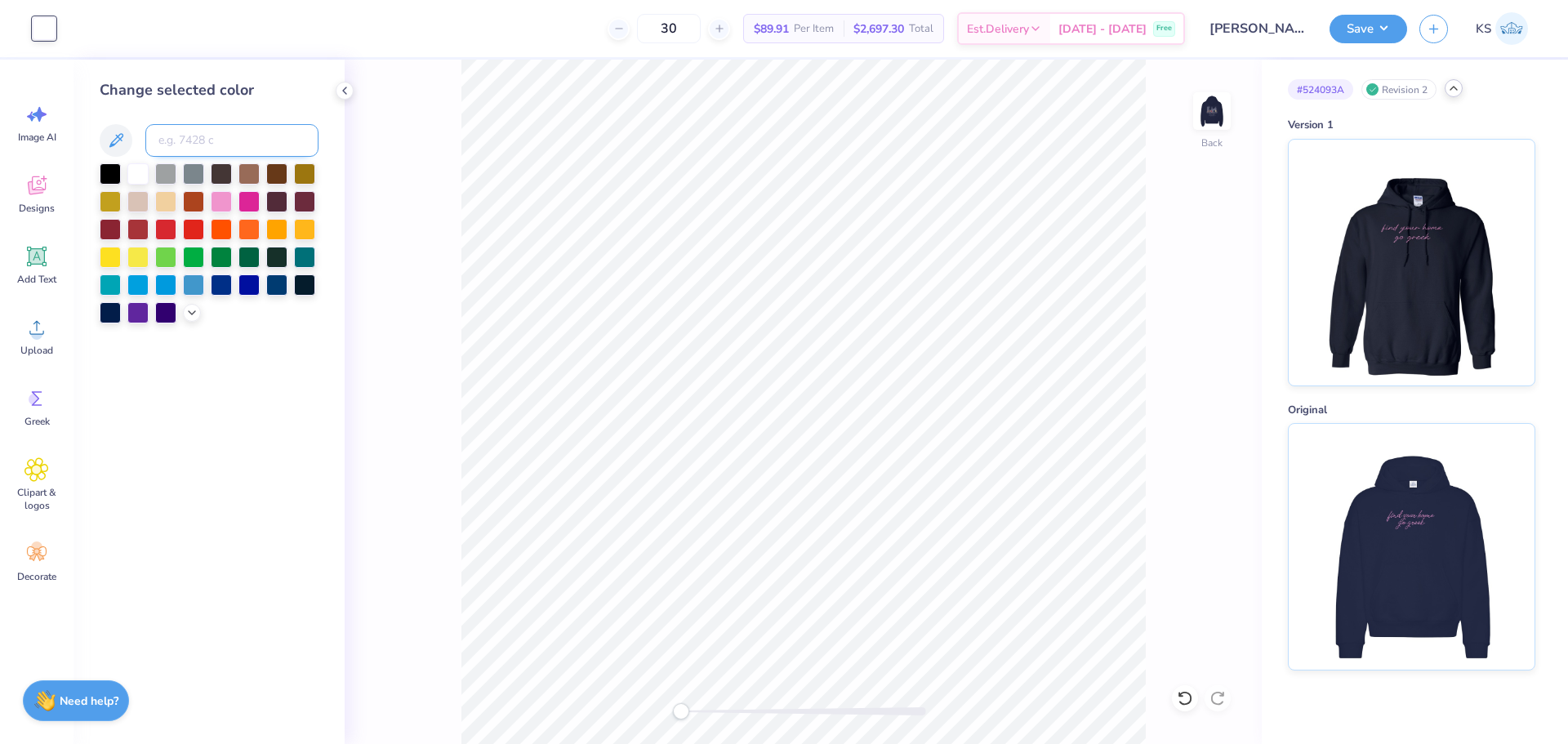
click at [230, 139] on input at bounding box center [231, 140] width 173 height 33
type input "223"
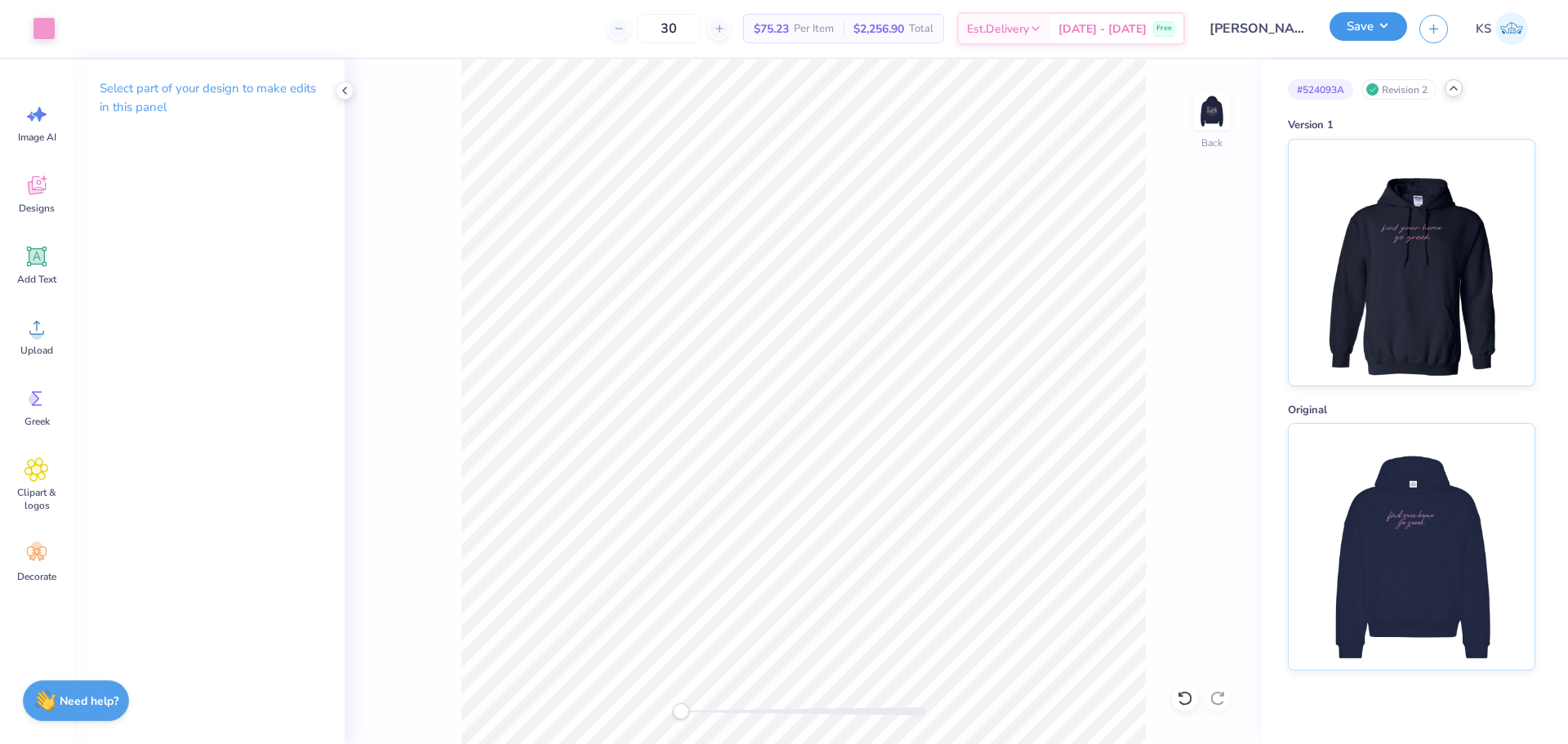
click at [1385, 25] on button "Save" at bounding box center [1368, 26] width 78 height 29
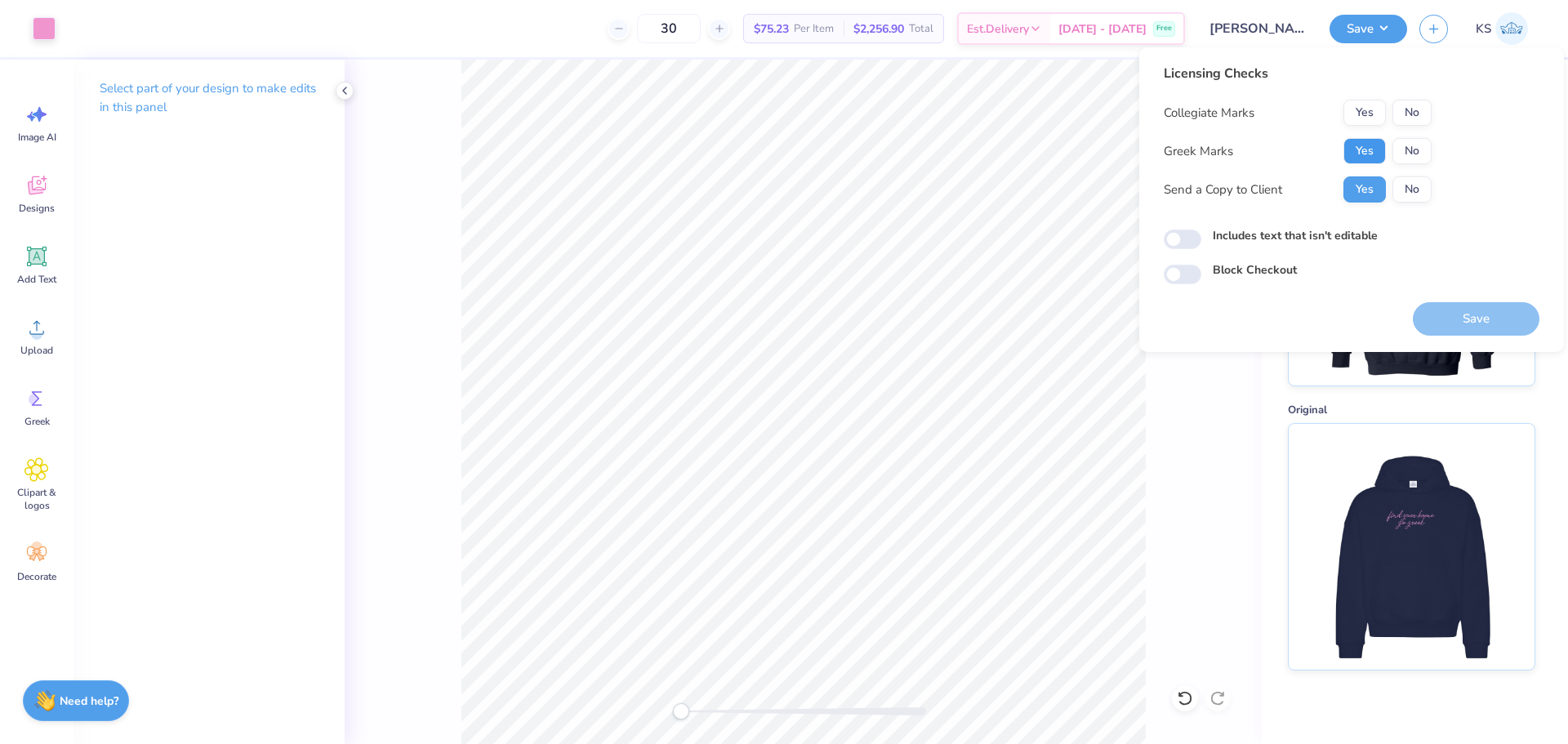
drag, startPoint x: 1371, startPoint y: 162, endPoint x: 1402, endPoint y: 135, distance: 41.1
click at [1372, 162] on button "Yes" at bounding box center [1365, 151] width 43 height 26
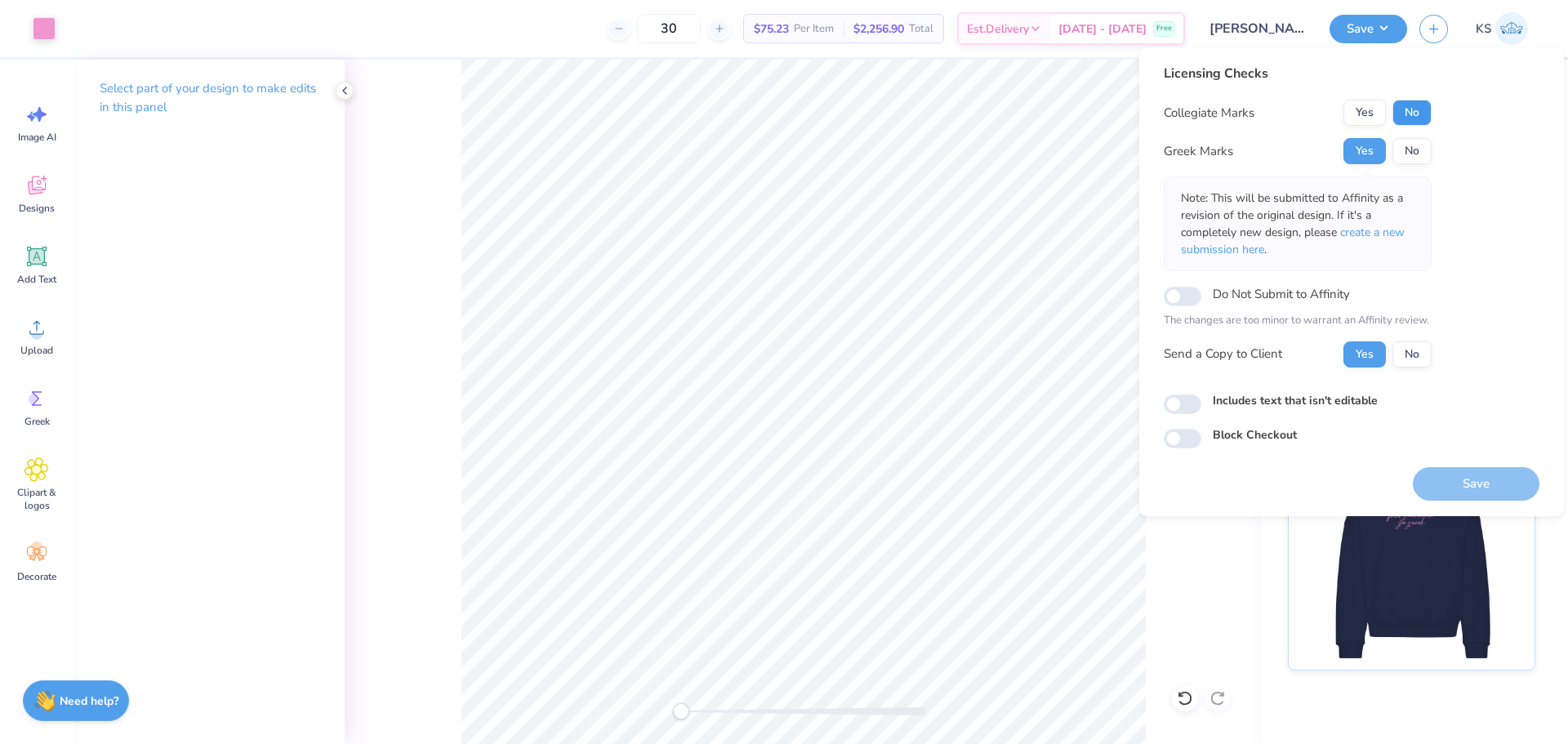
drag, startPoint x: 1411, startPoint y: 120, endPoint x: 1396, endPoint y: 276, distance: 156.7
click at [1411, 121] on button "No" at bounding box center [1412, 112] width 39 height 26
click at [1408, 356] on button "No" at bounding box center [1412, 354] width 39 height 26
click at [1441, 483] on button "Save" at bounding box center [1476, 484] width 126 height 34
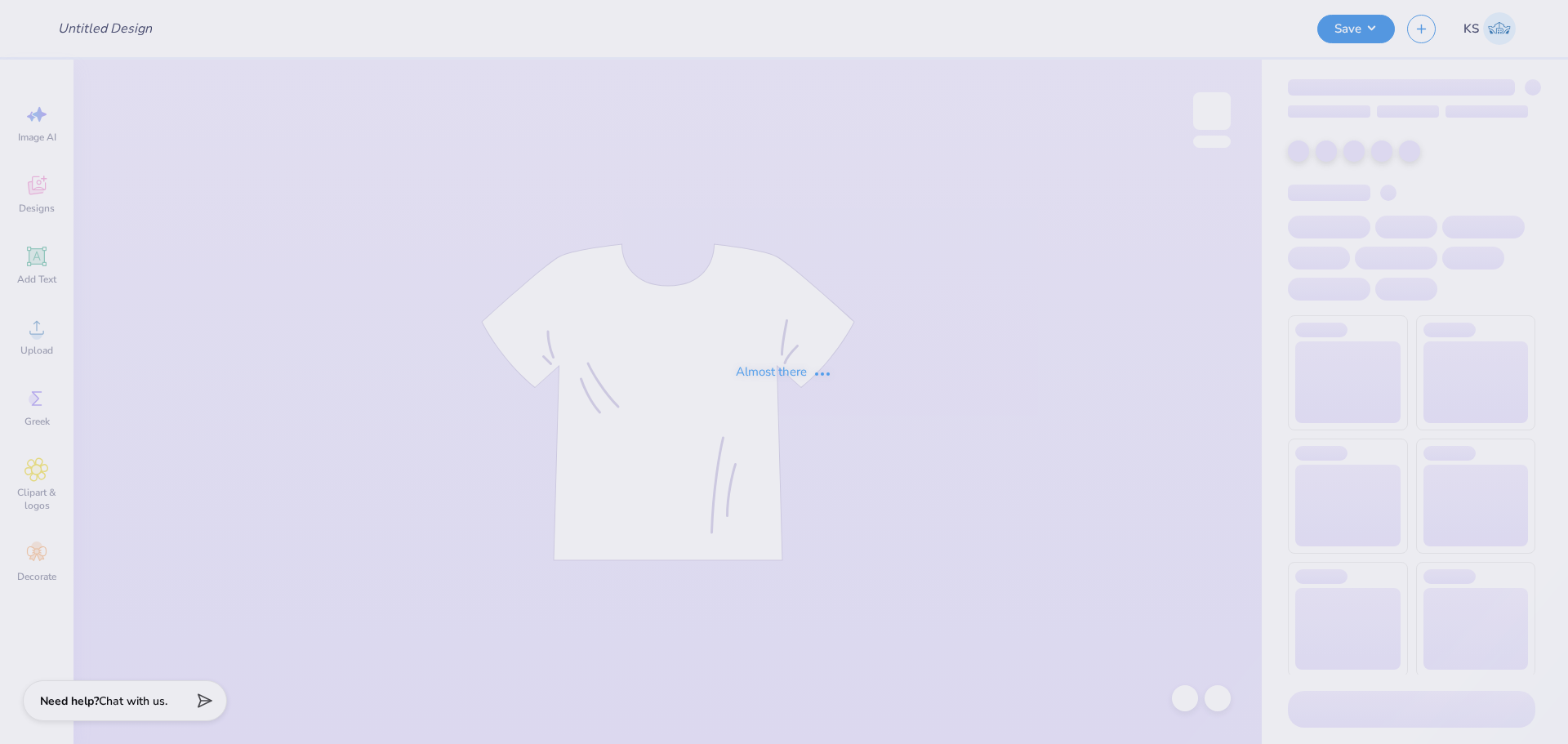
type input "dg"
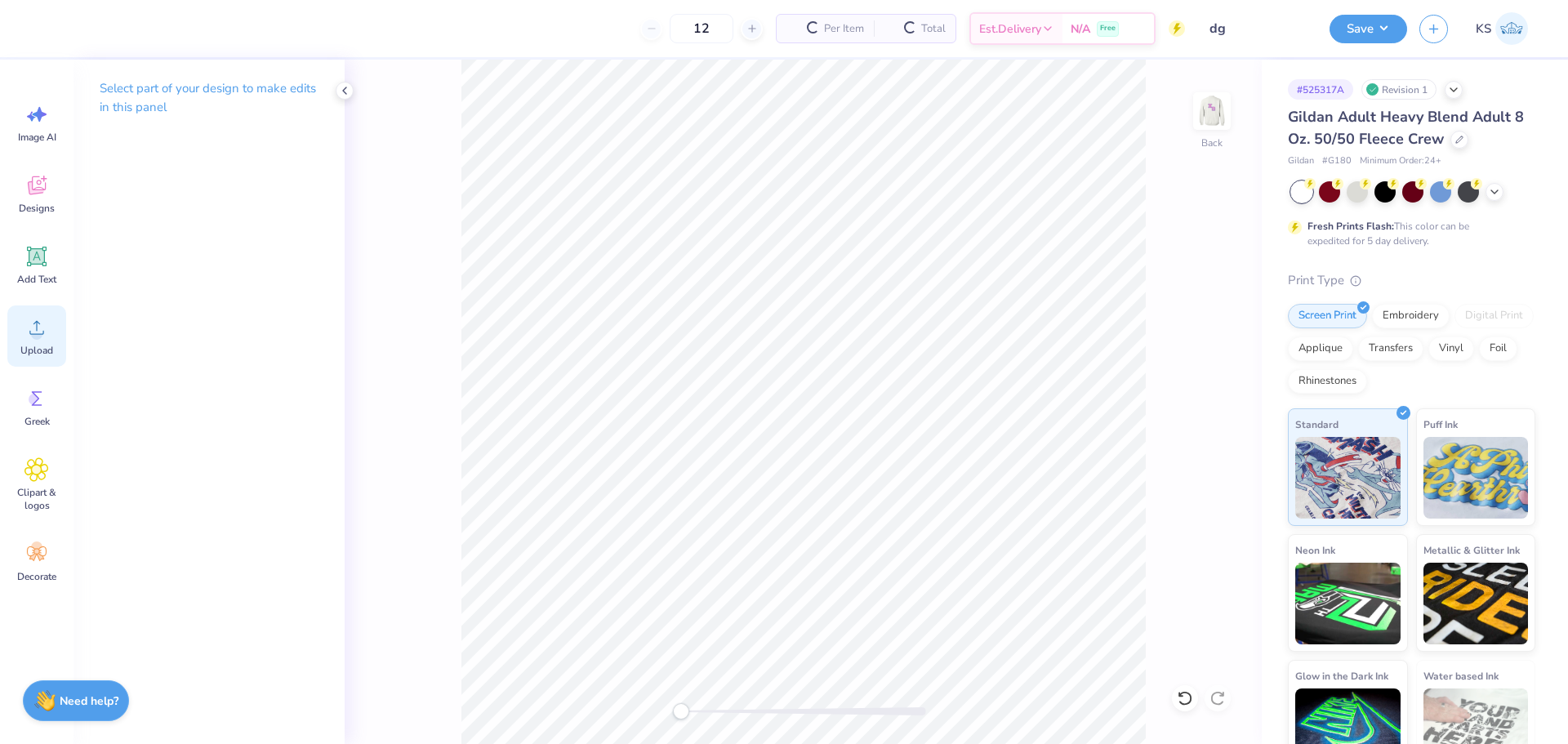
click at [27, 328] on icon at bounding box center [37, 327] width 25 height 25
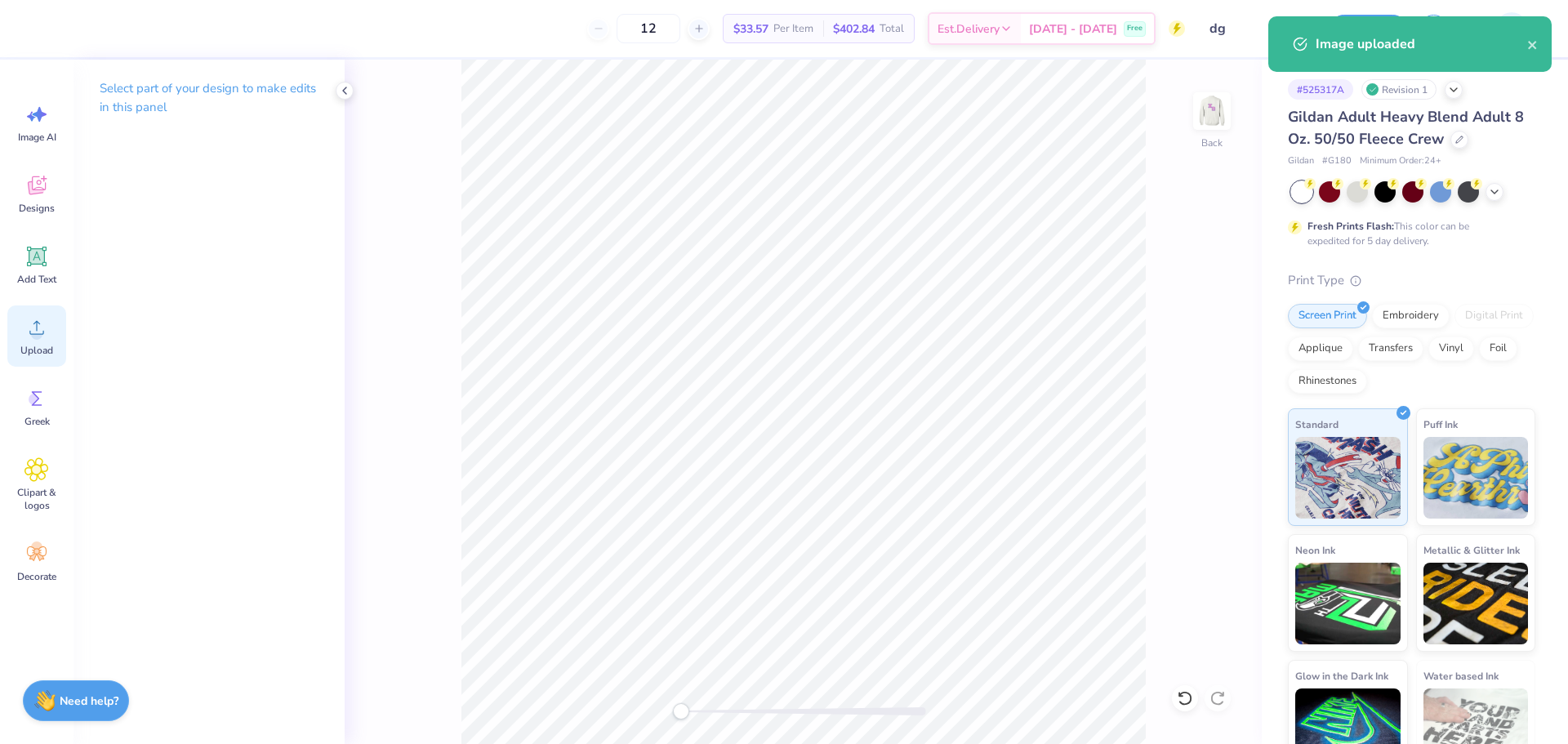
click at [45, 329] on icon at bounding box center [37, 327] width 25 height 25
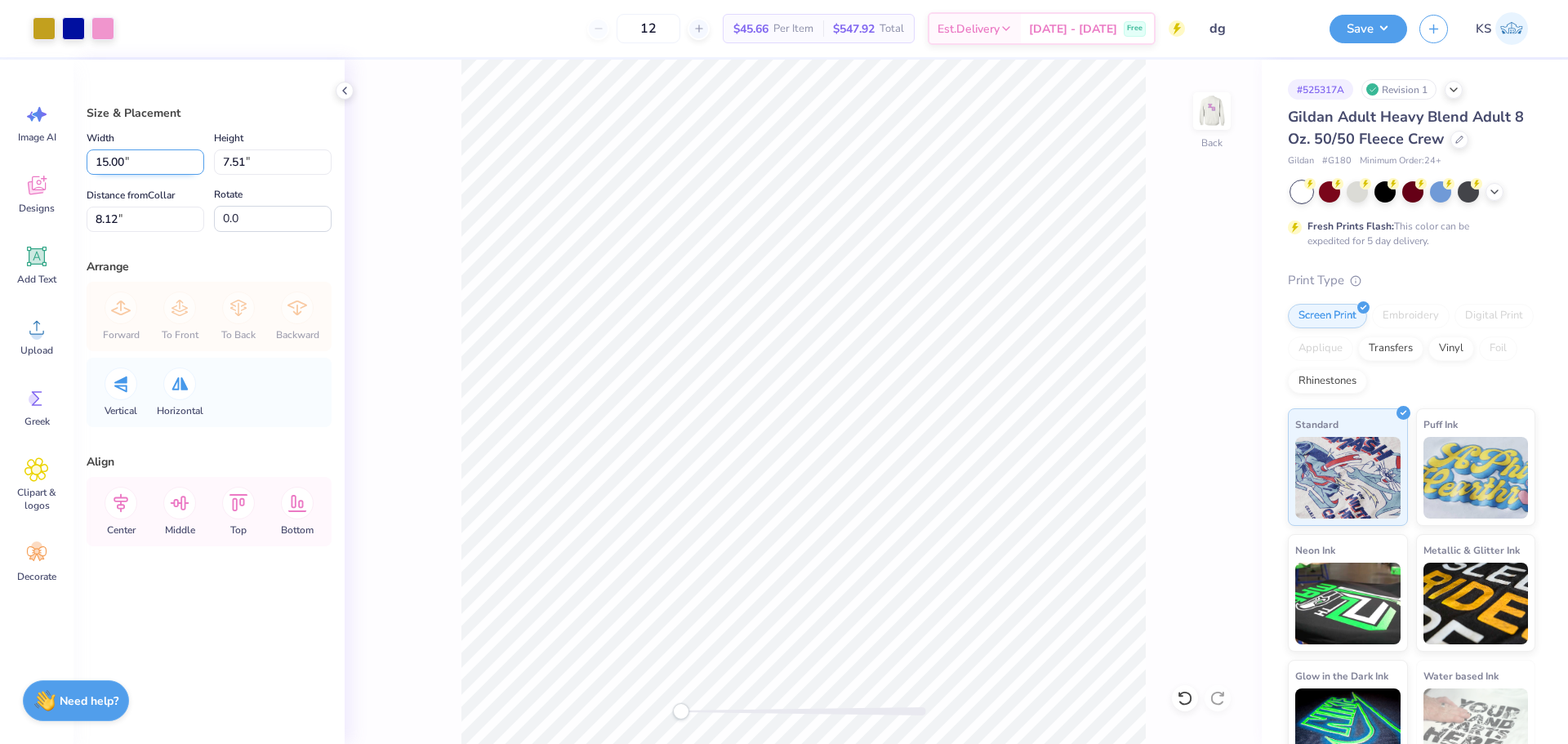
click at [131, 162] on input "15.00" at bounding box center [145, 162] width 117 height 25
type input "12.00"
type input "6.01"
click at [153, 211] on input "8.87" at bounding box center [145, 219] width 117 height 25
type input "3"
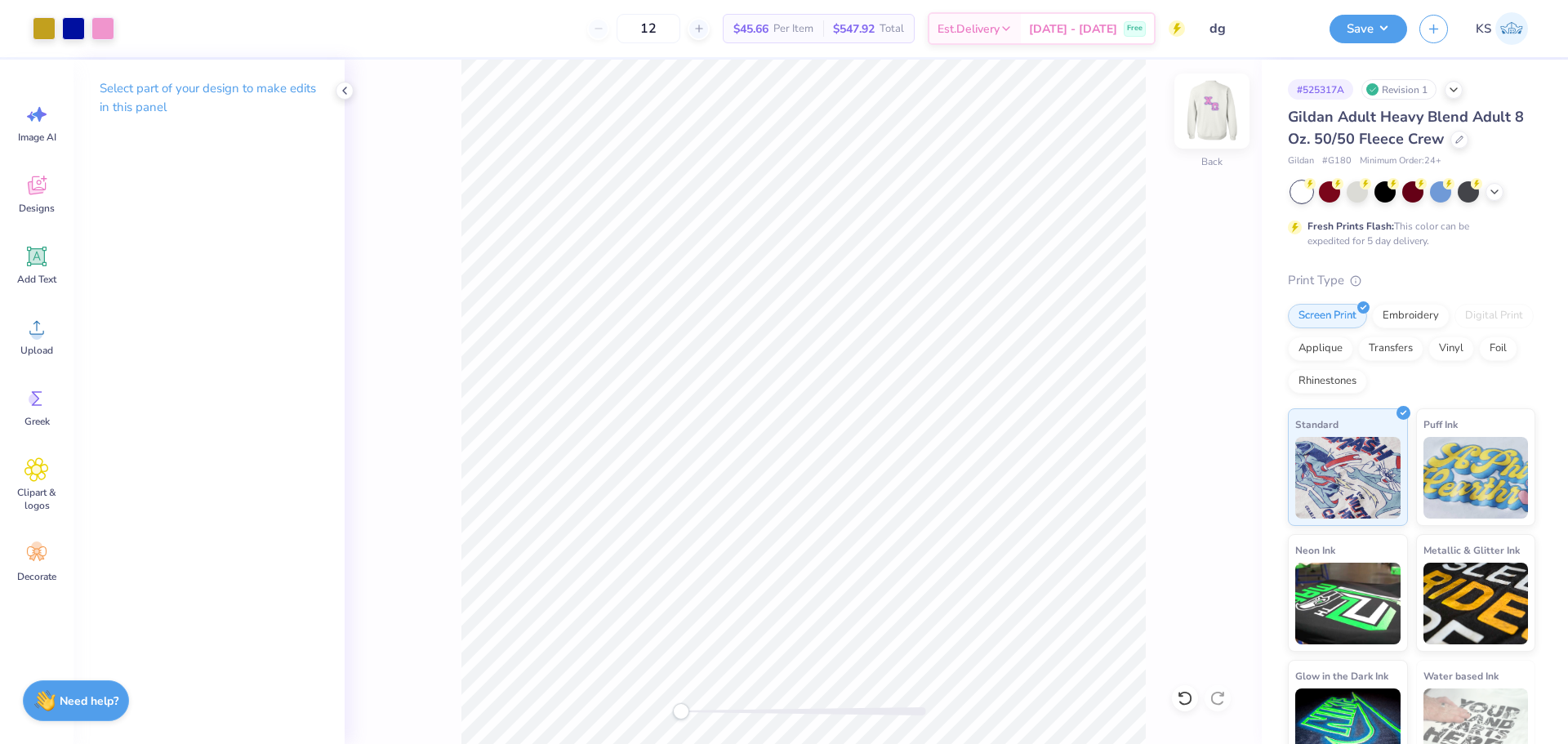
click at [1215, 112] on img at bounding box center [1212, 112] width 66 height 66
click at [50, 356] on span "Upload" at bounding box center [37, 350] width 33 height 13
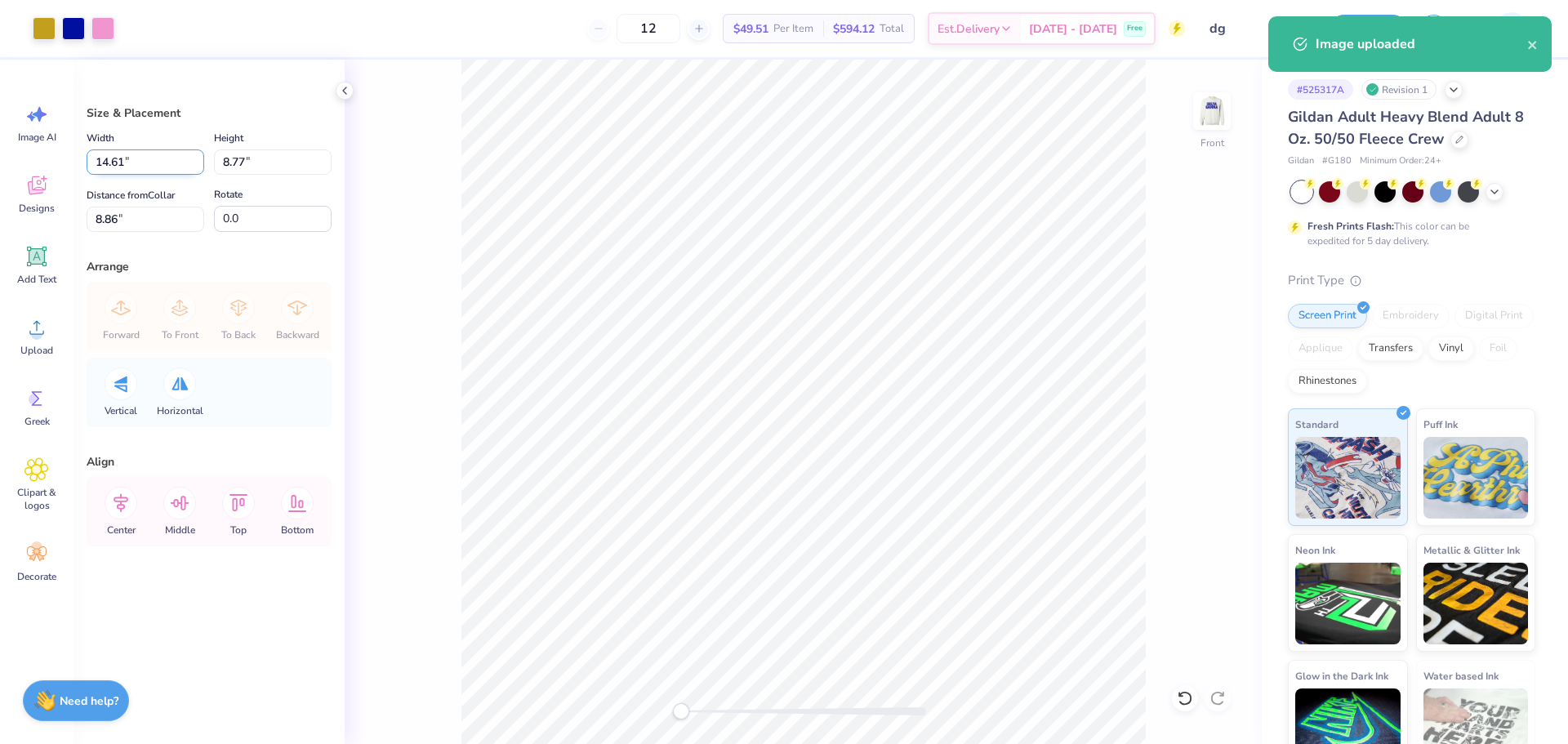
click at [171, 160] on input "14.61" at bounding box center [145, 162] width 117 height 25
type input "4.00"
type input "2.40"
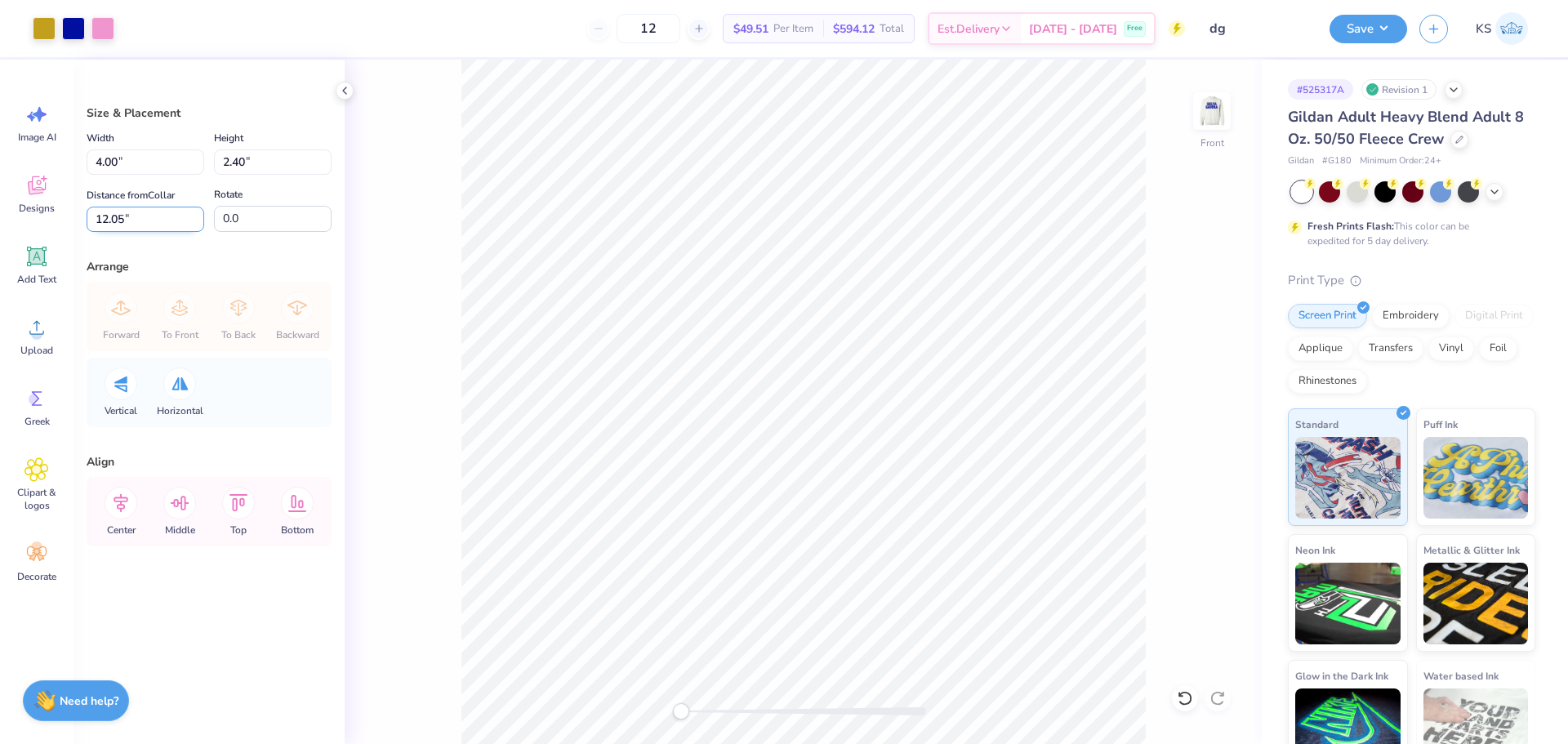
click at [158, 212] on input "12.05" at bounding box center [145, 219] width 117 height 25
type input "3"
click at [127, 223] on input "3.00" at bounding box center [145, 219] width 117 height 25
type input "2"
click at [120, 164] on input "4.00" at bounding box center [145, 162] width 117 height 25
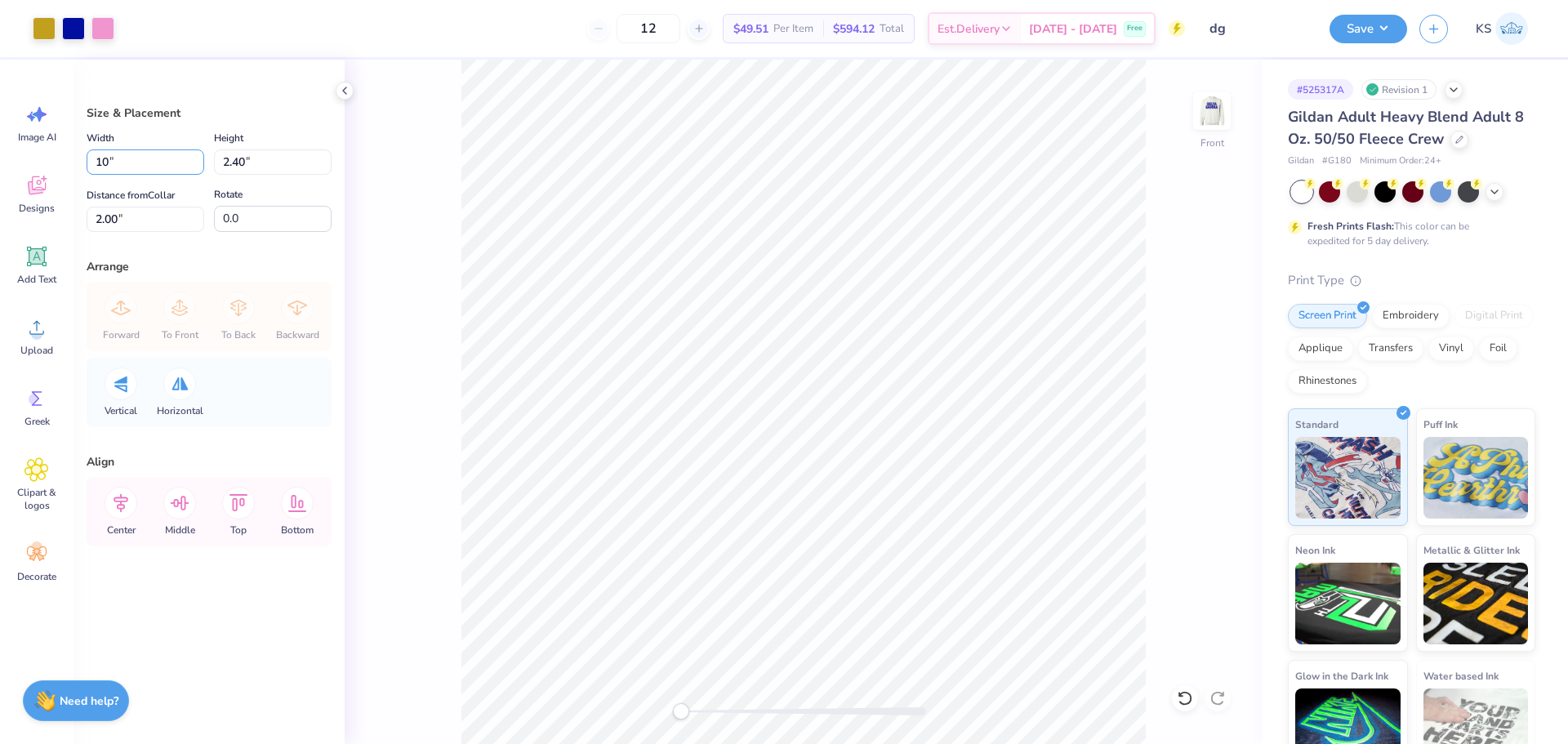
type input "10.00"
type input "6.00"
click at [132, 204] on label "Distance from Collar" at bounding box center [131, 195] width 89 height 20
click at [132, 207] on input "0.50" at bounding box center [145, 219] width 117 height 25
click at [139, 223] on input "0.50" at bounding box center [145, 219] width 117 height 25
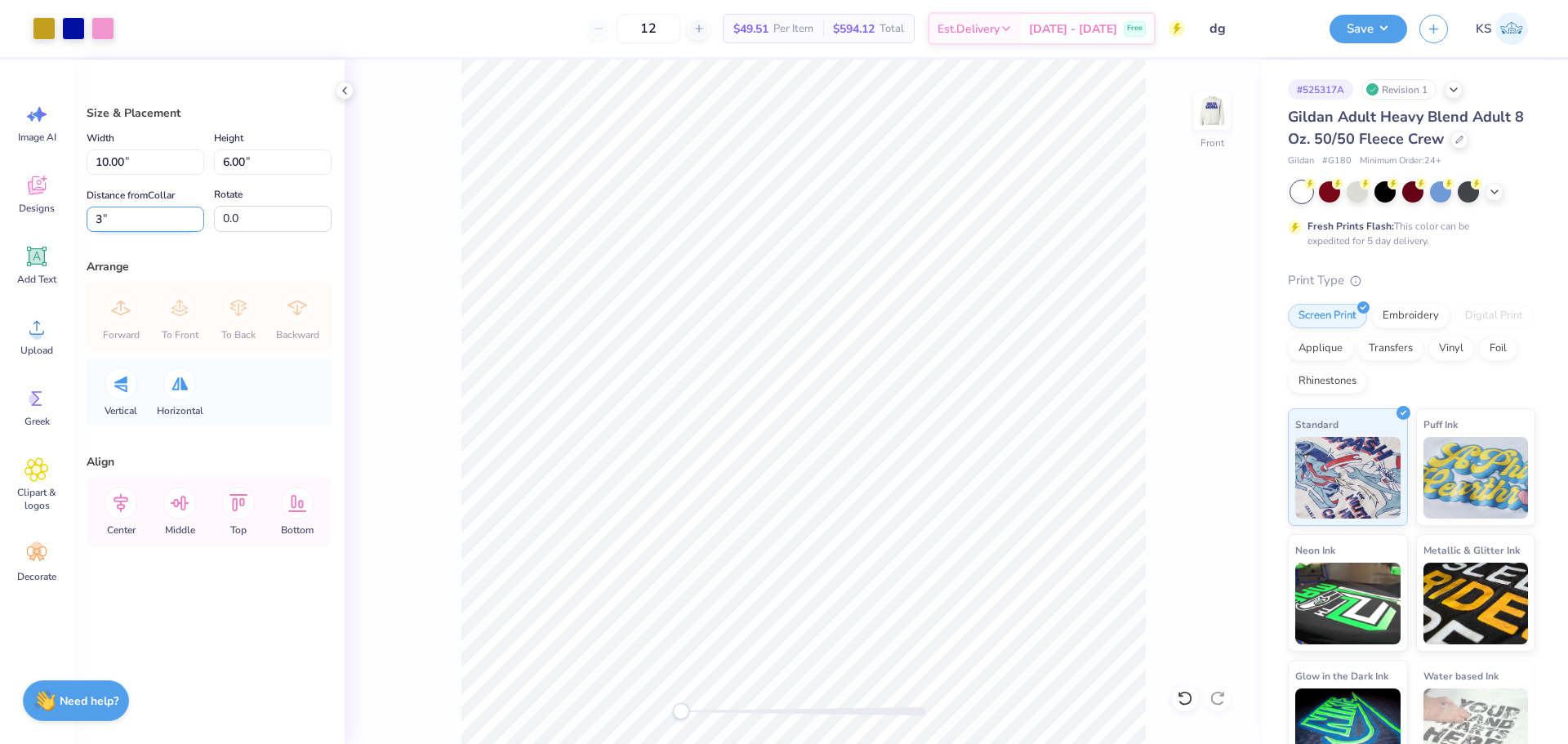
type input "3"
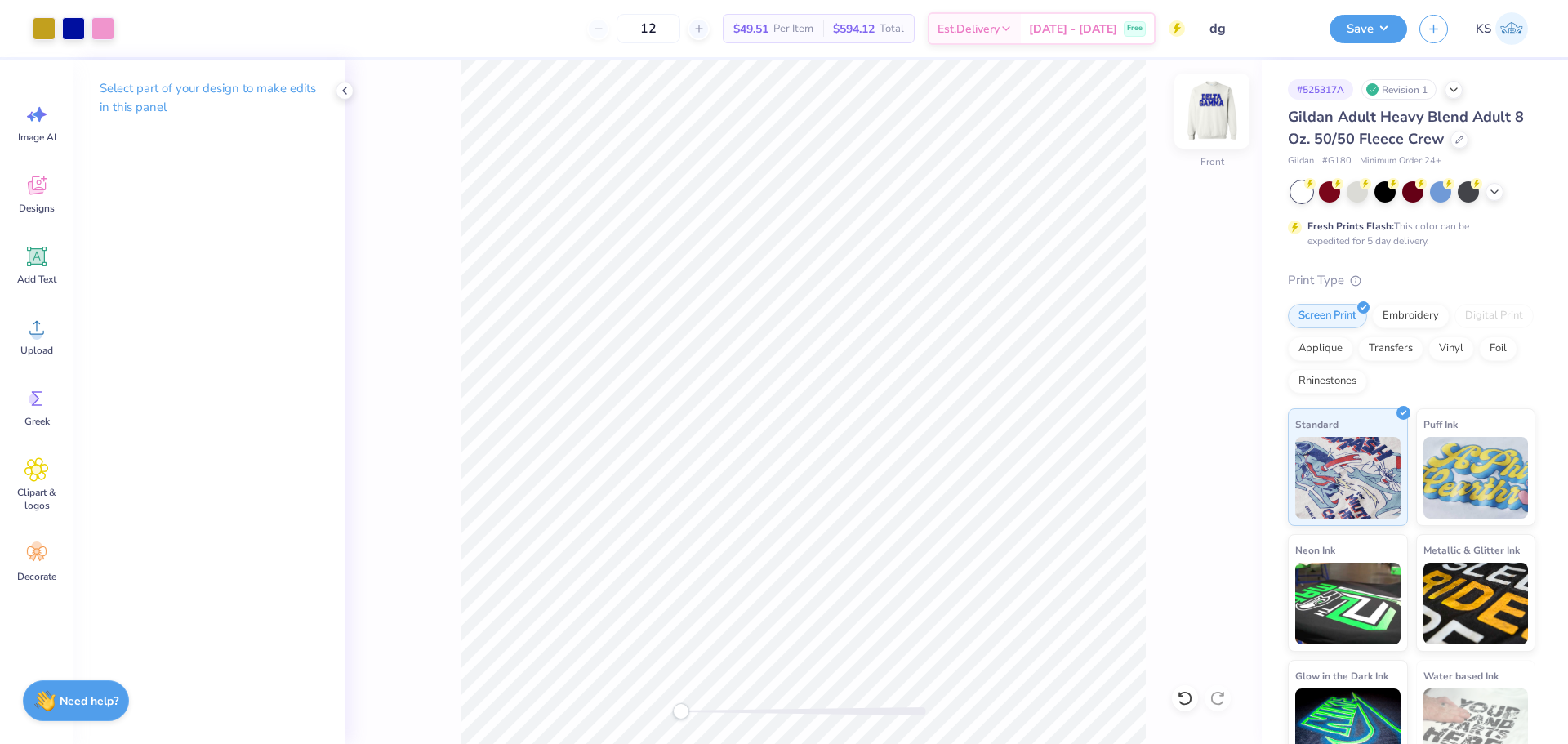
click at [1217, 102] on img at bounding box center [1212, 112] width 66 height 66
click at [1228, 125] on img at bounding box center [1212, 112] width 66 height 66
click at [1228, 125] on img at bounding box center [1212, 112] width 33 height 33
click at [1388, 39] on button "Save" at bounding box center [1368, 26] width 78 height 29
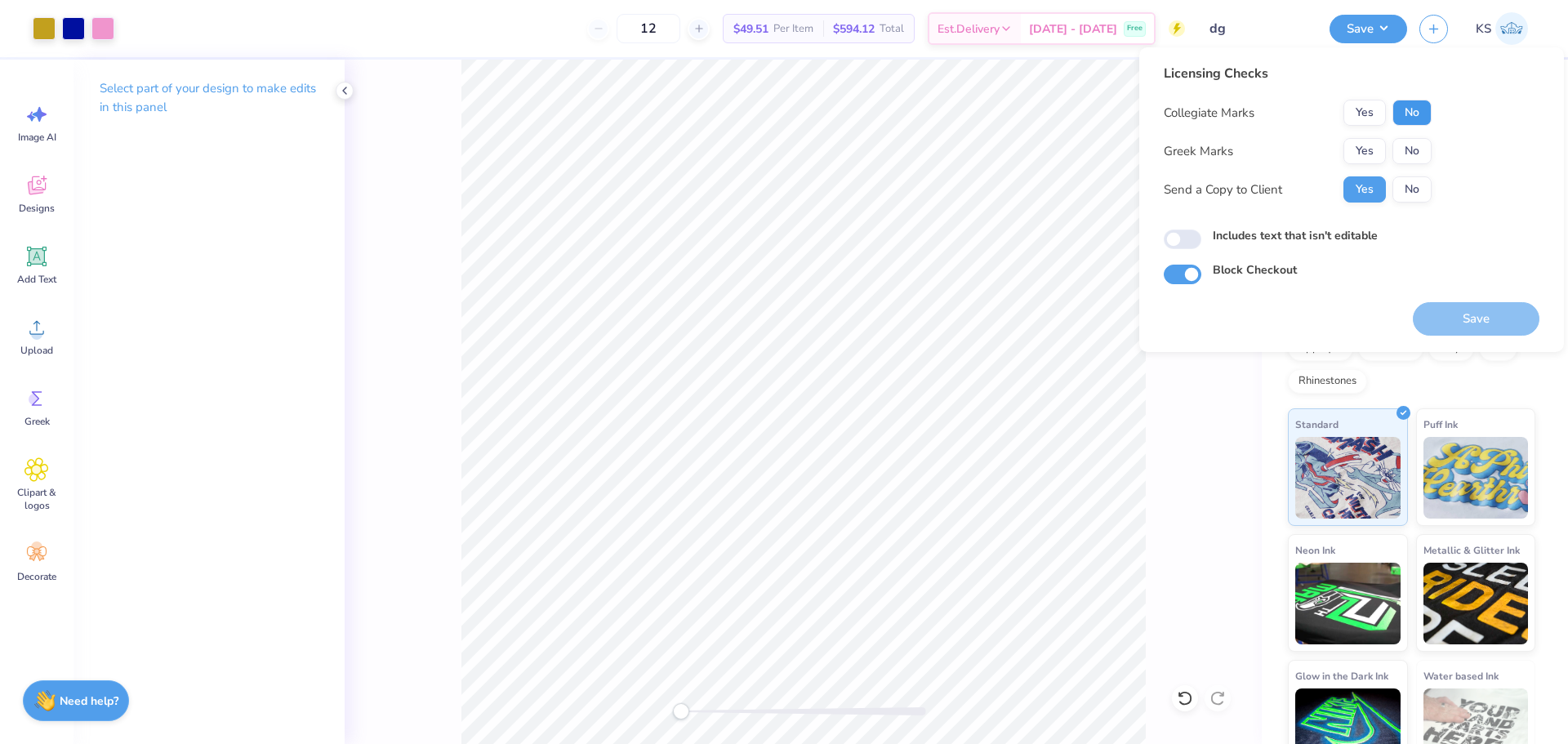
drag, startPoint x: 1420, startPoint y: 113, endPoint x: 1393, endPoint y: 137, distance: 36.1
click at [1418, 114] on button "No" at bounding box center [1412, 112] width 39 height 26
click at [1379, 147] on button "Yes" at bounding box center [1365, 151] width 43 height 26
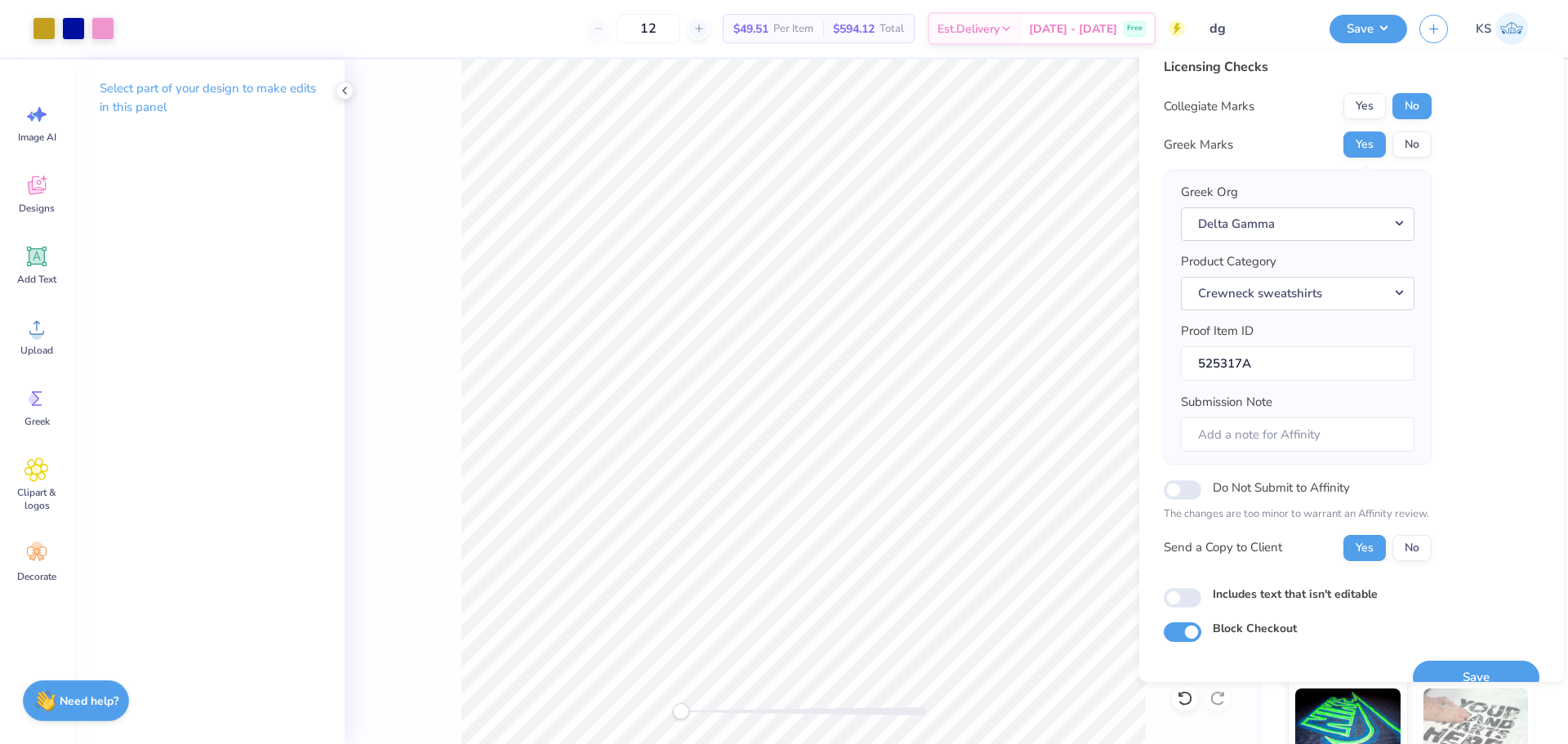
scroll to position [37, 0]
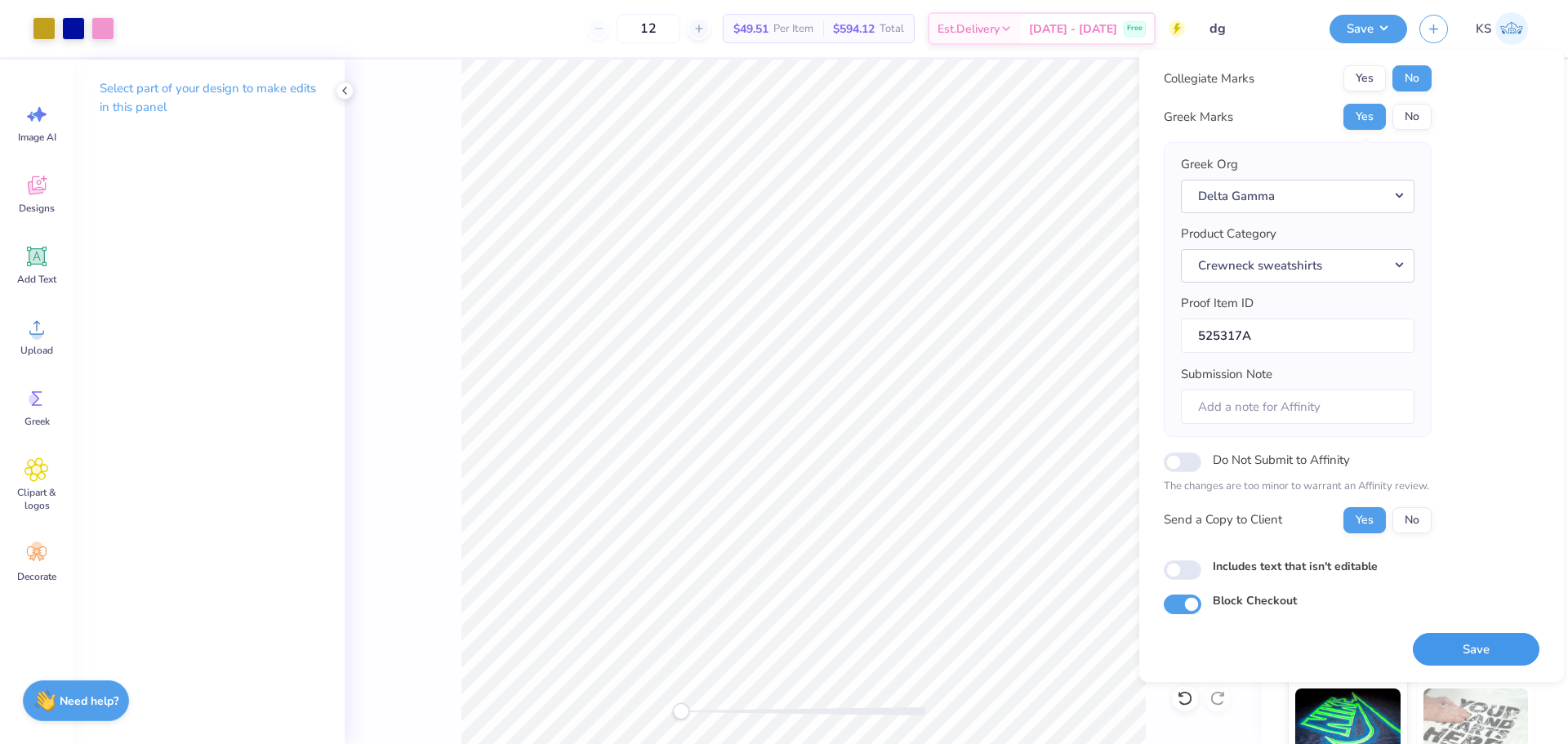
click at [1457, 651] on button "Save" at bounding box center [1476, 650] width 126 height 34
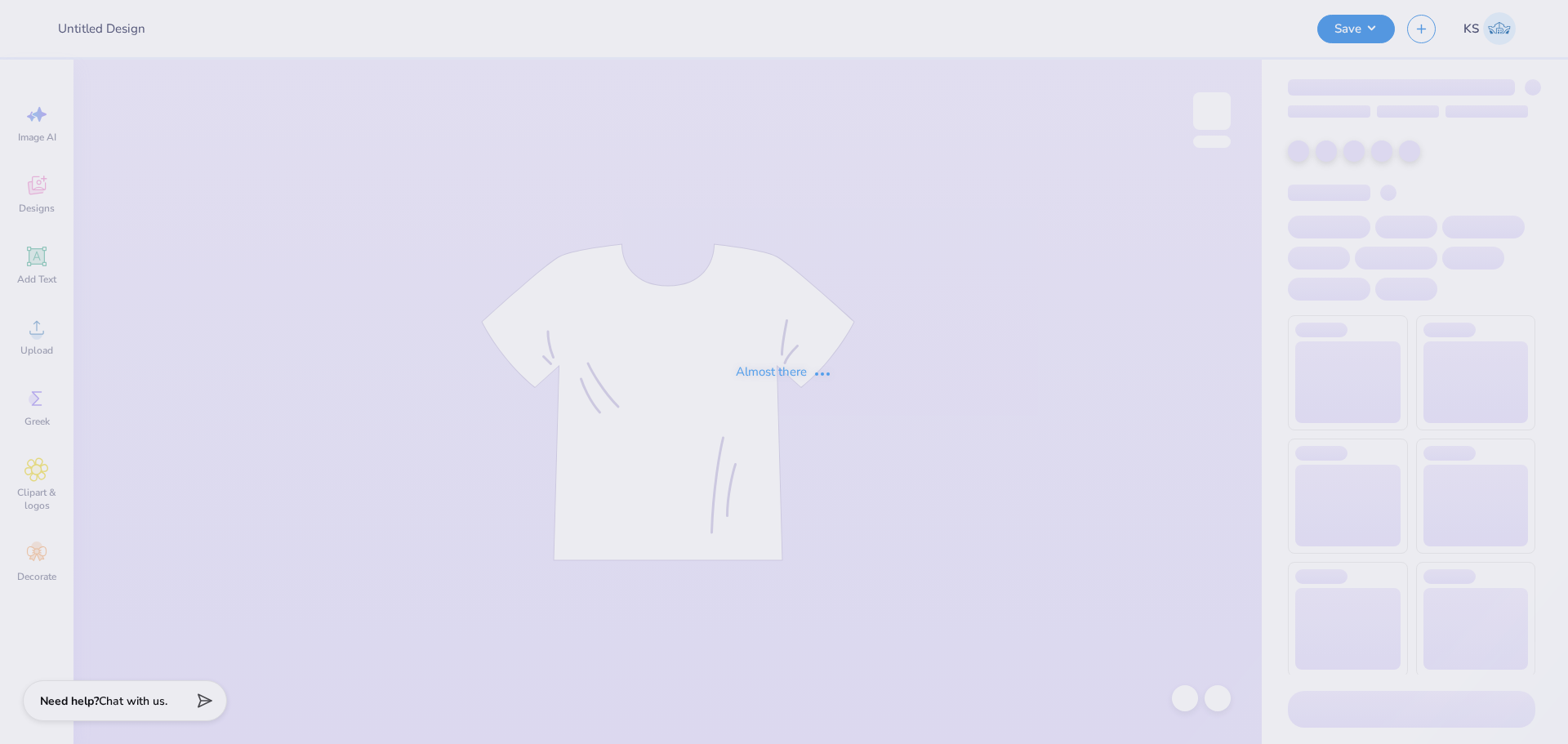
type input "Marathon Merch!"
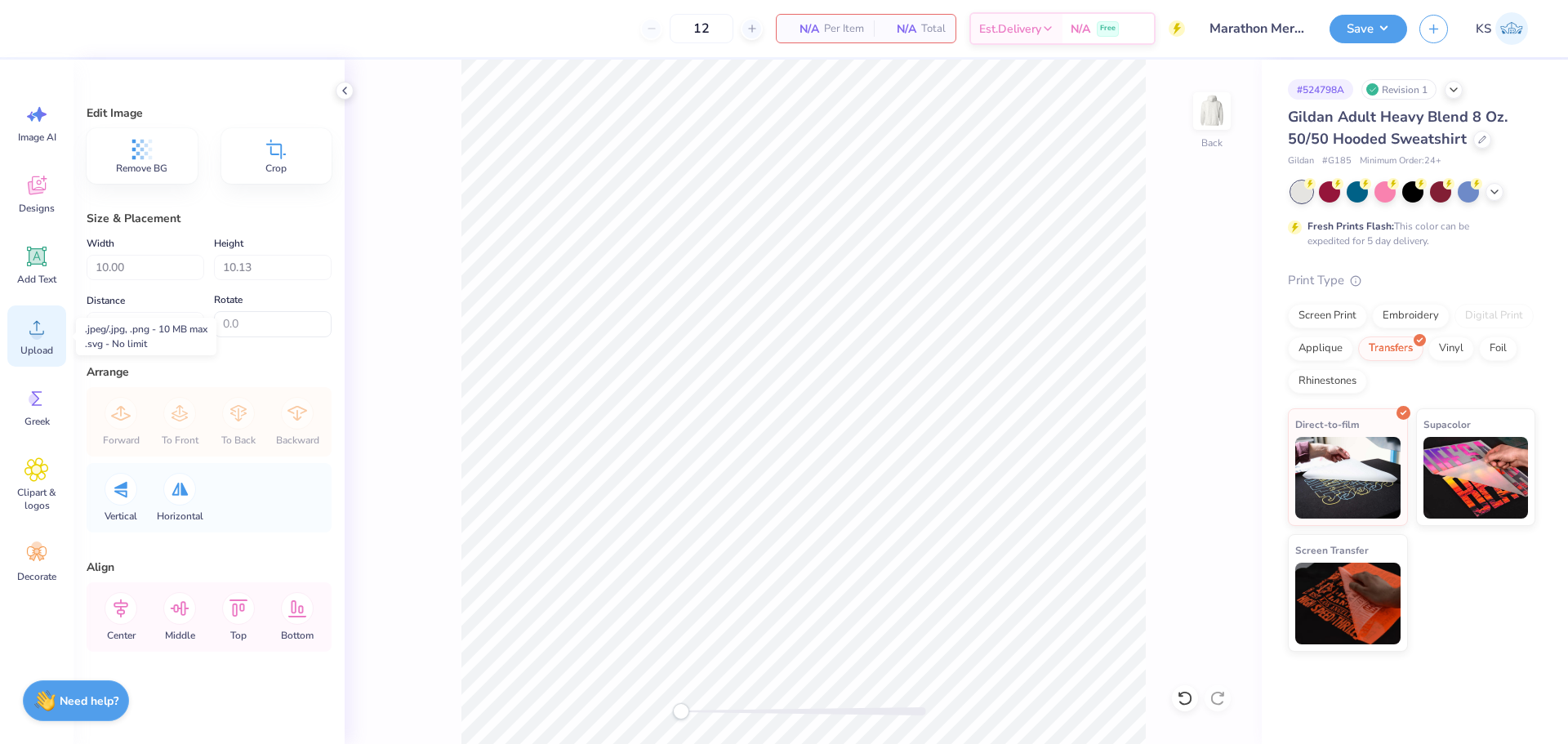
click at [34, 342] on div "Upload" at bounding box center [37, 335] width 59 height 62
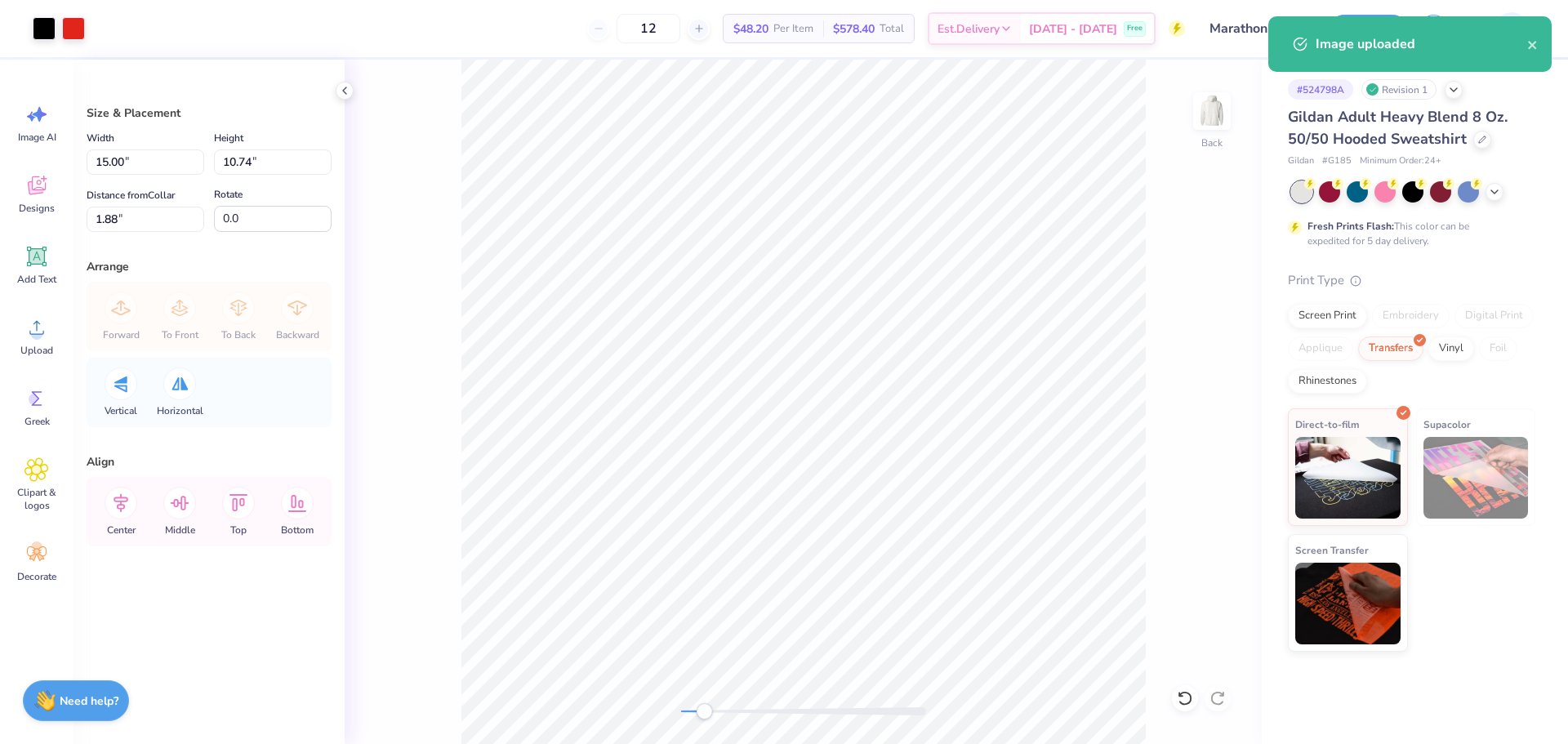
click at [704, 715] on div at bounding box center [804, 711] width 245 height 8
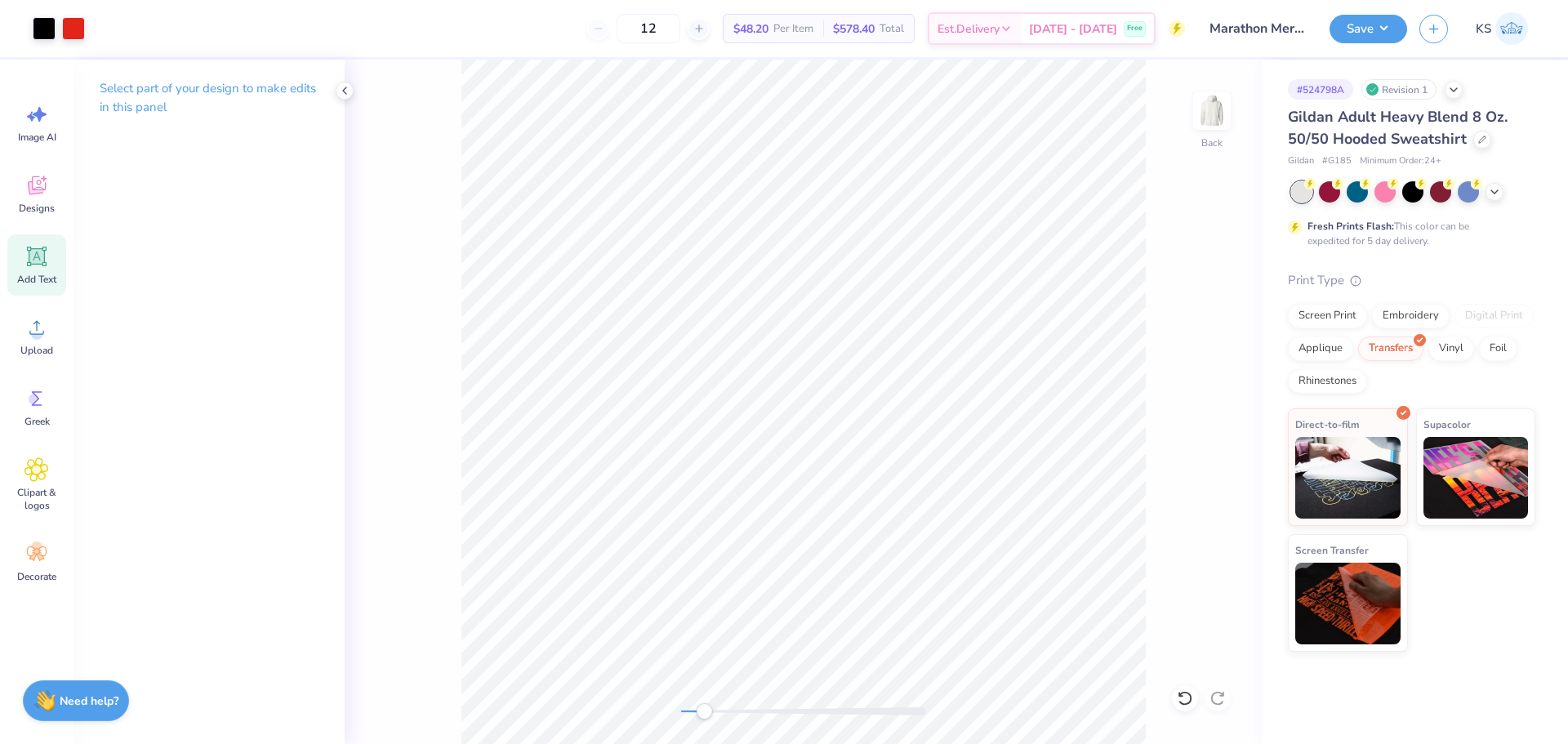
drag, startPoint x: 26, startPoint y: 271, endPoint x: 65, endPoint y: 274, distance: 39.1
click at [27, 271] on div "Add Text" at bounding box center [37, 265] width 59 height 62
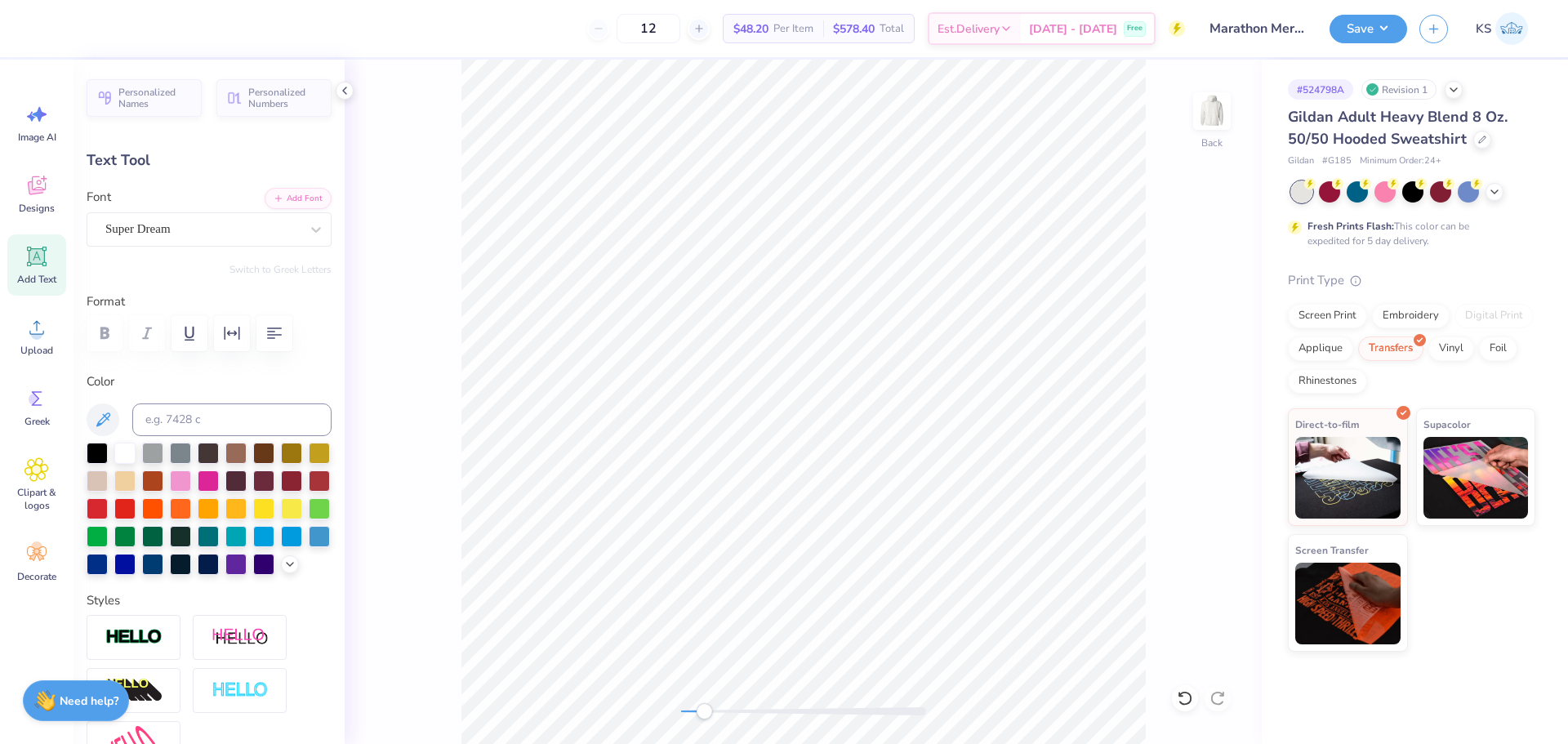
scroll to position [14, 2]
type textarea "N"
type textarea "[GEOGRAPHIC_DATA]"
click at [286, 197] on button "Add Font" at bounding box center [299, 197] width 67 height 21
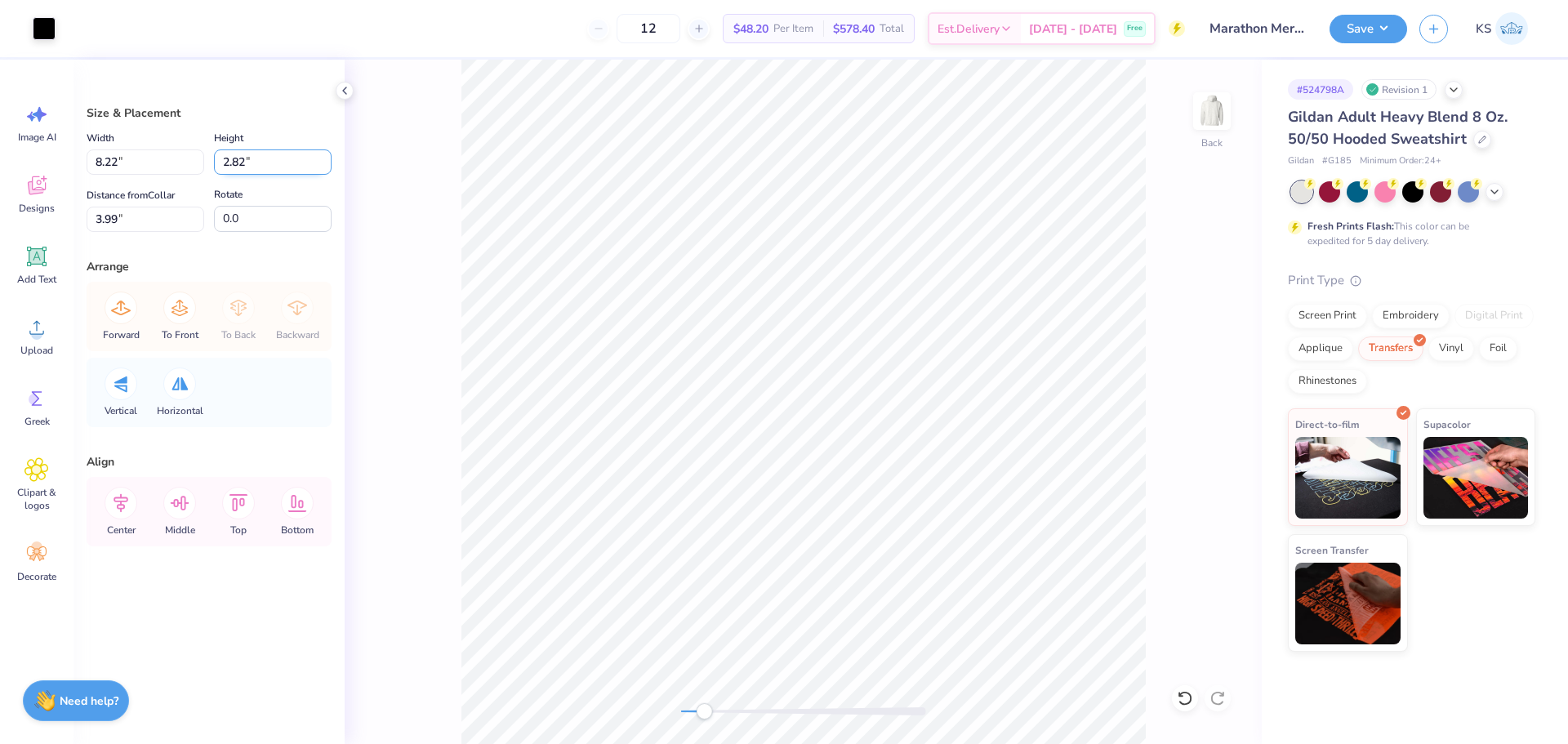
click at [242, 157] on input "2.82" at bounding box center [272, 162] width 117 height 25
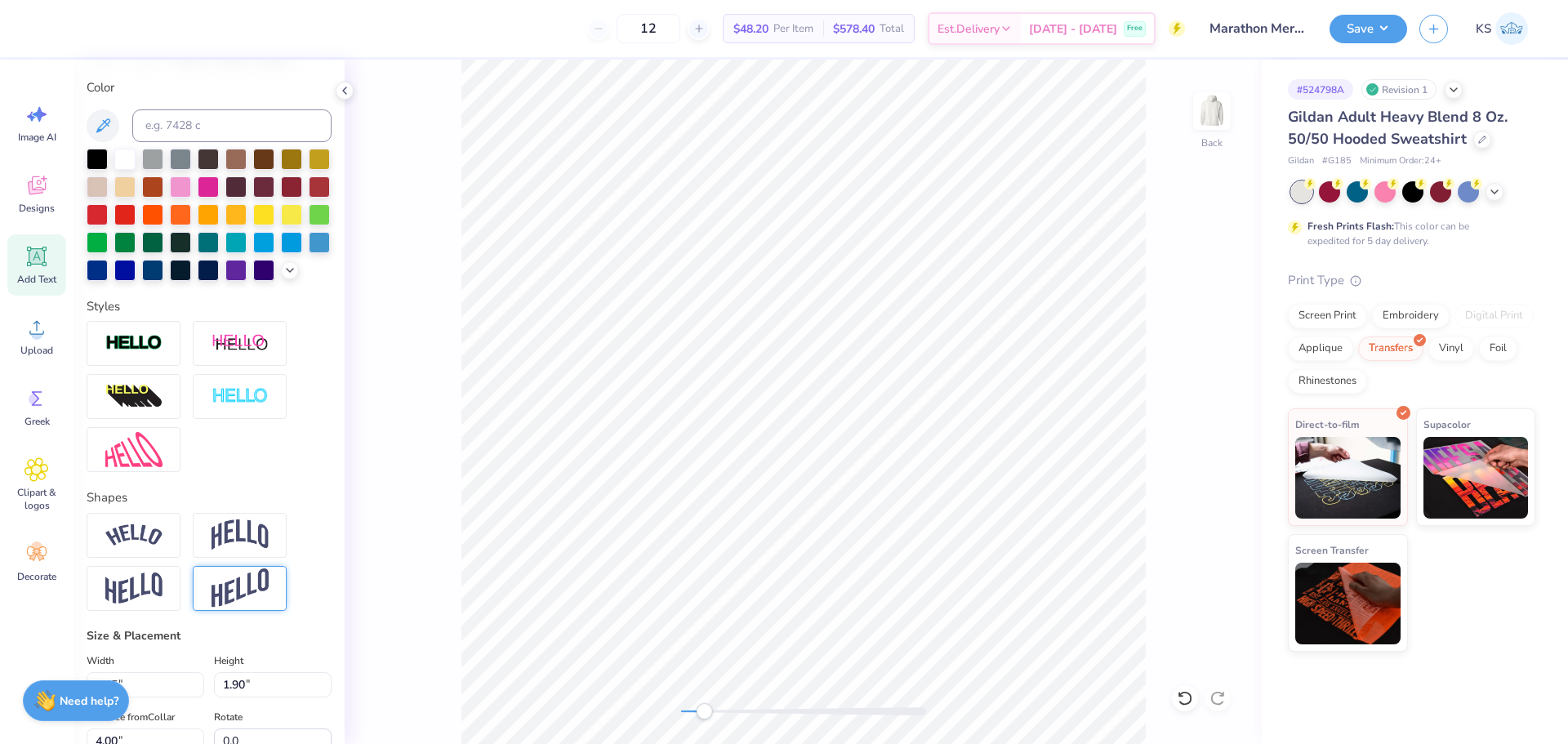
scroll to position [409, 0]
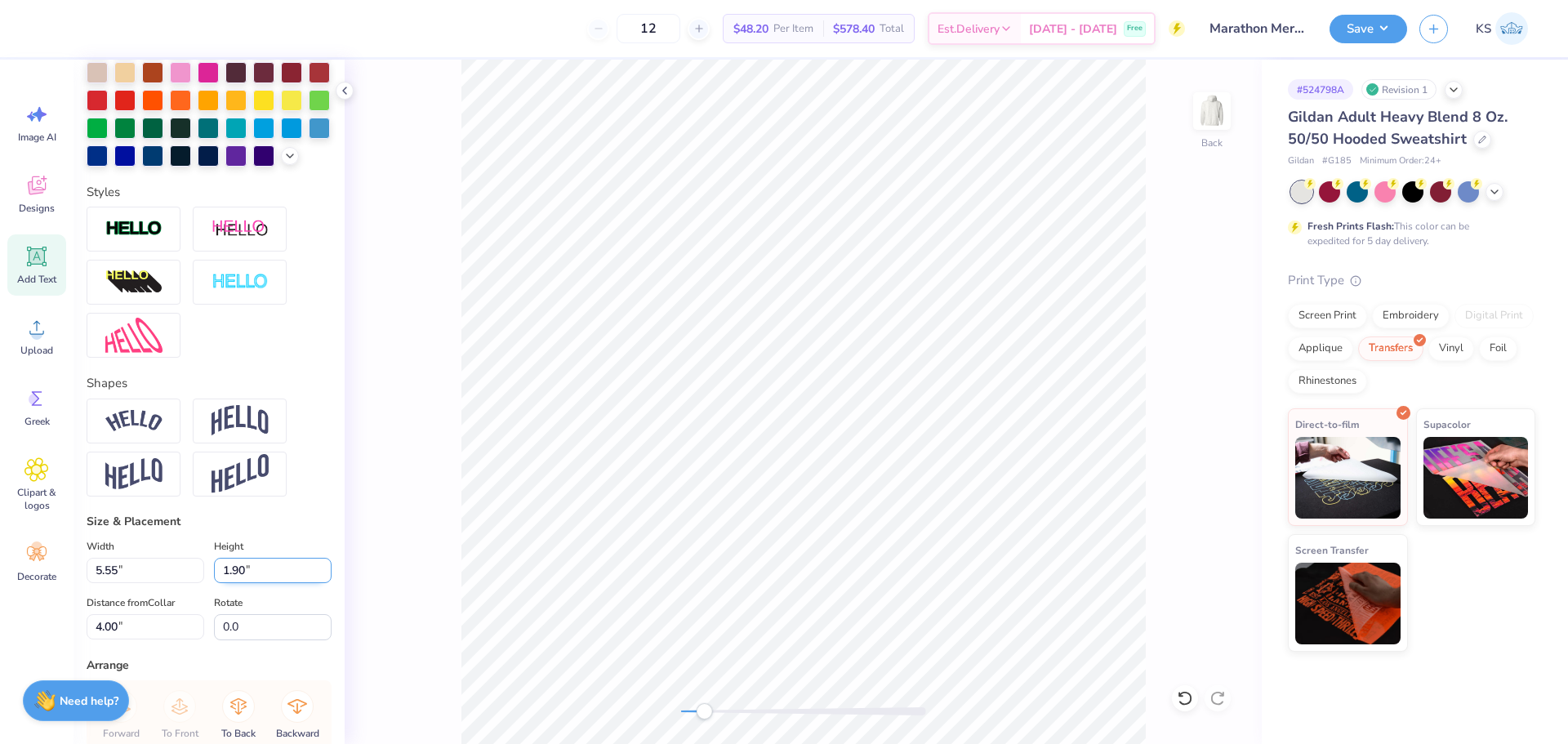
click at [242, 583] on input "1.90" at bounding box center [272, 570] width 117 height 25
paste input "2.82"
type input "2.82"
type input "8.22"
click at [738, 702] on div "Back" at bounding box center [803, 402] width 917 height 684
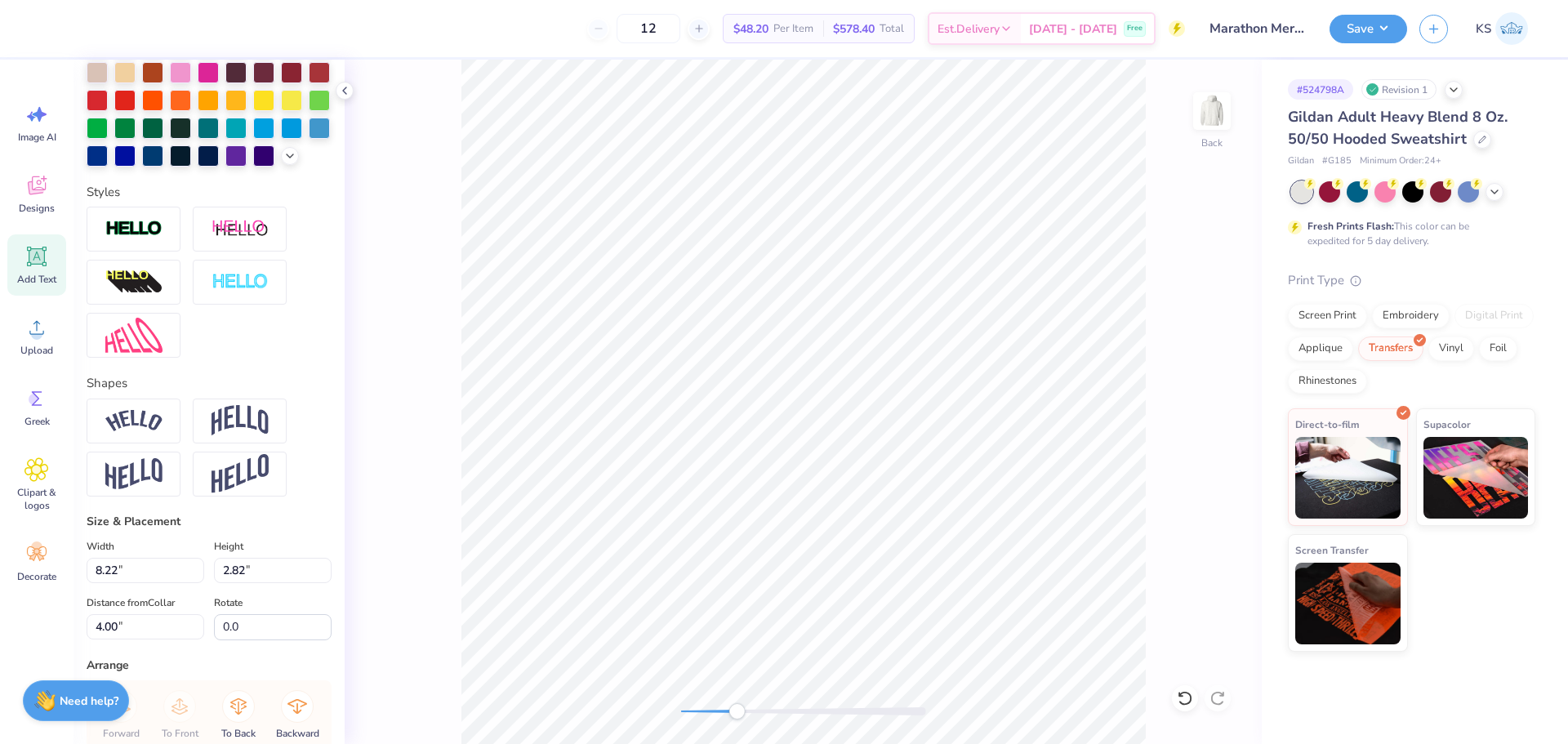
type input "3.99"
type textarea "MARATHON"
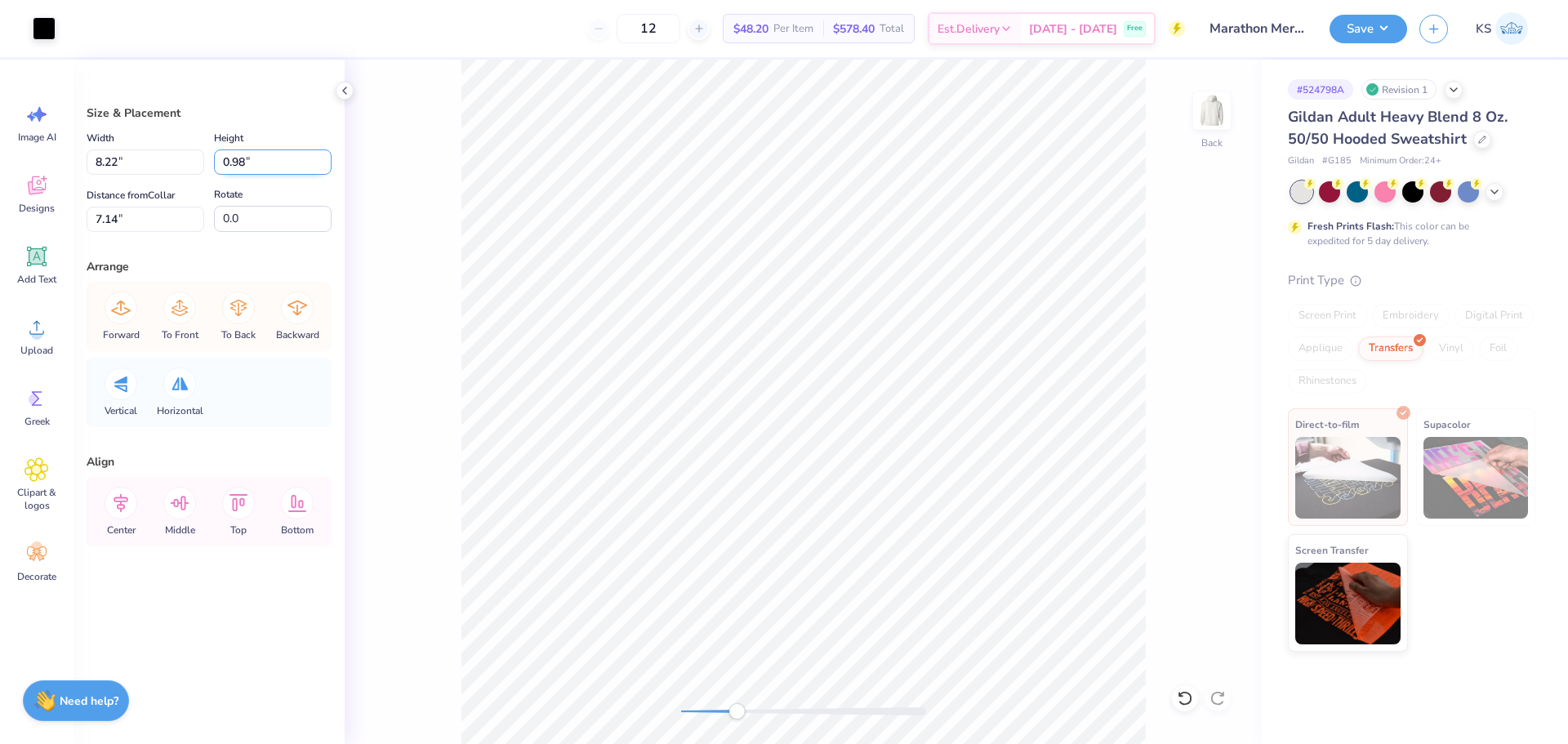
click at [284, 167] on input "0.98" at bounding box center [272, 162] width 117 height 25
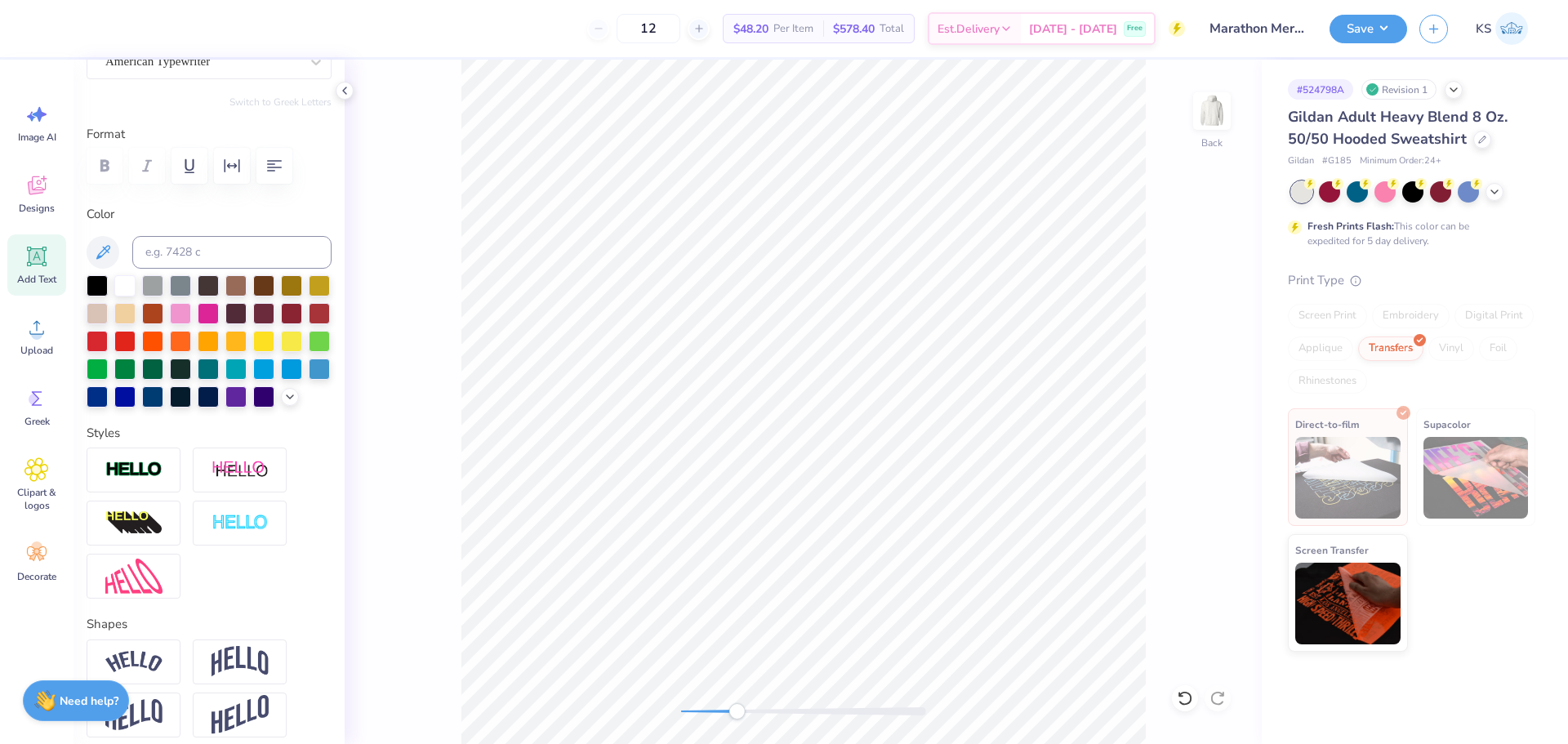
scroll to position [572, 0]
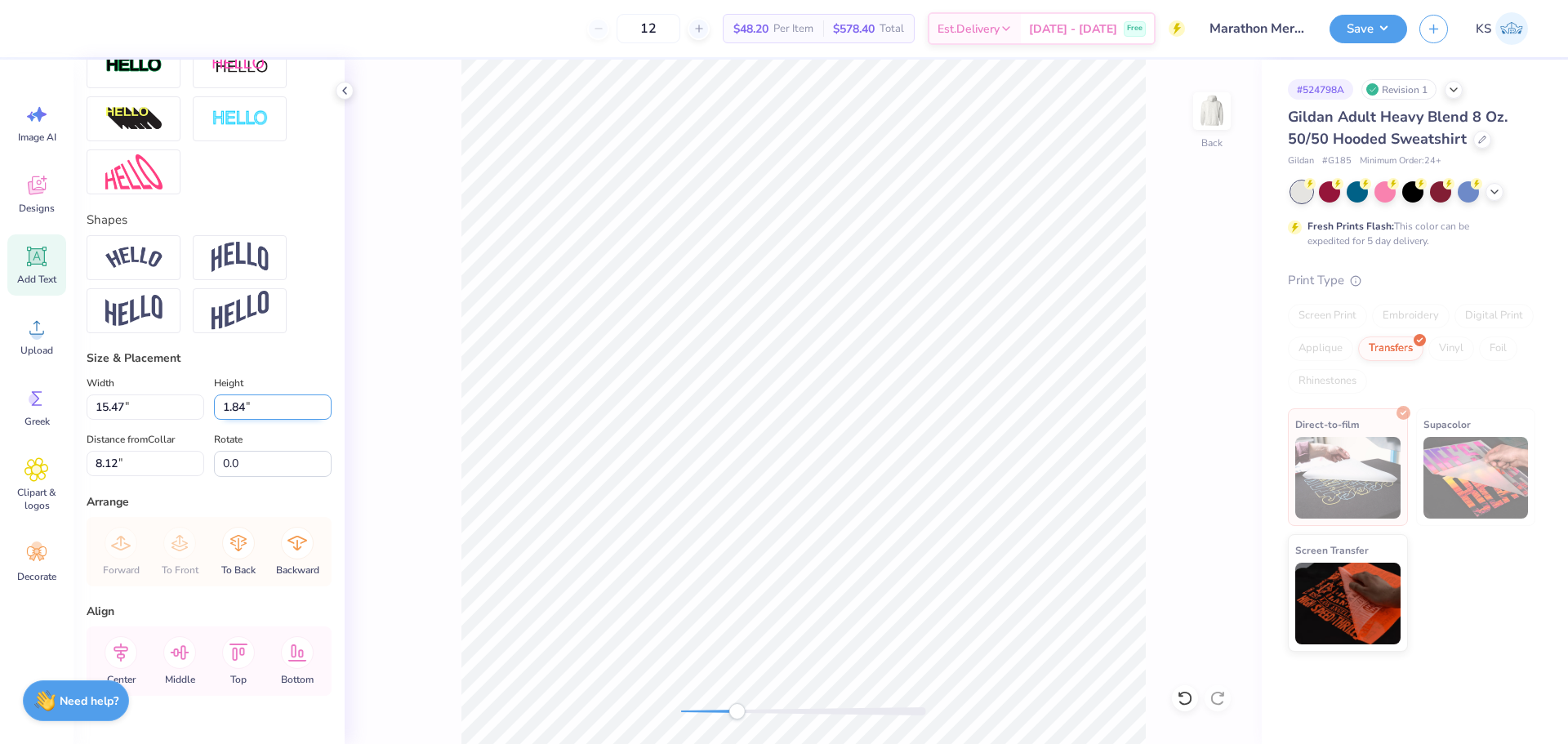
click at [244, 420] on input "1.84" at bounding box center [272, 407] width 117 height 25
paste input "0.98"
type input "0.98"
type input "8.24"
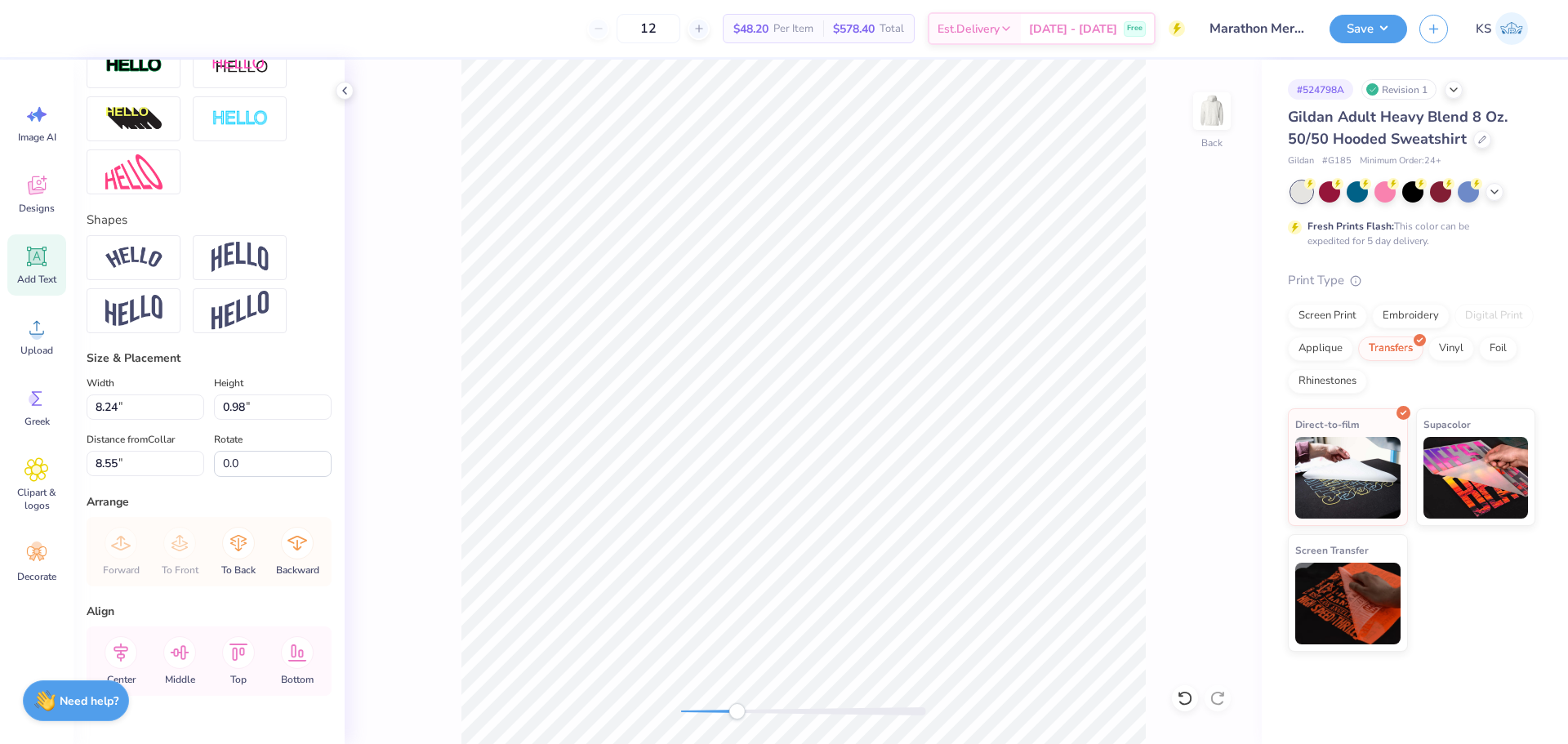
type input "7.14"
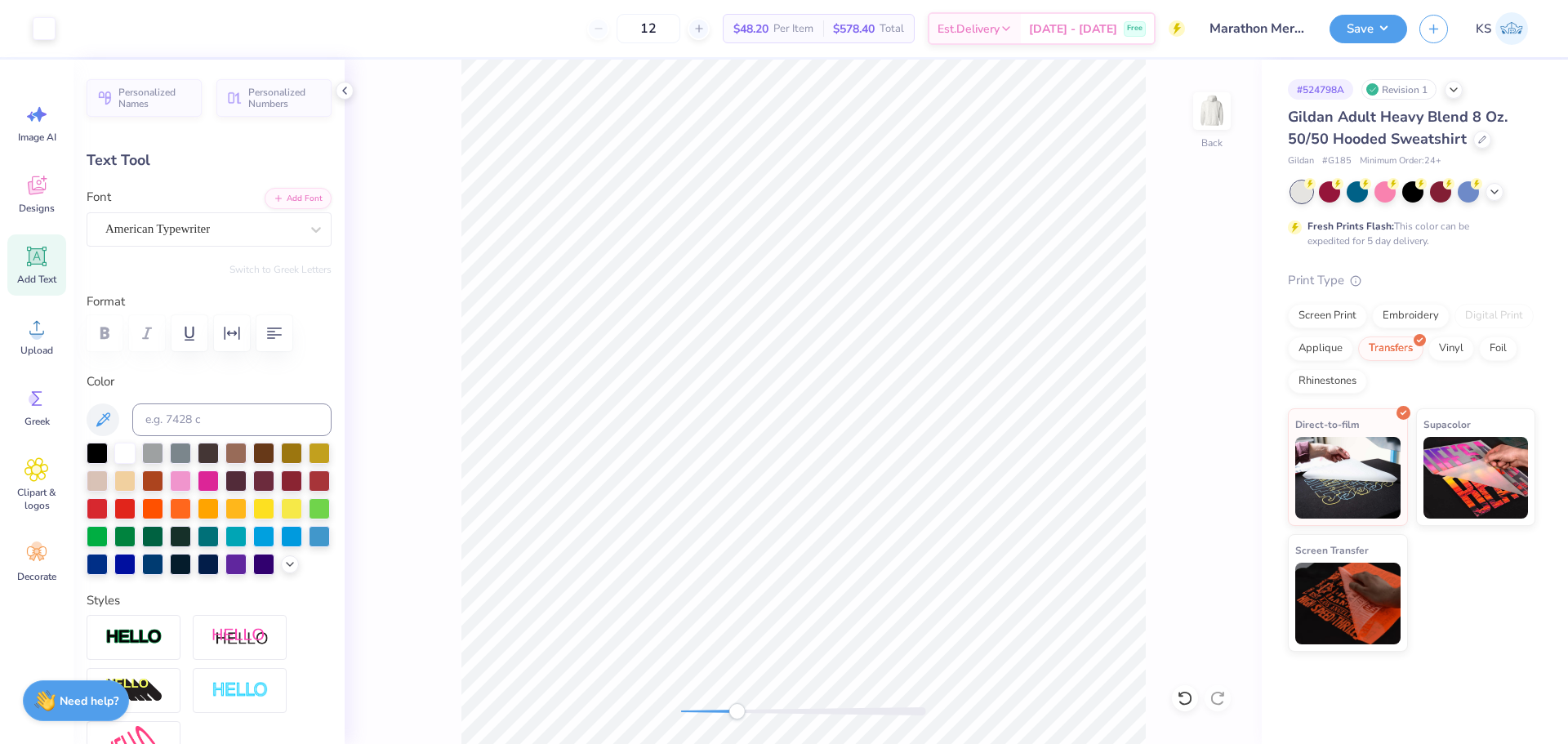
scroll to position [14, 2]
type textarea "2025"
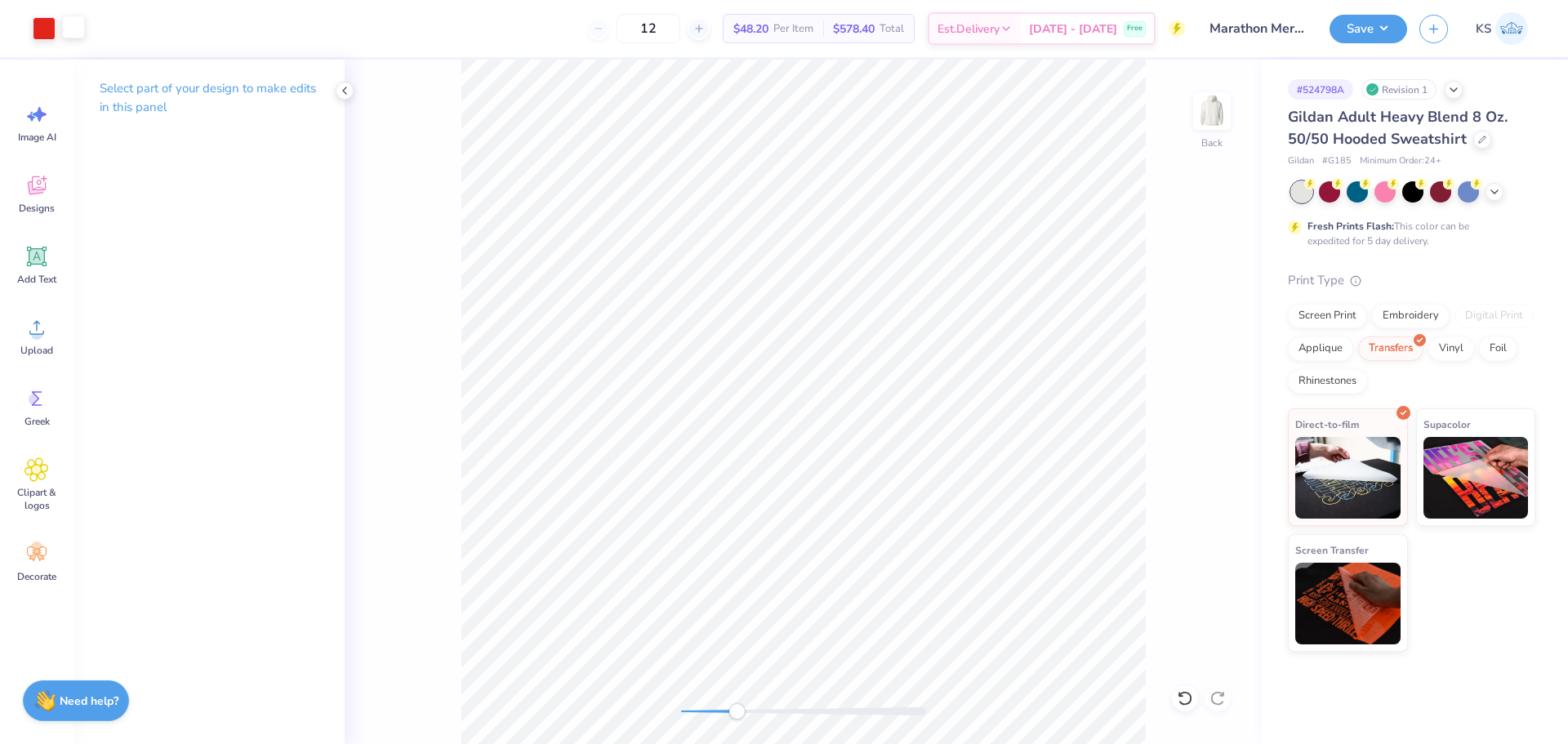
click at [73, 32] on div at bounding box center [74, 27] width 23 height 23
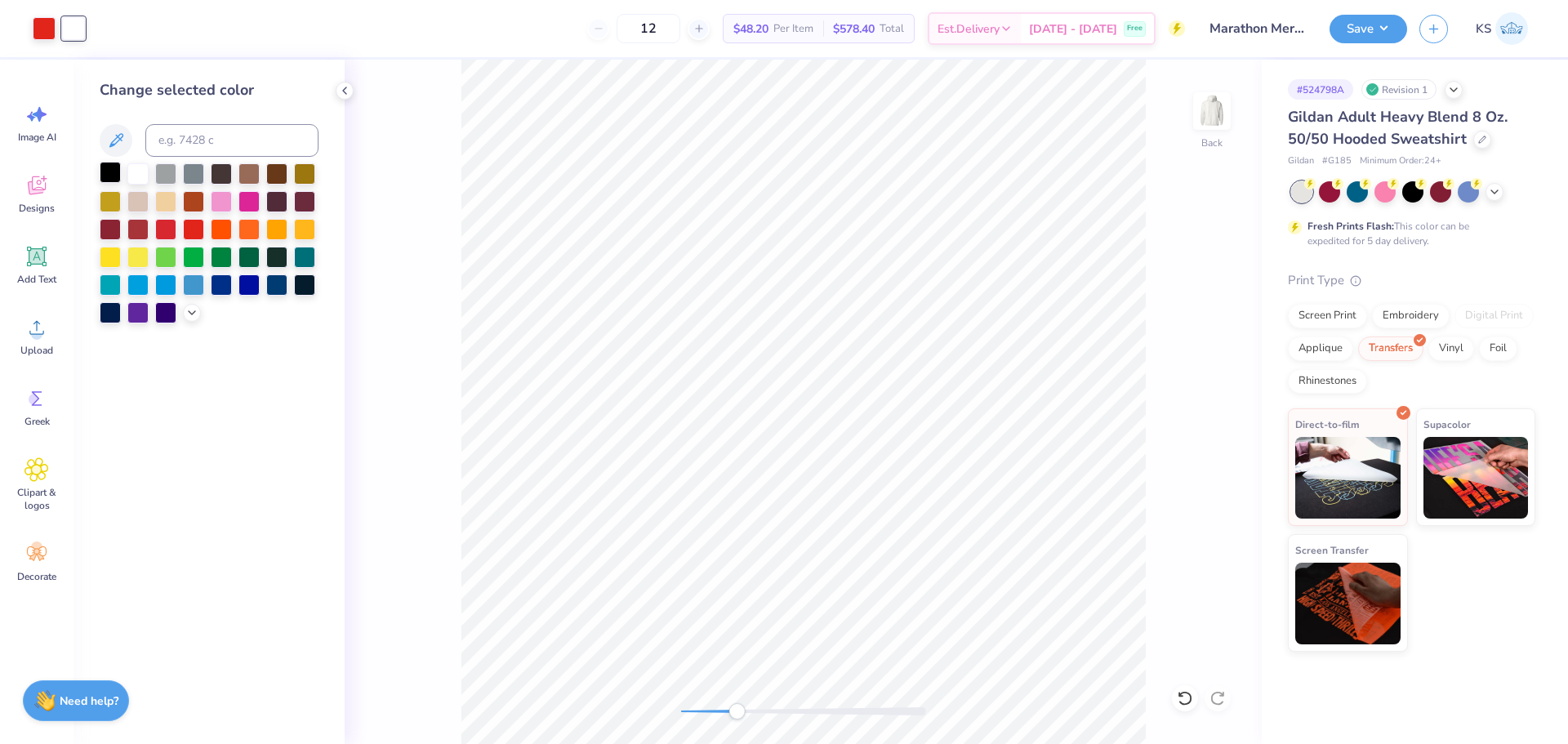
click at [116, 176] on div at bounding box center [110, 172] width 21 height 21
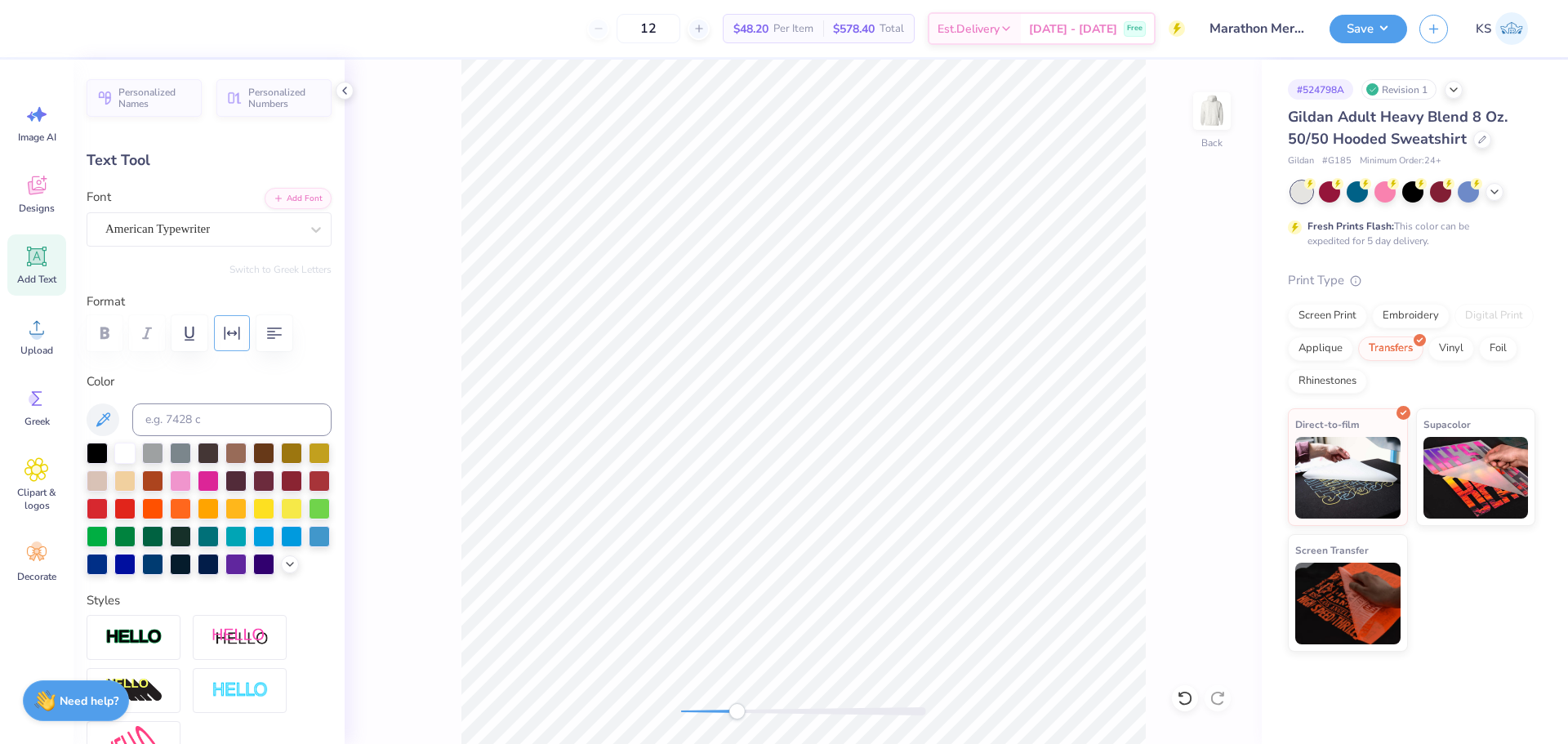
click at [226, 333] on icon "button" at bounding box center [232, 333] width 20 height 20
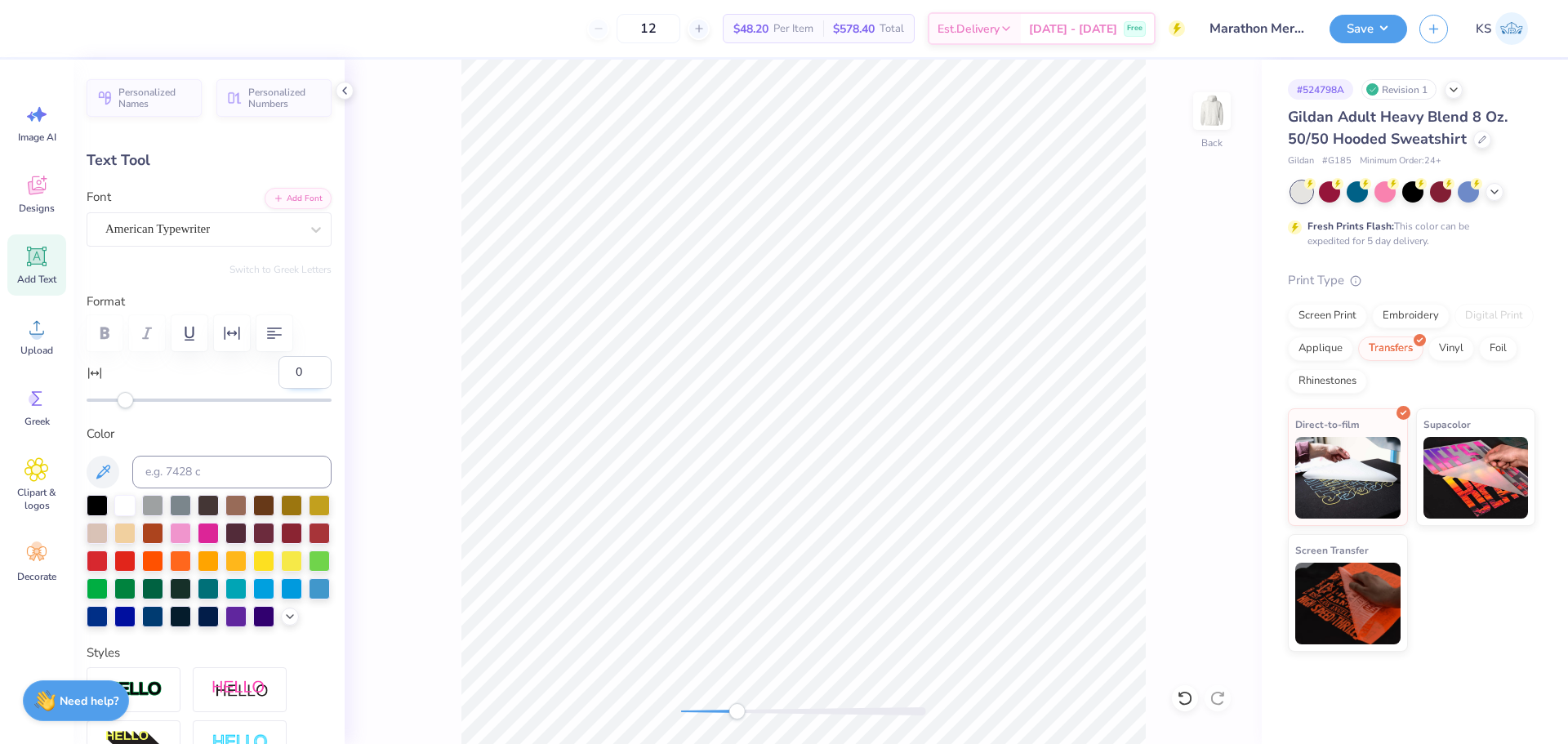
click at [285, 362] on input "0" at bounding box center [305, 372] width 53 height 33
type input "20"
click at [279, 372] on input "20" at bounding box center [305, 372] width 53 height 33
type input "30"
click at [280, 366] on input "30" at bounding box center [305, 372] width 53 height 33
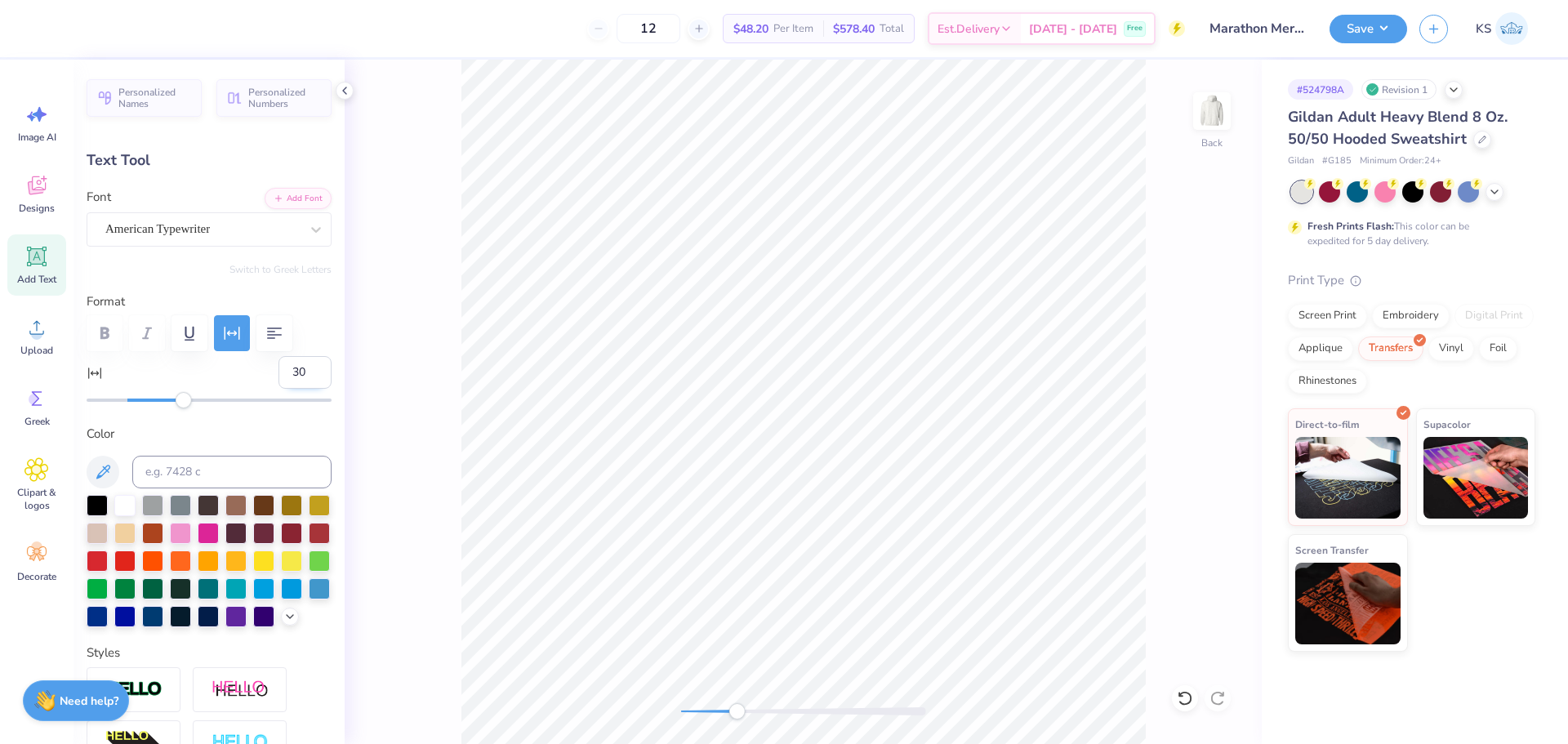
type input "50"
type input "8.22"
type input "2.82"
type input "3.99"
type input "0"
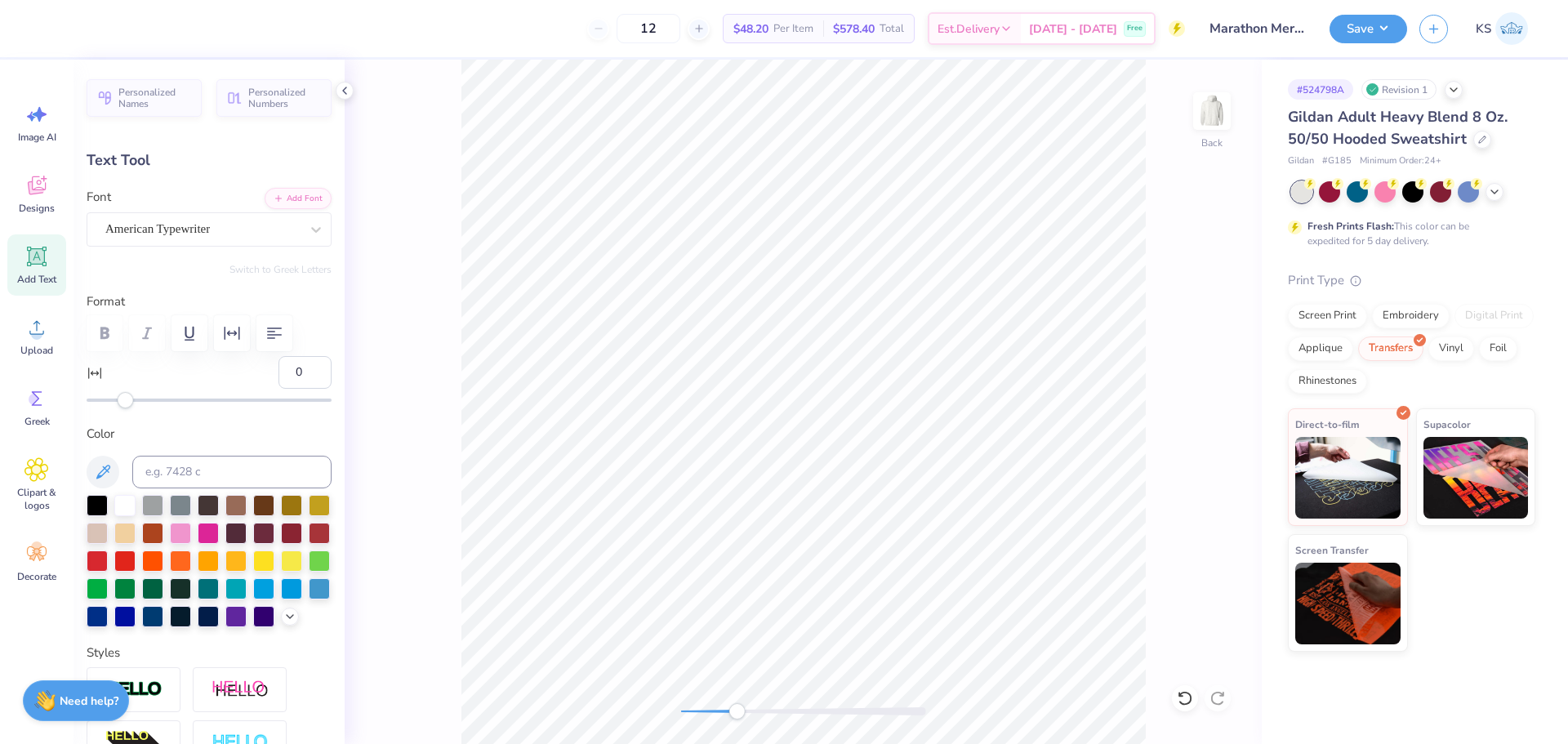
type input "8.24"
type input "0.98"
type input "7.14"
type input "5.45"
type input "8.34"
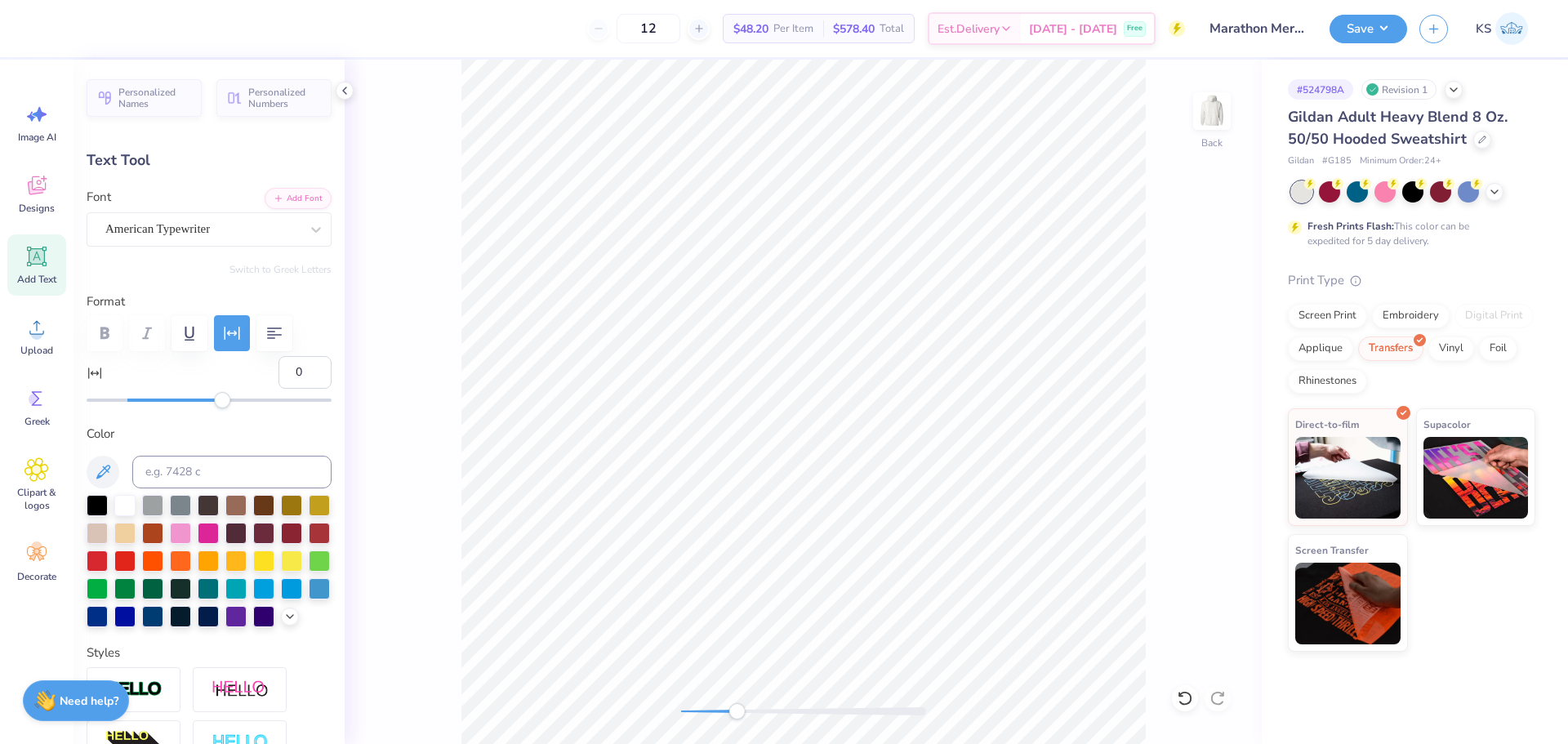
type input "50"
type input "8.27"
drag, startPoint x: 739, startPoint y: 718, endPoint x: 696, endPoint y: 714, distance: 43.2
click at [696, 714] on div "Accessibility label" at bounding box center [696, 711] width 16 height 16
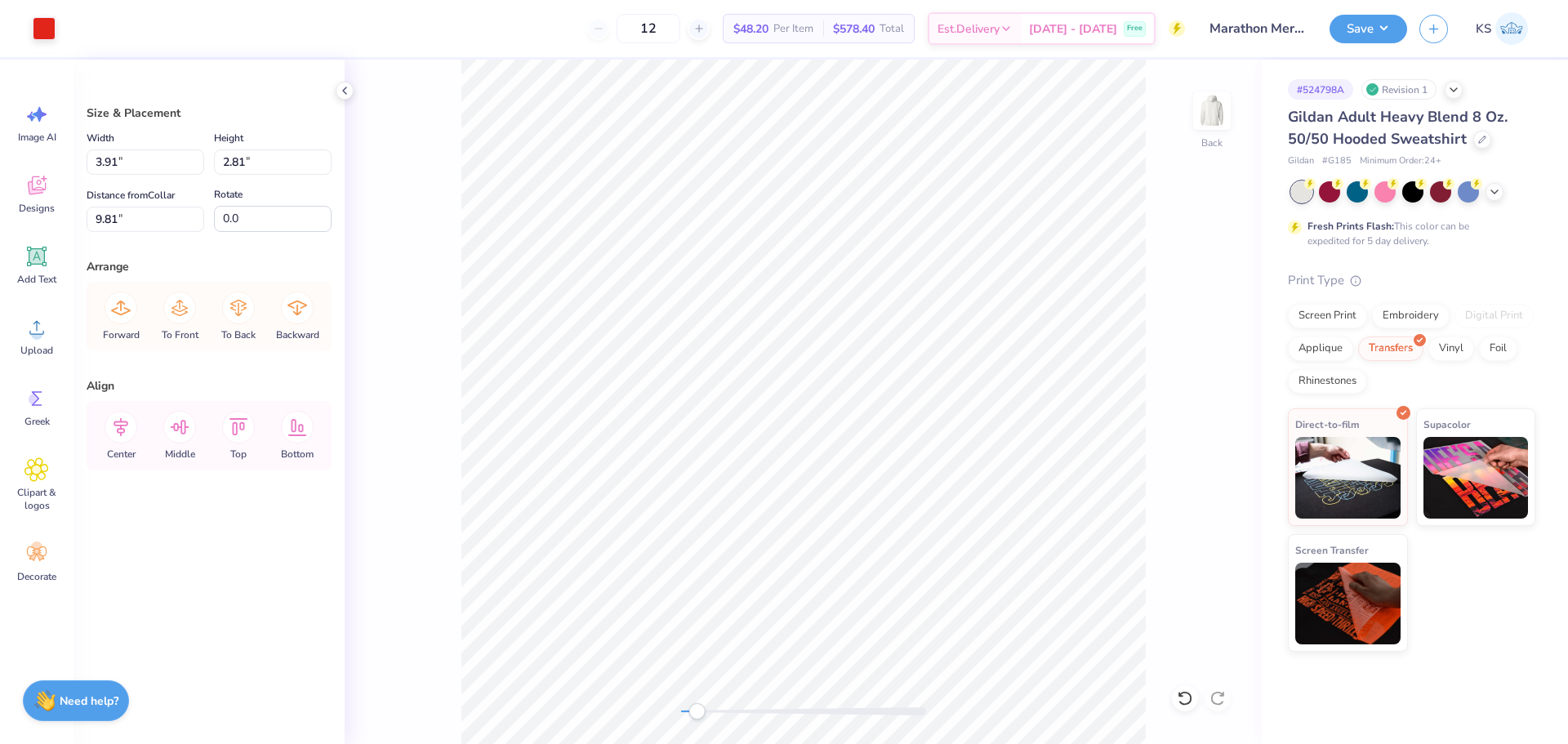
type input "2.52"
type input "1.81"
type input "8.44"
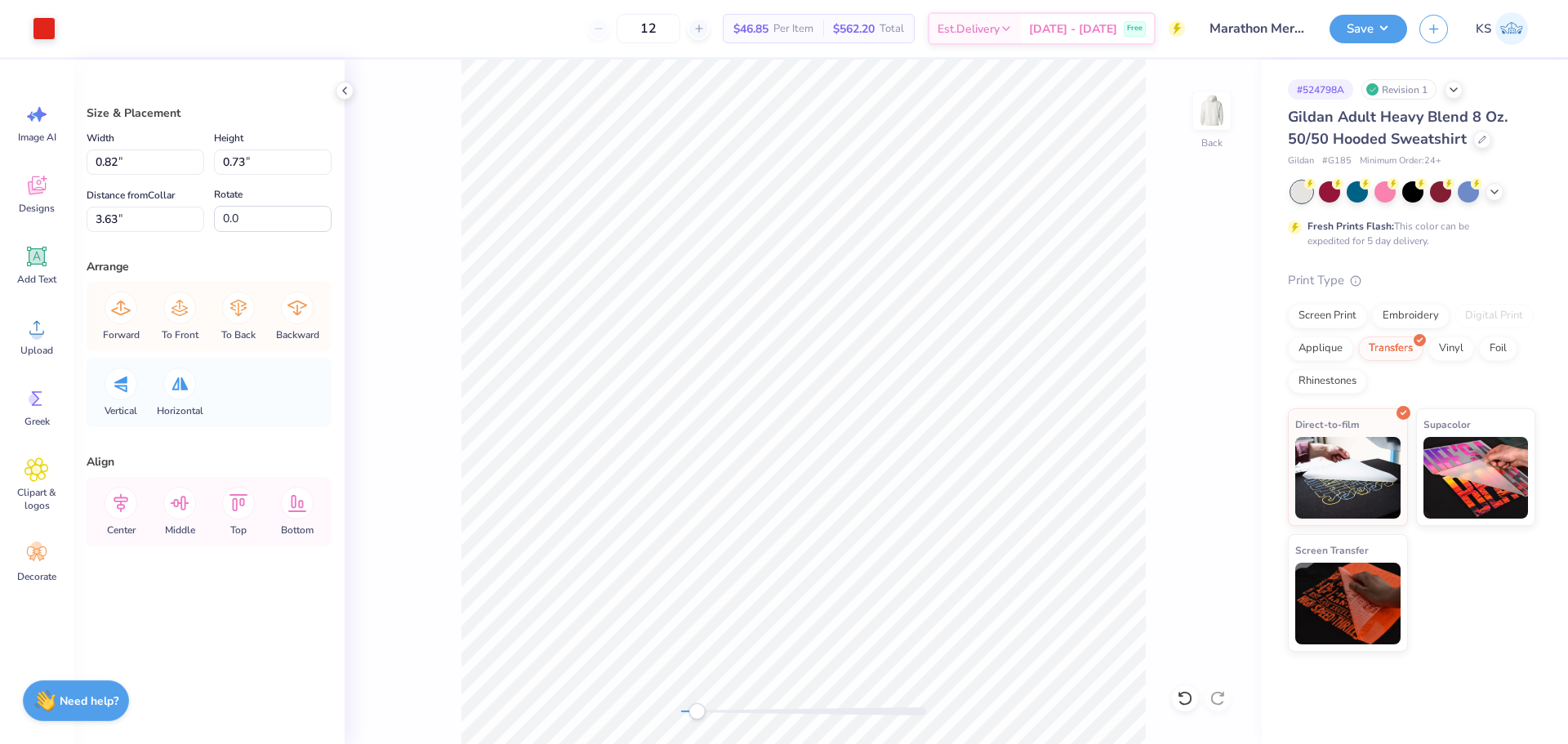
type input "1.55"
type input "1.37"
type input "1.88"
type input "1.29"
type input "1.15"
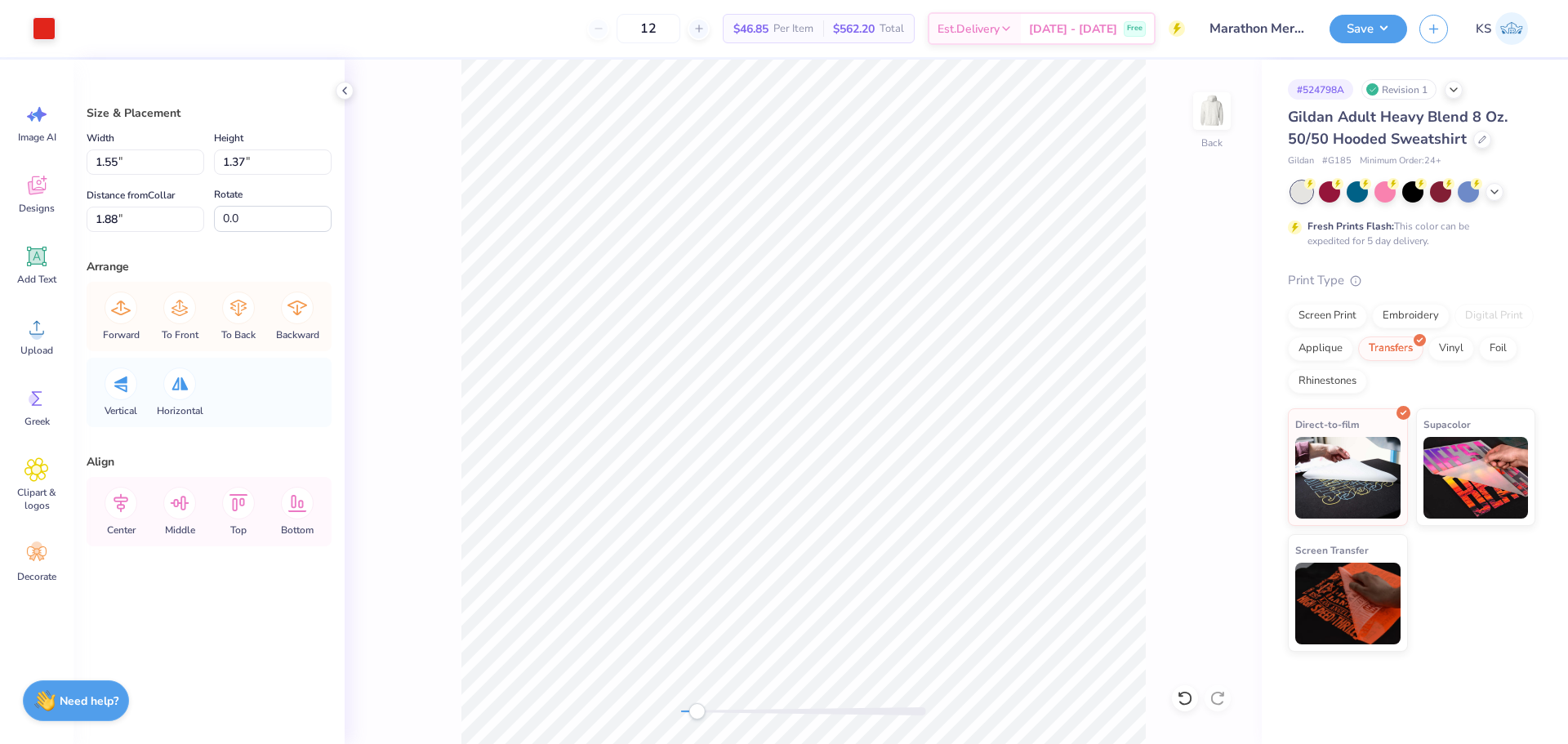
type input "2.19"
type input "0.82"
type input "0.73"
type input "4.67"
type input "2.57"
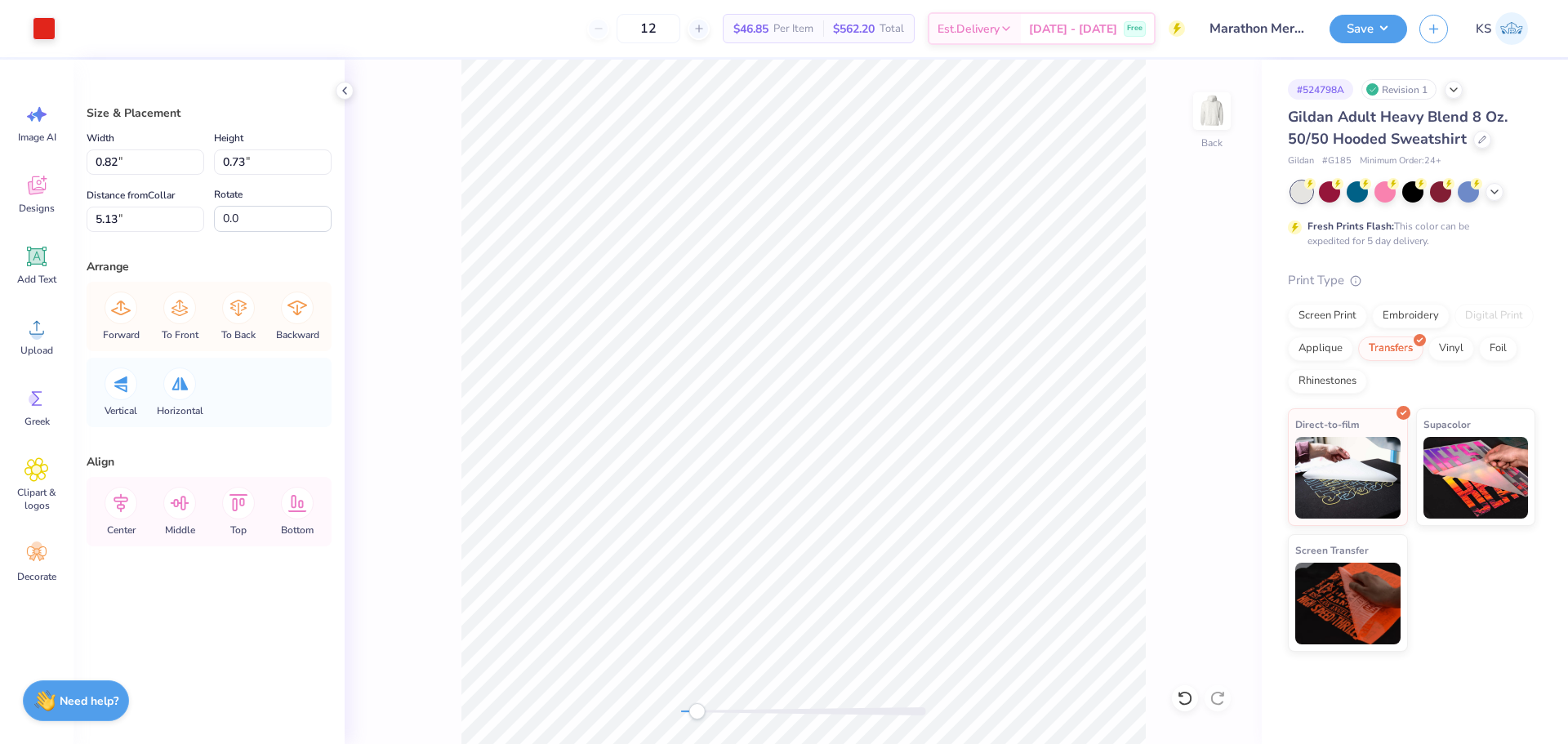
type input "2.28"
type input "2.37"
type input "3.38"
type input "3.23"
type input "2.19"
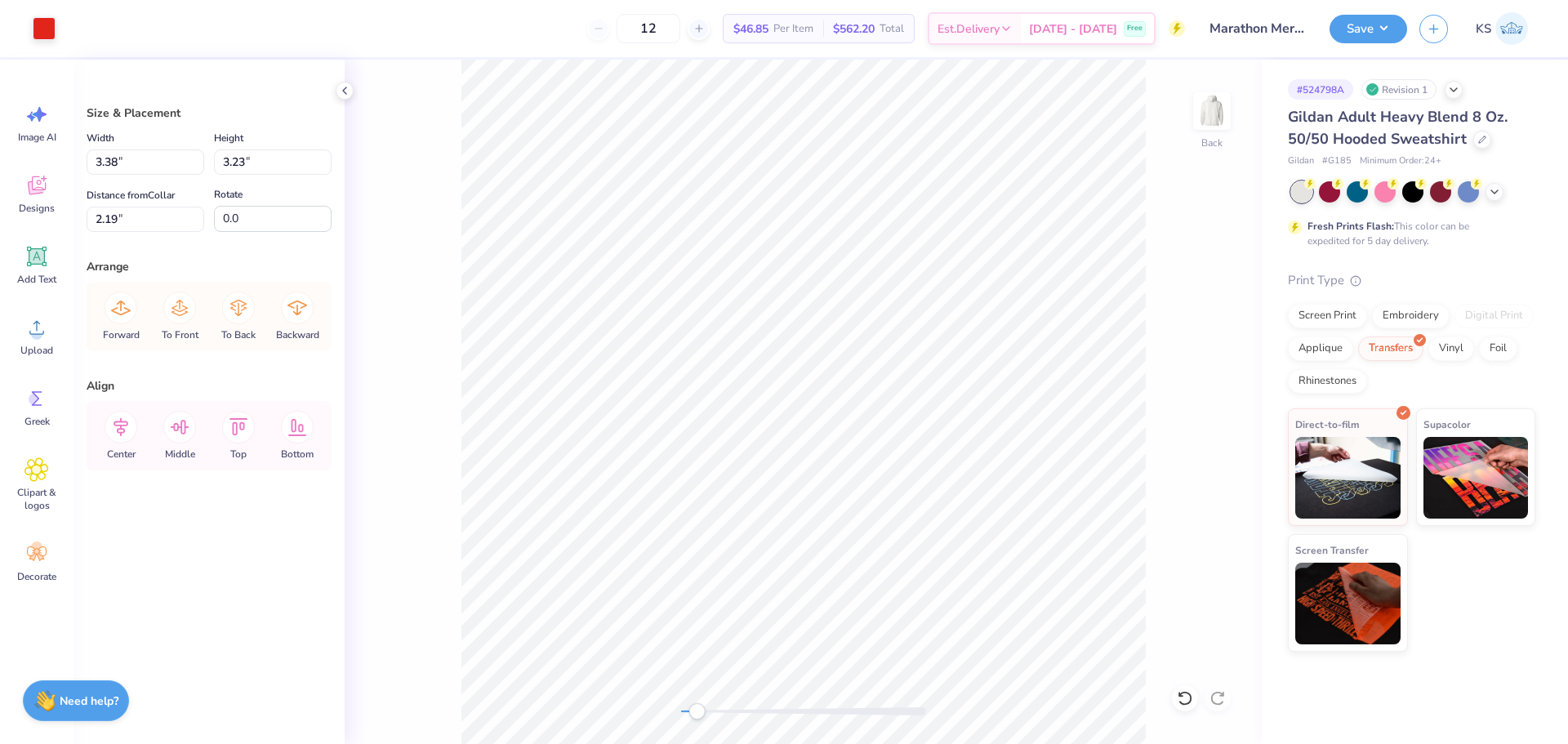
type input "2.89"
type input "3.06"
type input "2.34"
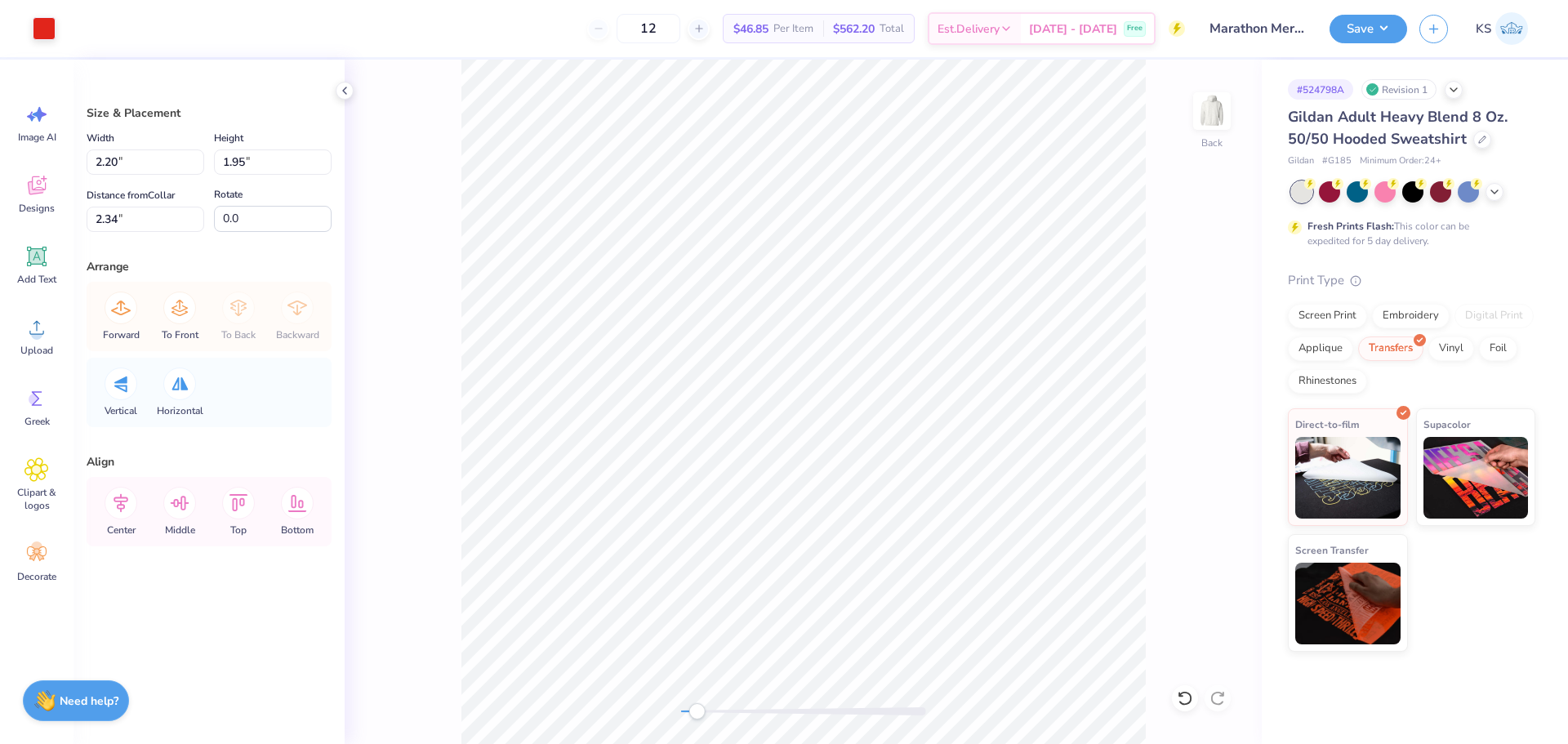
type input "1.53"
type input "1.36"
type input "2.61"
type input "0.99"
type input "0.88"
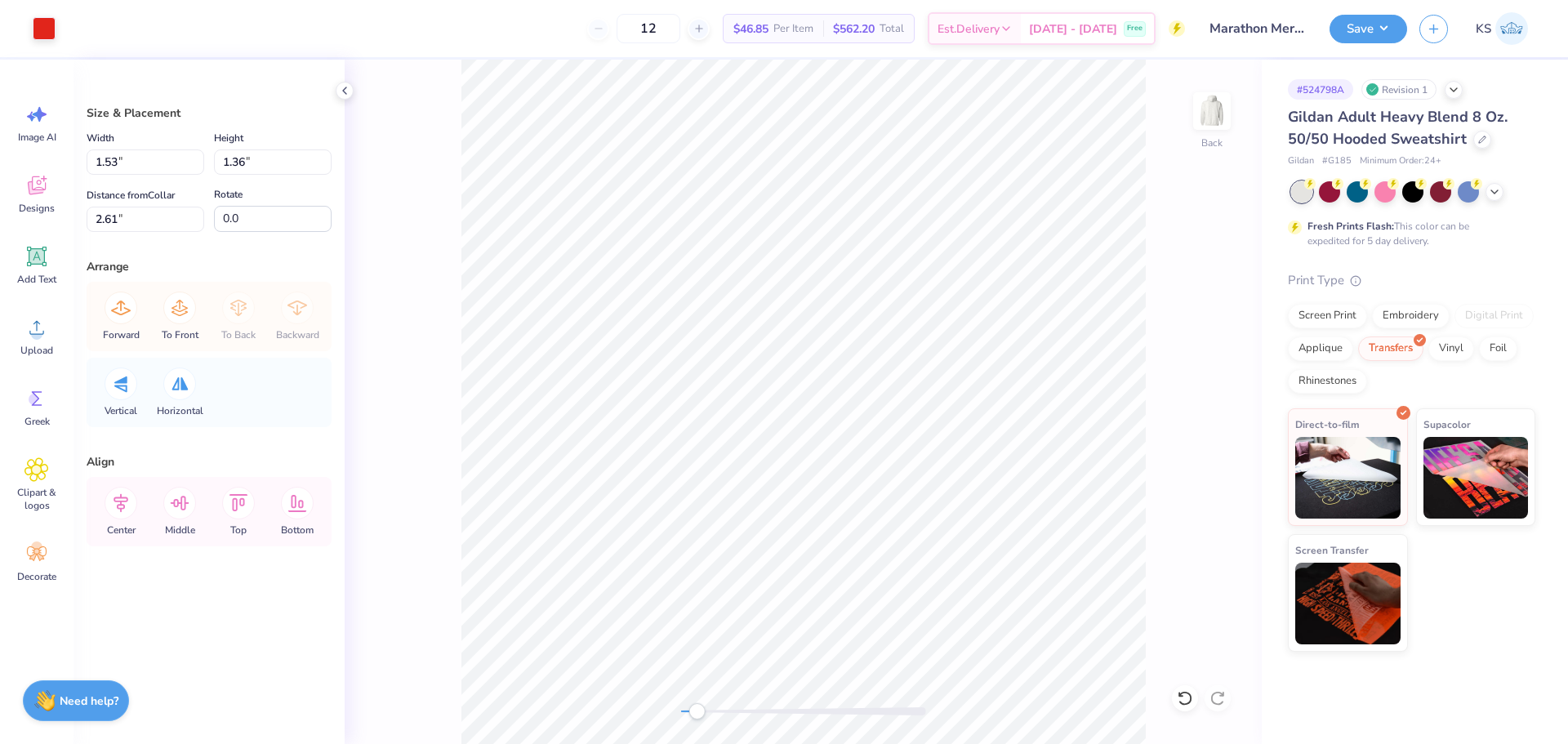
type input "4.22"
type input "0.70"
type input "0.62"
type input "4.78"
type input "0.82"
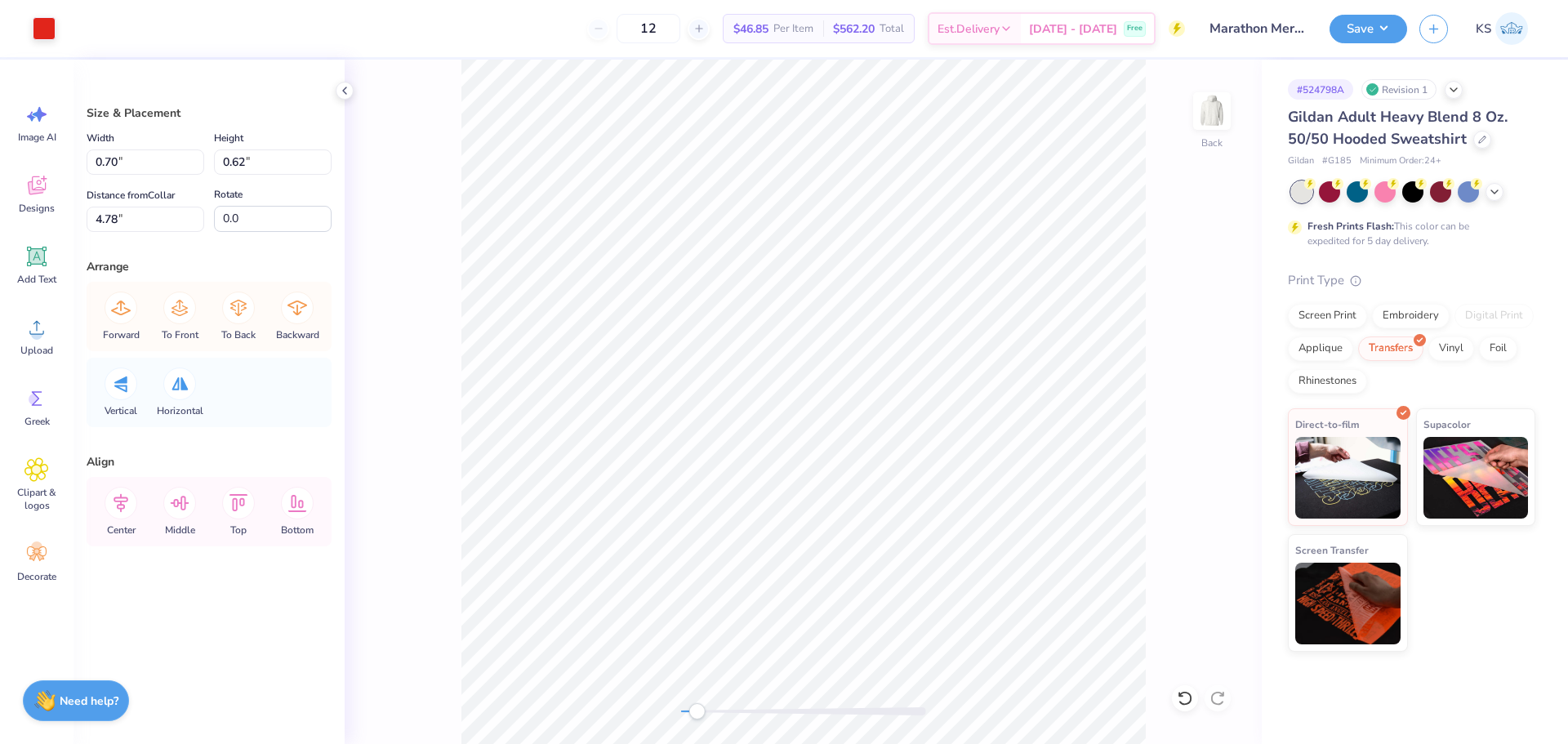
type input "0.73"
type input "8.49"
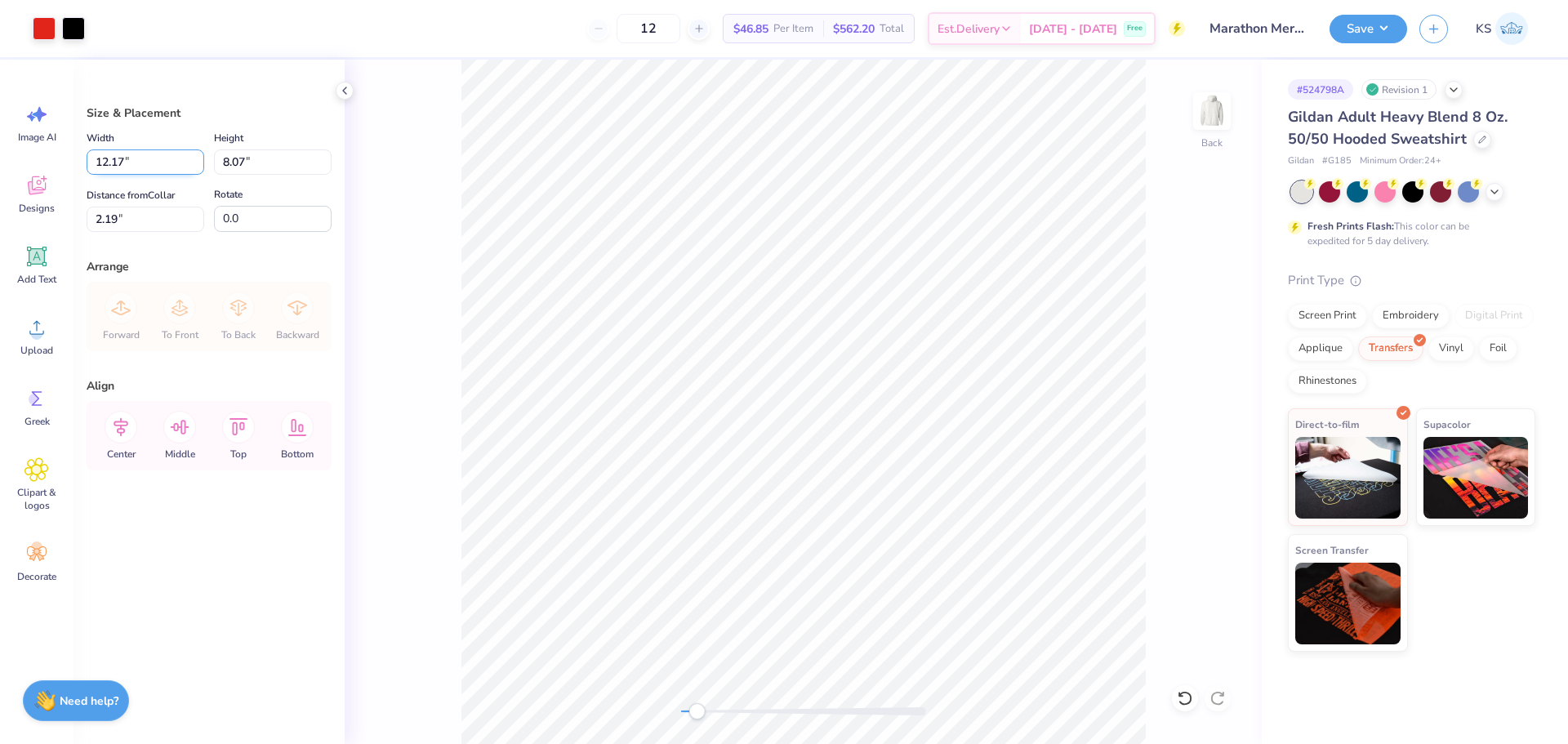
click at [159, 171] on input "12.17" at bounding box center [145, 162] width 117 height 25
type input "4.00"
type input "2.65"
type input "2.37"
drag, startPoint x: 696, startPoint y: 708, endPoint x: 719, endPoint y: 703, distance: 23.5
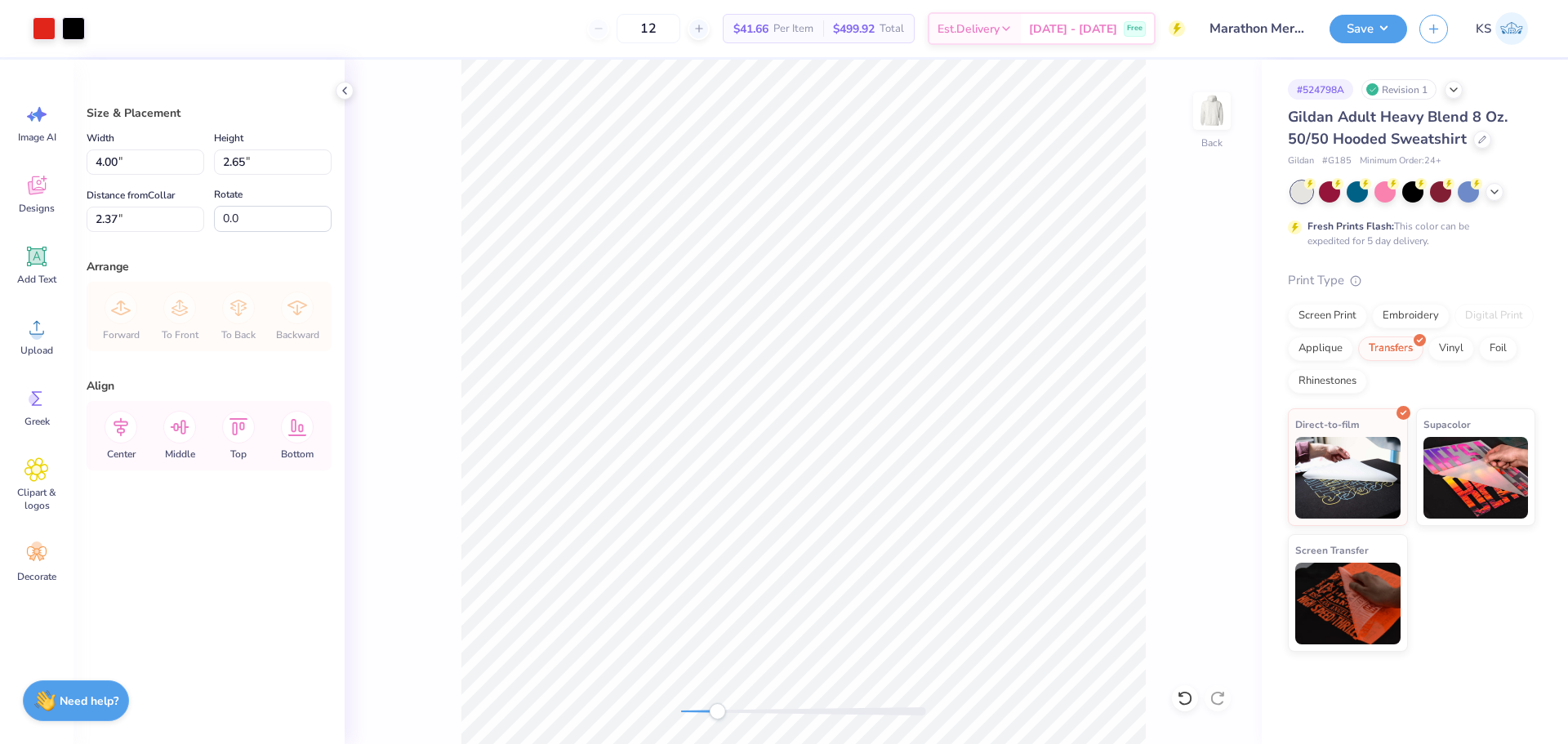
click at [719, 703] on div "Accessibility label" at bounding box center [717, 711] width 16 height 16
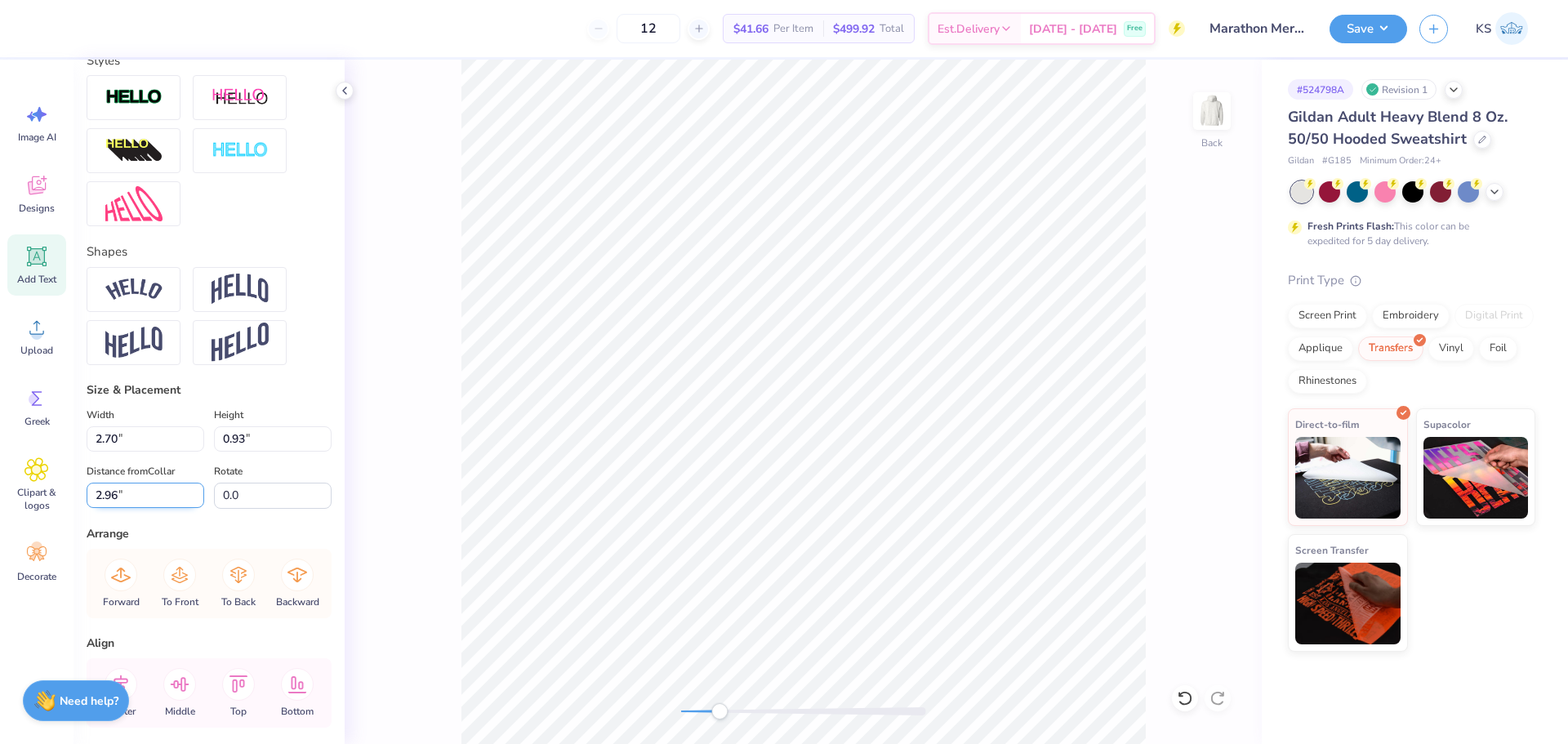
scroll to position [572, 0]
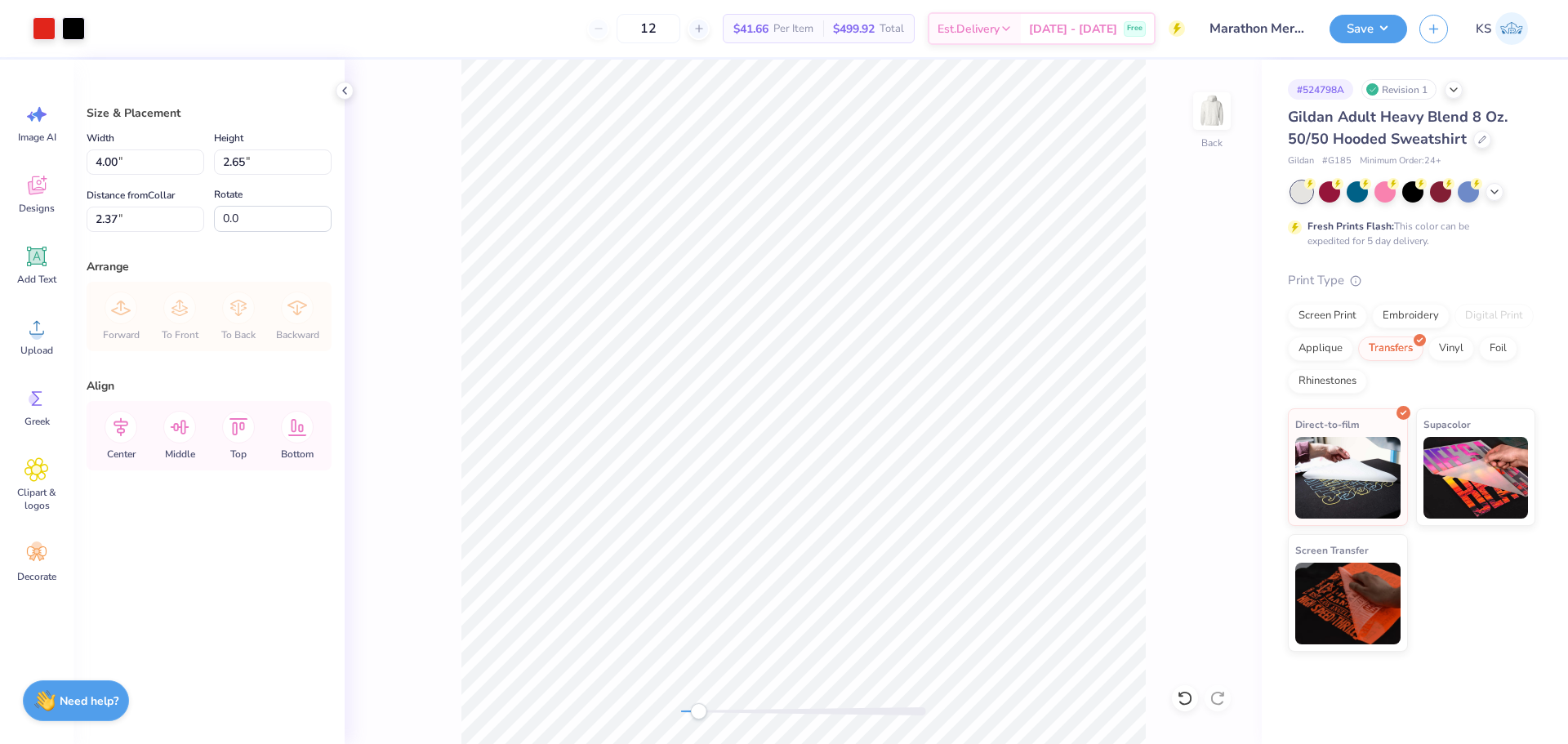
click at [699, 700] on div "Back" at bounding box center [803, 402] width 917 height 684
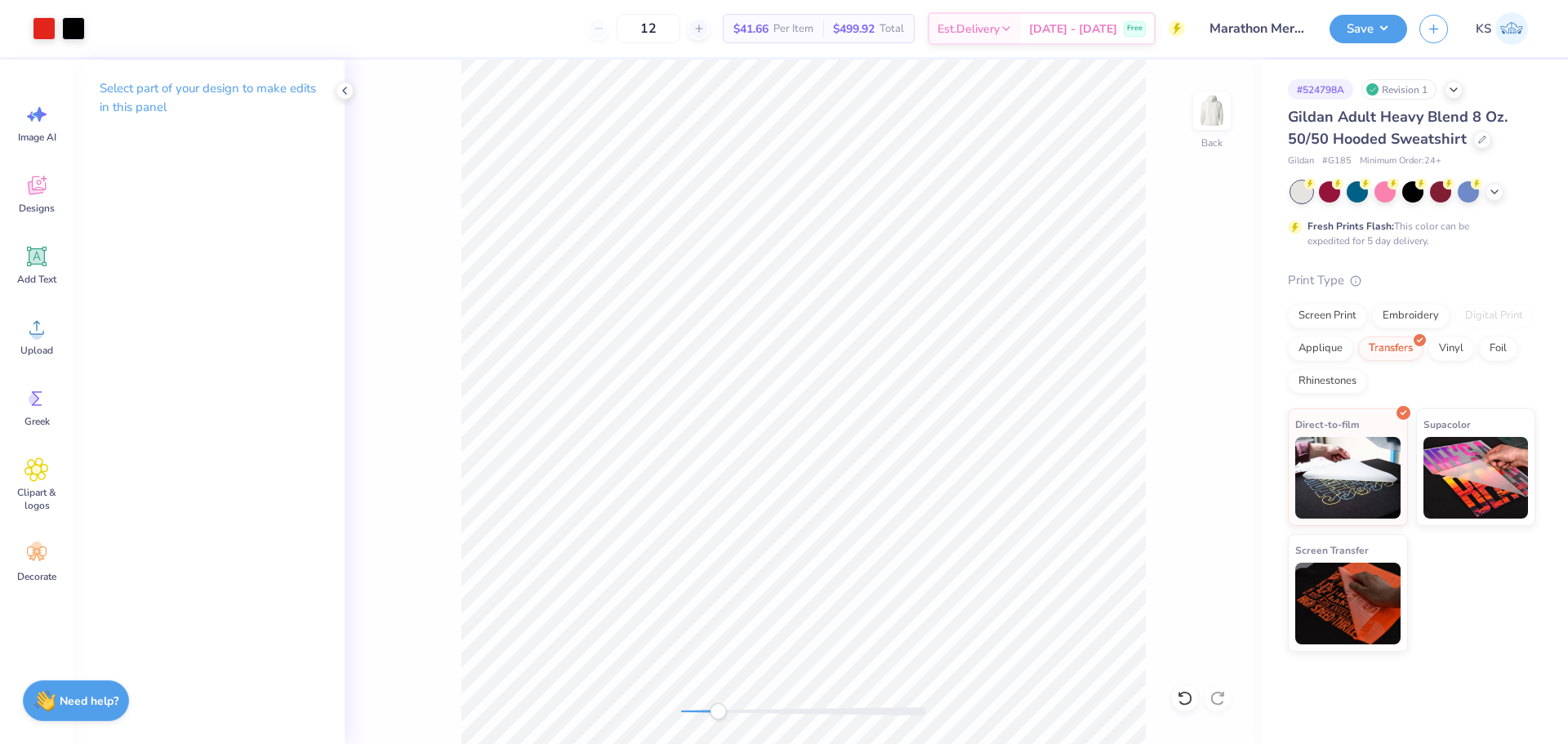
drag, startPoint x: 718, startPoint y: 707, endPoint x: 768, endPoint y: 718, distance: 51.2
click at [726, 718] on div "Accessibility label" at bounding box center [718, 711] width 16 height 16
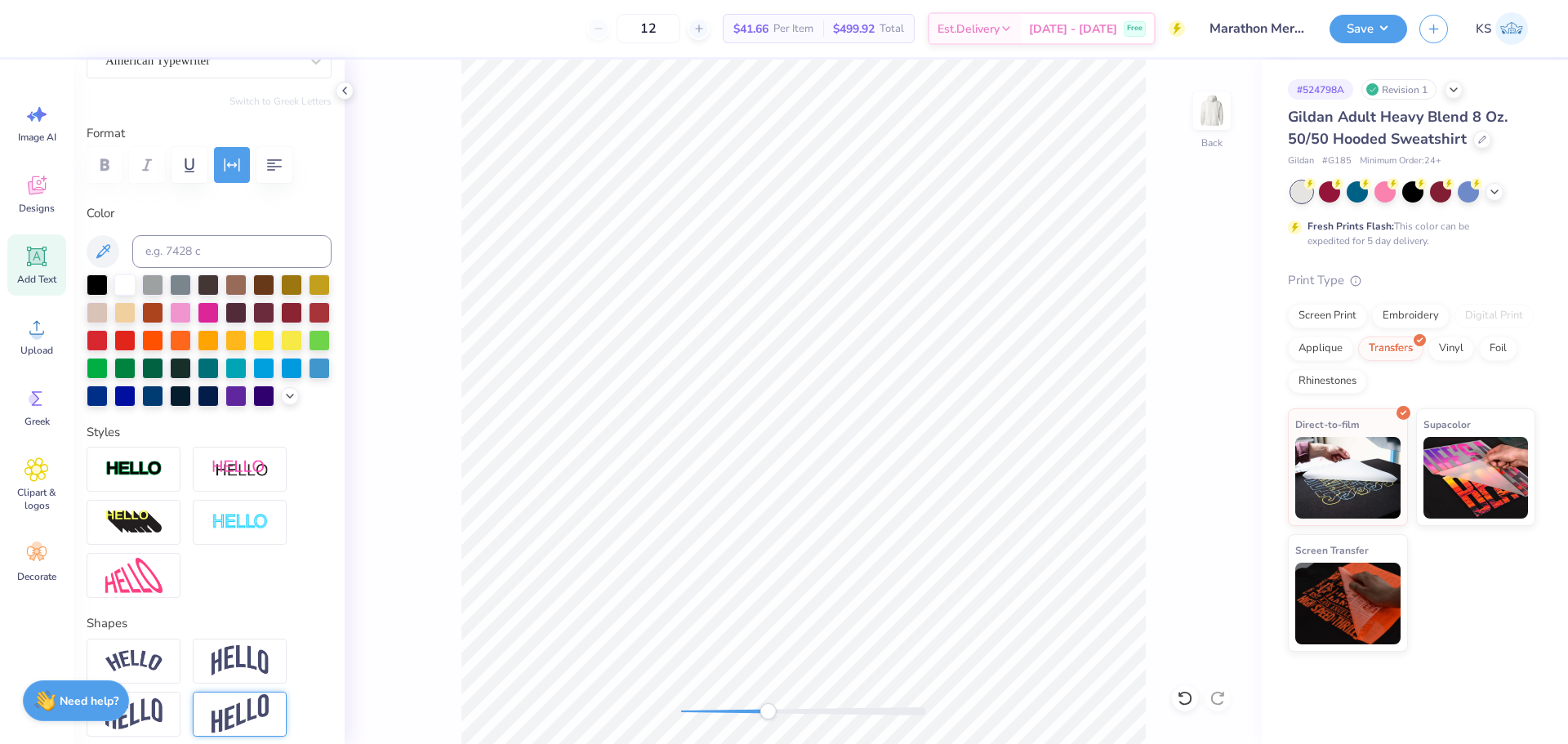
scroll to position [490, 0]
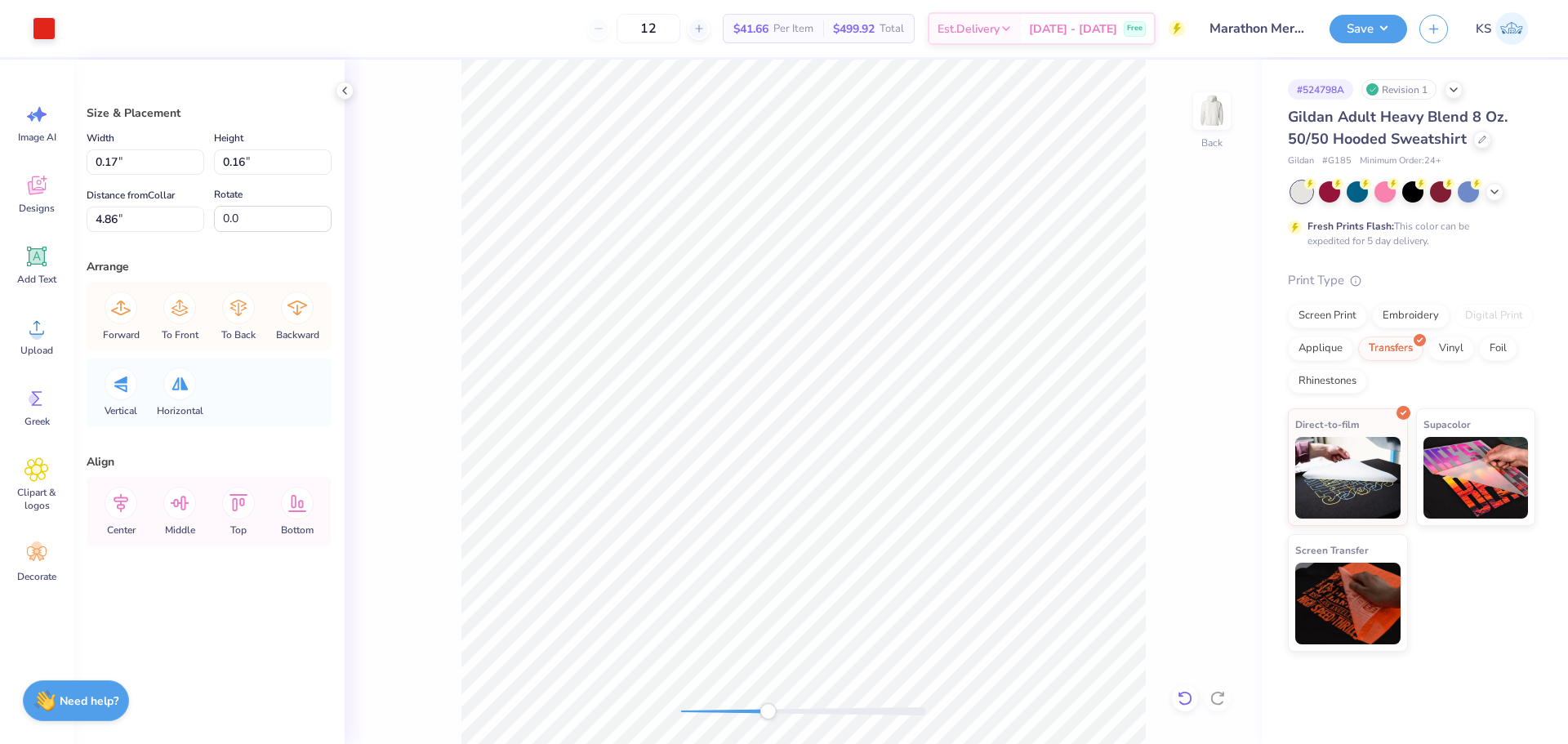
click at [1186, 697] on icon at bounding box center [1185, 698] width 16 height 16
type input "0.27"
type input "0.24"
type input "2.96"
type input "0.43"
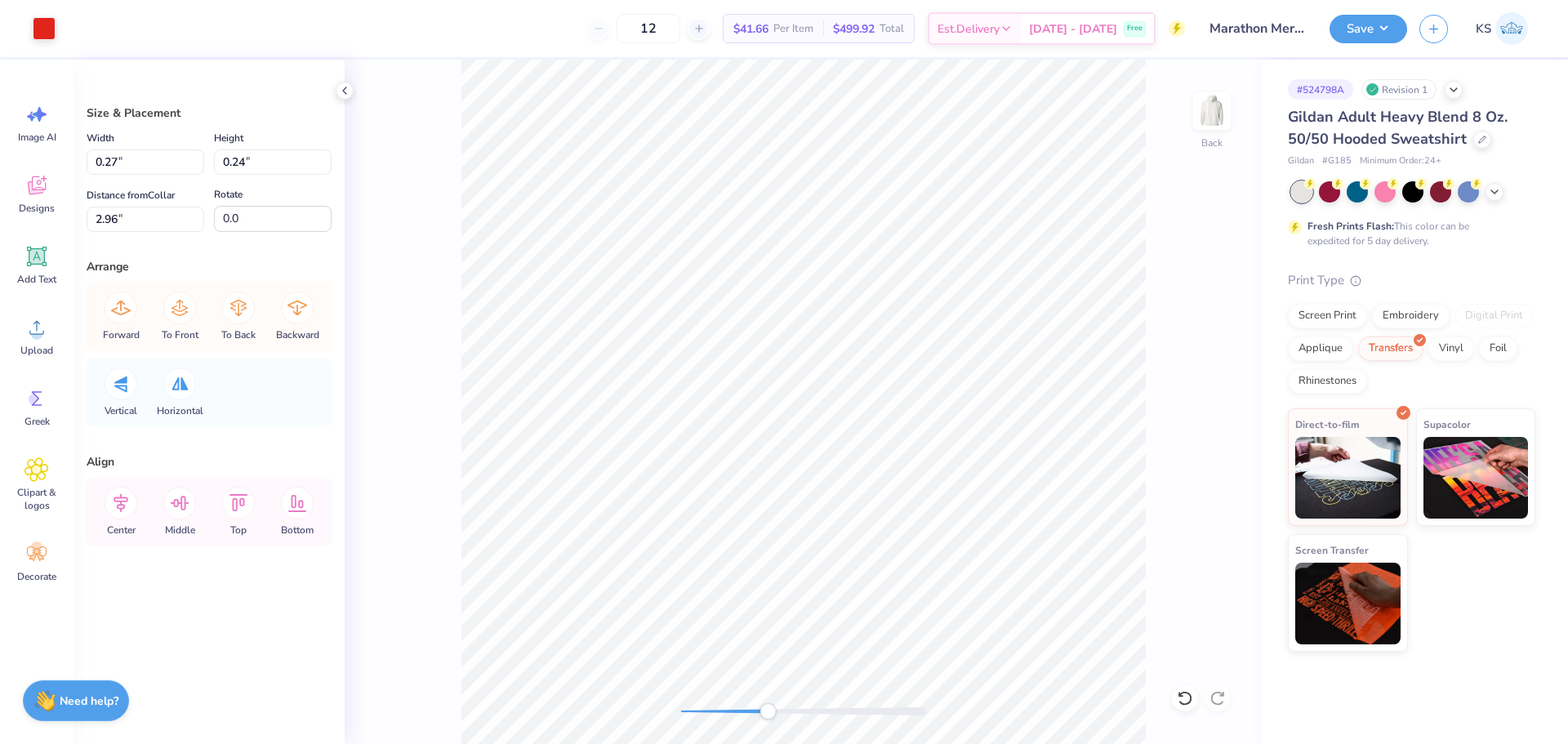
type input "0.38"
type input "2.37"
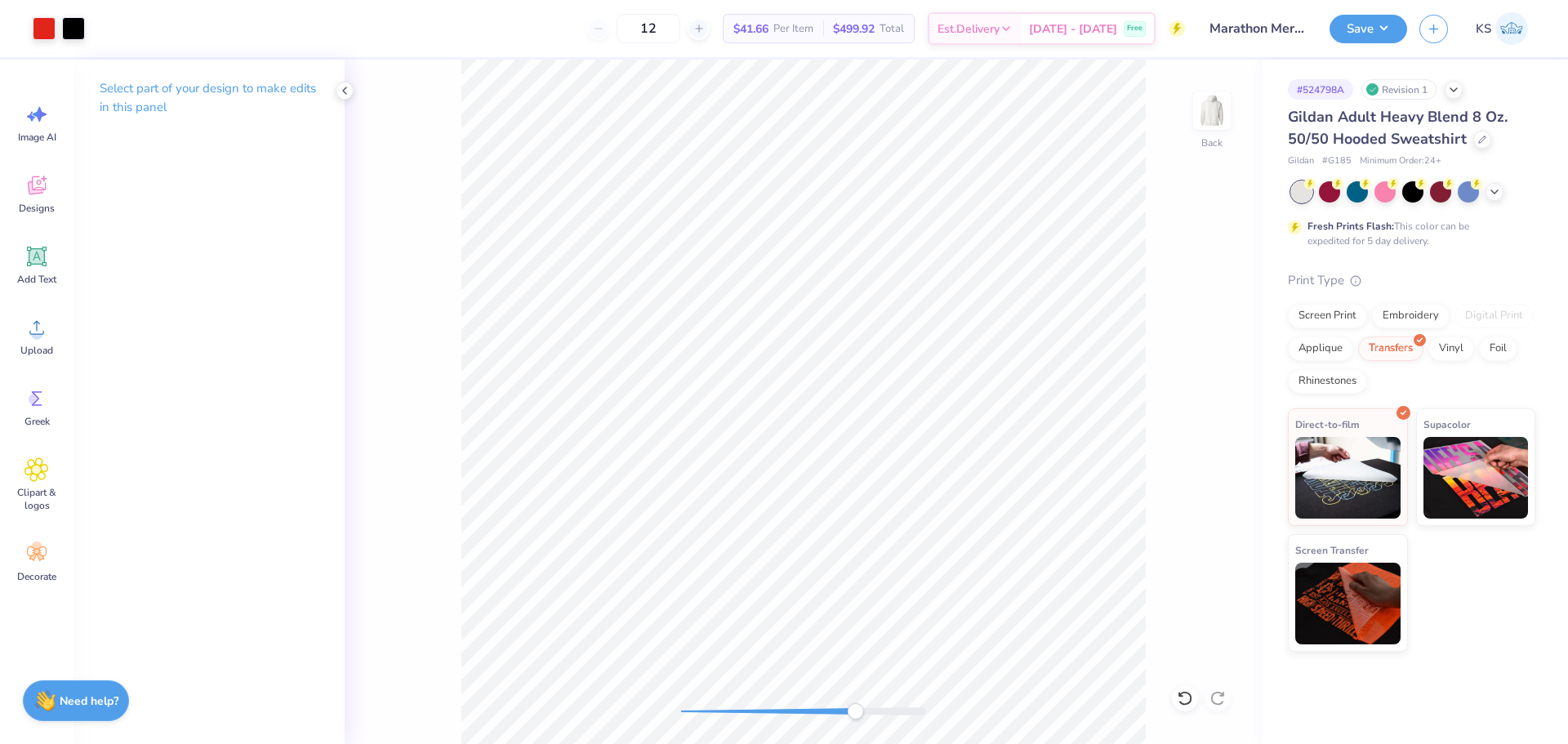
click at [859, 700] on div "Back" at bounding box center [803, 402] width 917 height 684
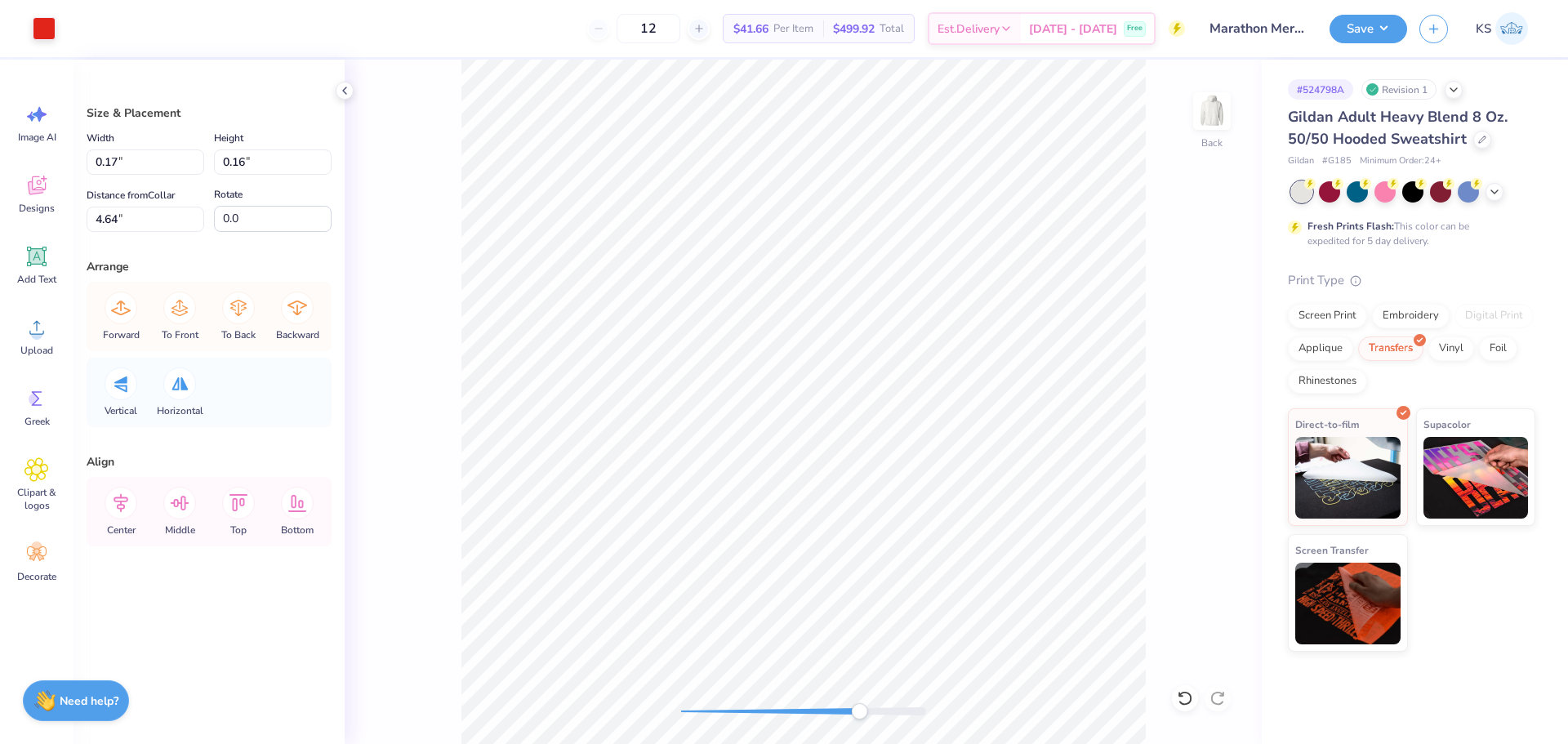
type input "4.48"
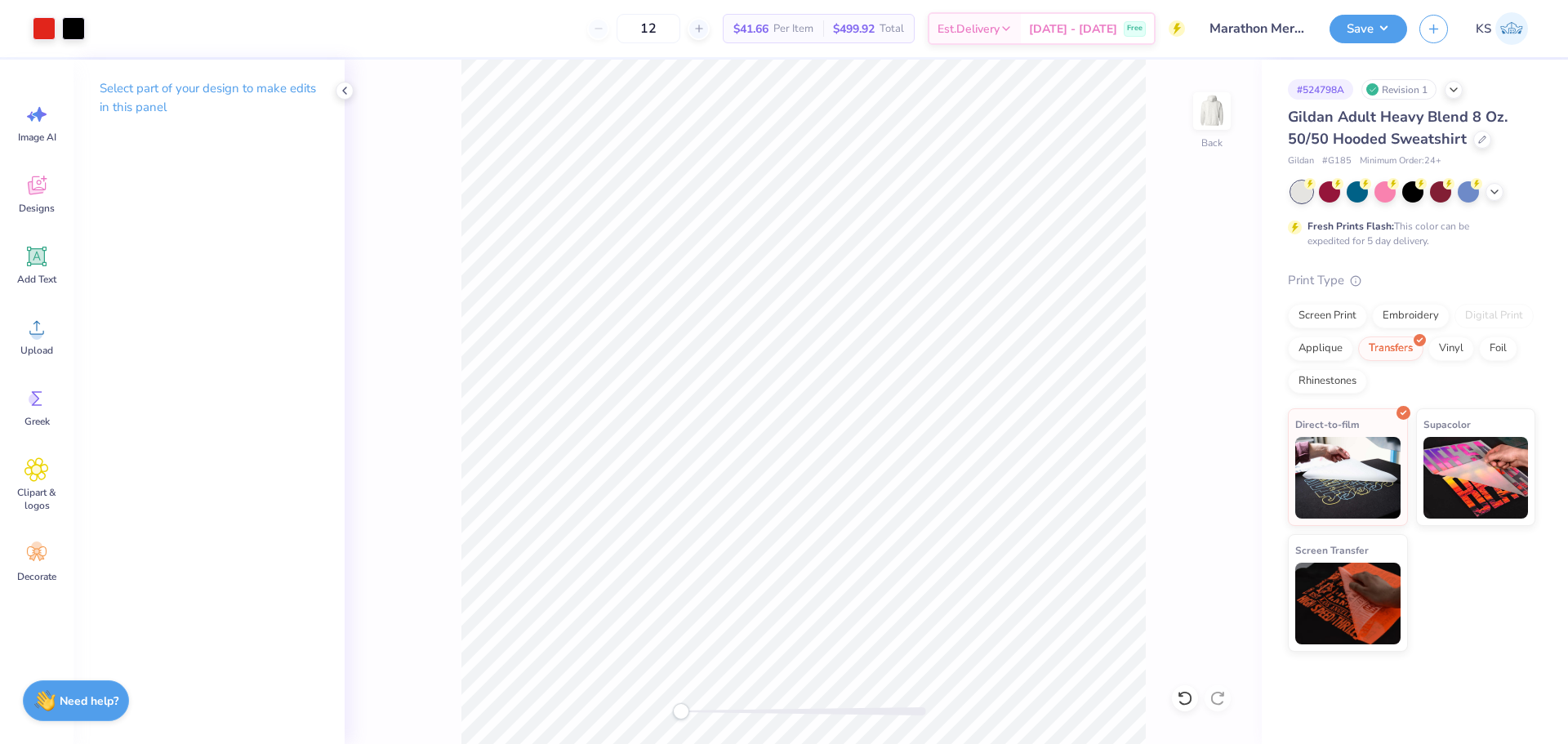
click at [650, 697] on div "Back" at bounding box center [803, 402] width 917 height 684
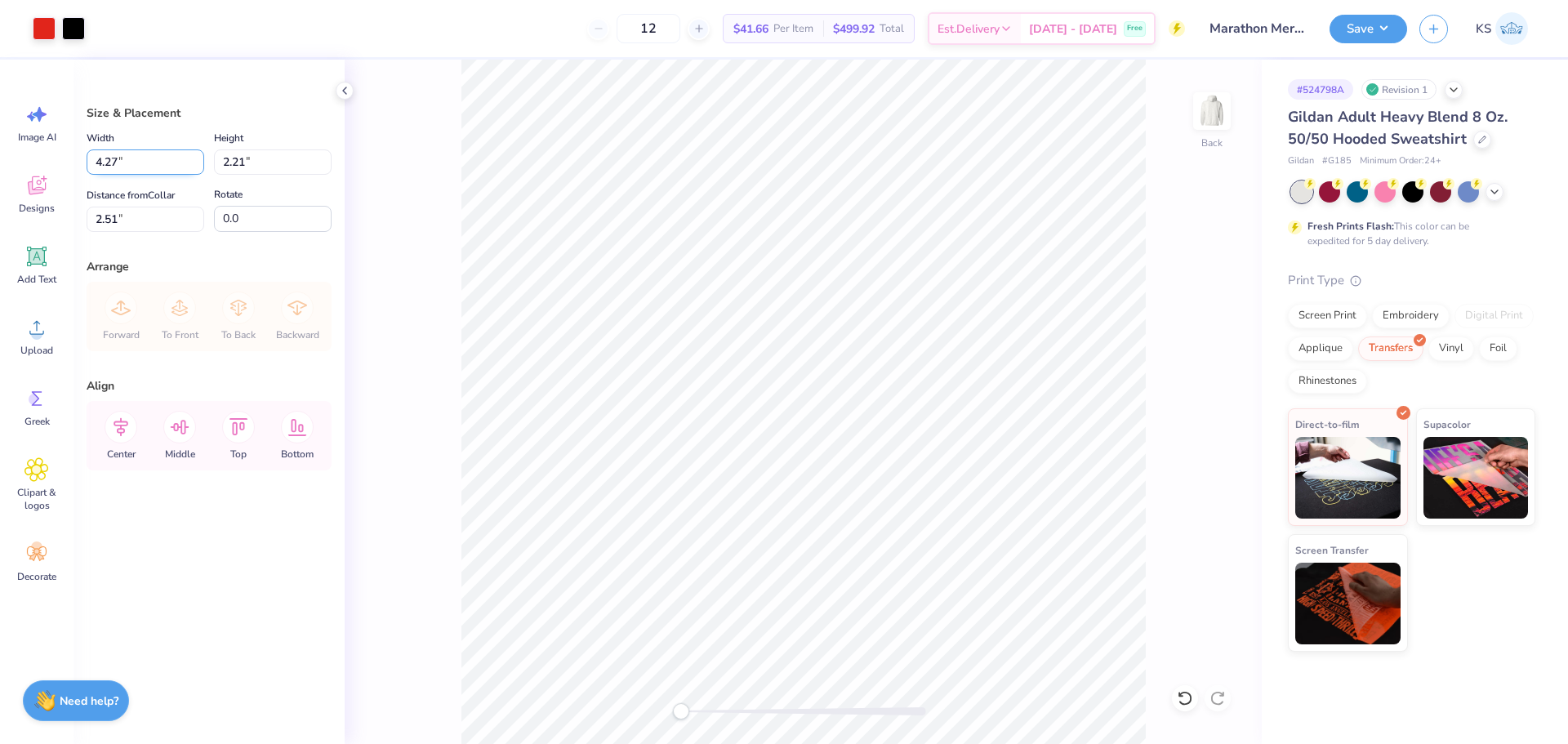
drag, startPoint x: 107, startPoint y: 161, endPoint x: 120, endPoint y: 160, distance: 13.0
click at [120, 160] on input "4.27" at bounding box center [145, 162] width 117 height 25
type input "4.50"
type input "2.33"
drag, startPoint x: 107, startPoint y: 215, endPoint x: 116, endPoint y: 216, distance: 9.1
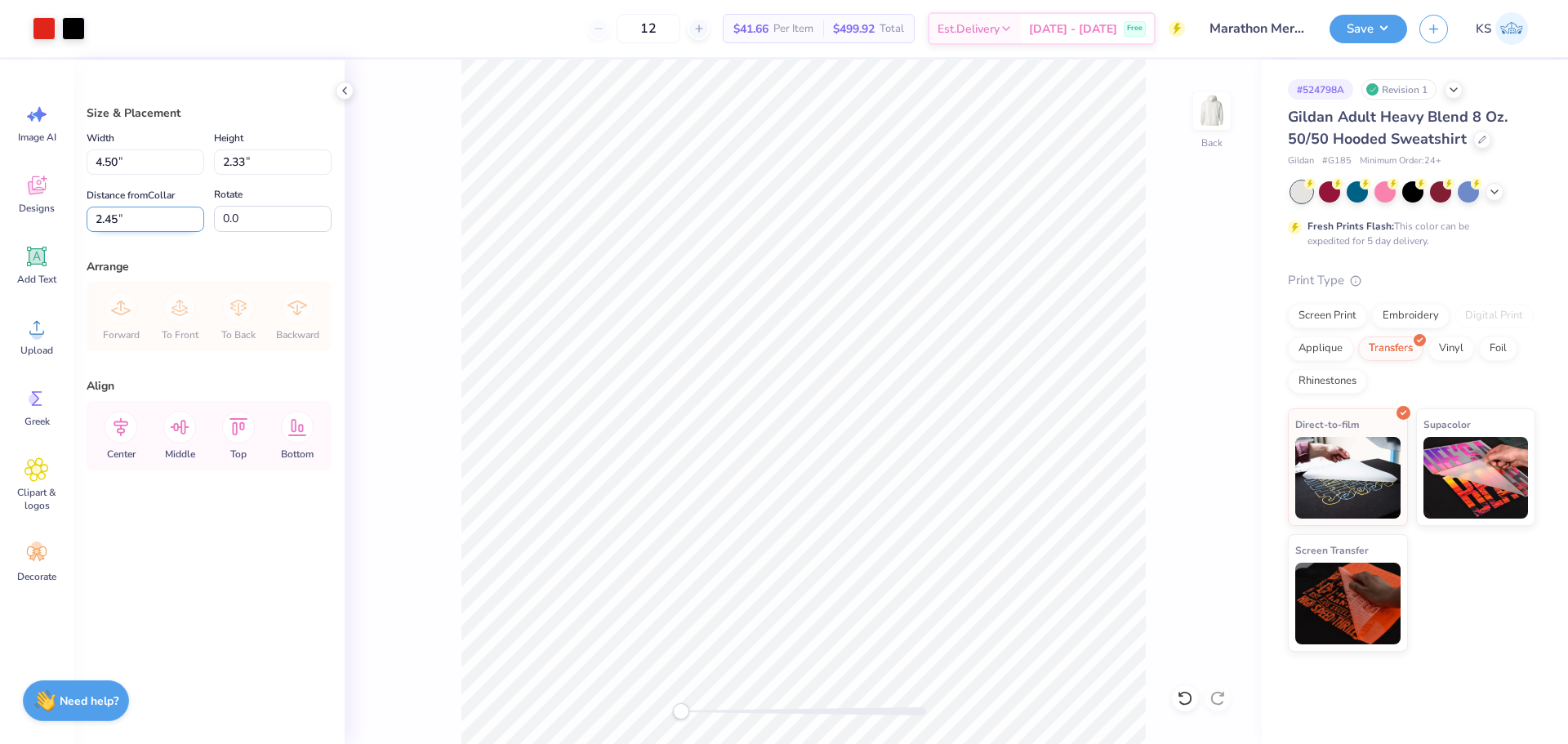
click at [116, 216] on input "2.45" at bounding box center [145, 219] width 117 height 25
type input "2.50"
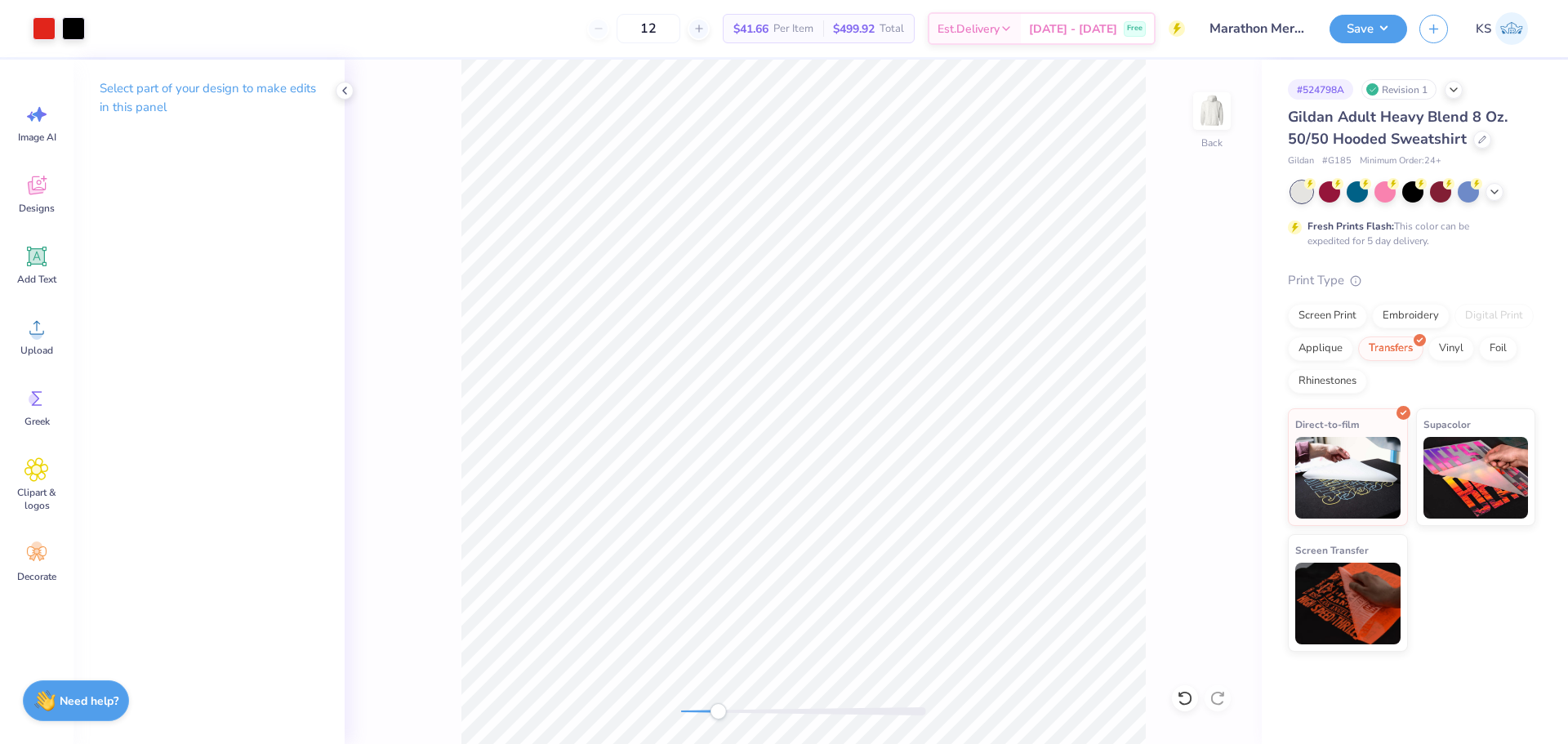
drag, startPoint x: 706, startPoint y: 708, endPoint x: 731, endPoint y: 703, distance: 25.5
click at [731, 707] on div at bounding box center [804, 711] width 245 height 8
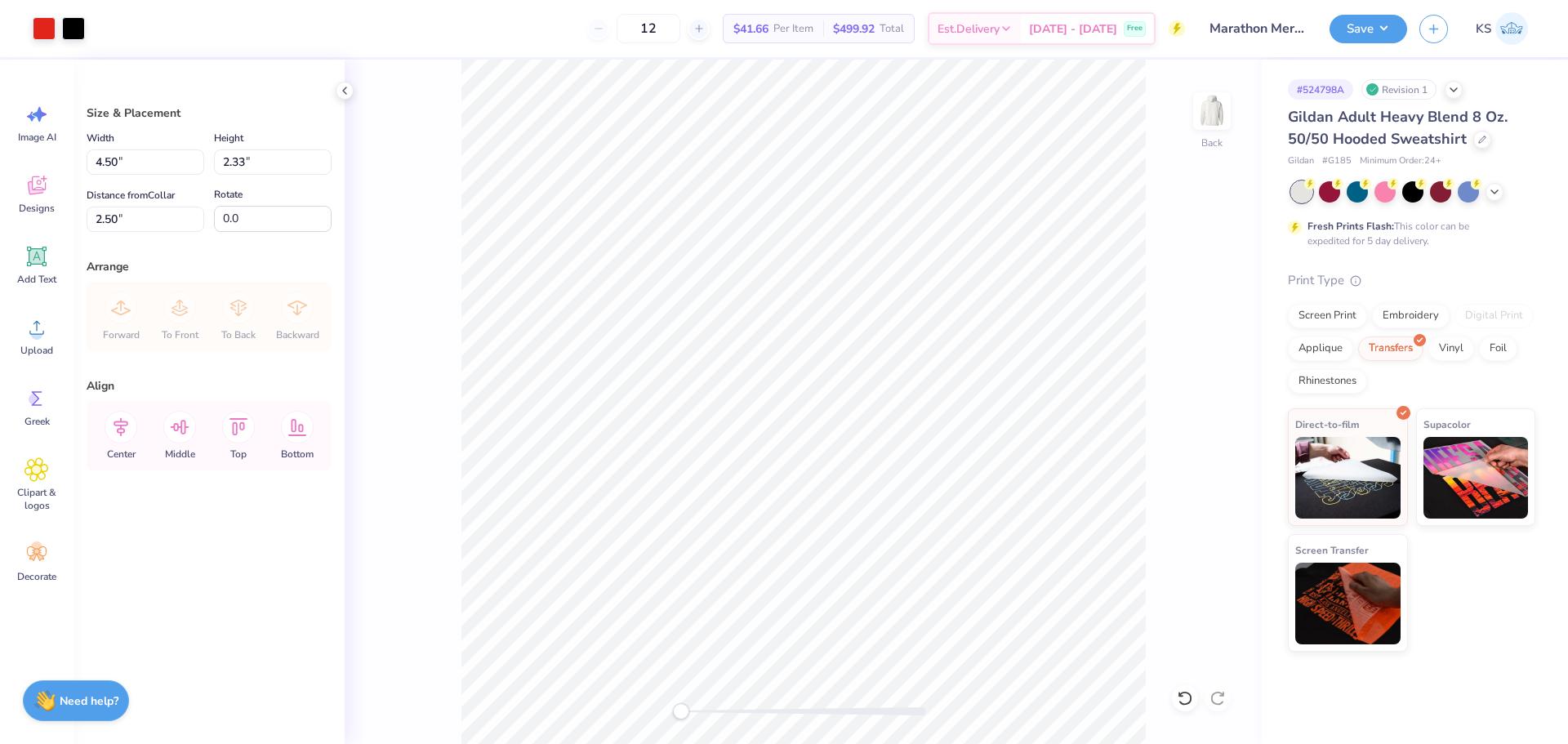
click at [524, 678] on div "Back" at bounding box center [803, 402] width 917 height 684
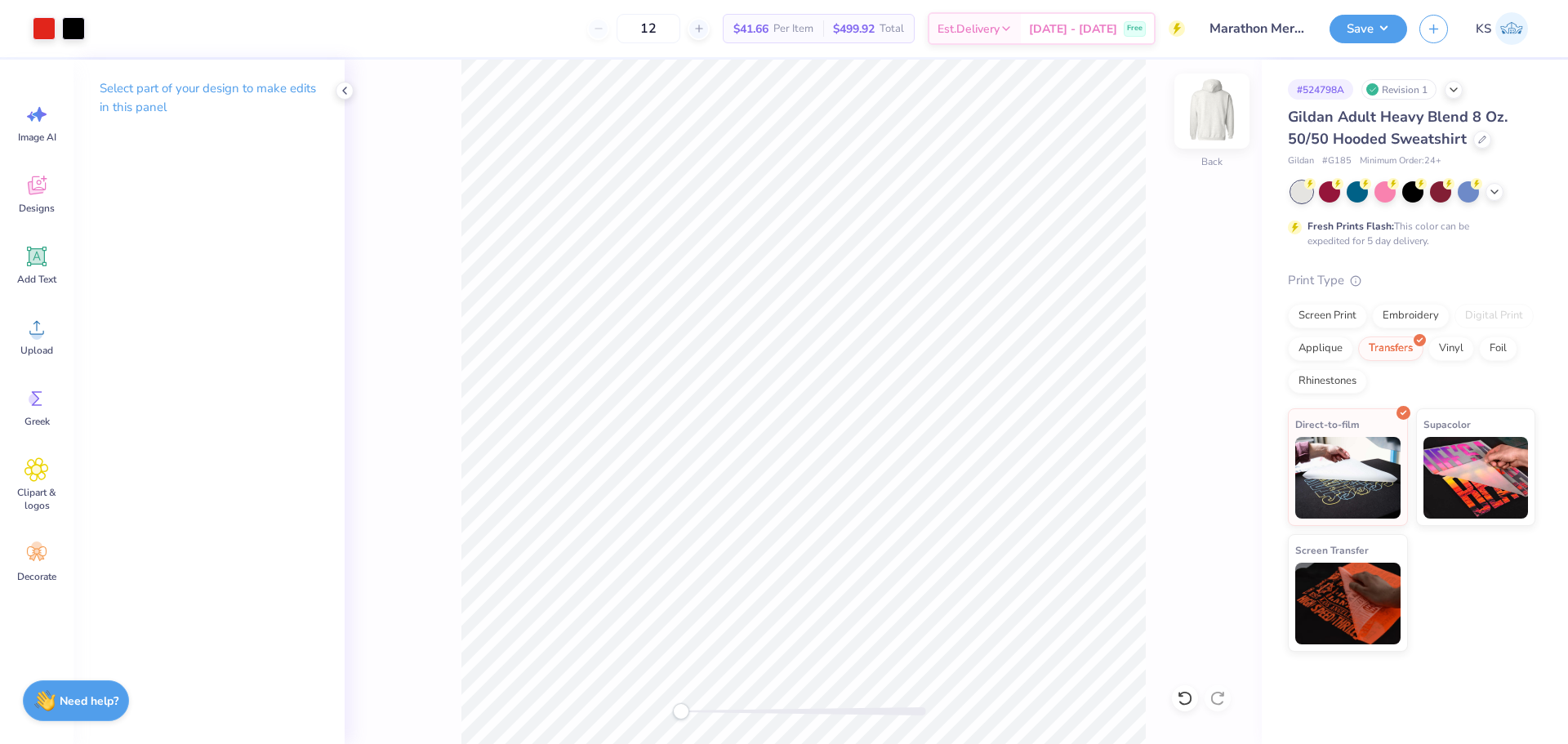
click at [1227, 107] on img at bounding box center [1212, 112] width 66 height 66
click at [31, 324] on icon at bounding box center [37, 327] width 25 height 25
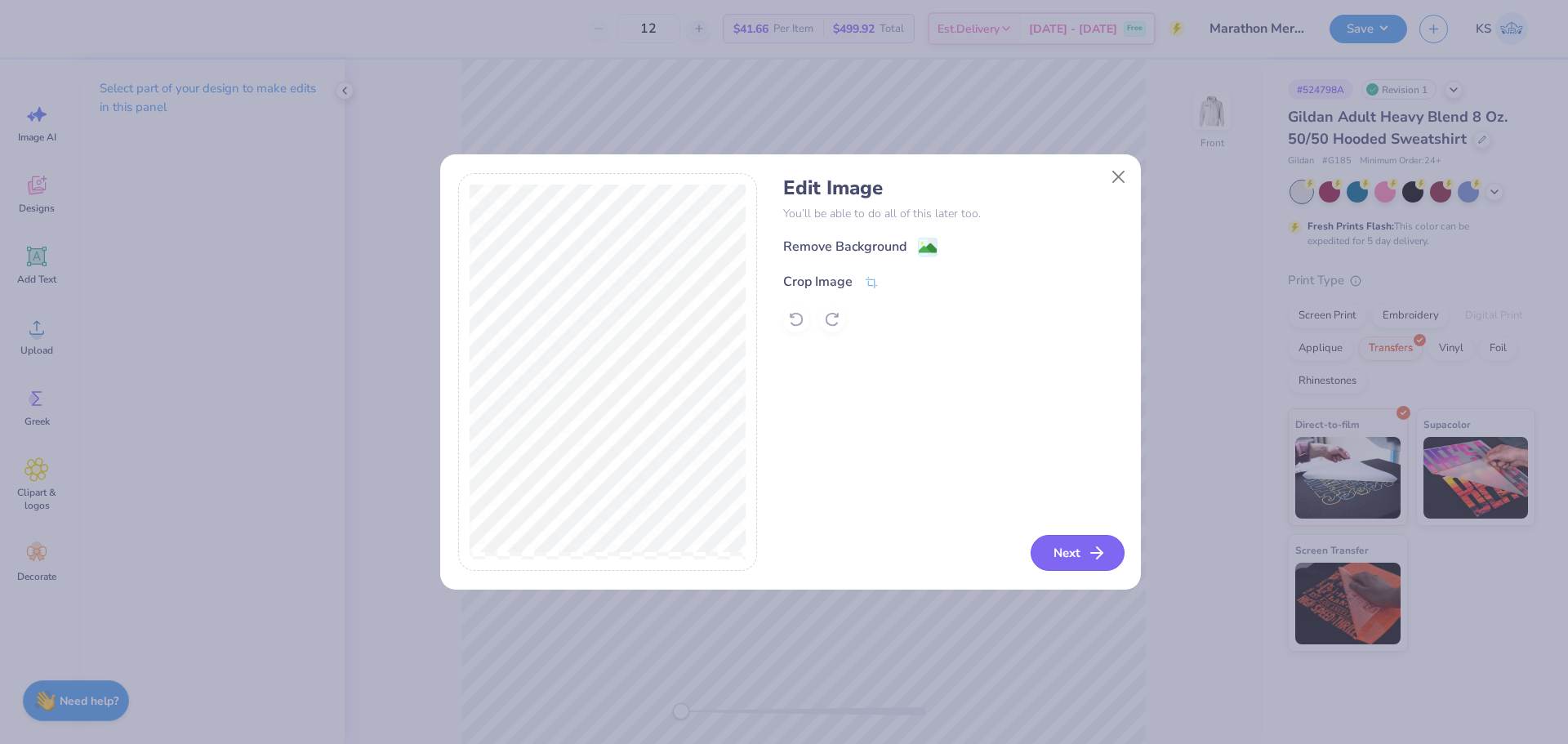
click at [1065, 538] on button "Next" at bounding box center [1078, 553] width 94 height 36
